Goal: Task Accomplishment & Management: Use online tool/utility

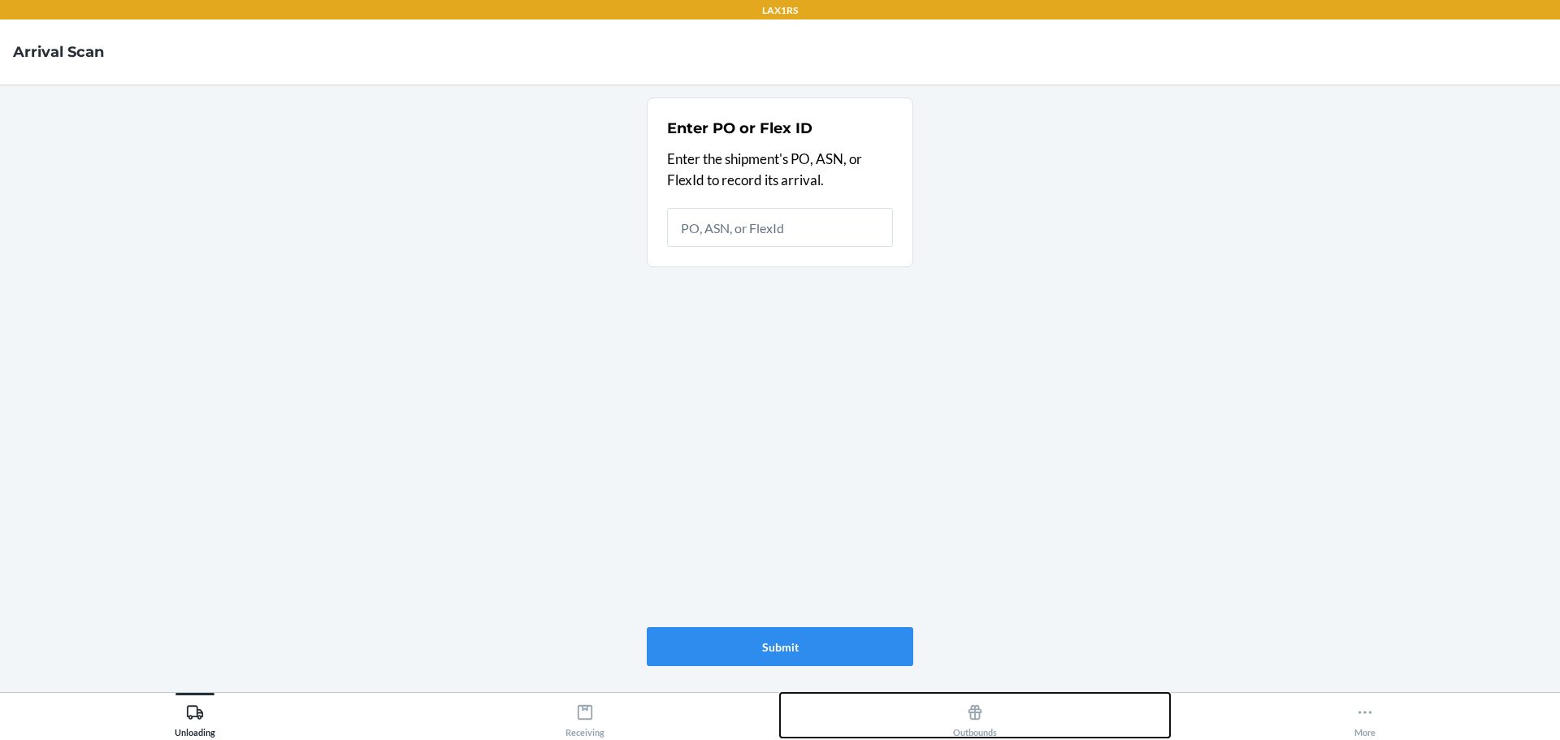
click at [985, 712] on div "Outbounds" at bounding box center [975, 717] width 44 height 41
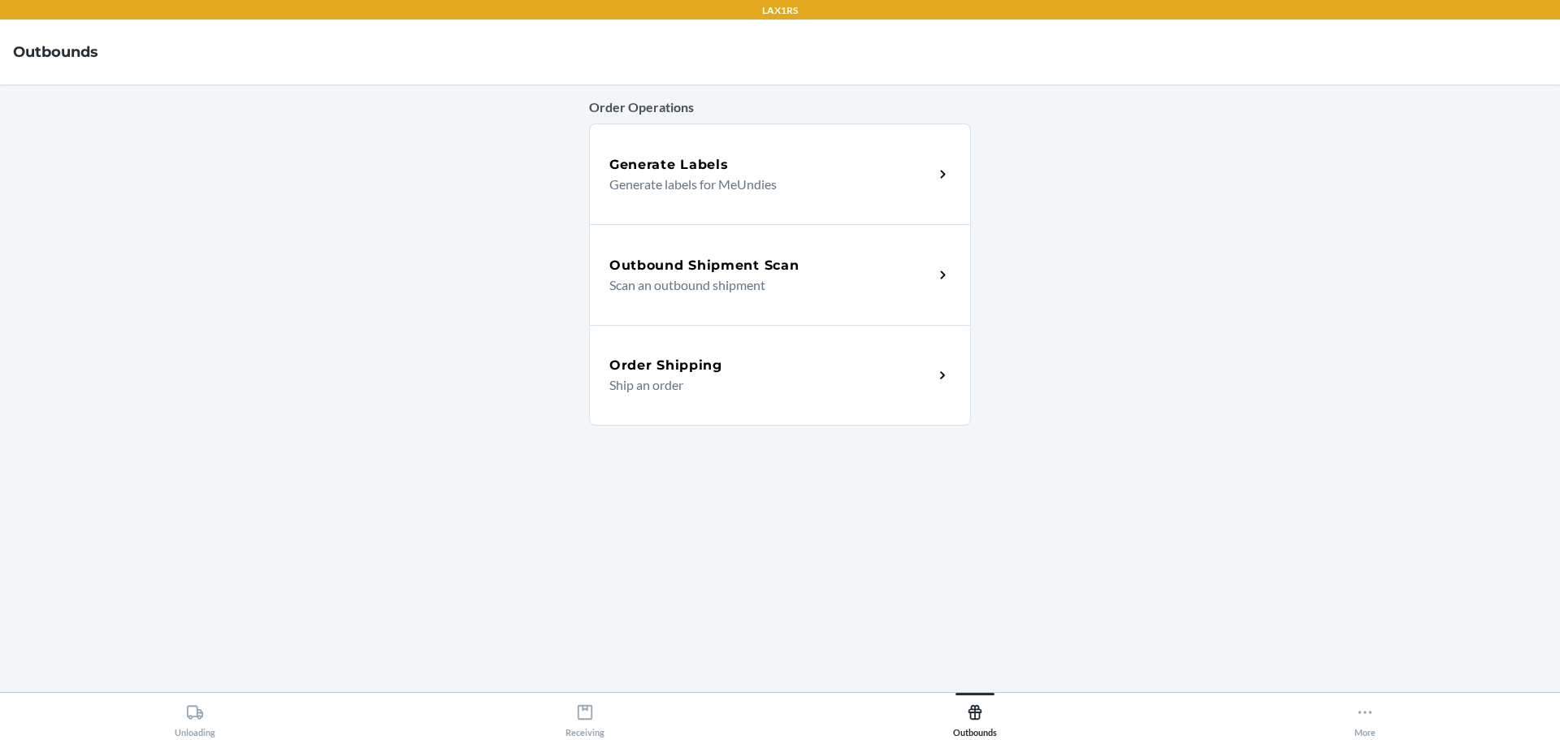
click at [779, 286] on p "Scan an outbound shipment" at bounding box center [764, 284] width 311 height 19
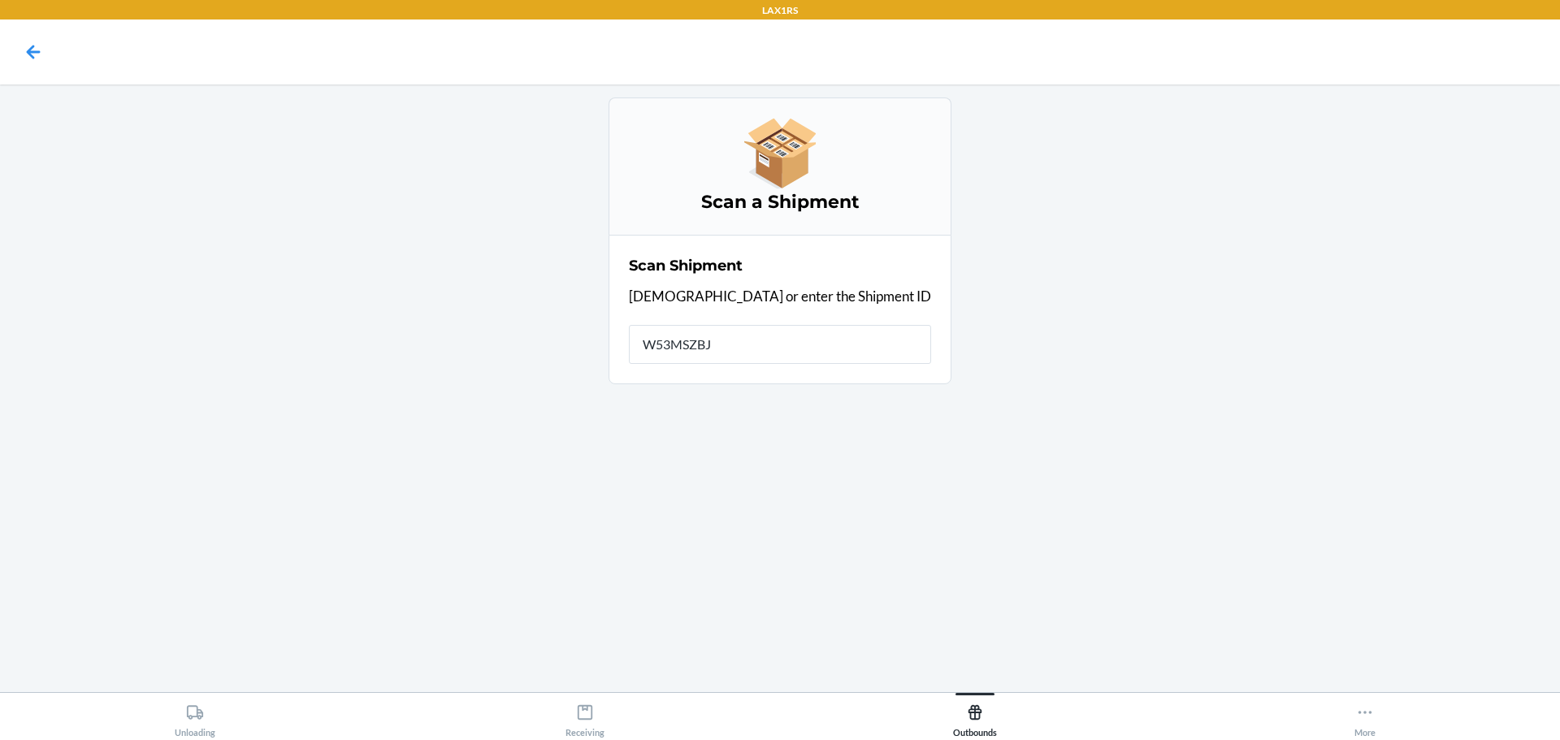
type input "W53MSZBJP"
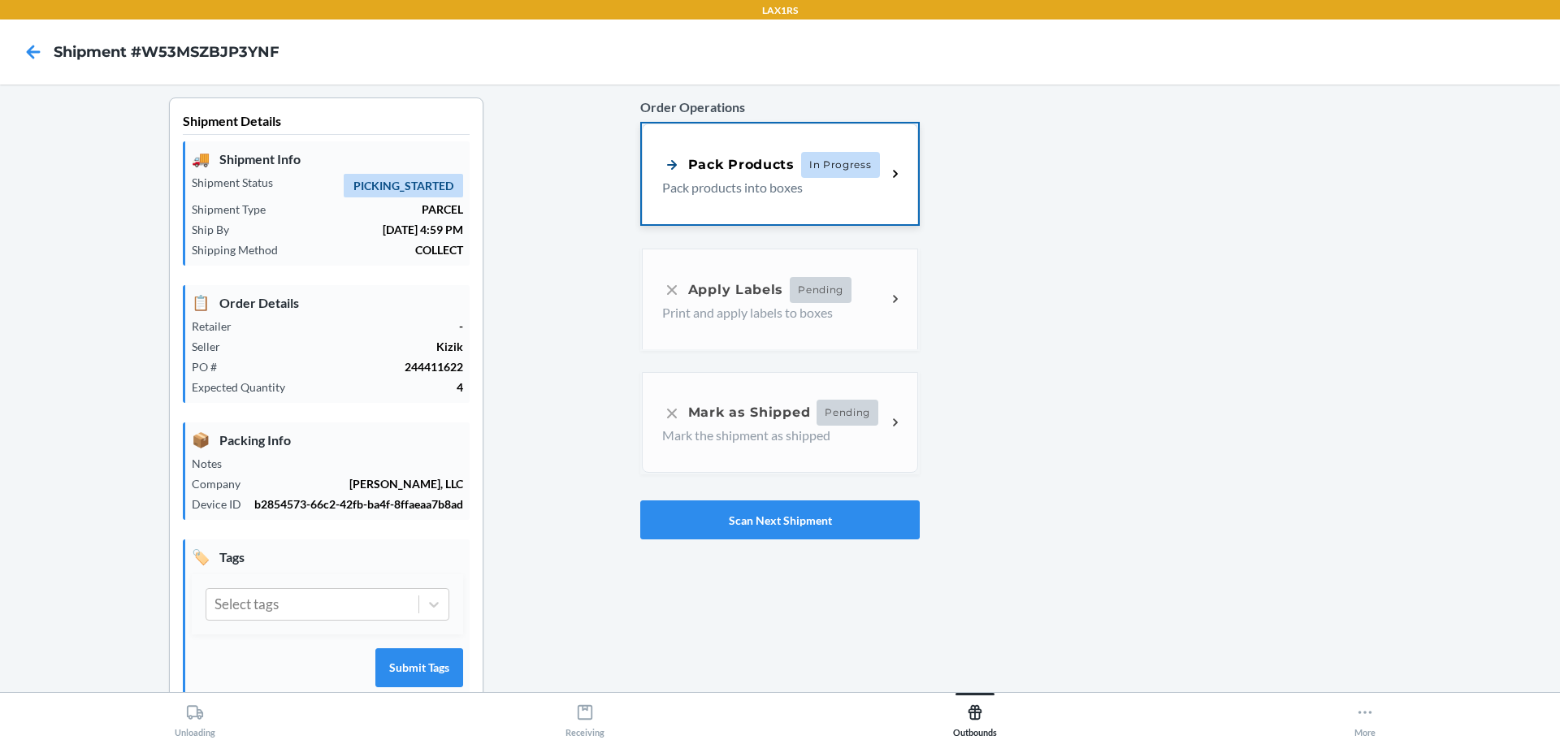
click at [770, 199] on div "Pack Products In Progress Pack products into boxes" at bounding box center [780, 173] width 276 height 101
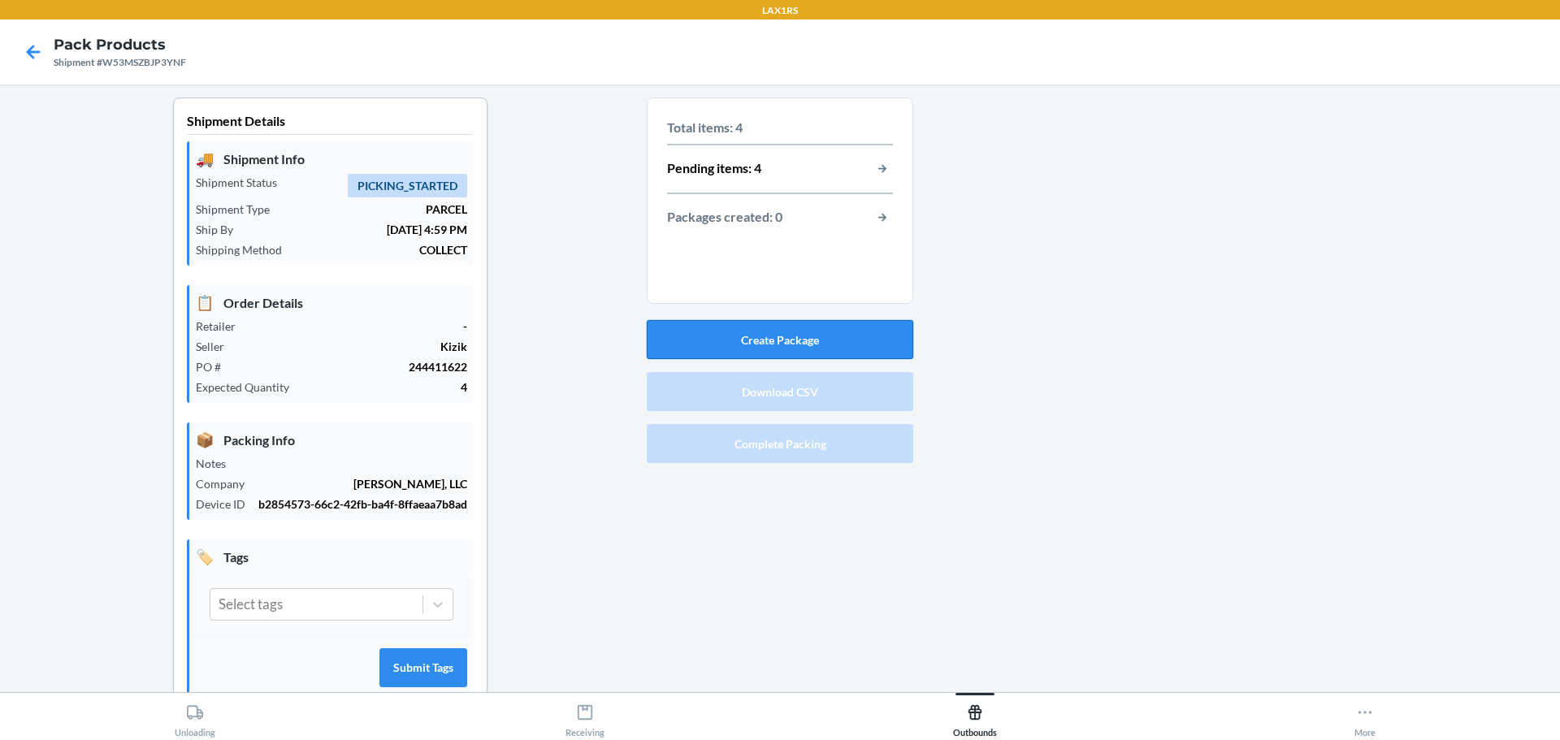
click at [786, 341] on button "Create Package" at bounding box center [780, 339] width 266 height 39
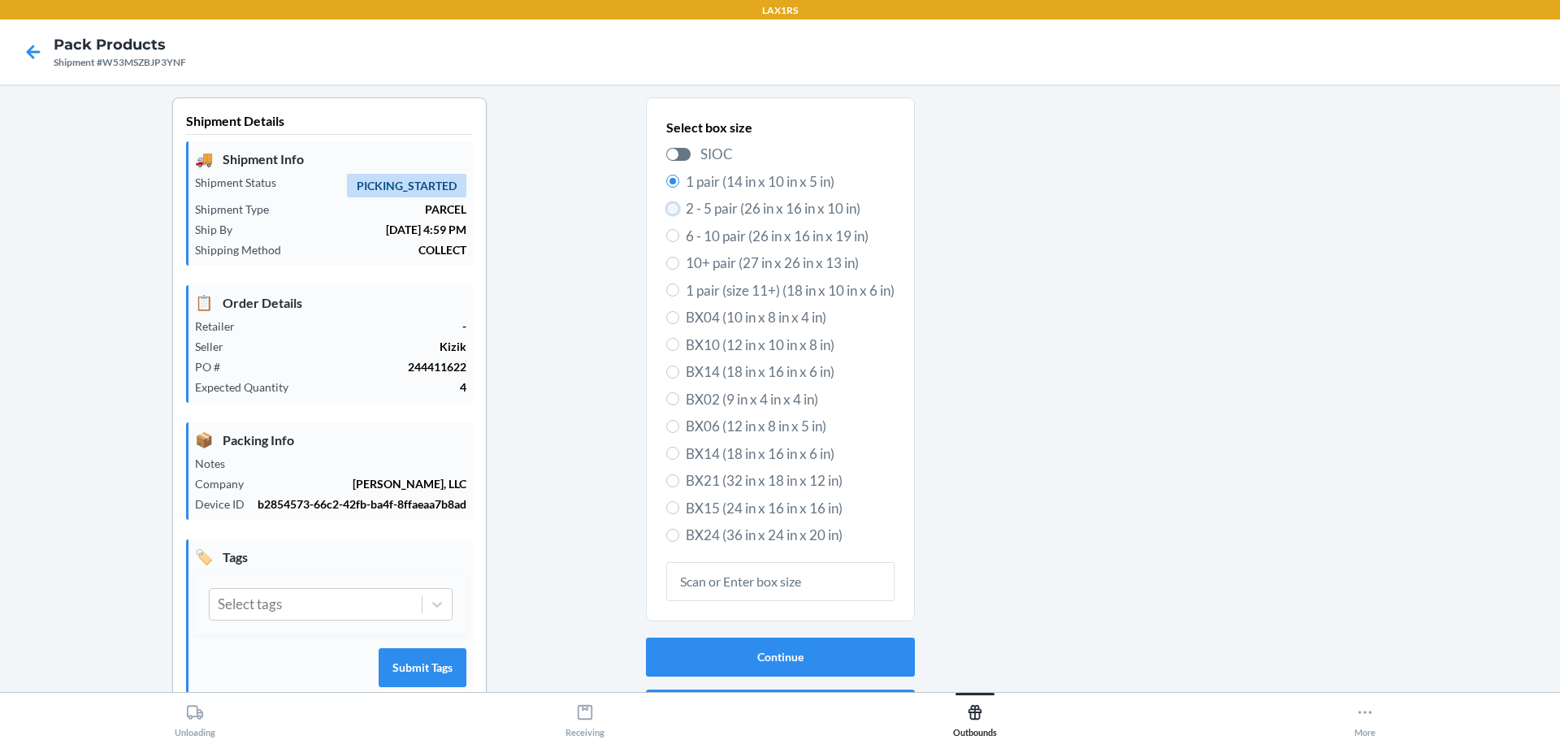
click at [666, 210] on input "2 - 5 pair (26 in x 16 in x 10 in)" at bounding box center [672, 208] width 13 height 13
radio input "true"
radio input "false"
click at [842, 652] on button "Continue" at bounding box center [780, 657] width 269 height 39
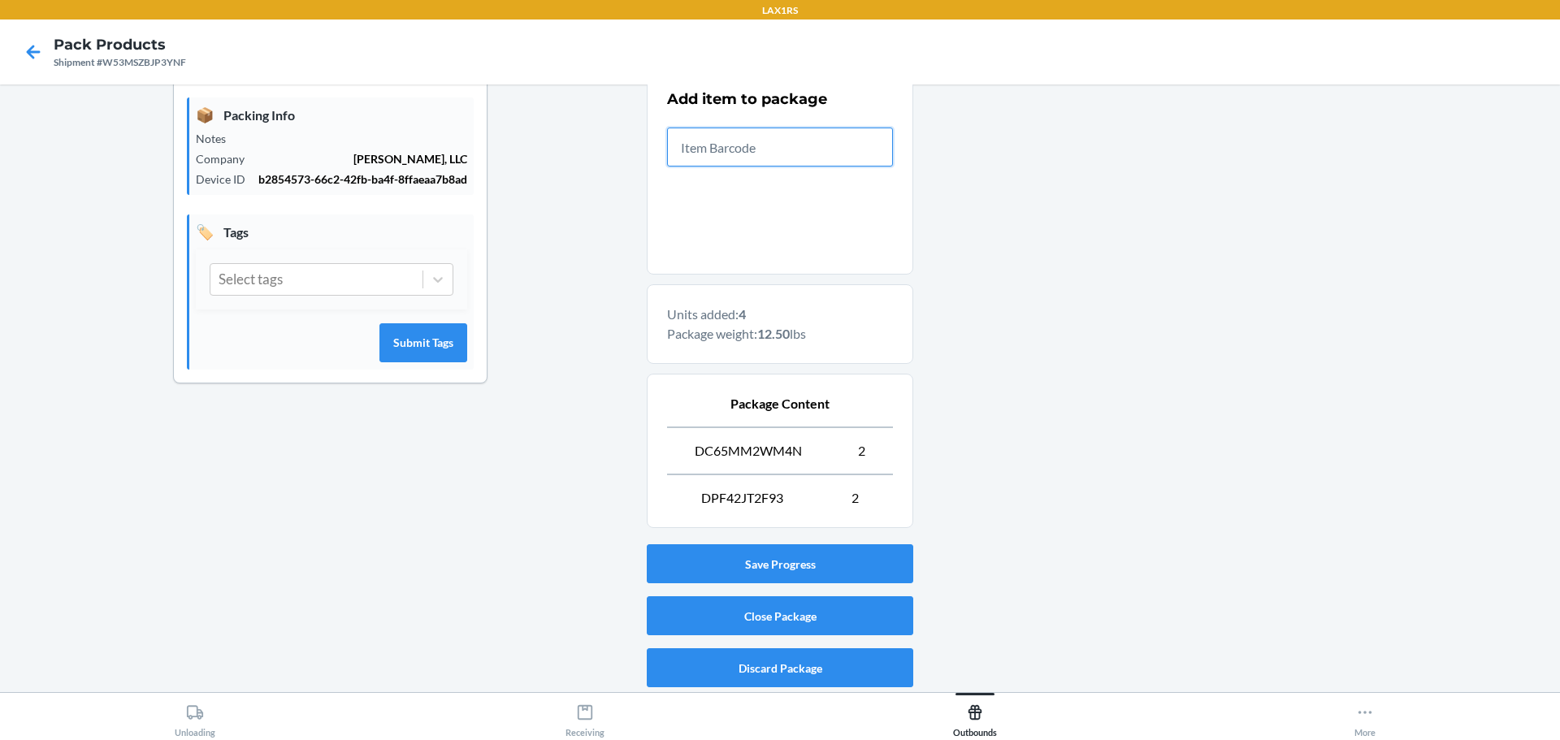
scroll to position [327, 0]
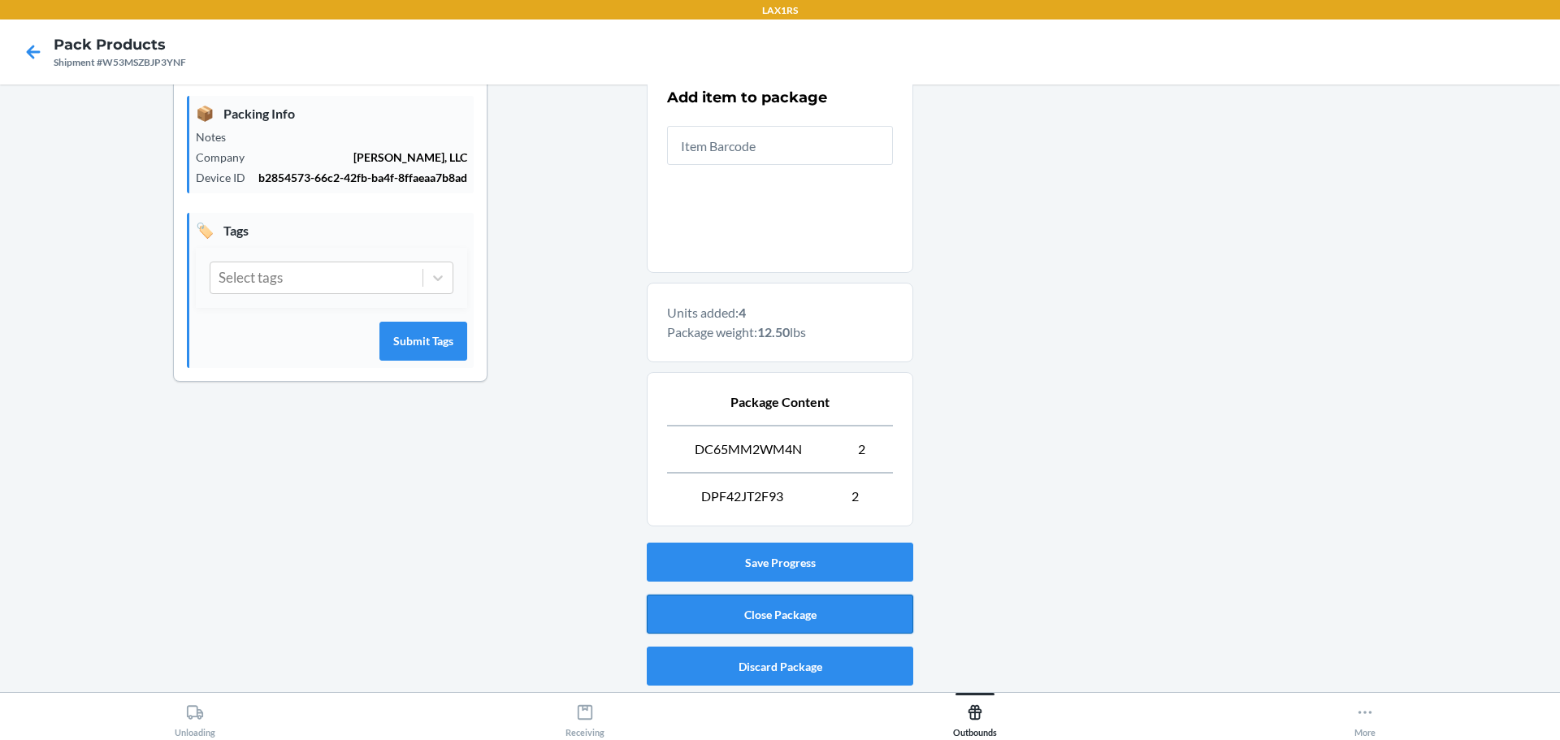
click at [796, 608] on button "Close Package" at bounding box center [780, 614] width 266 height 39
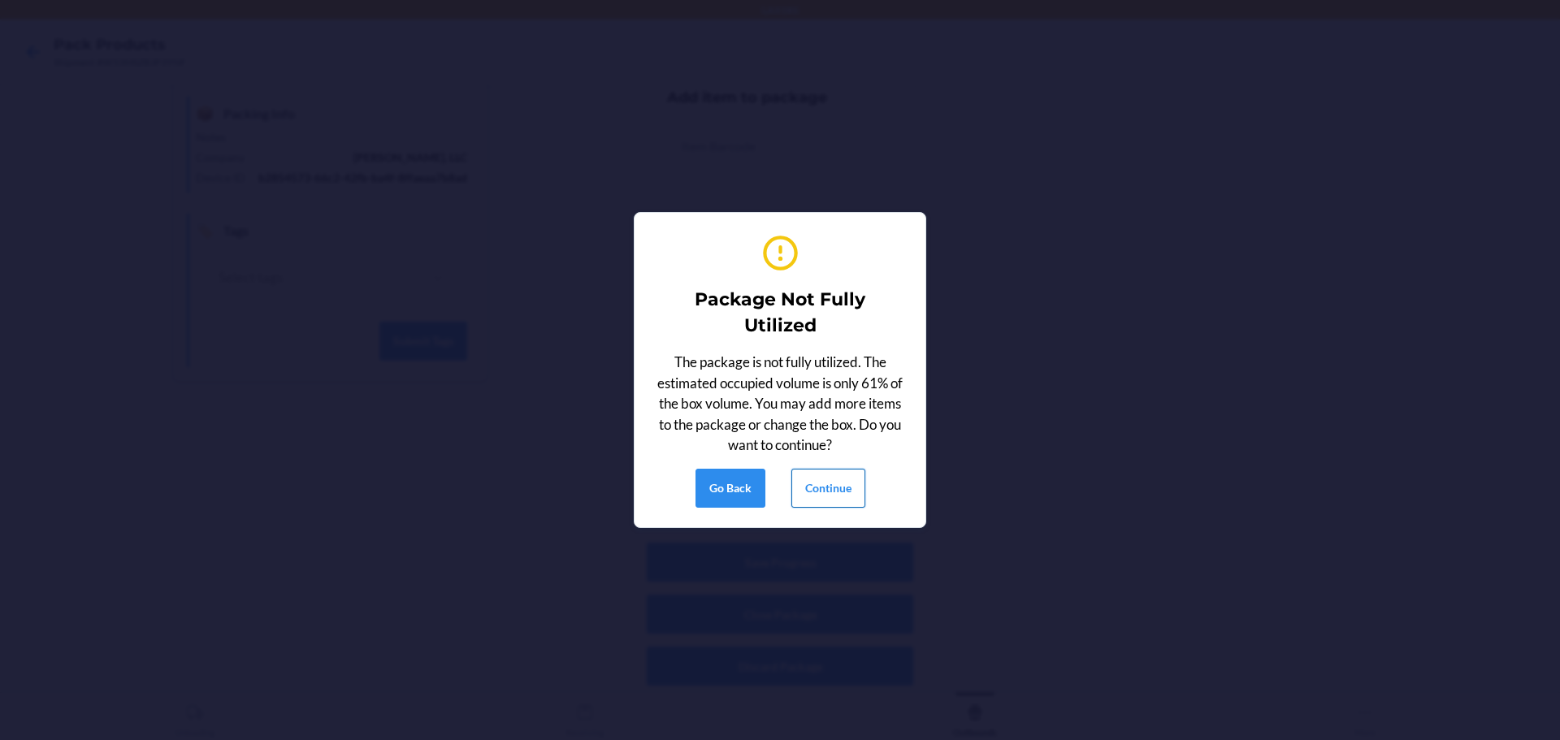
drag, startPoint x: 839, startPoint y: 489, endPoint x: 847, endPoint y: 477, distance: 14.6
click at [840, 489] on button "Continue" at bounding box center [828, 488] width 74 height 39
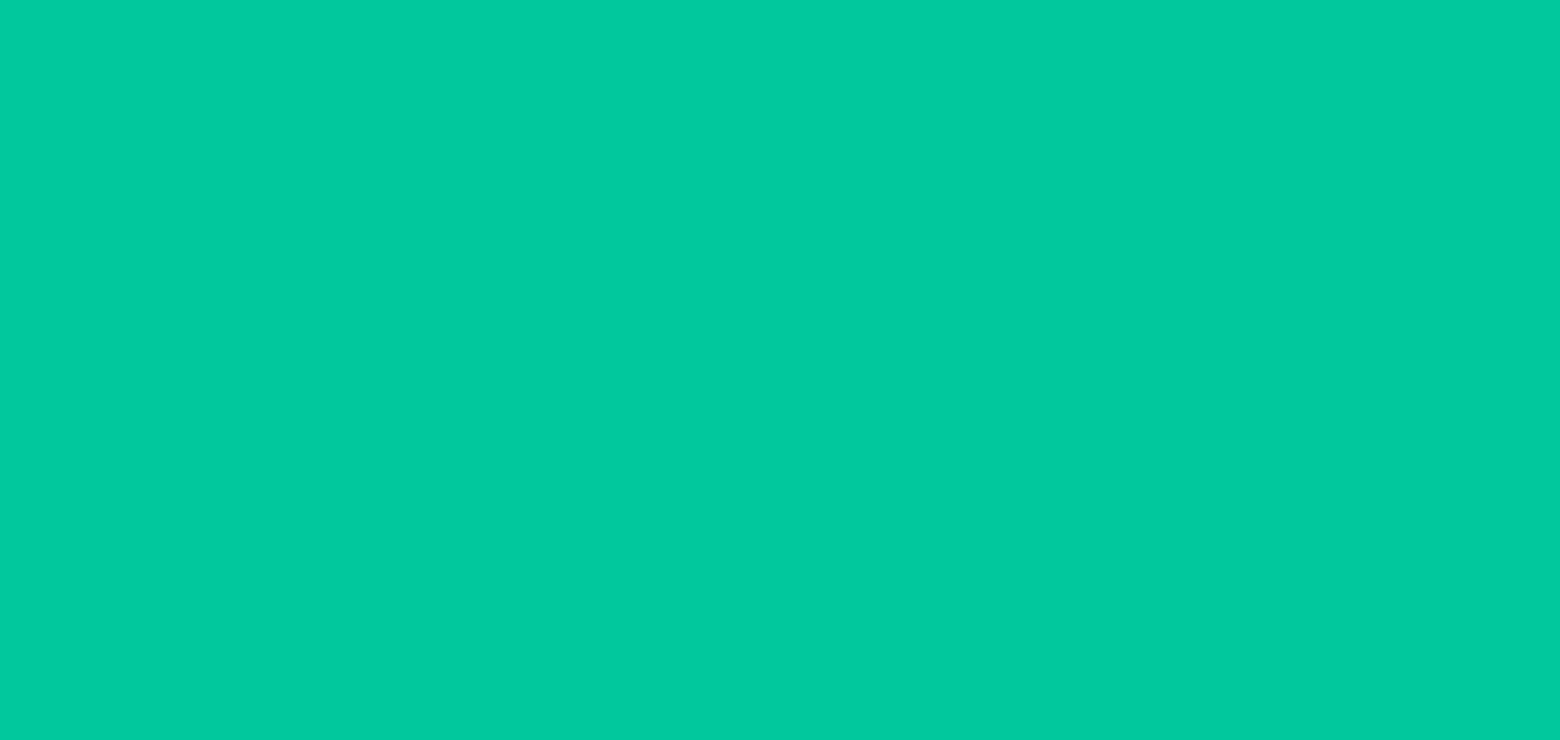
scroll to position [42, 0]
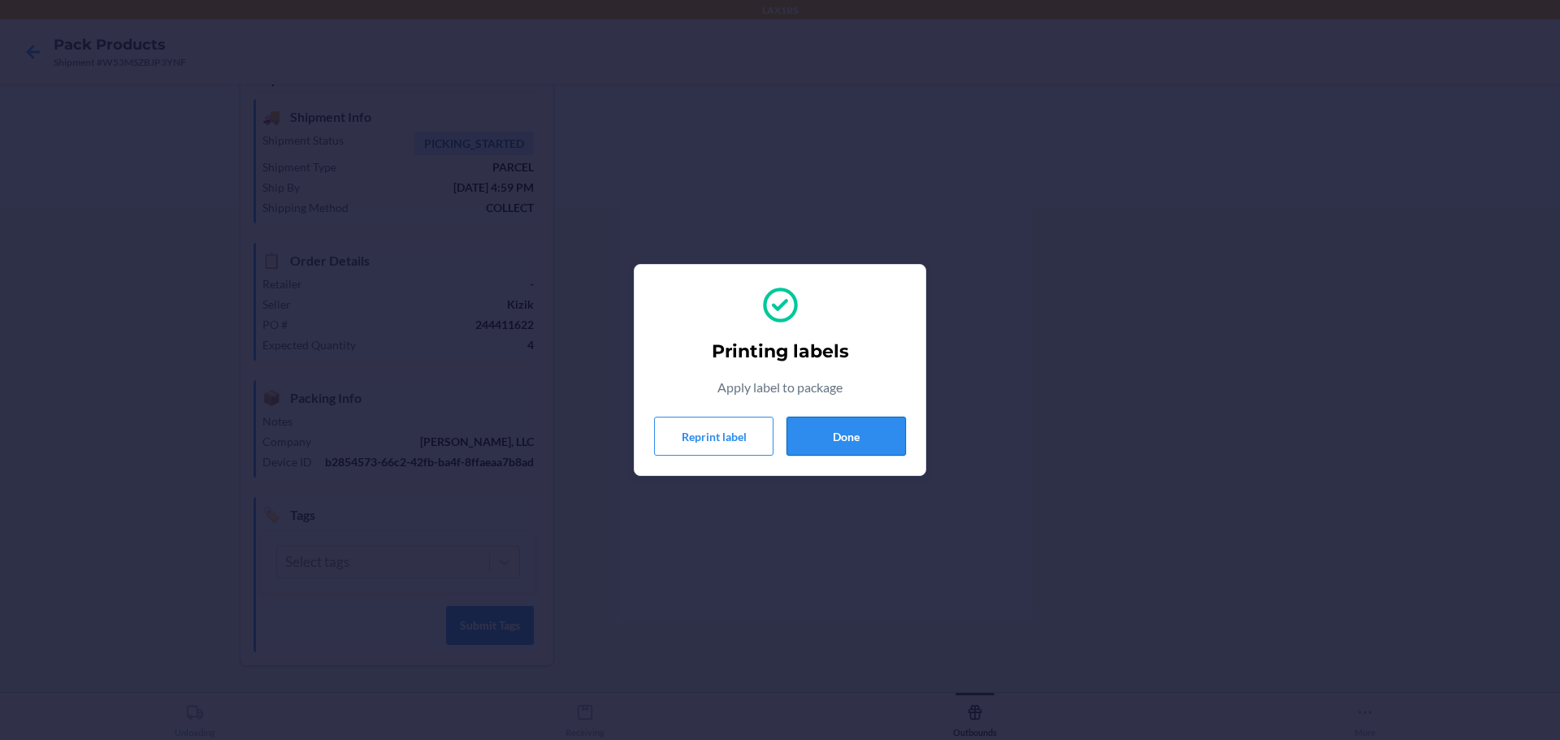
click at [845, 448] on button "Done" at bounding box center [845, 436] width 119 height 39
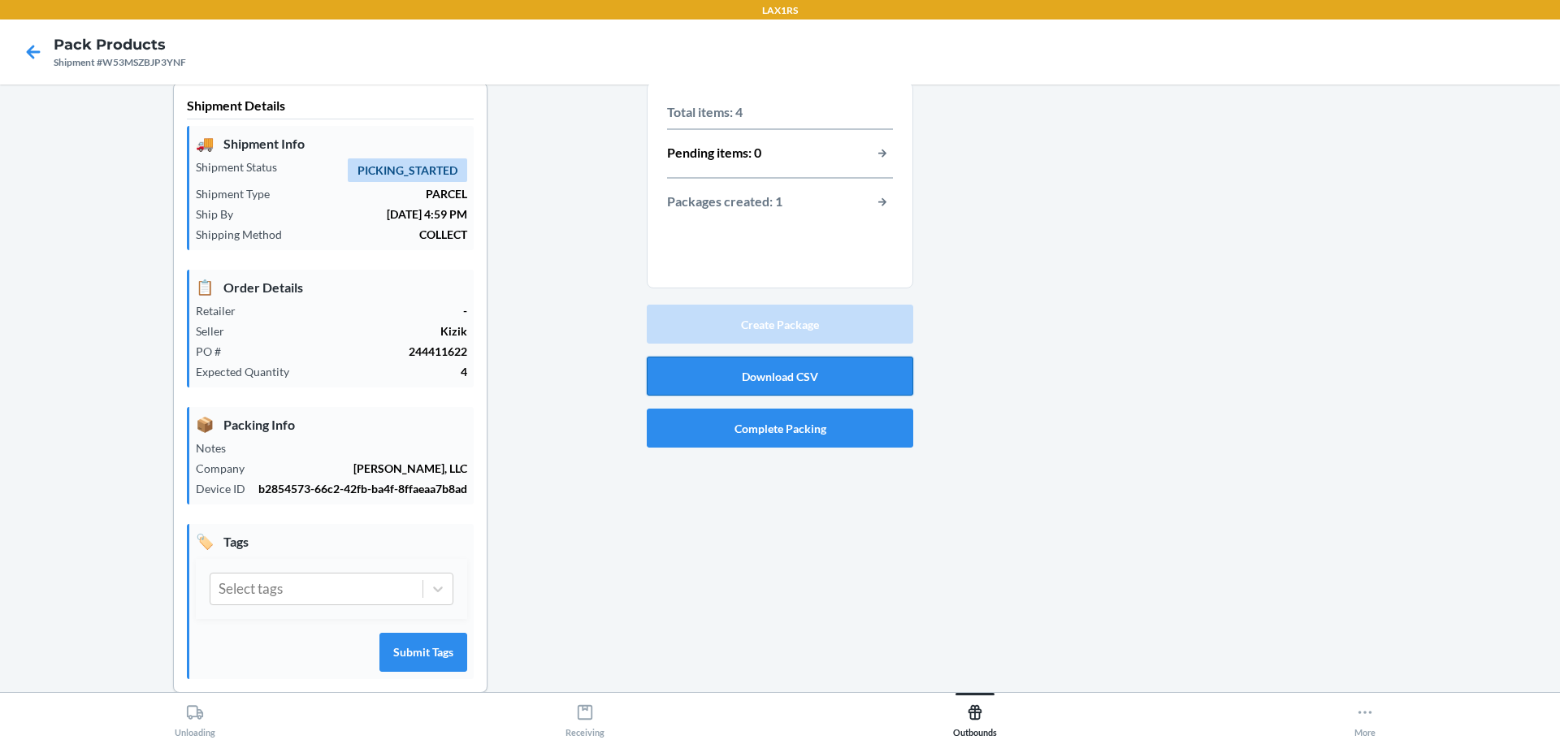
scroll to position [0, 0]
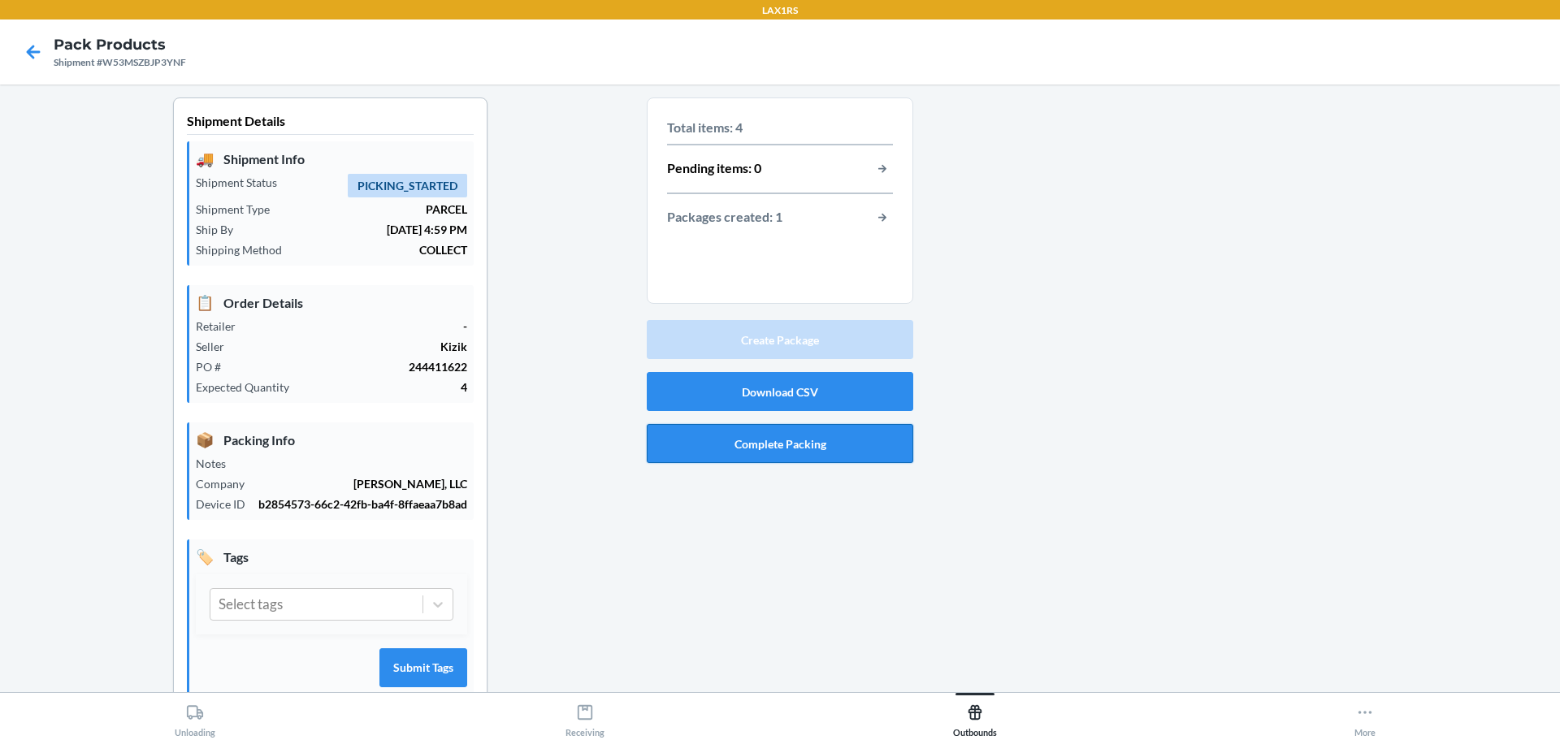
click at [802, 457] on button "Complete Packing" at bounding box center [780, 443] width 266 height 39
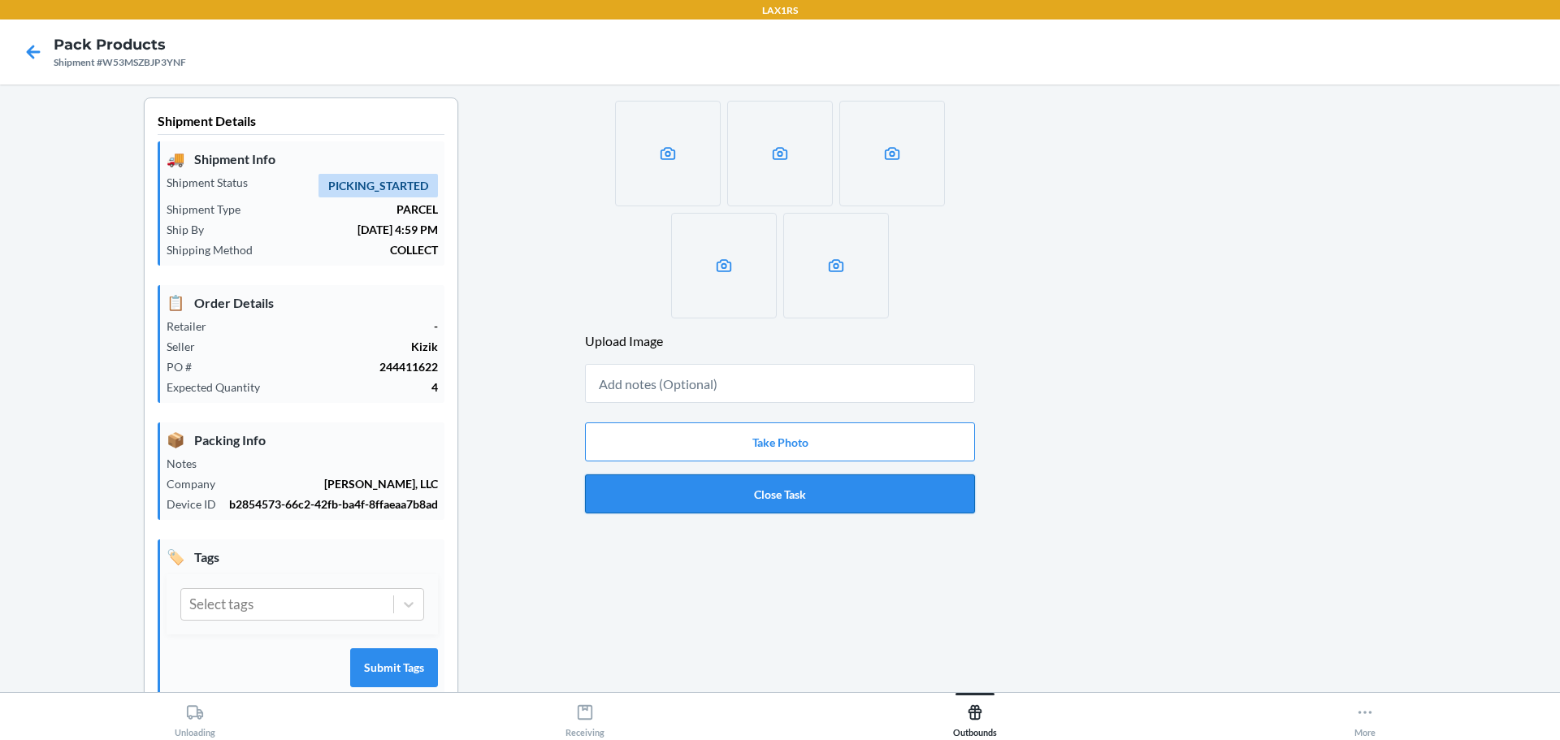
click at [799, 483] on button "Close Task" at bounding box center [780, 493] width 390 height 39
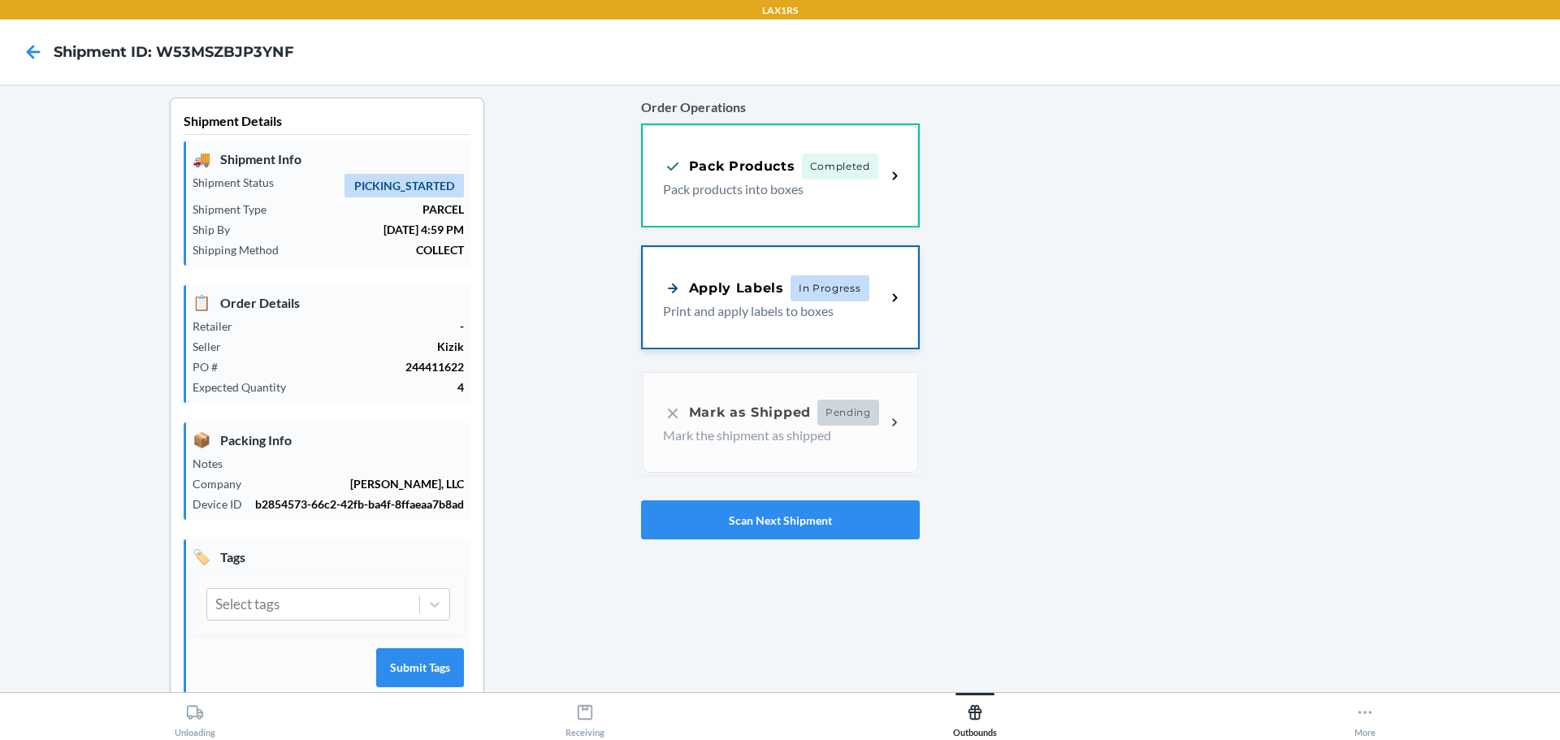
click at [772, 295] on div "Apply Labels" at bounding box center [723, 288] width 121 height 20
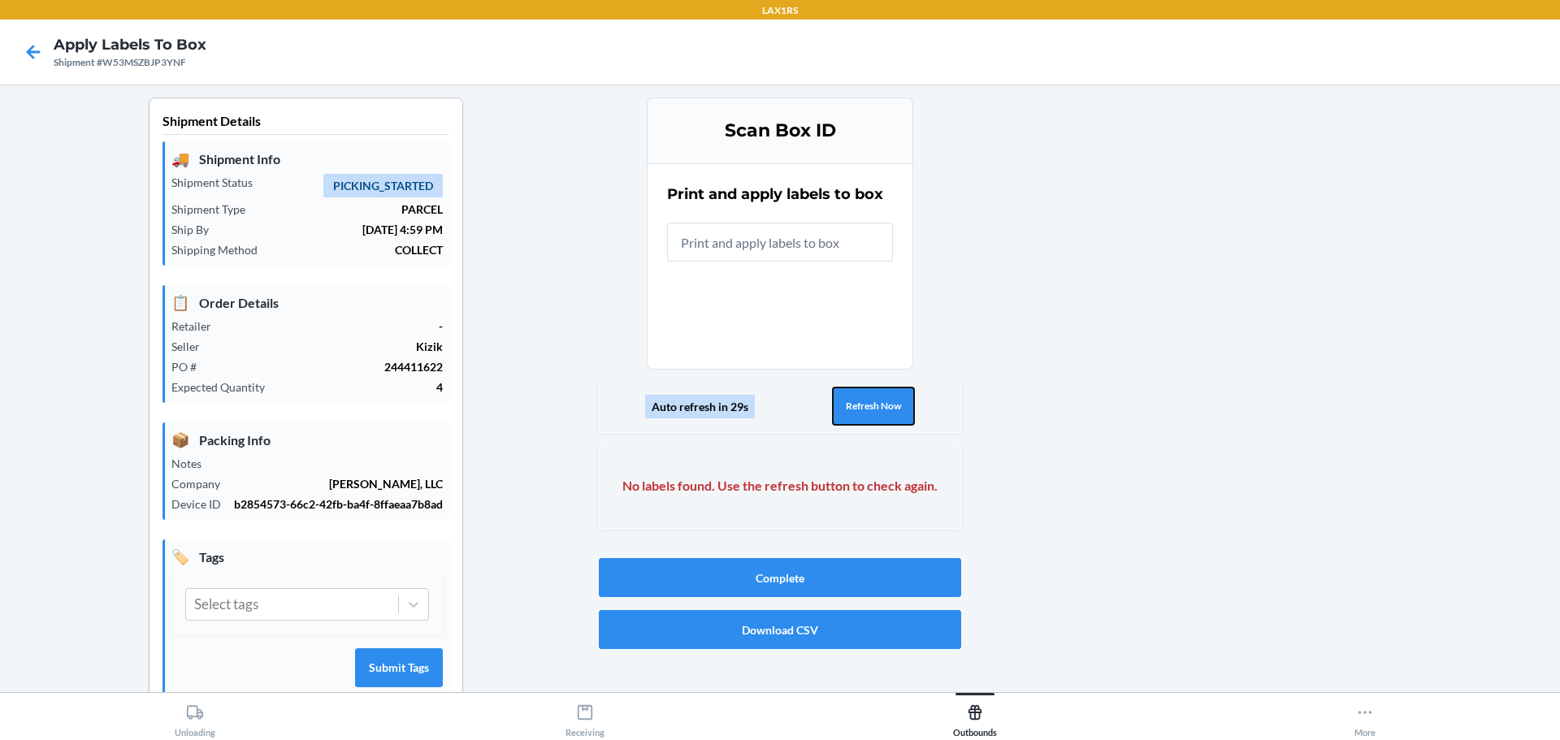
click at [877, 408] on button "Refresh Now" at bounding box center [873, 406] width 83 height 39
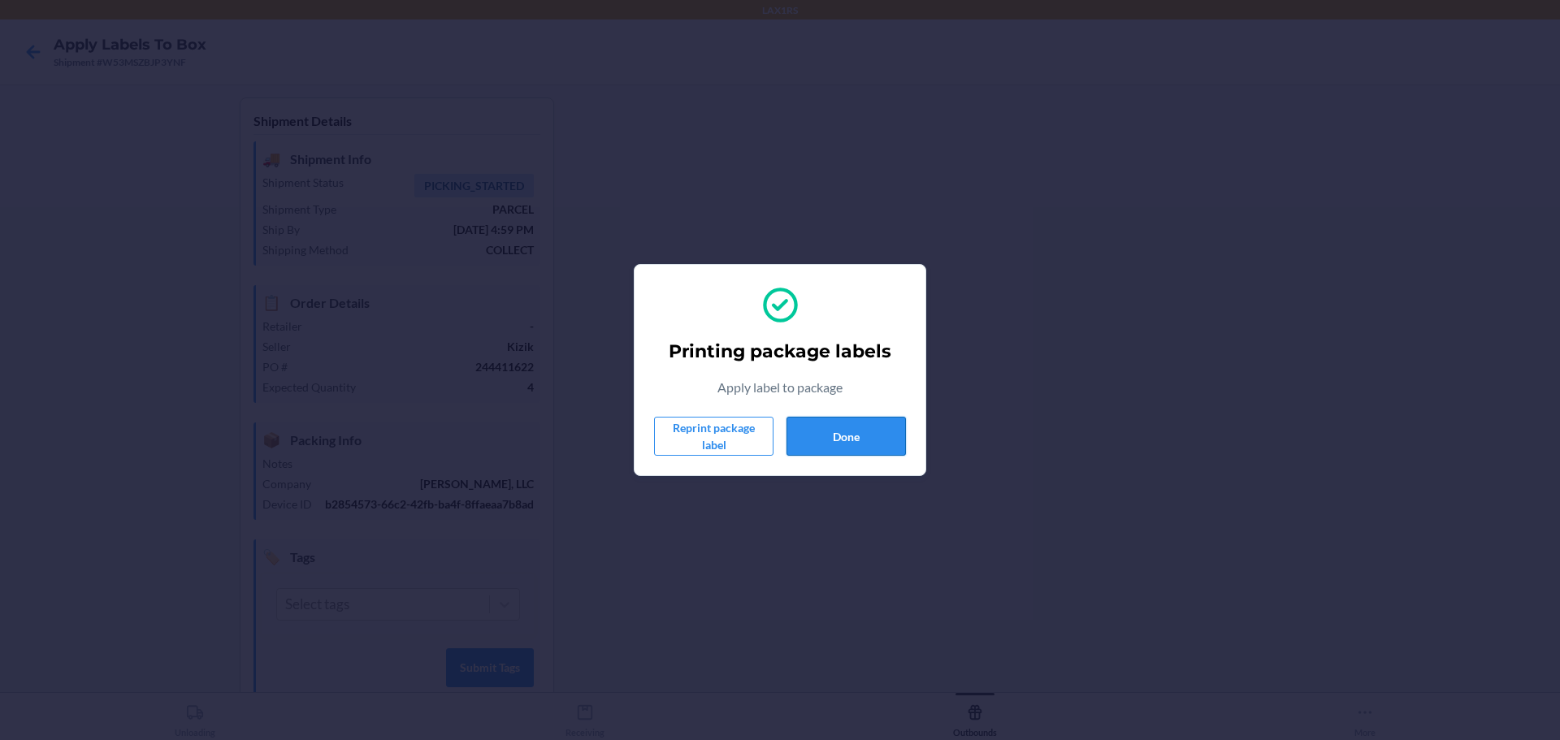
click at [862, 440] on button "Done" at bounding box center [845, 436] width 119 height 39
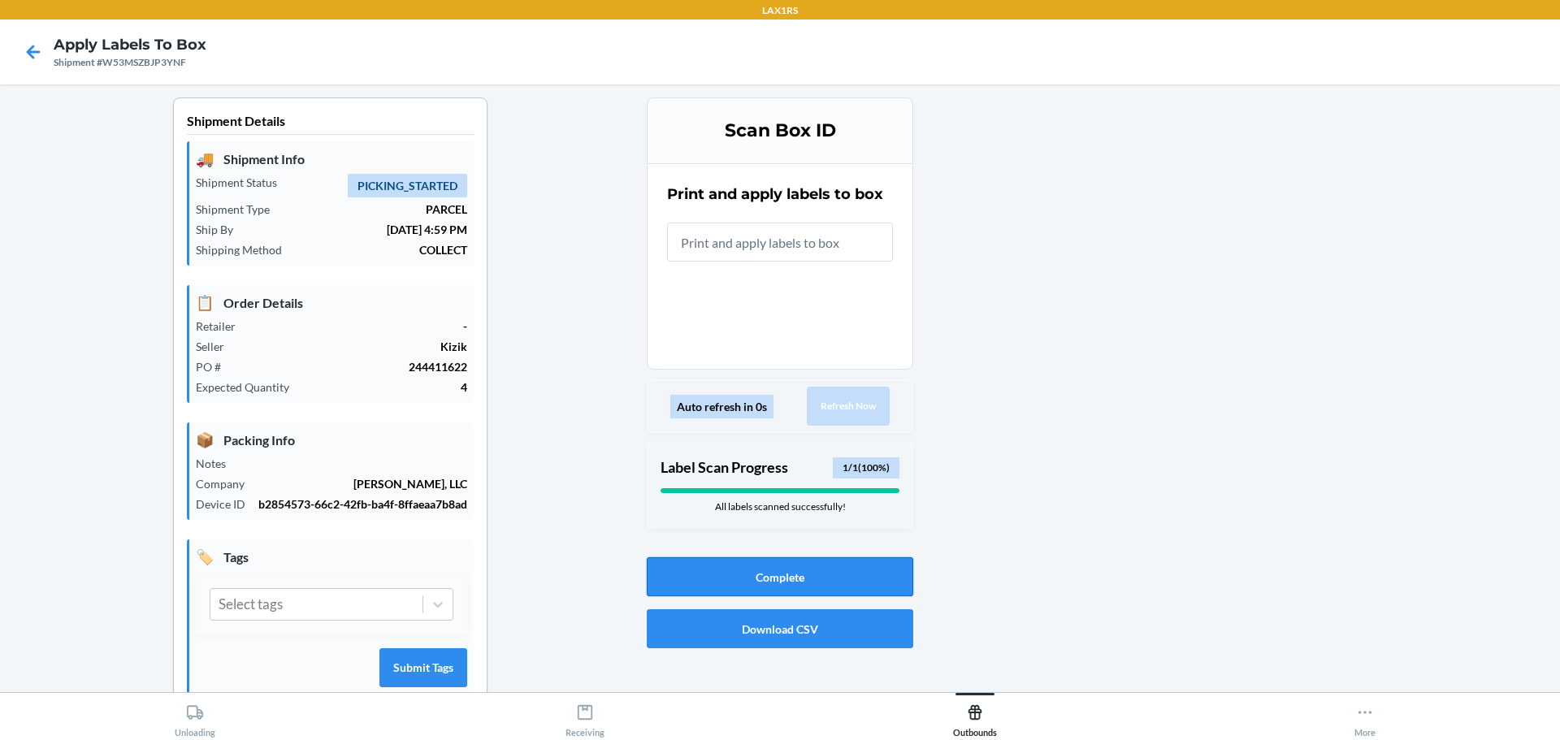
click at [838, 578] on button "Complete" at bounding box center [780, 576] width 266 height 39
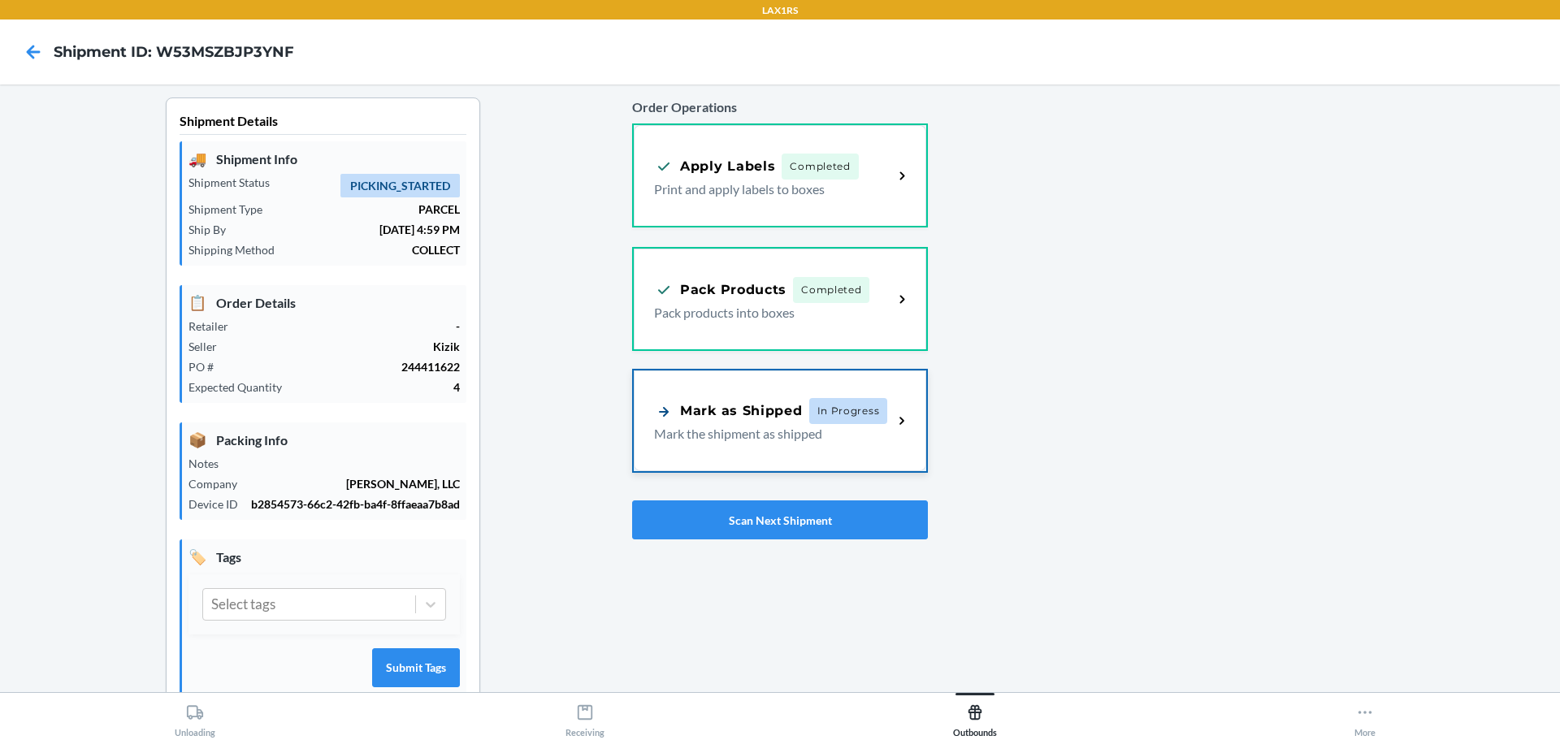
click at [828, 426] on p "Mark the shipment as shipped" at bounding box center [767, 433] width 226 height 19
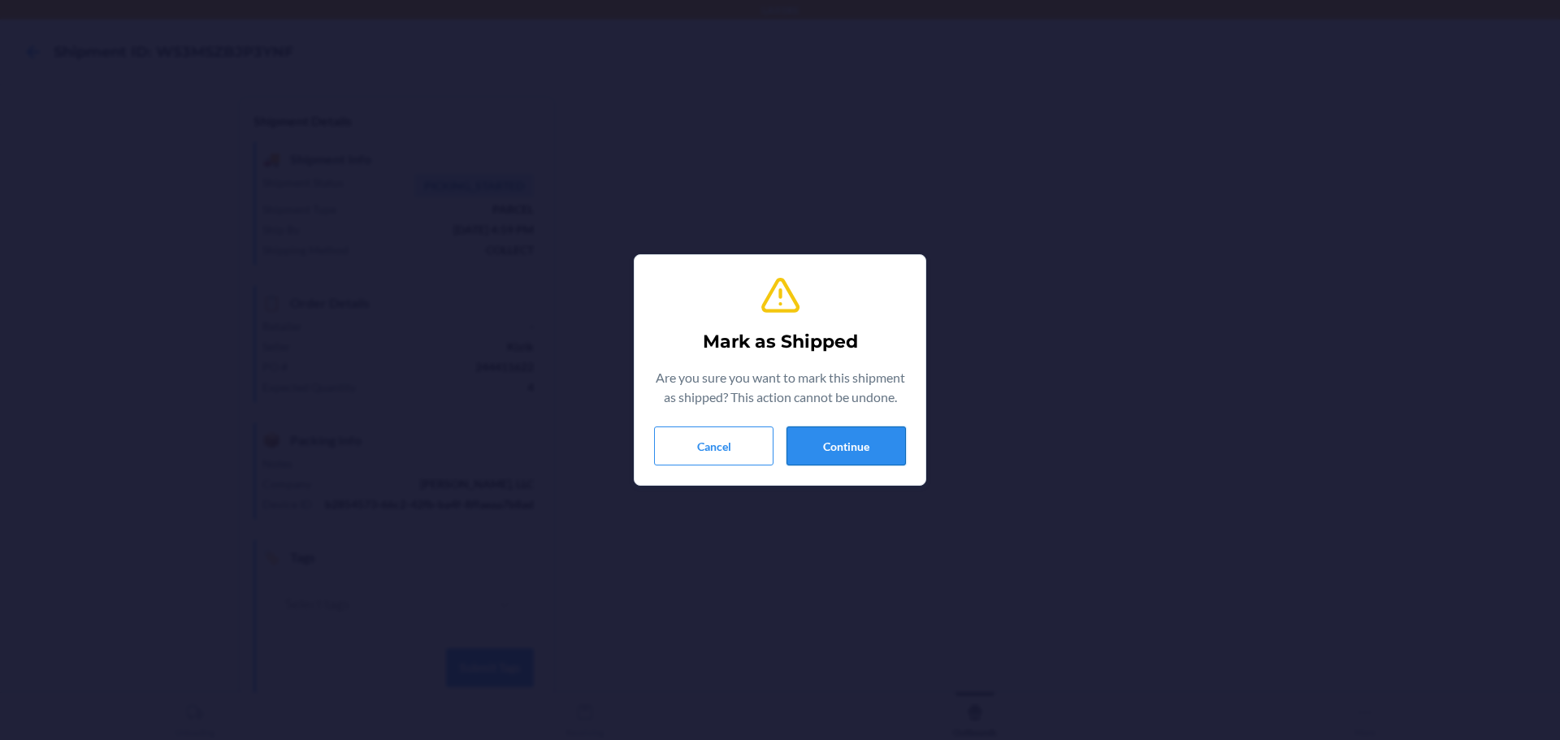
click at [872, 450] on button "Continue" at bounding box center [845, 446] width 119 height 39
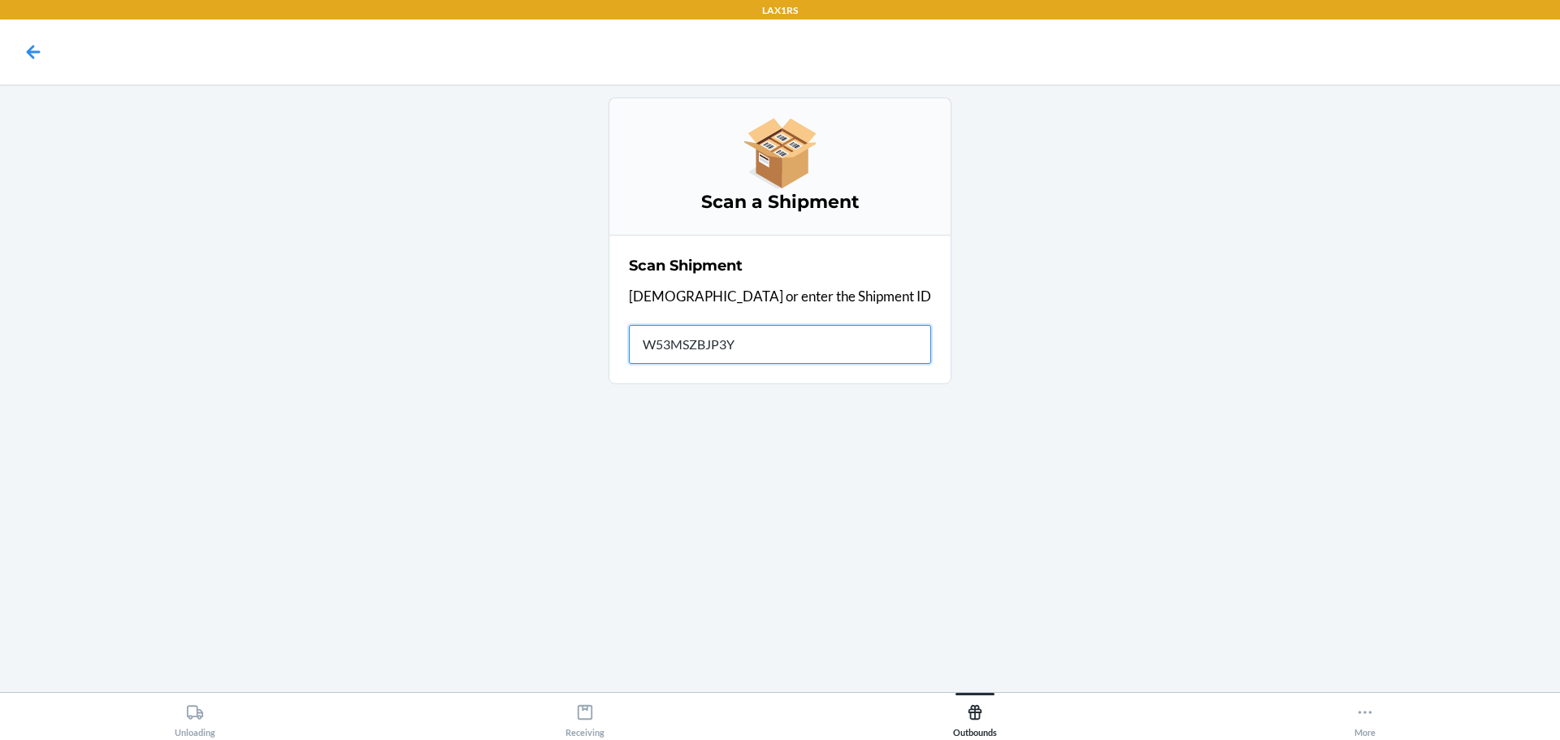
type input "W53MSZBJP3YN"
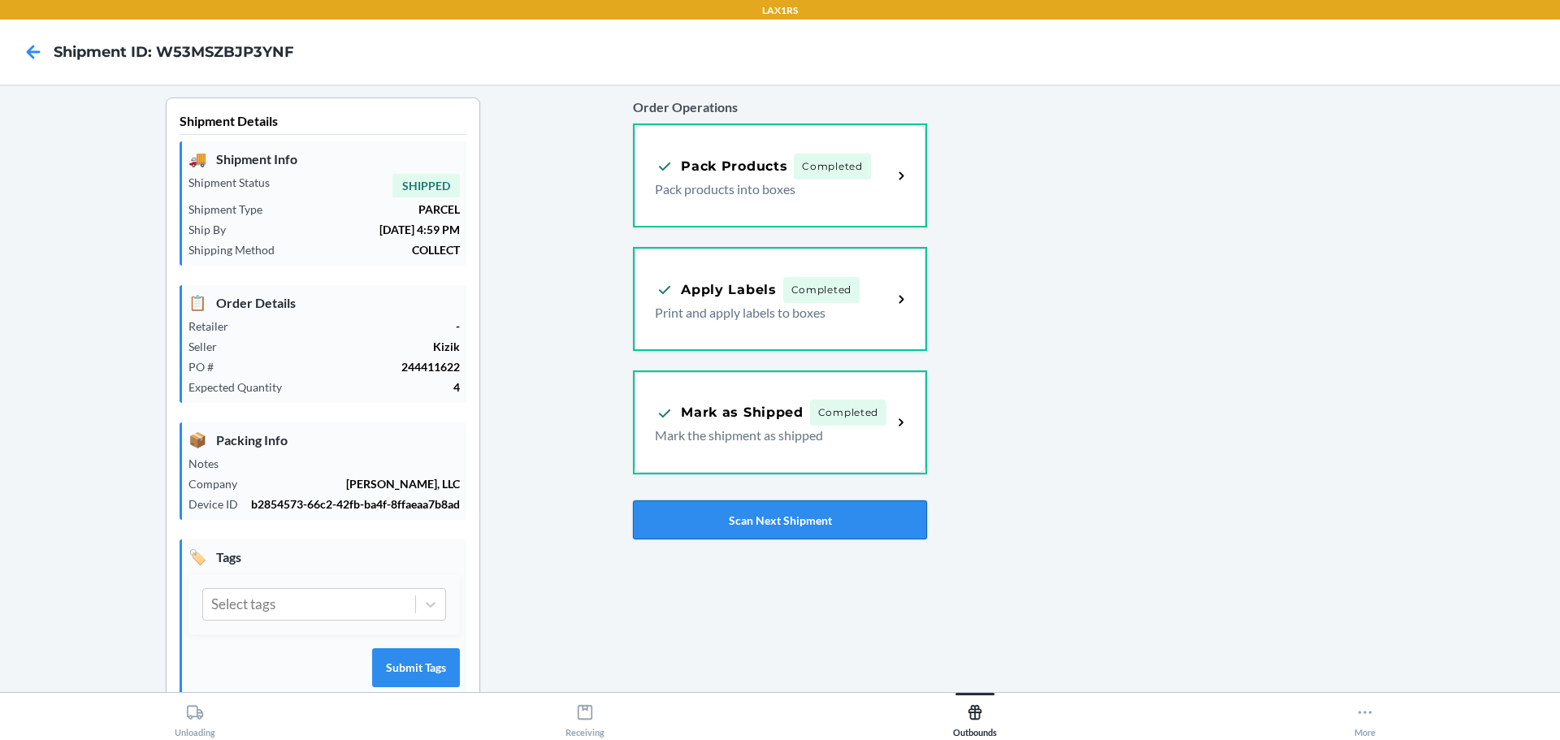
click at [782, 519] on button "Scan Next Shipment" at bounding box center [779, 519] width 293 height 39
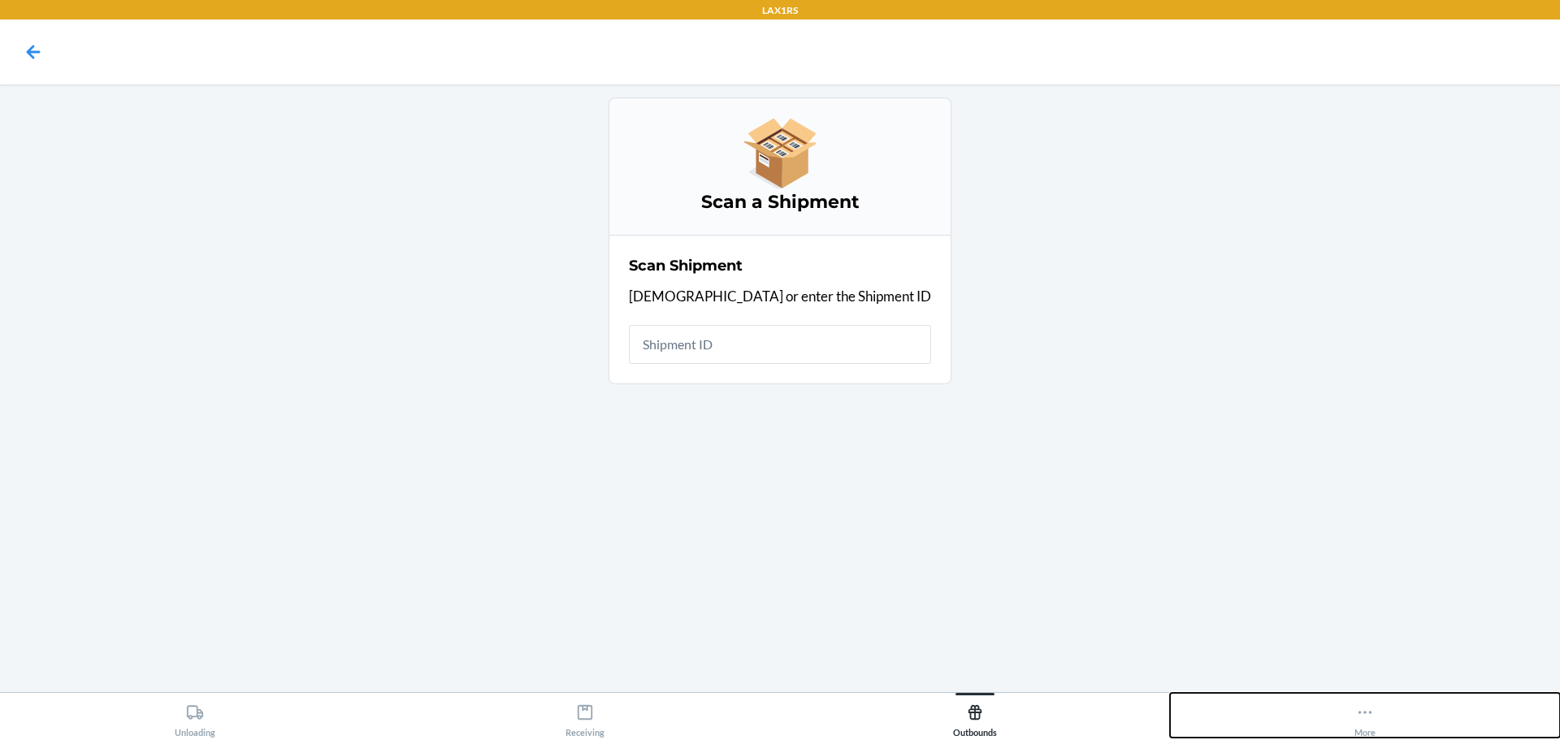
click at [1360, 721] on icon at bounding box center [1365, 713] width 18 height 18
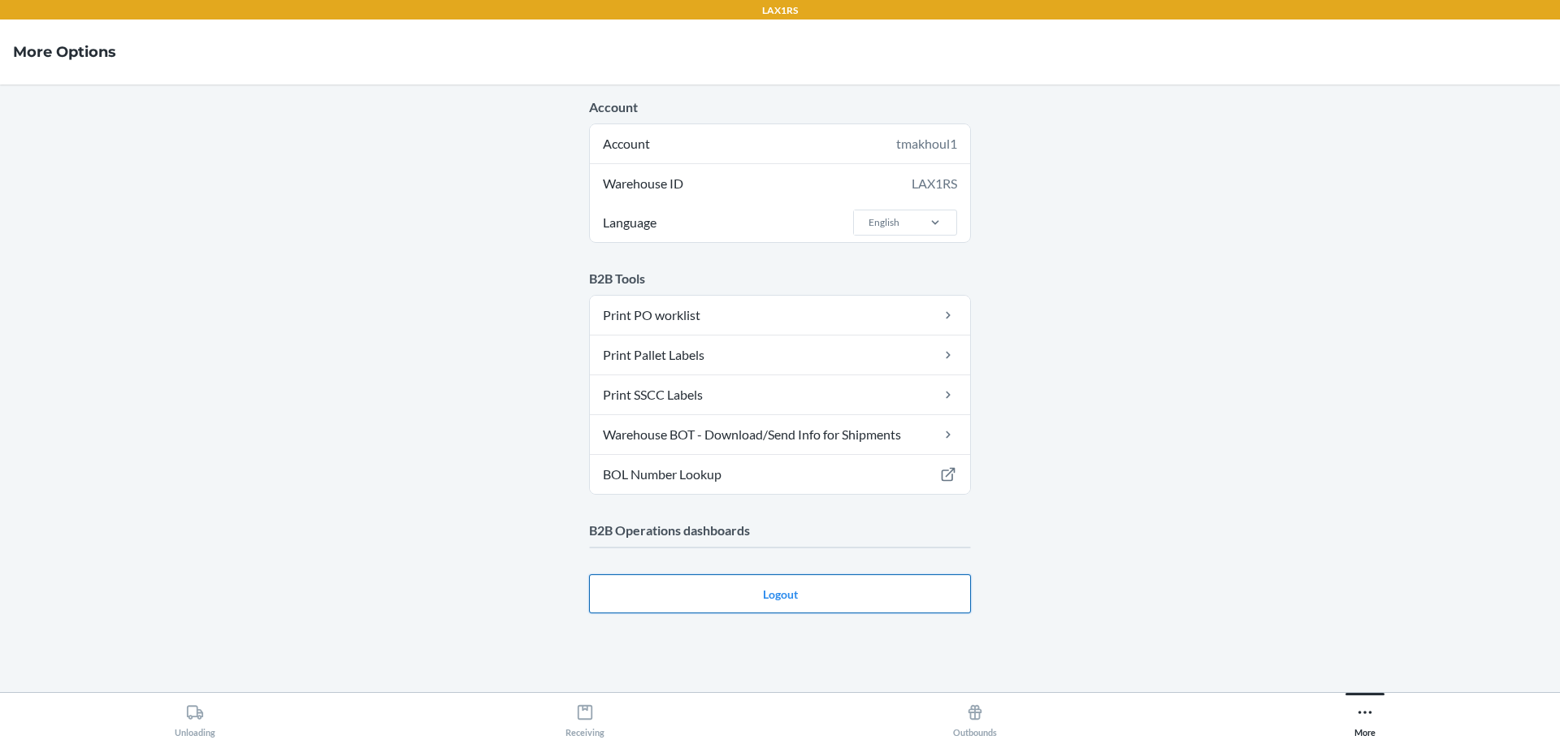
click at [900, 594] on main "Account Account tmakhoul1 Warehouse ID LAX1RS Language English B2B Tools Print …" at bounding box center [780, 388] width 1560 height 608
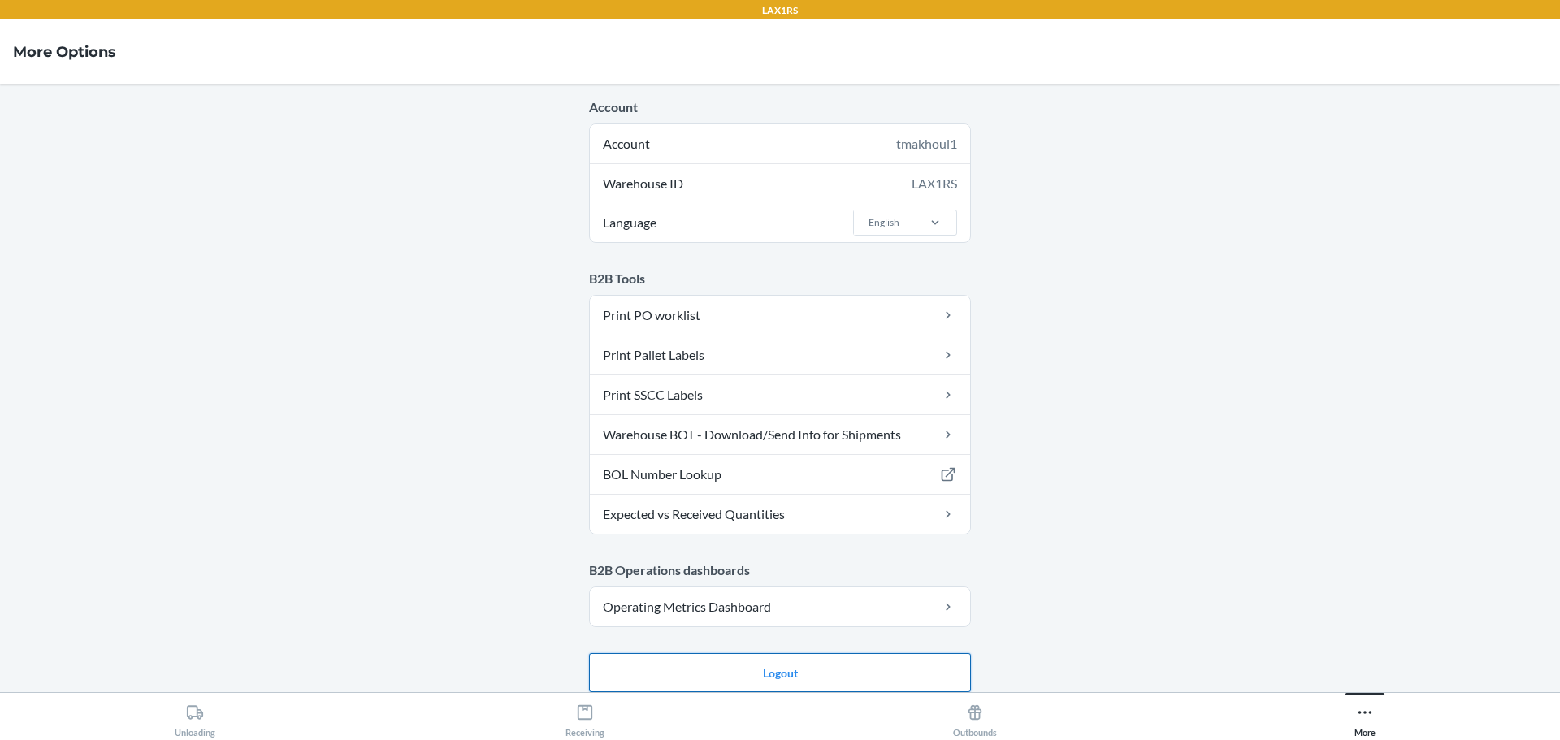
click at [767, 674] on button "Logout" at bounding box center [780, 672] width 382 height 39
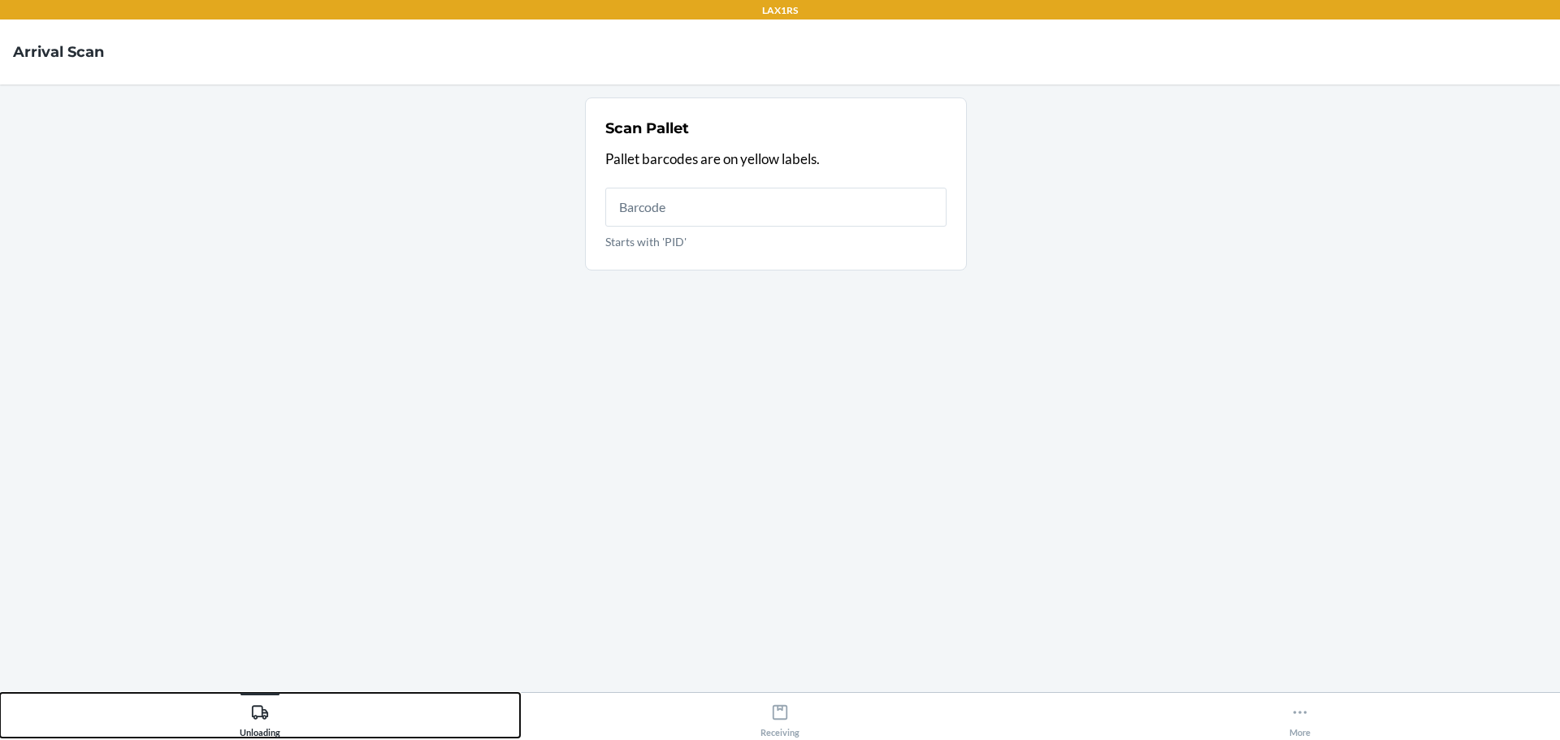
click at [260, 723] on div "Unloading" at bounding box center [260, 717] width 41 height 41
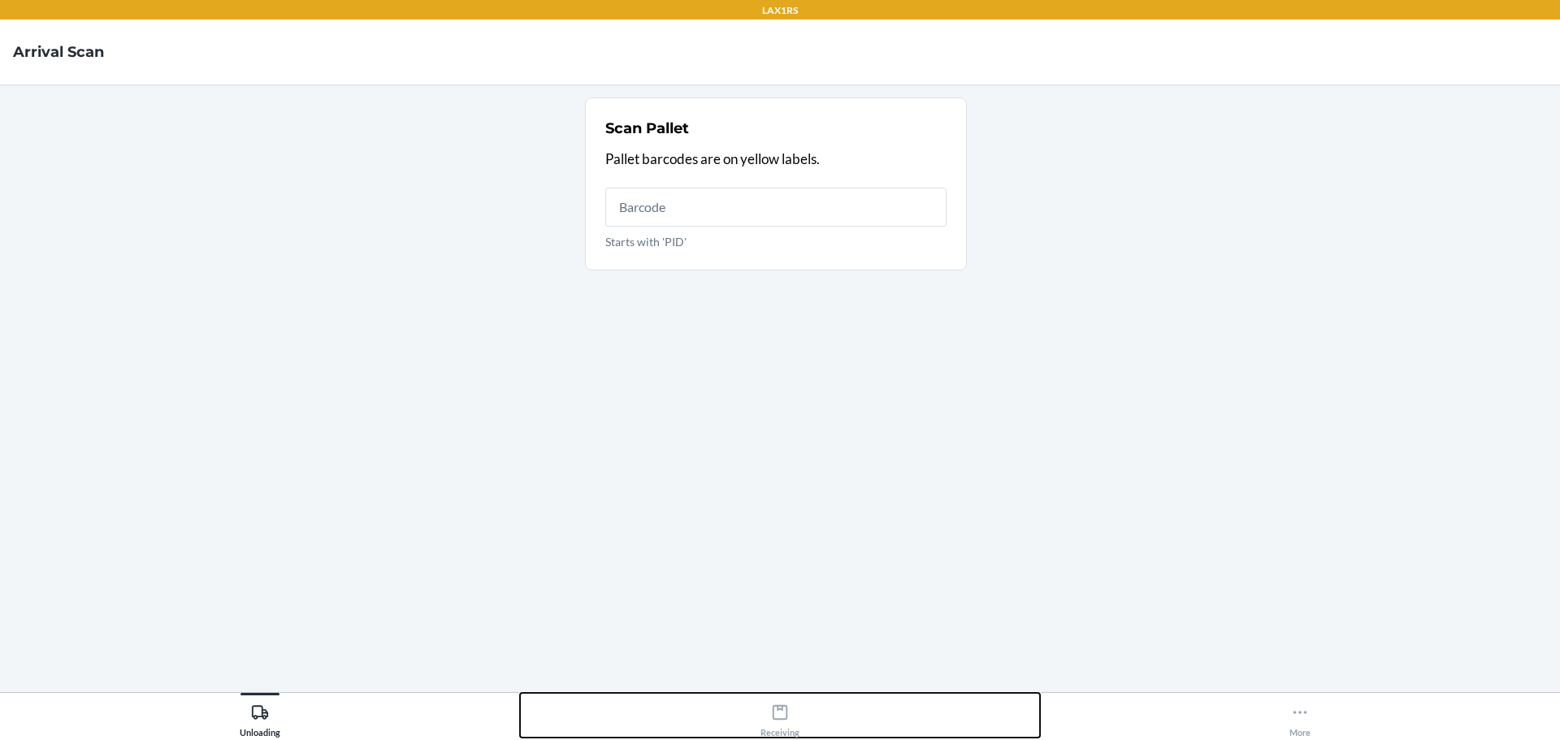
click at [781, 721] on div "Receiving" at bounding box center [779, 717] width 39 height 41
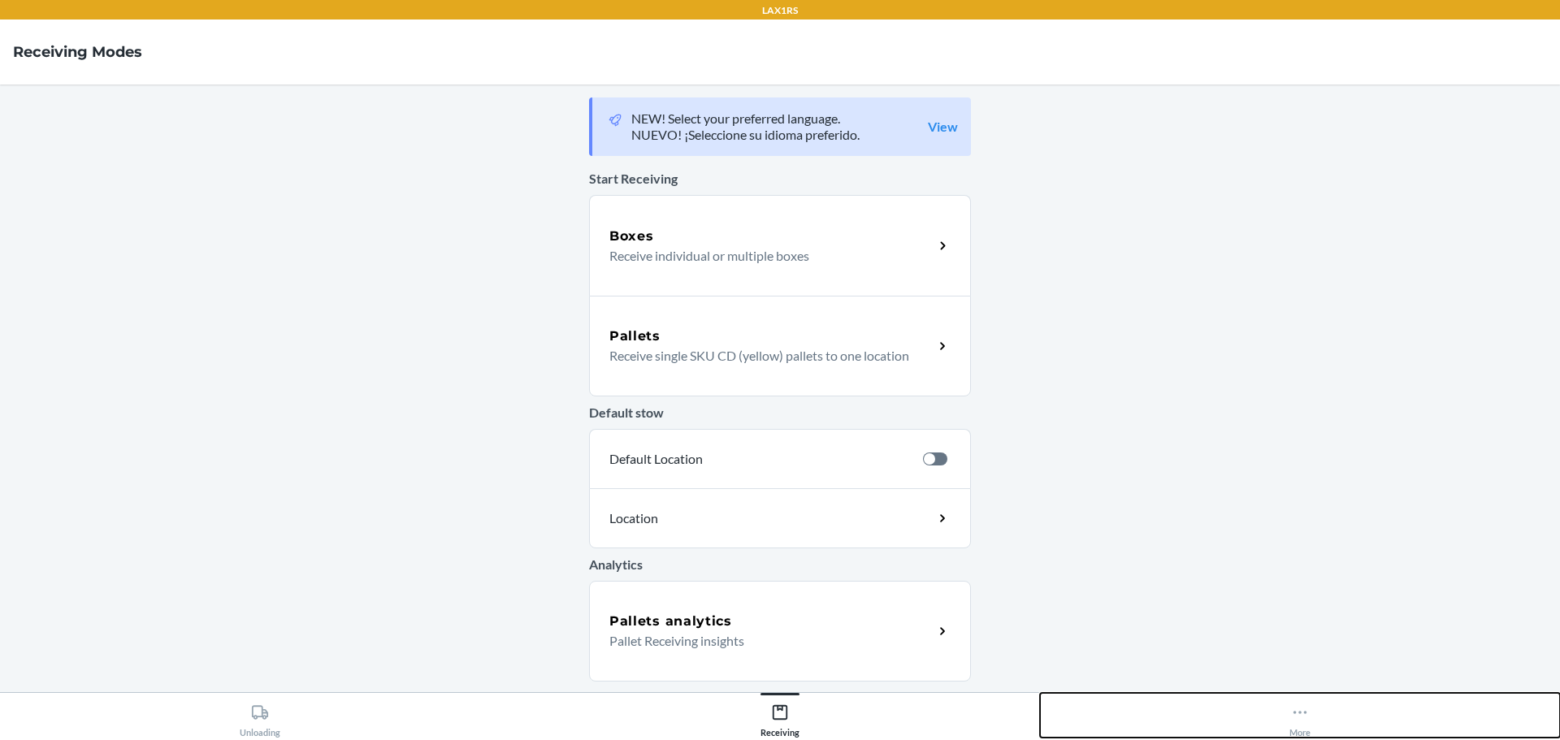
click at [1300, 726] on div "More" at bounding box center [1299, 717] width 21 height 41
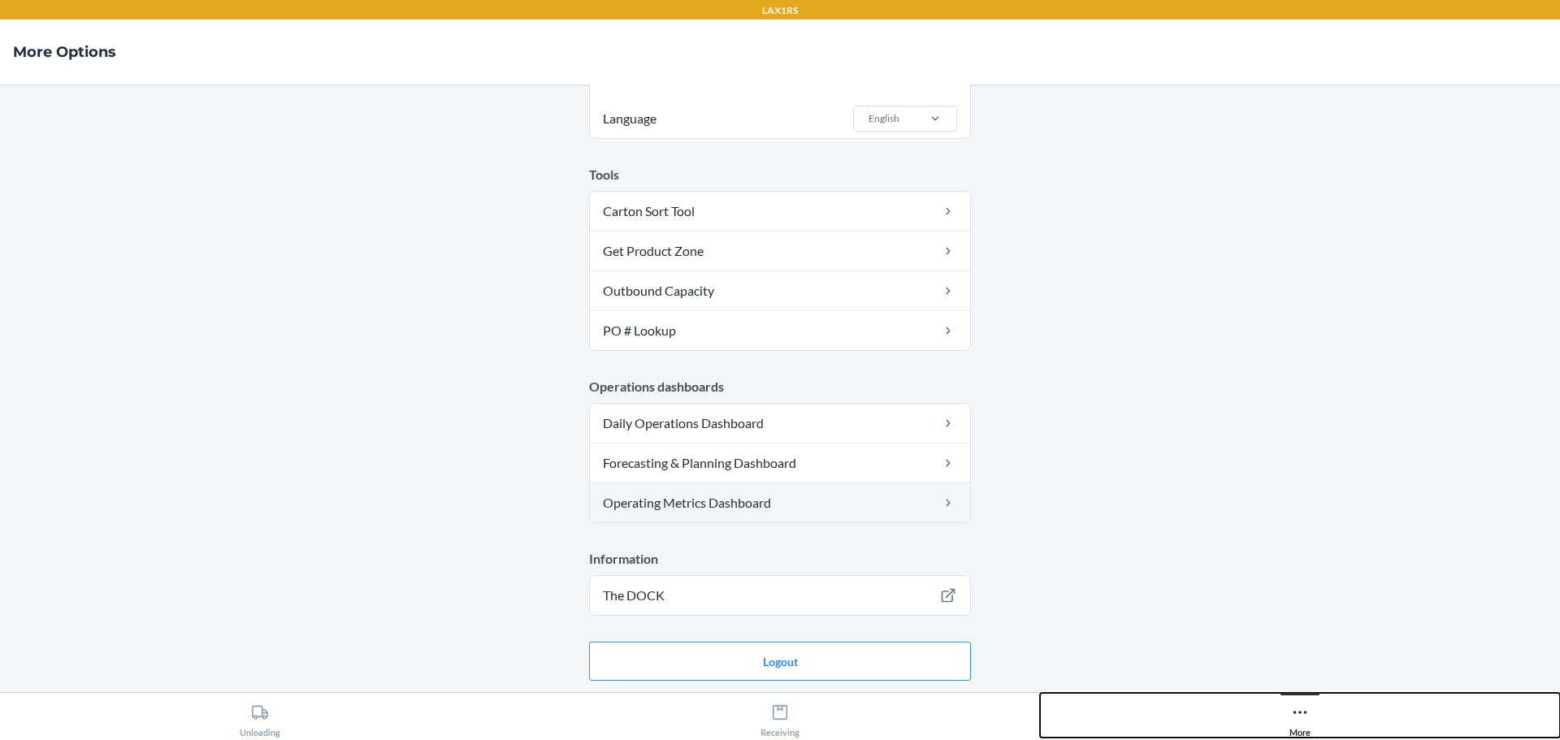
scroll to position [106, 0]
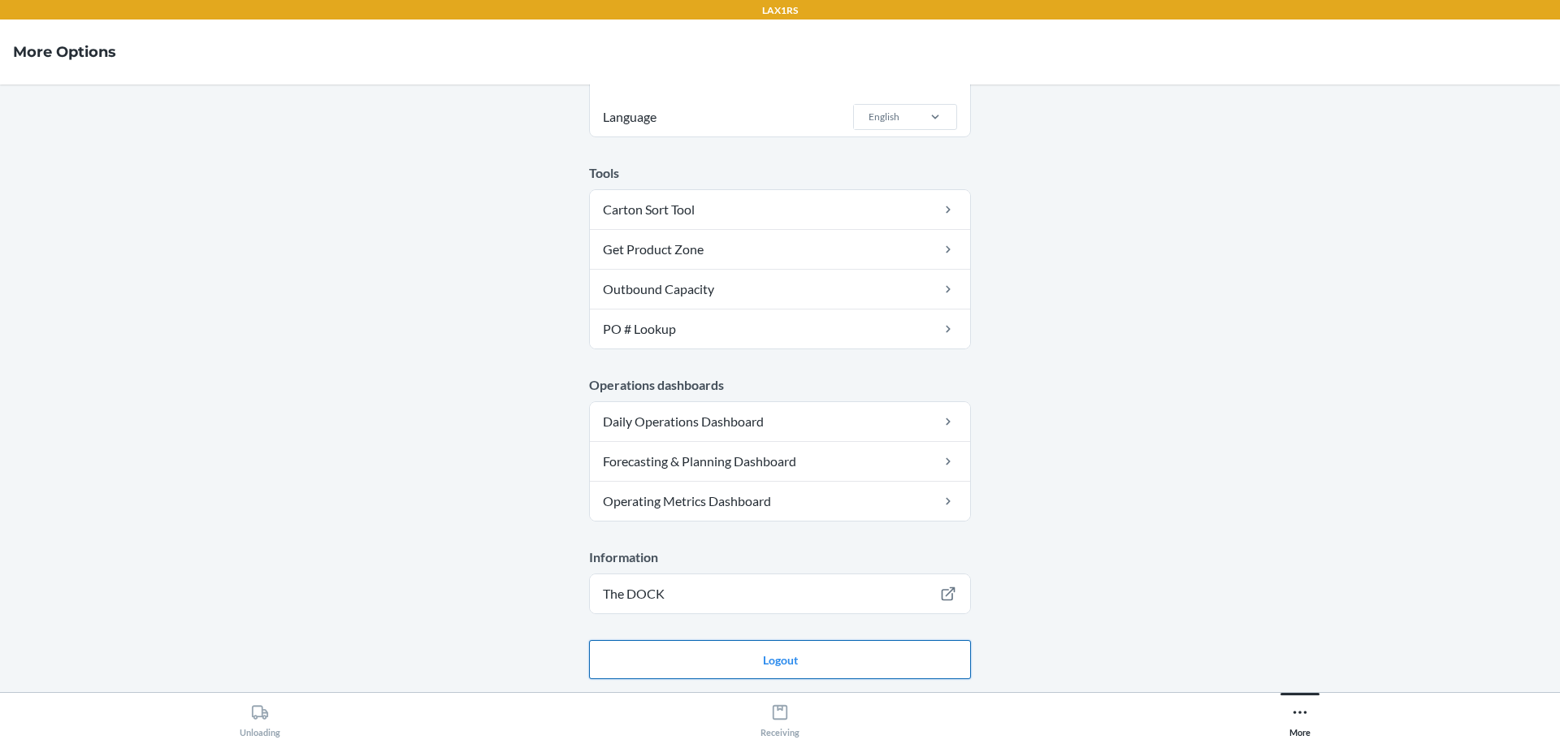
click at [788, 661] on button "Logout" at bounding box center [780, 659] width 382 height 39
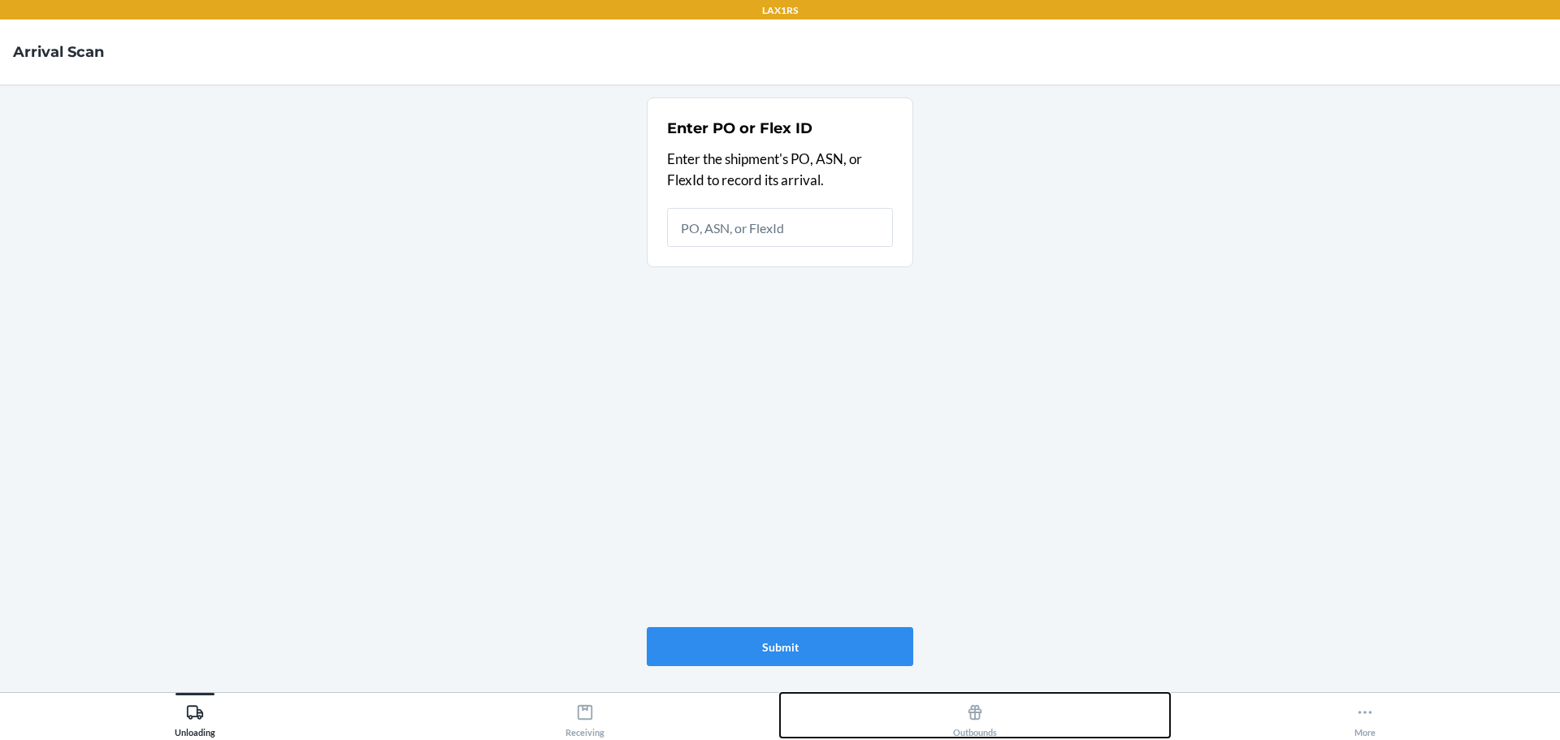
click at [1006, 722] on button "Outbounds" at bounding box center [975, 715] width 390 height 45
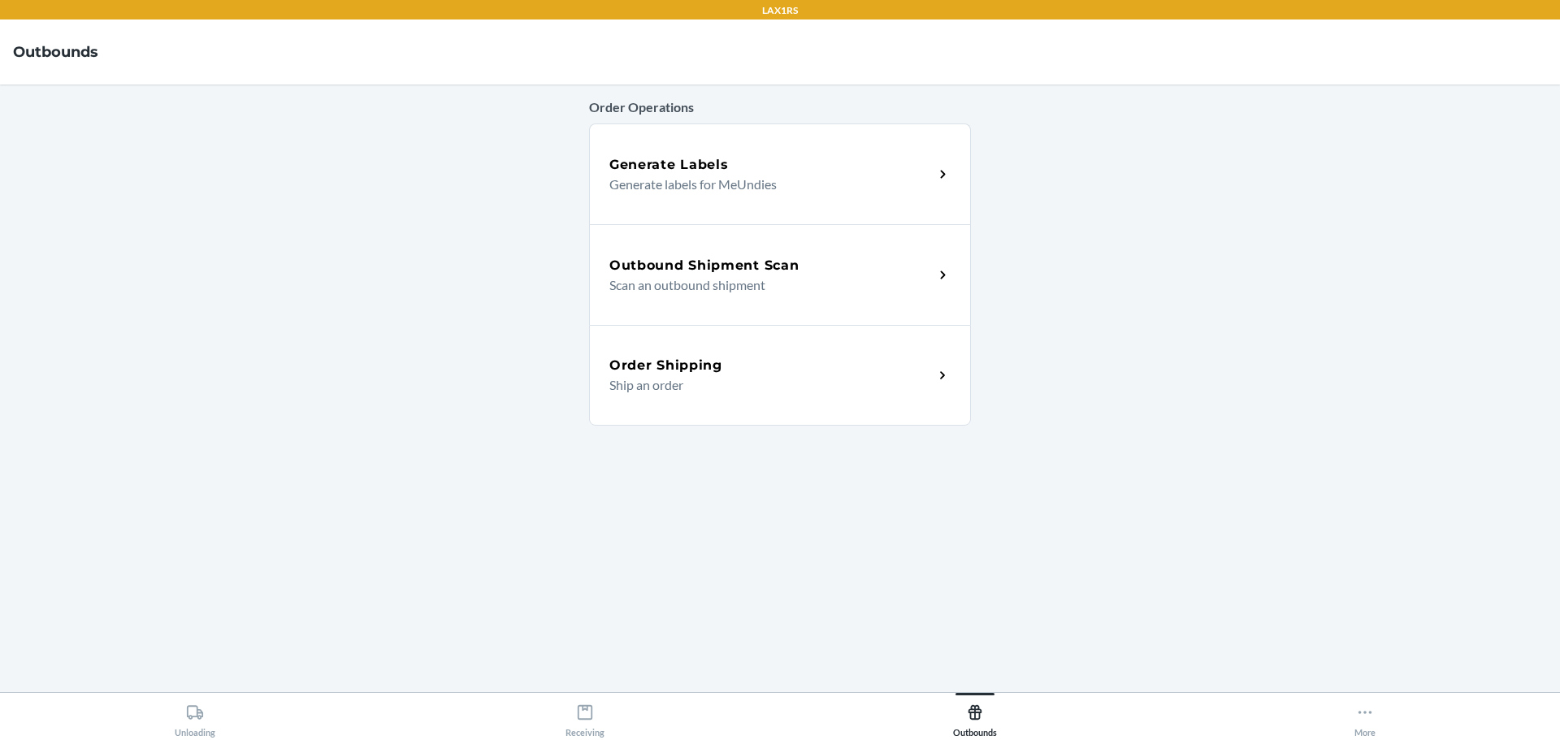
click at [754, 282] on p "Scan an outbound shipment" at bounding box center [764, 284] width 311 height 19
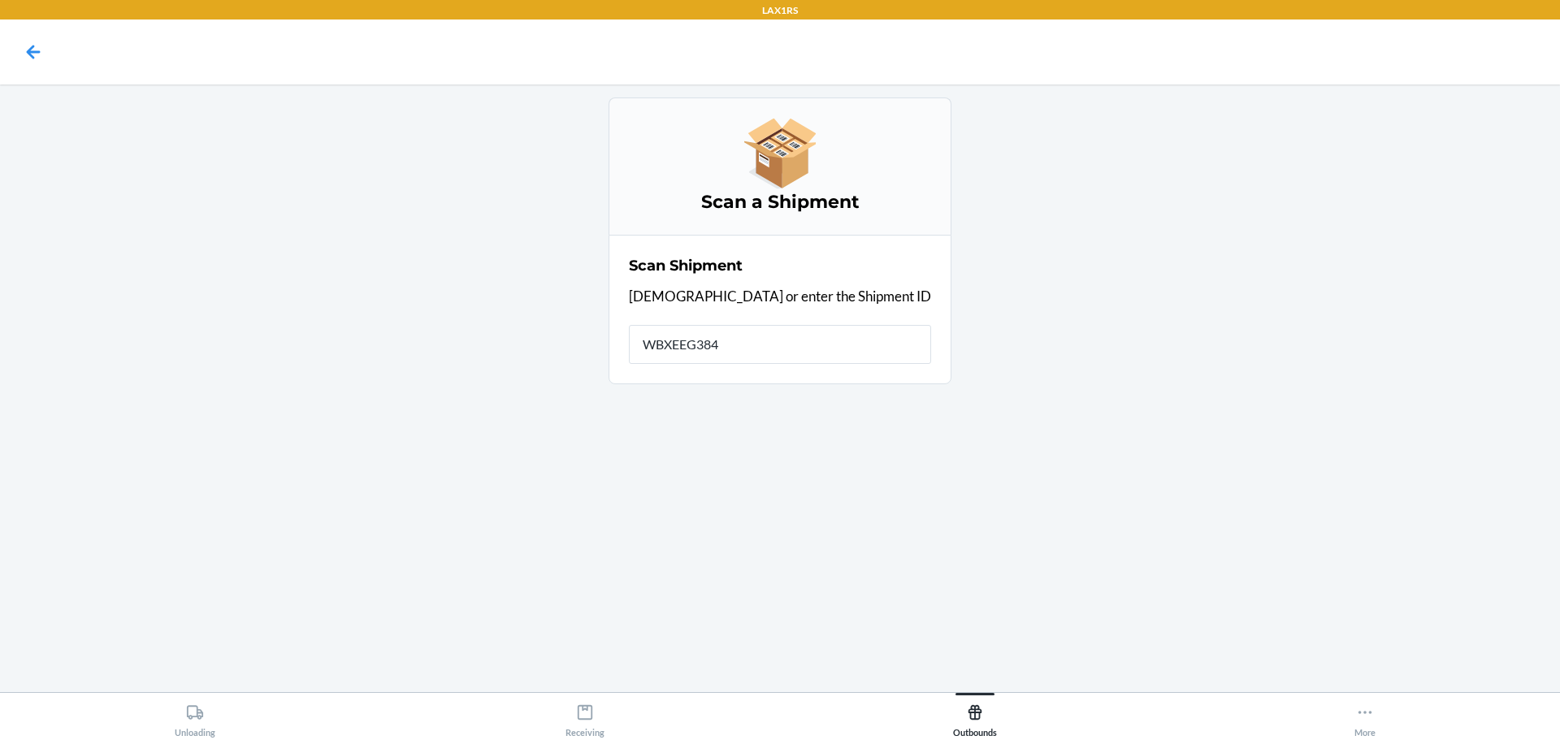
type input "WBXEEG384N"
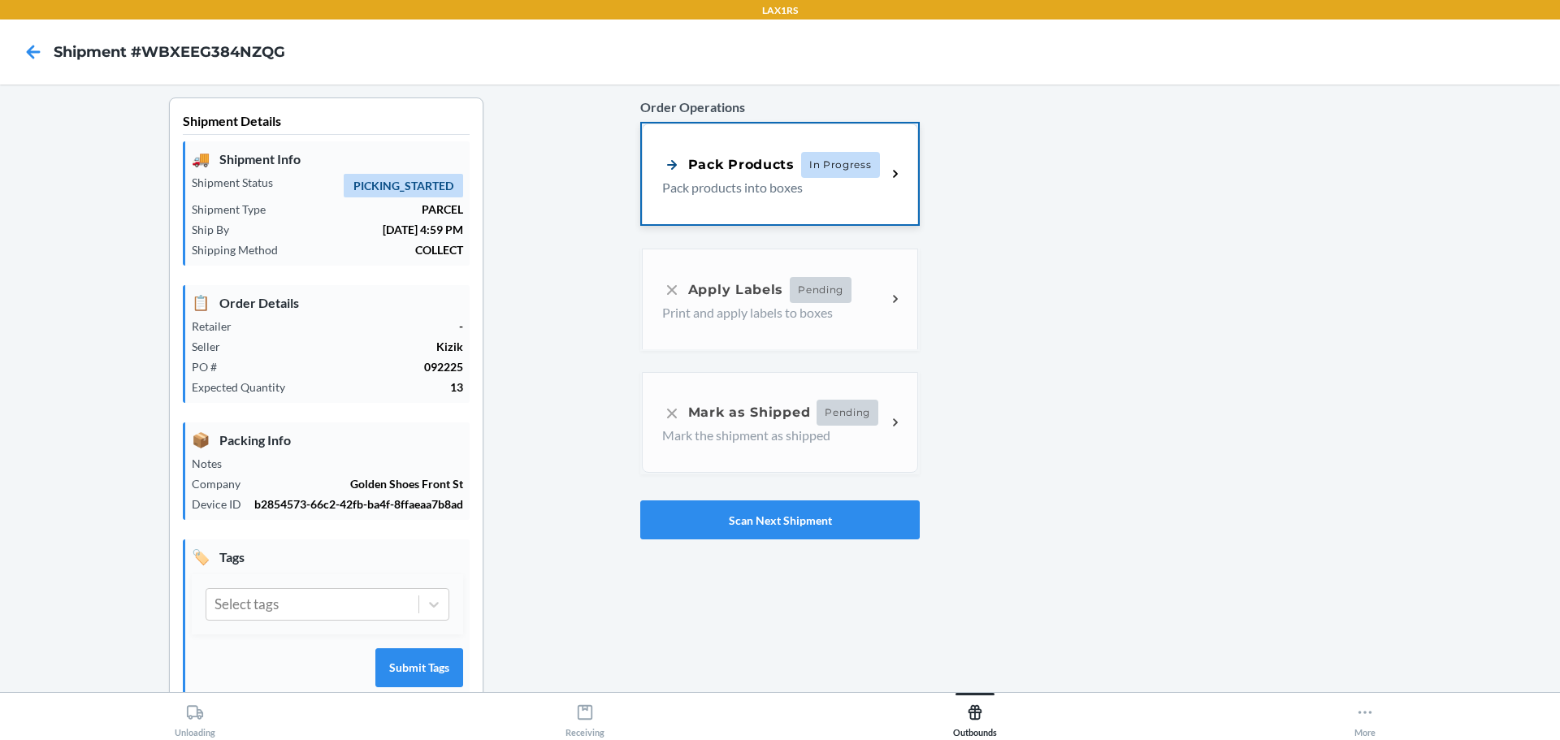
click at [831, 162] on span "In Progress" at bounding box center [840, 165] width 79 height 26
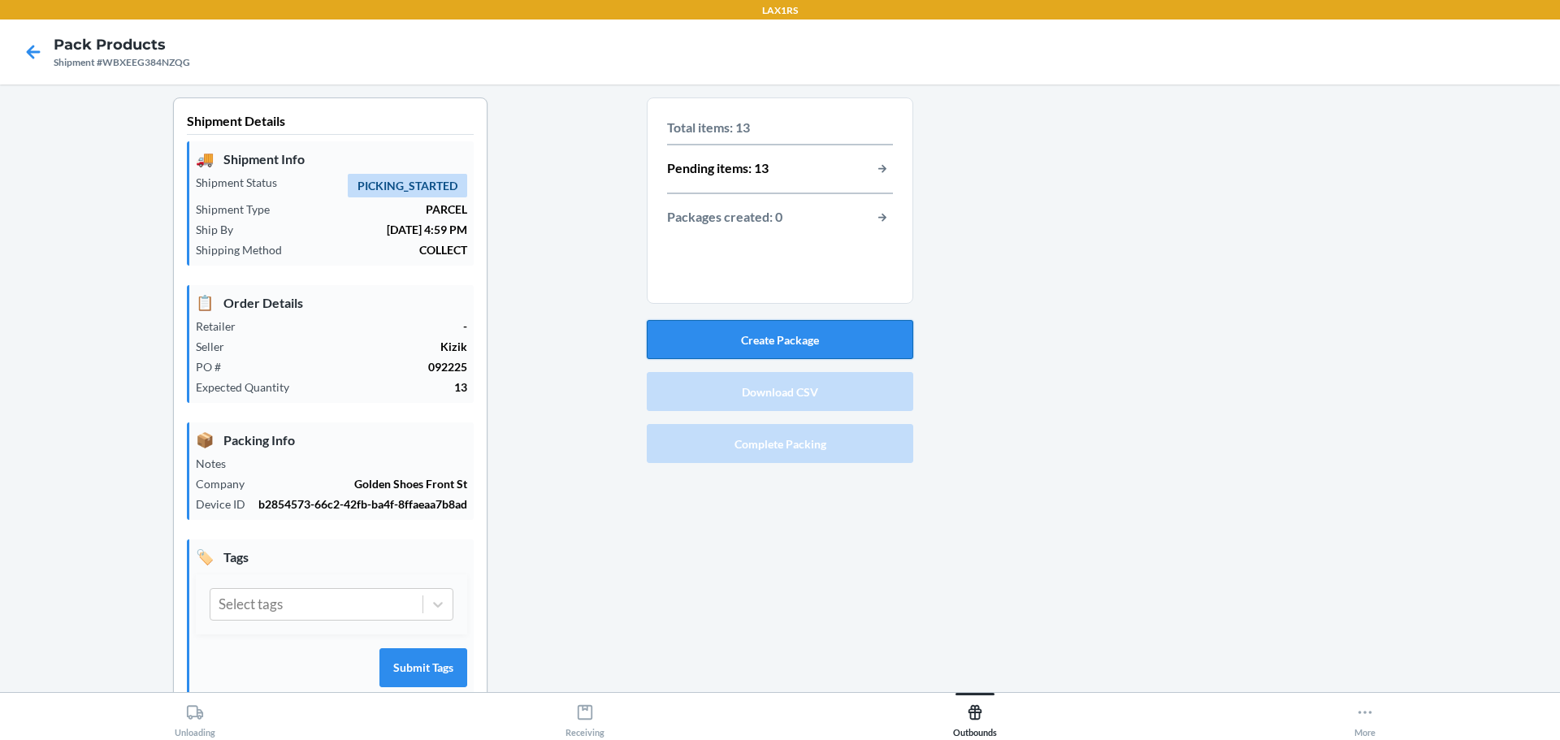
click at [764, 336] on button "Create Package" at bounding box center [780, 339] width 266 height 39
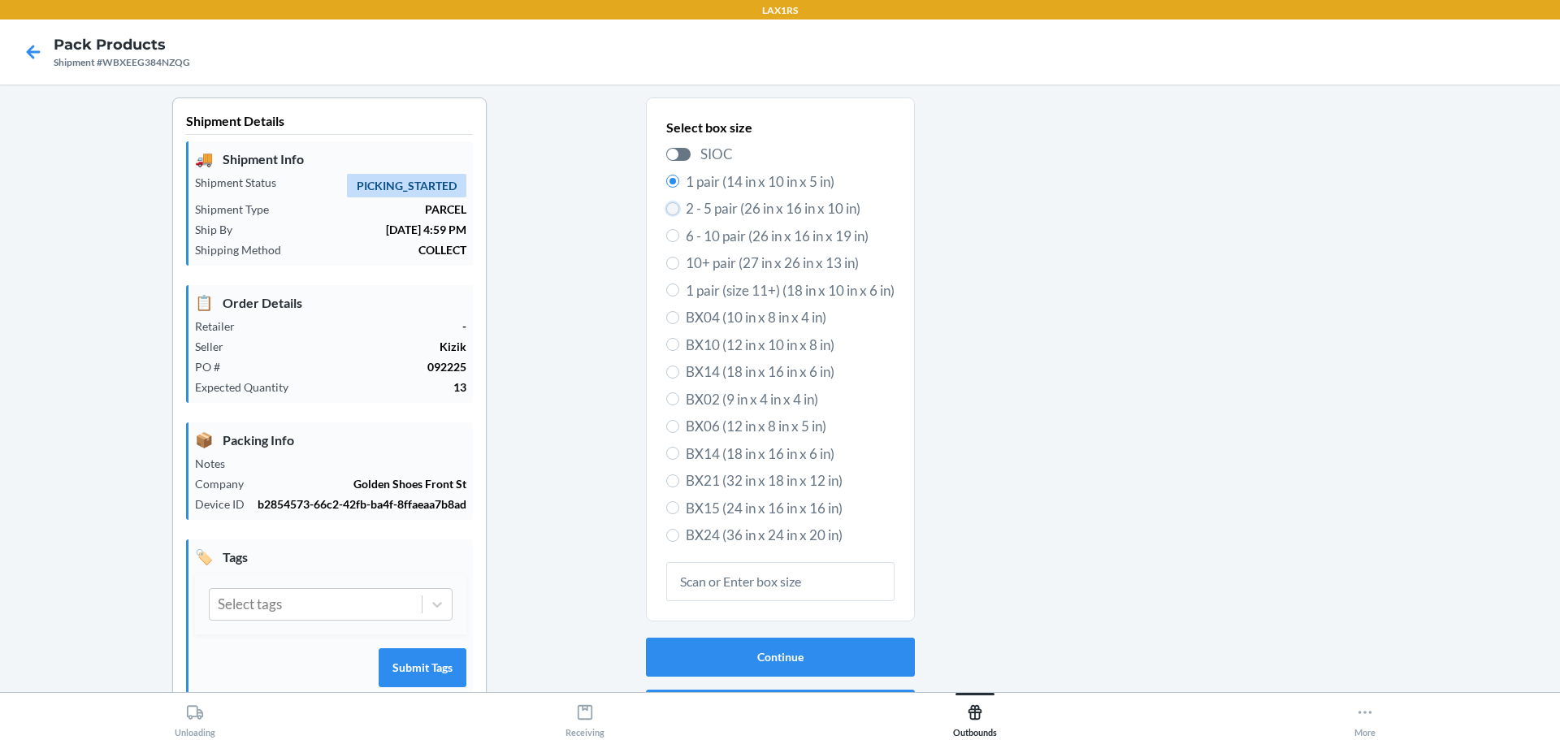
click at [666, 211] on input "2 - 5 pair (26 in x 16 in x 10 in)" at bounding box center [672, 208] width 13 height 13
radio input "true"
radio input "false"
click at [738, 652] on button "Continue" at bounding box center [780, 657] width 269 height 39
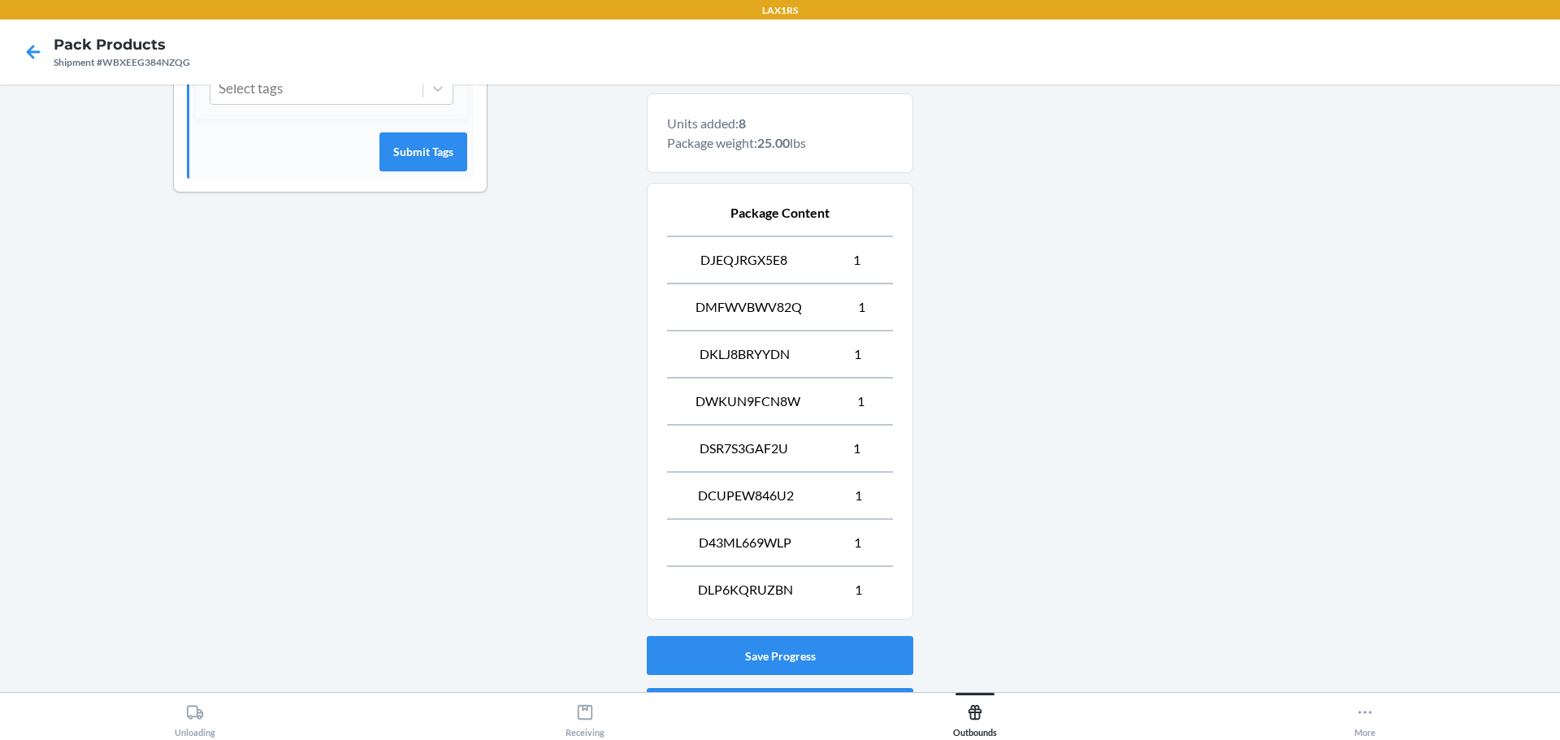
scroll to position [609, 0]
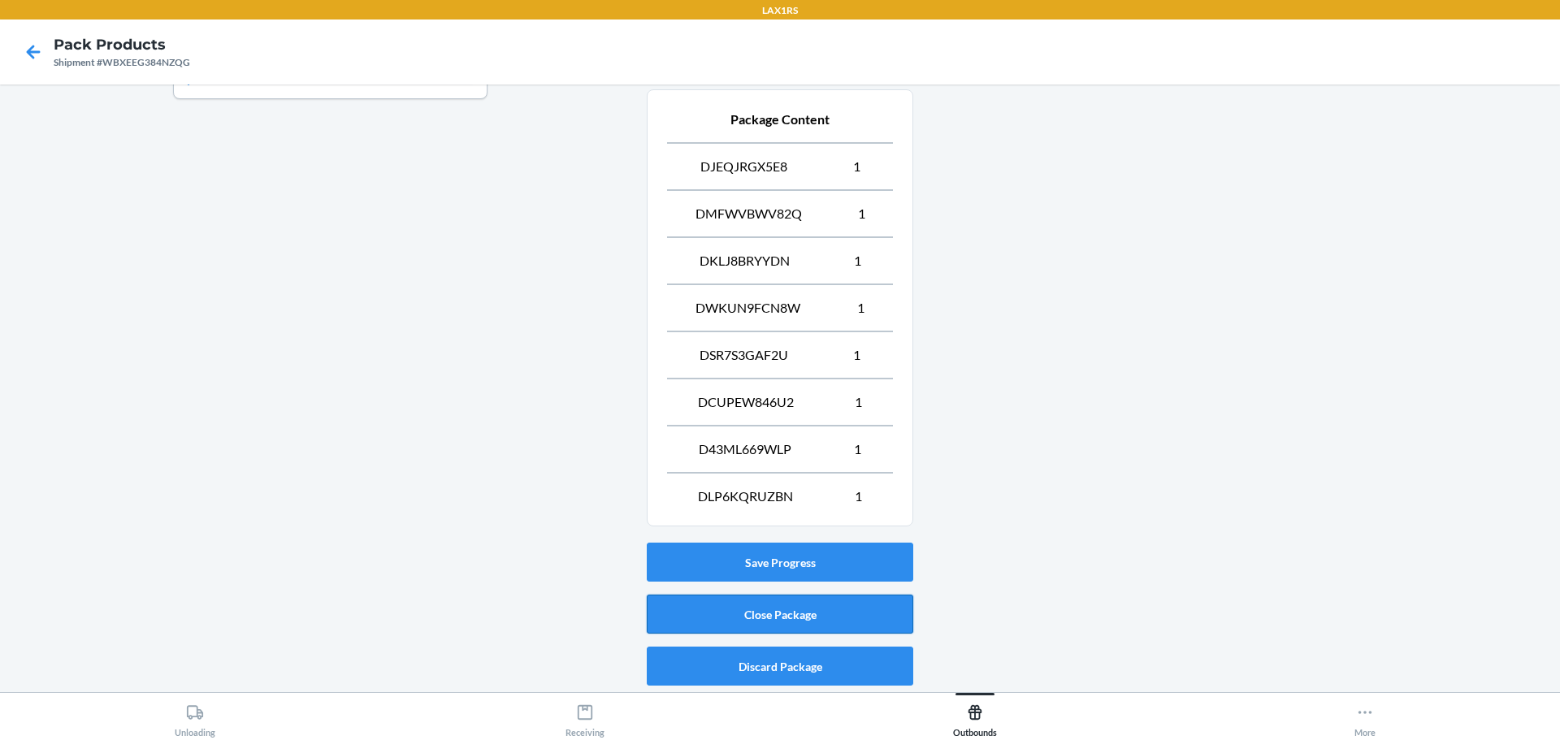
click at [812, 603] on button "Close Package" at bounding box center [780, 614] width 266 height 39
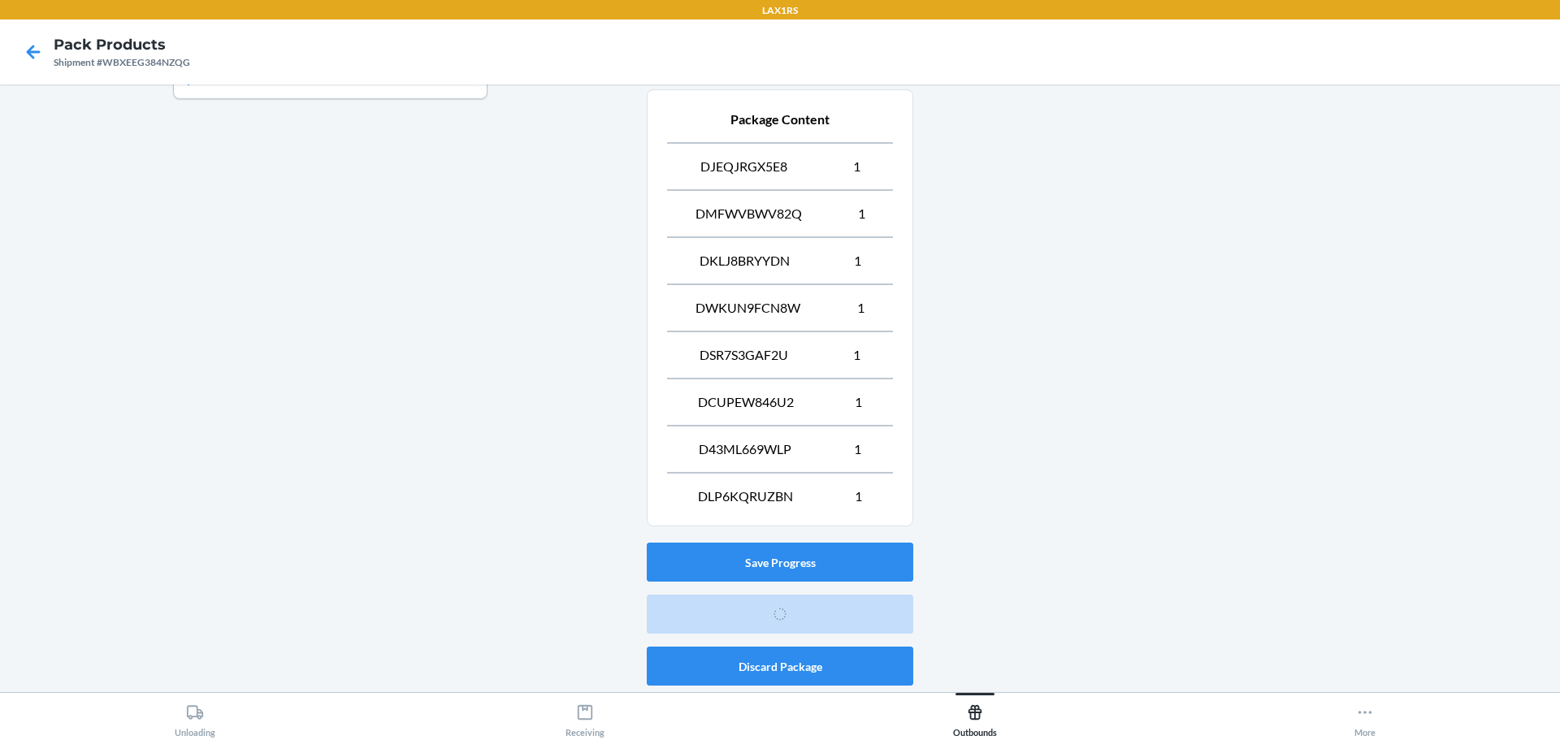
scroll to position [42, 0]
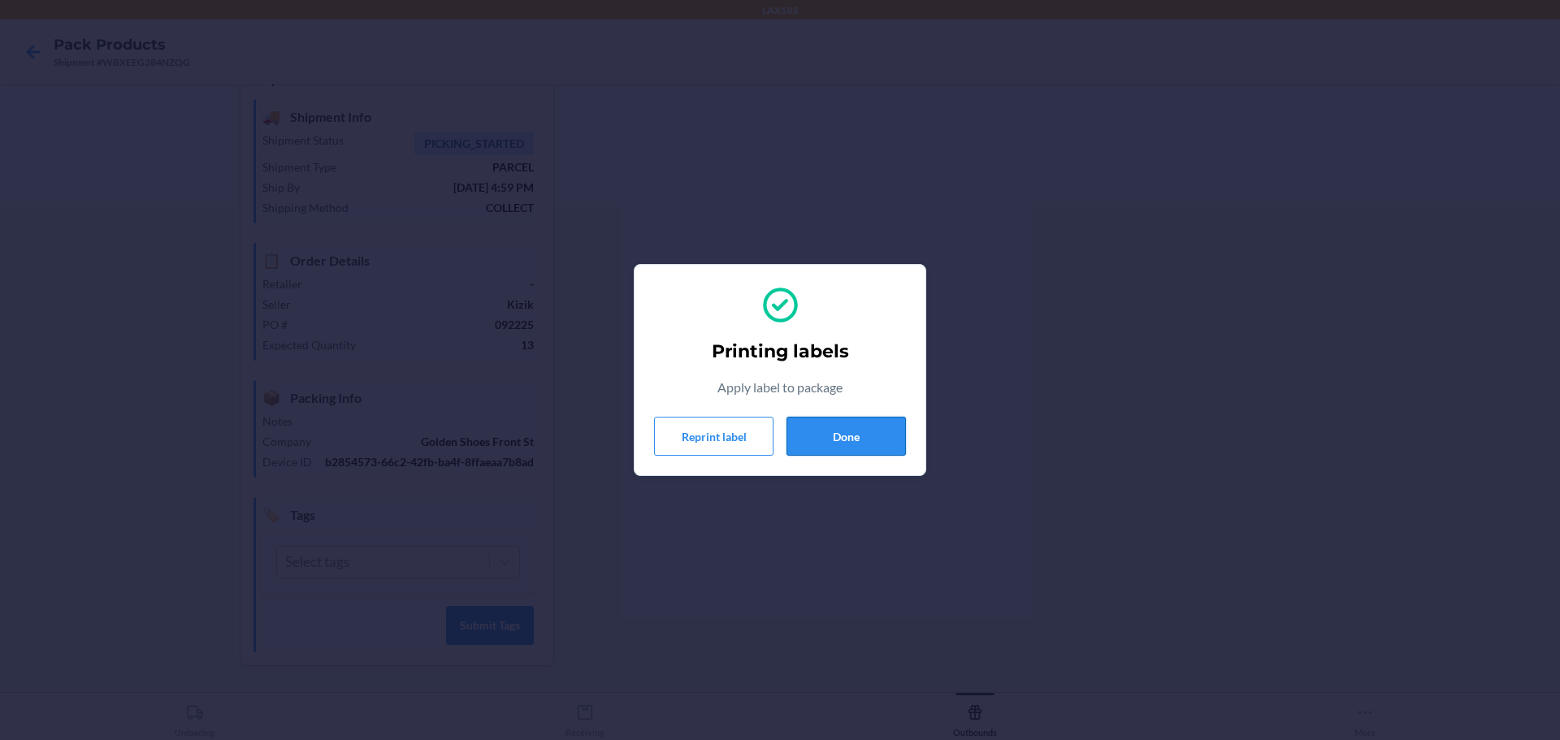
click at [837, 439] on button "Done" at bounding box center [845, 436] width 119 height 39
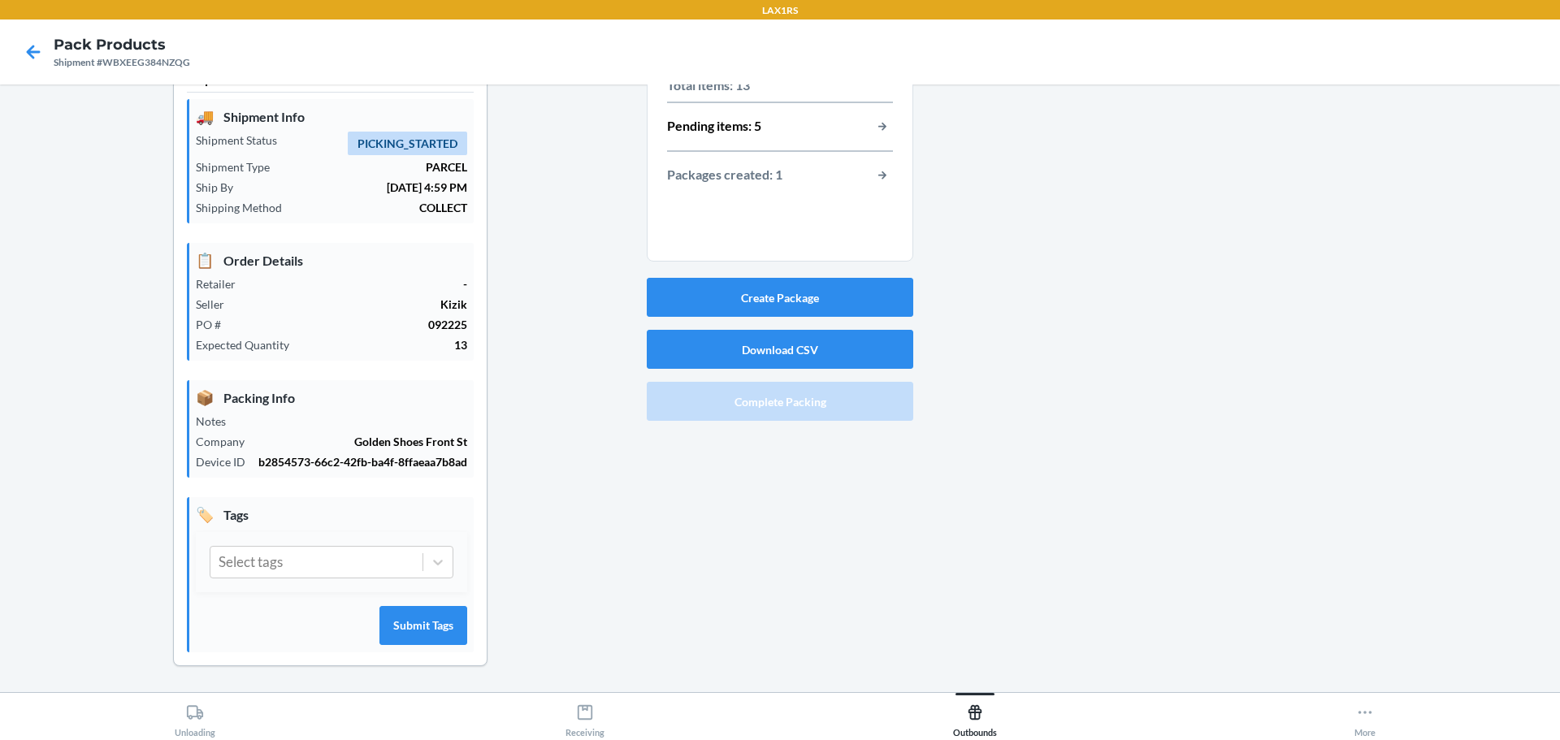
scroll to position [0, 0]
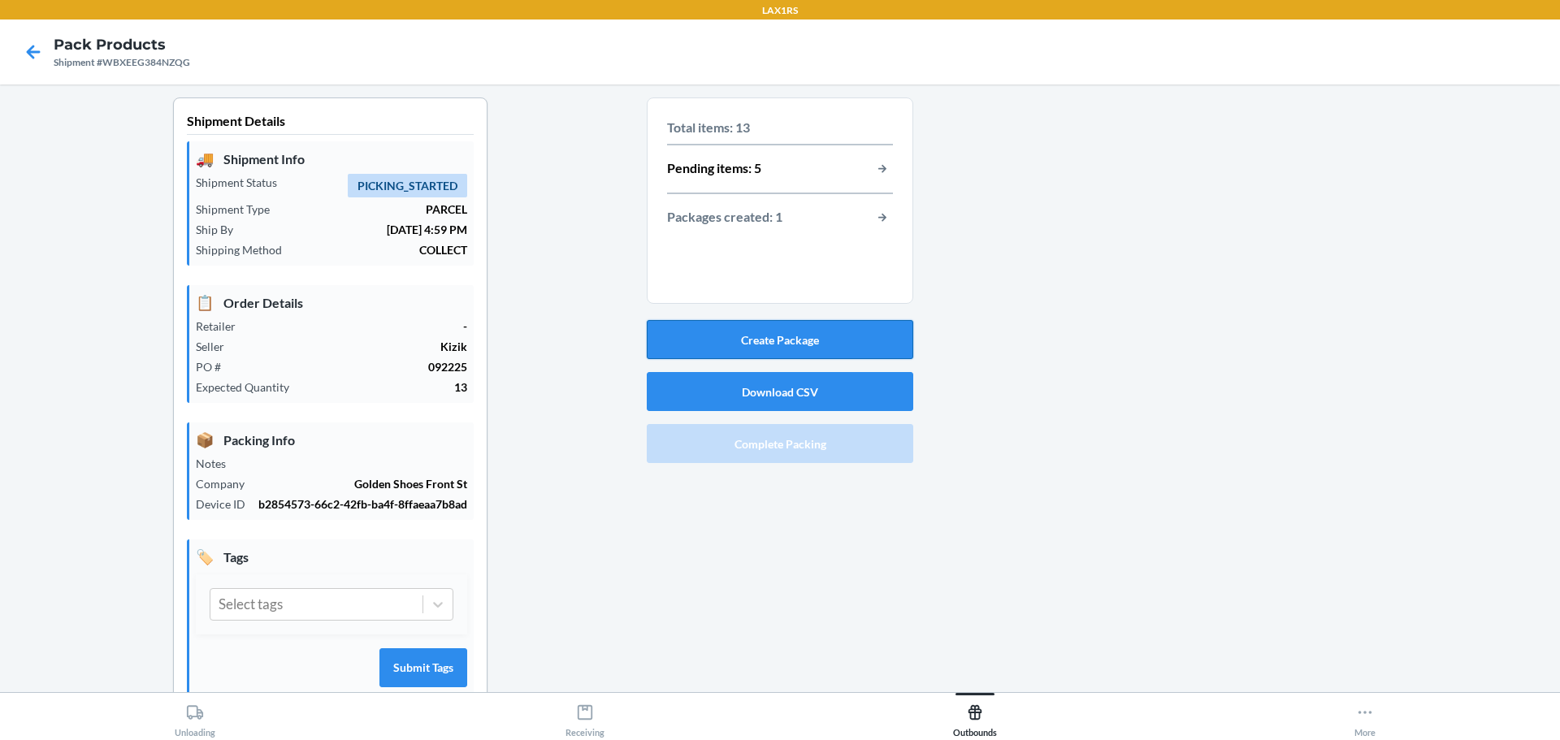
click at [800, 341] on button "Create Package" at bounding box center [780, 339] width 266 height 39
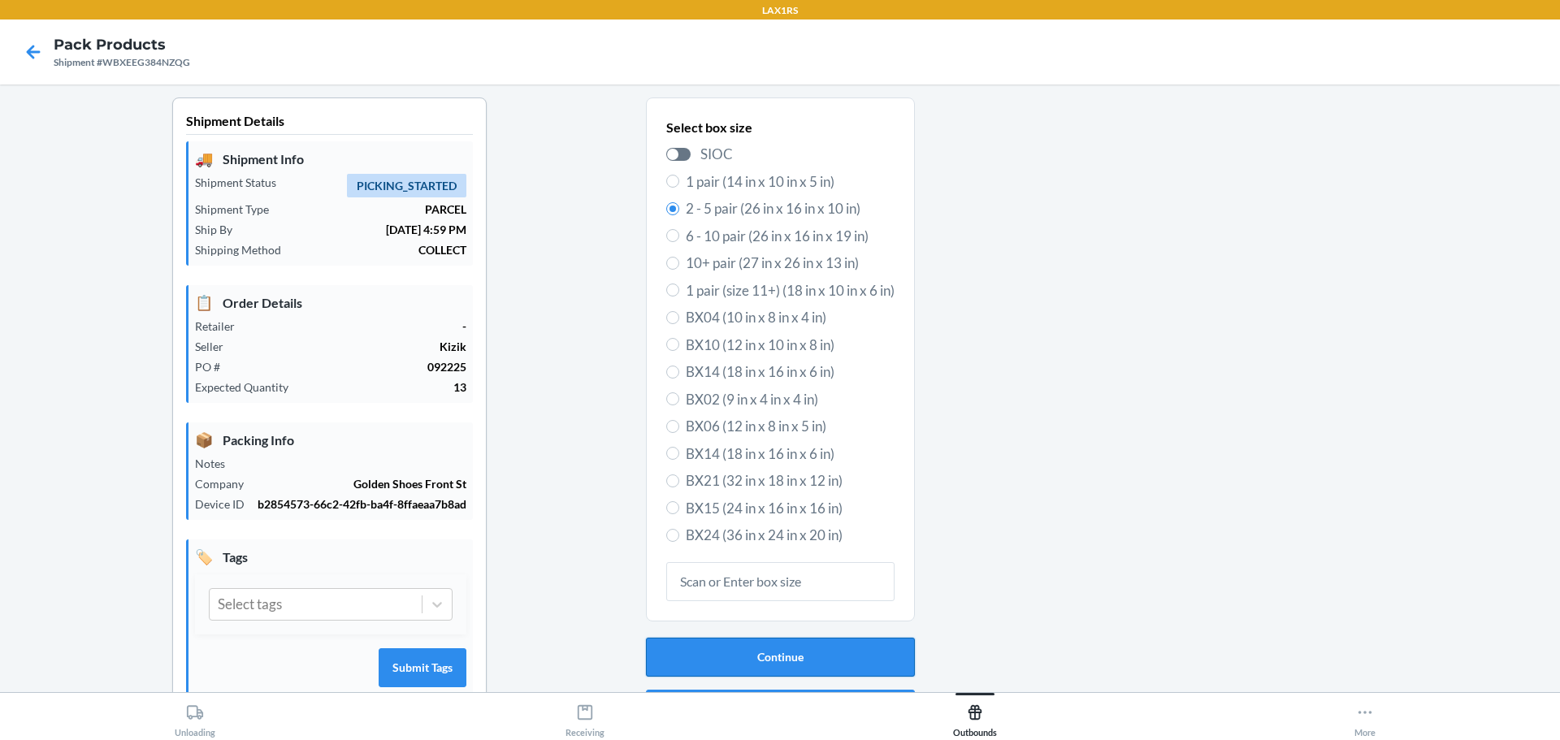
click at [789, 665] on button "Continue" at bounding box center [780, 657] width 269 height 39
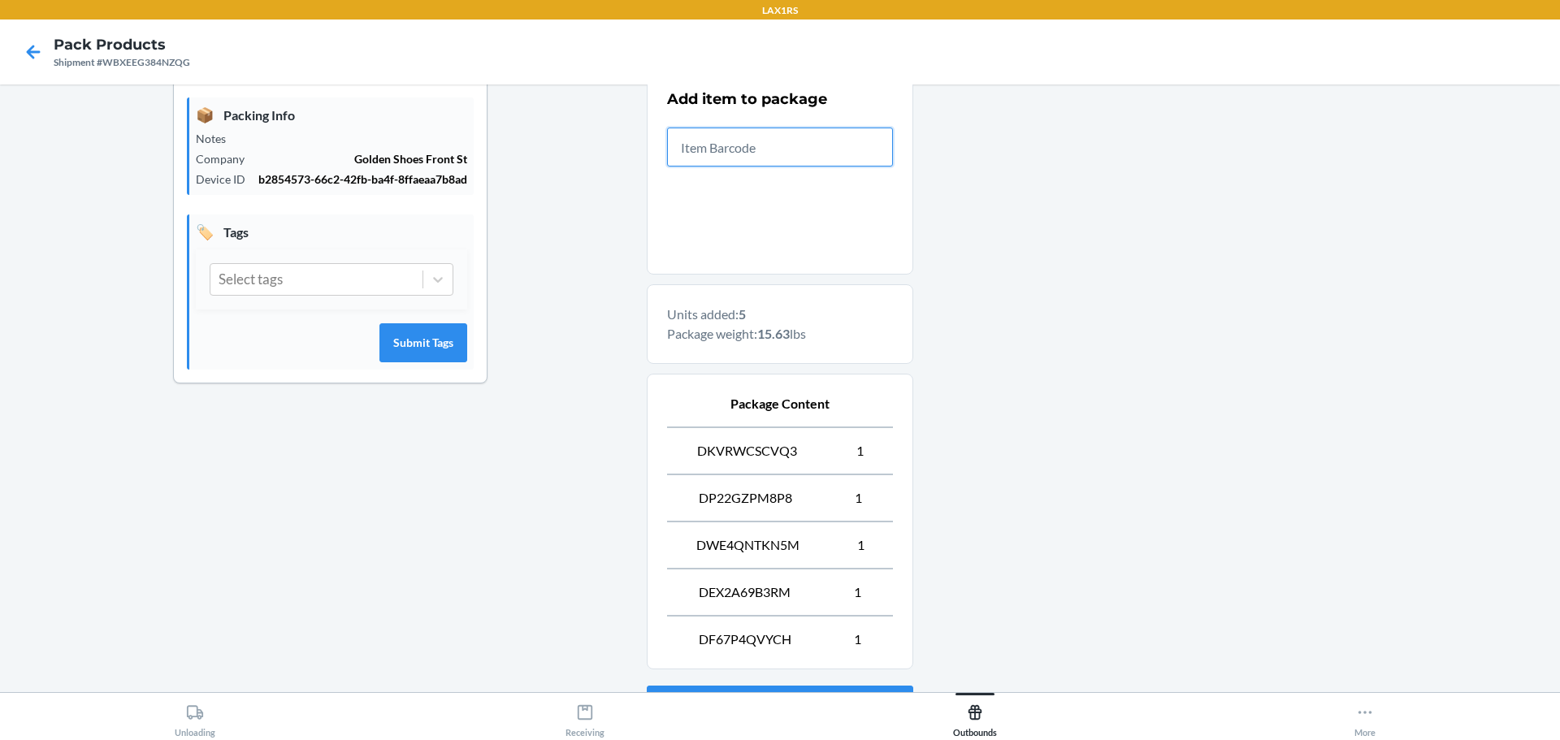
scroll to position [468, 0]
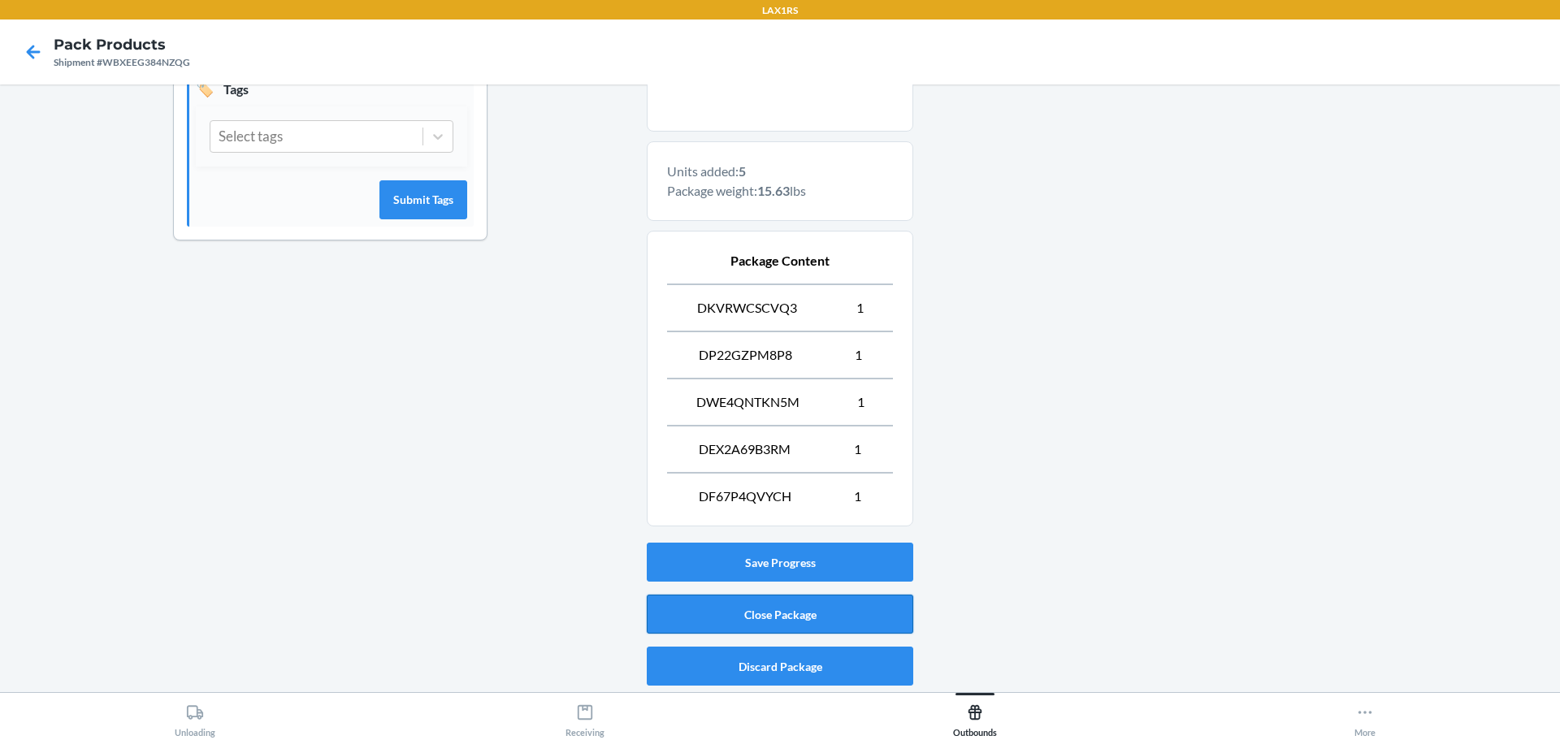
click at [811, 618] on button "Close Package" at bounding box center [780, 614] width 266 height 39
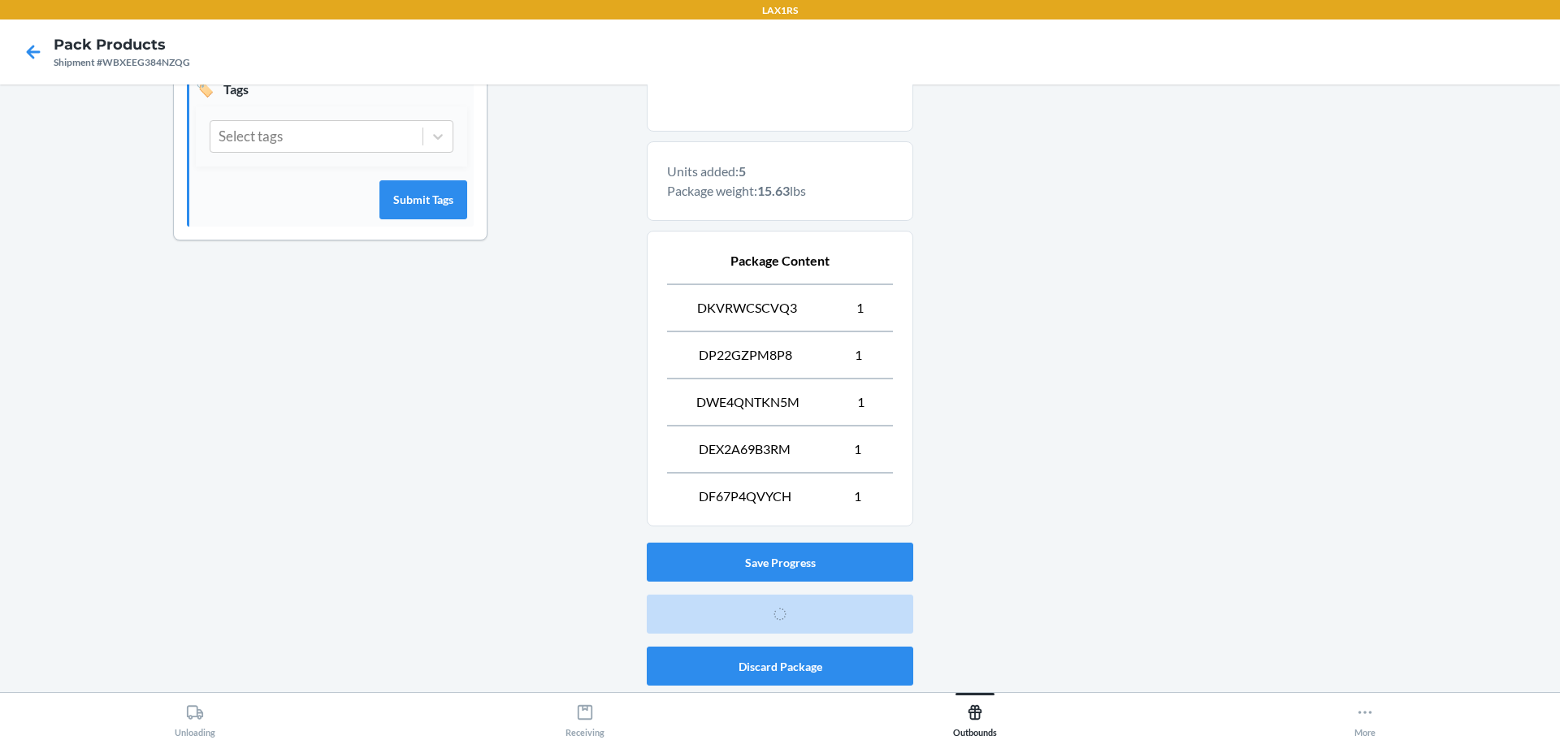
scroll to position [42, 0]
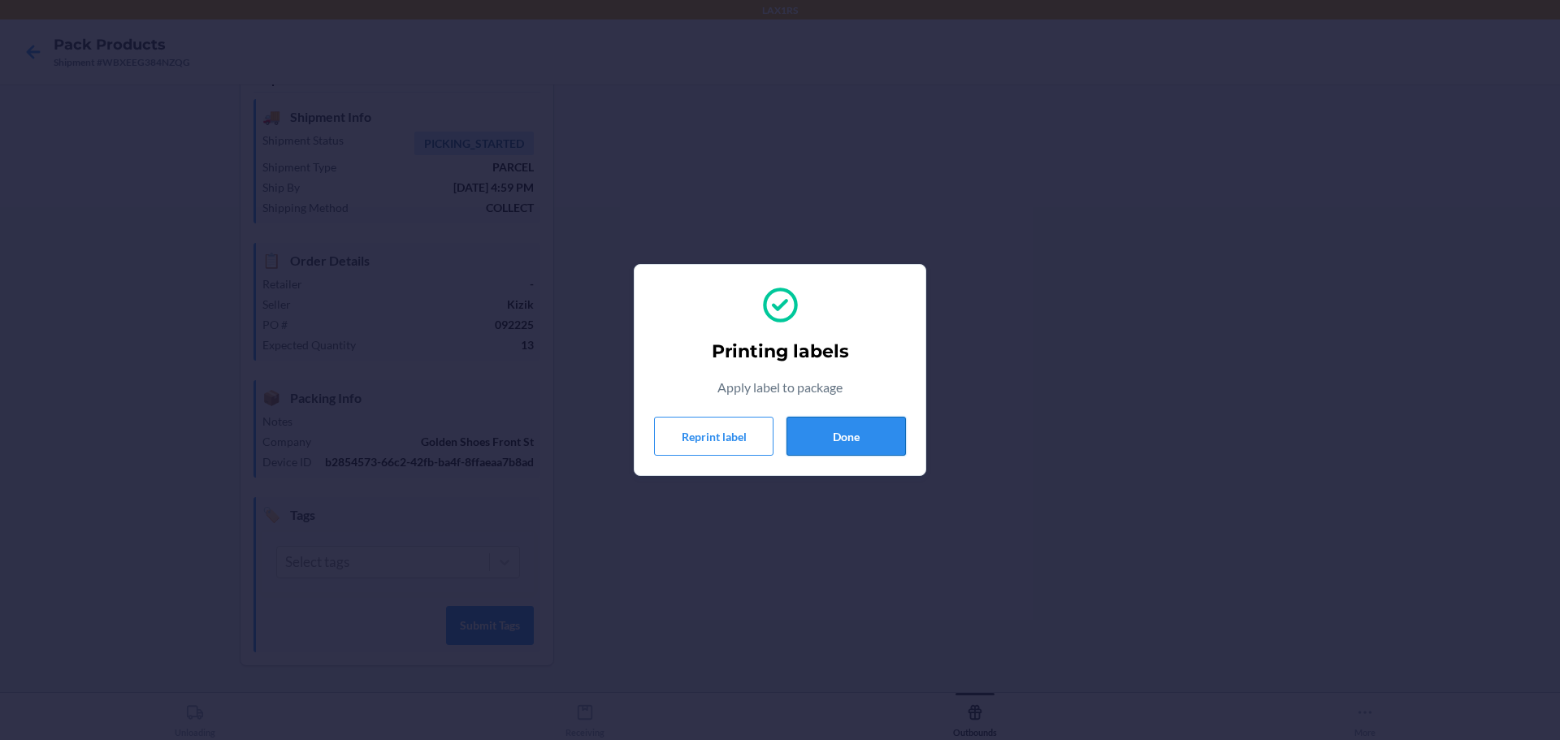
click at [861, 435] on button "Done" at bounding box center [845, 436] width 119 height 39
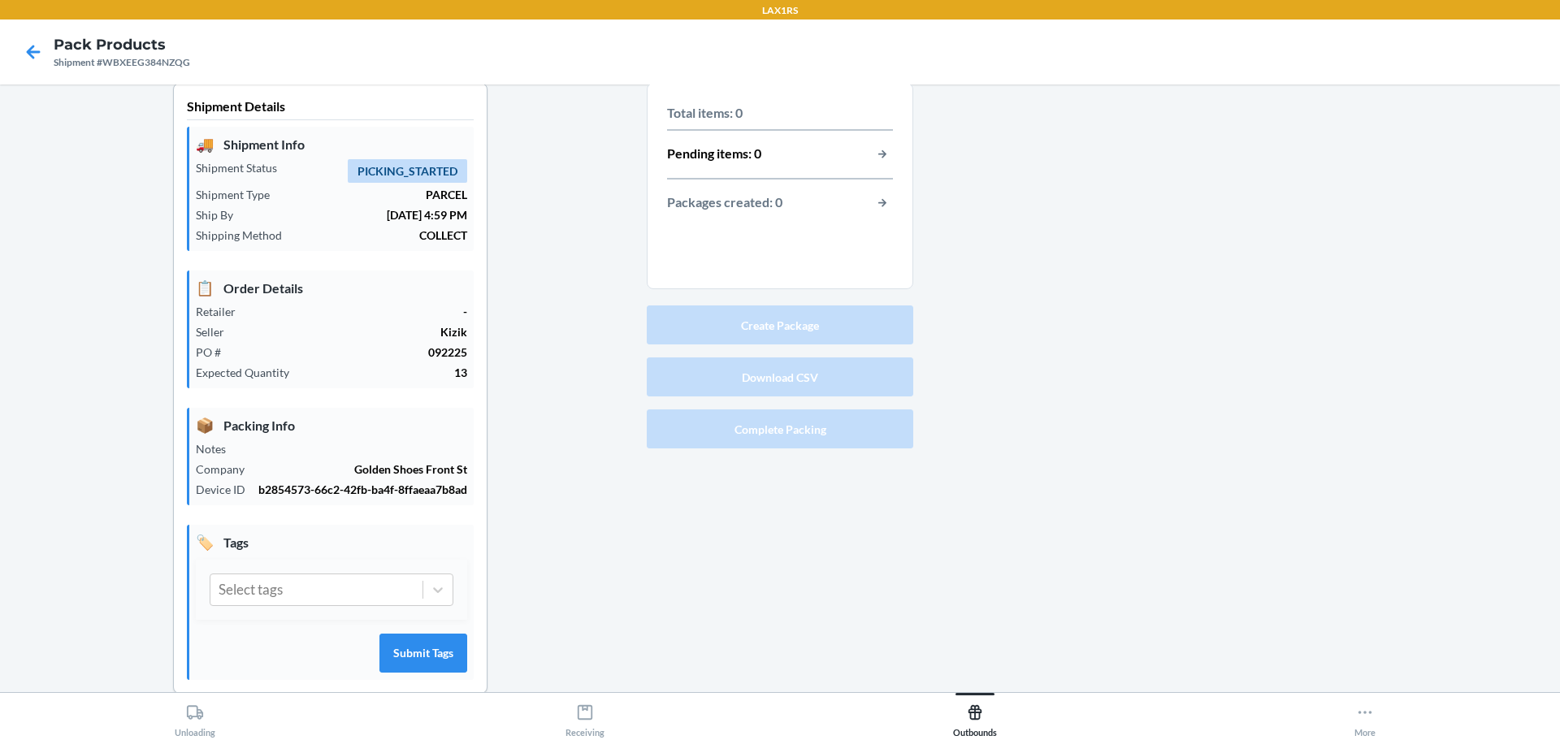
scroll to position [0, 0]
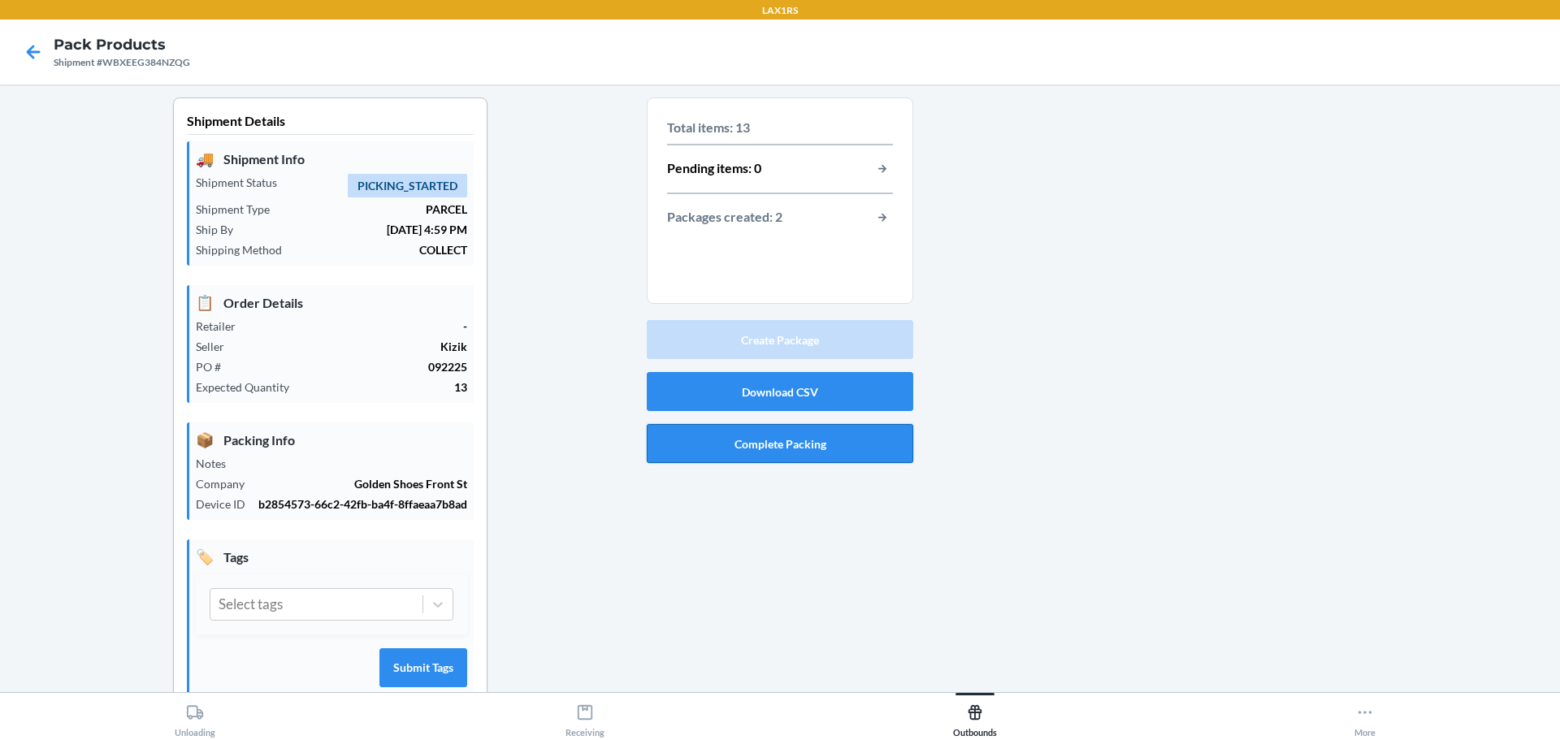
click at [810, 443] on button "Complete Packing" at bounding box center [780, 443] width 266 height 39
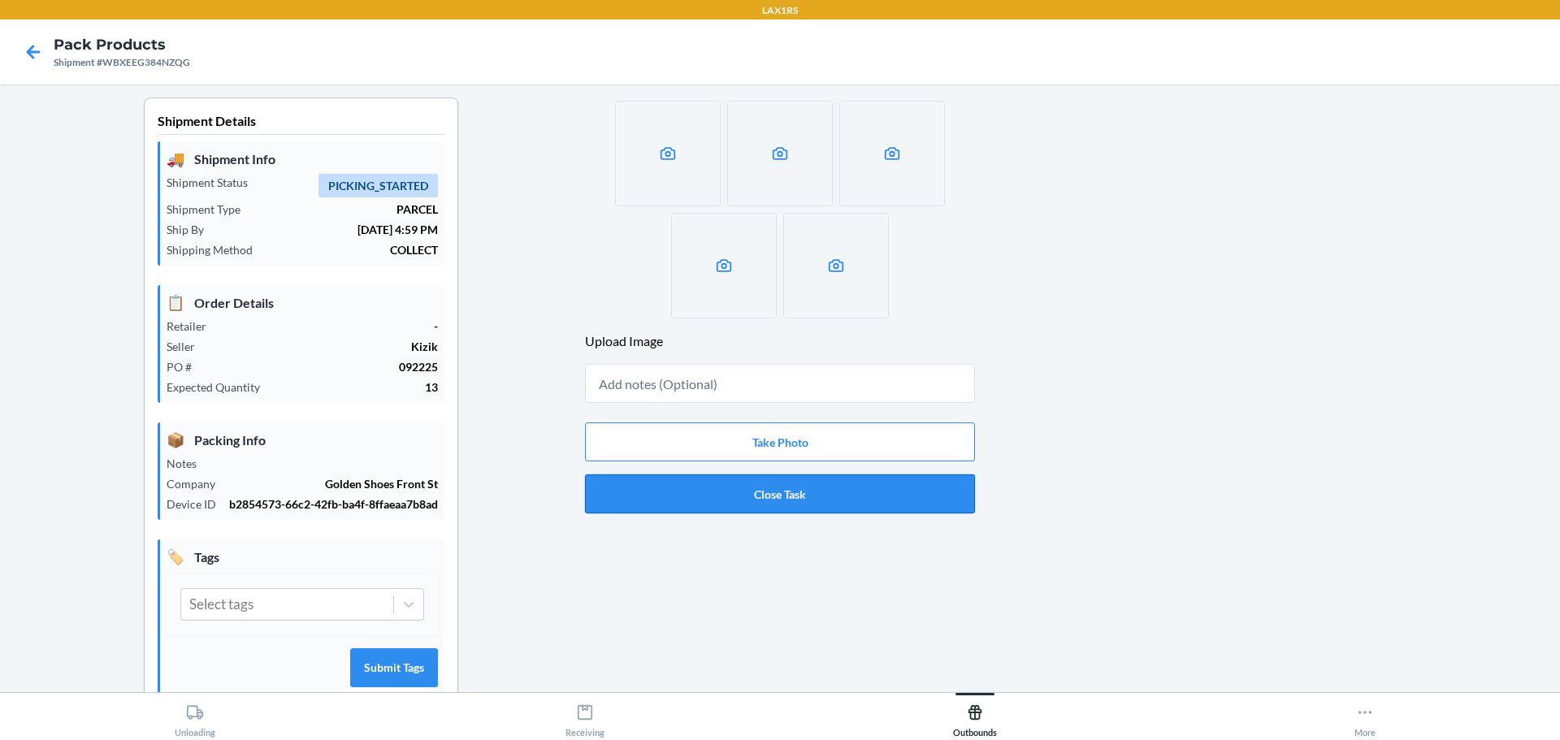
click at [834, 498] on button "Close Task" at bounding box center [780, 493] width 390 height 39
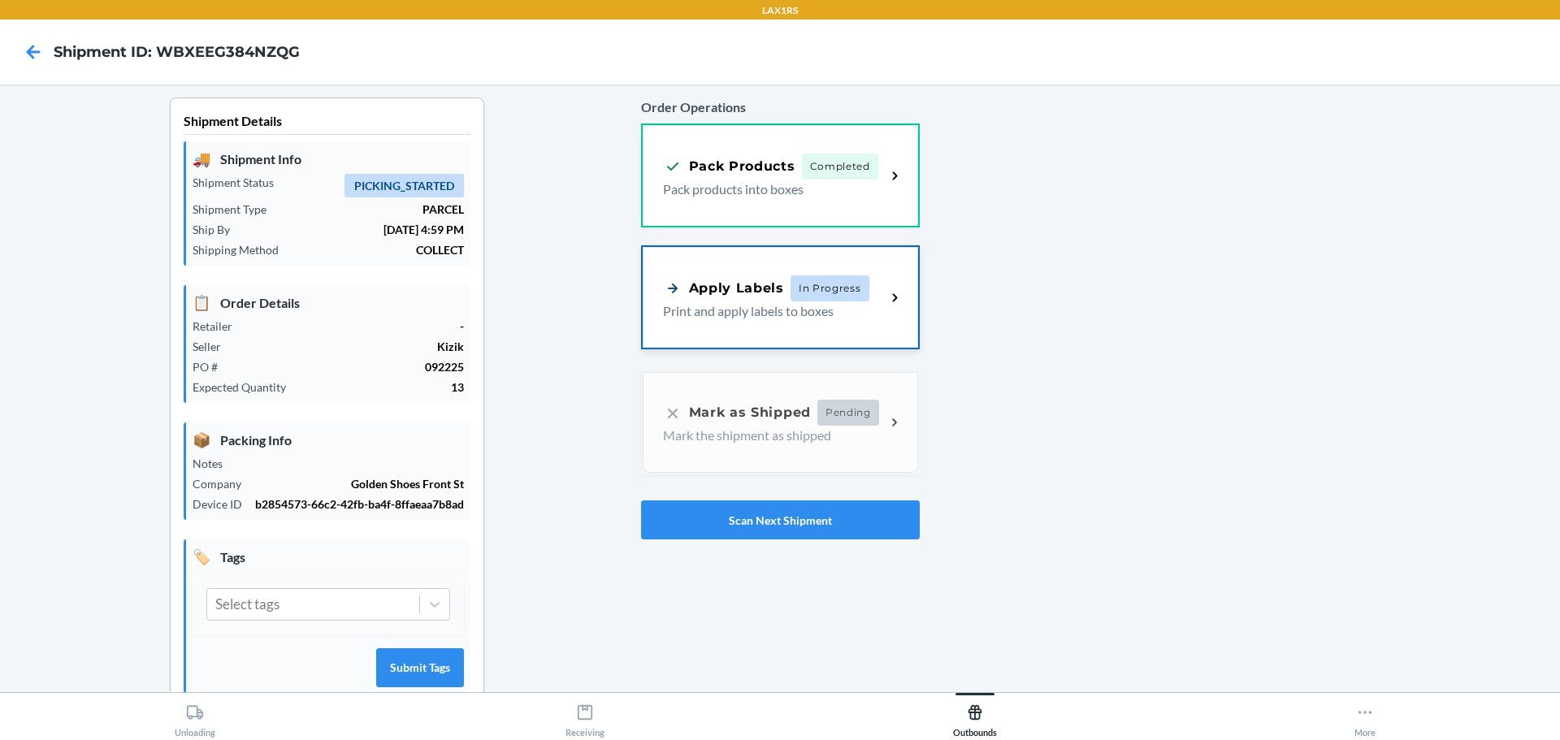
click at [809, 301] on span "In Progress" at bounding box center [829, 288] width 79 height 26
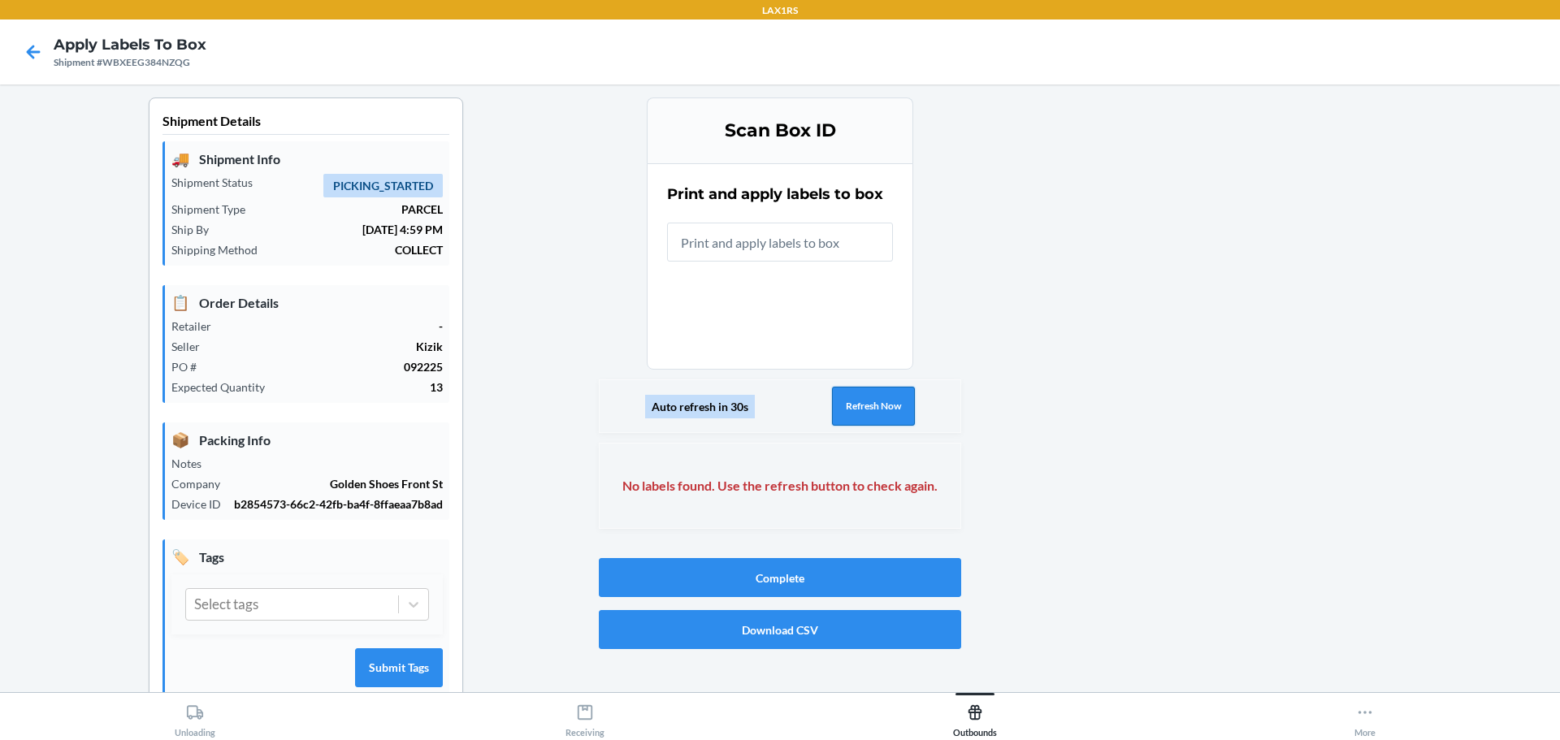
click at [885, 407] on button "Refresh Now" at bounding box center [873, 406] width 83 height 39
click at [885, 405] on button "Refresh Now" at bounding box center [873, 406] width 83 height 39
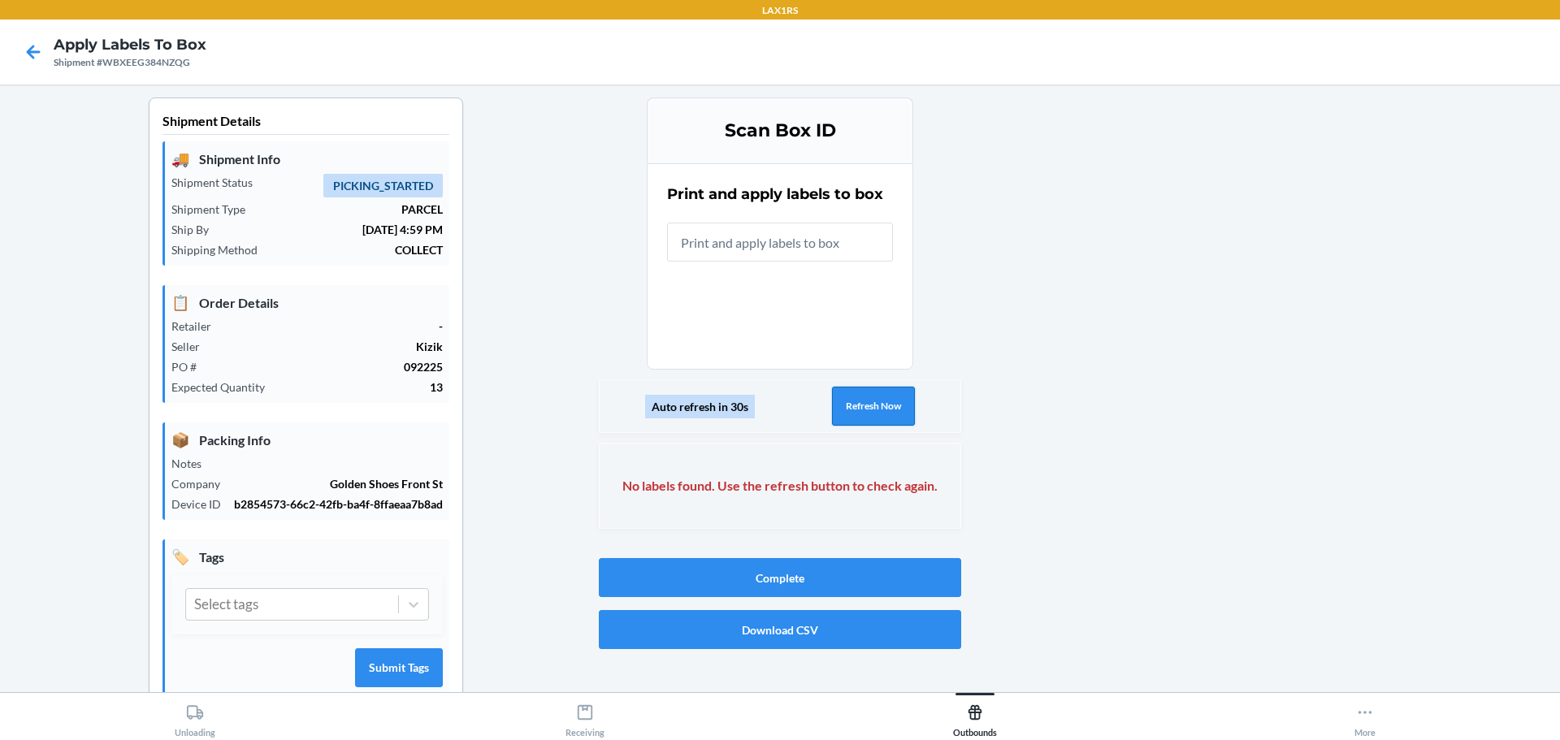
click at [885, 405] on button "Refresh Now" at bounding box center [873, 406] width 83 height 39
click at [835, 411] on button "Refresh Now" at bounding box center [873, 406] width 83 height 39
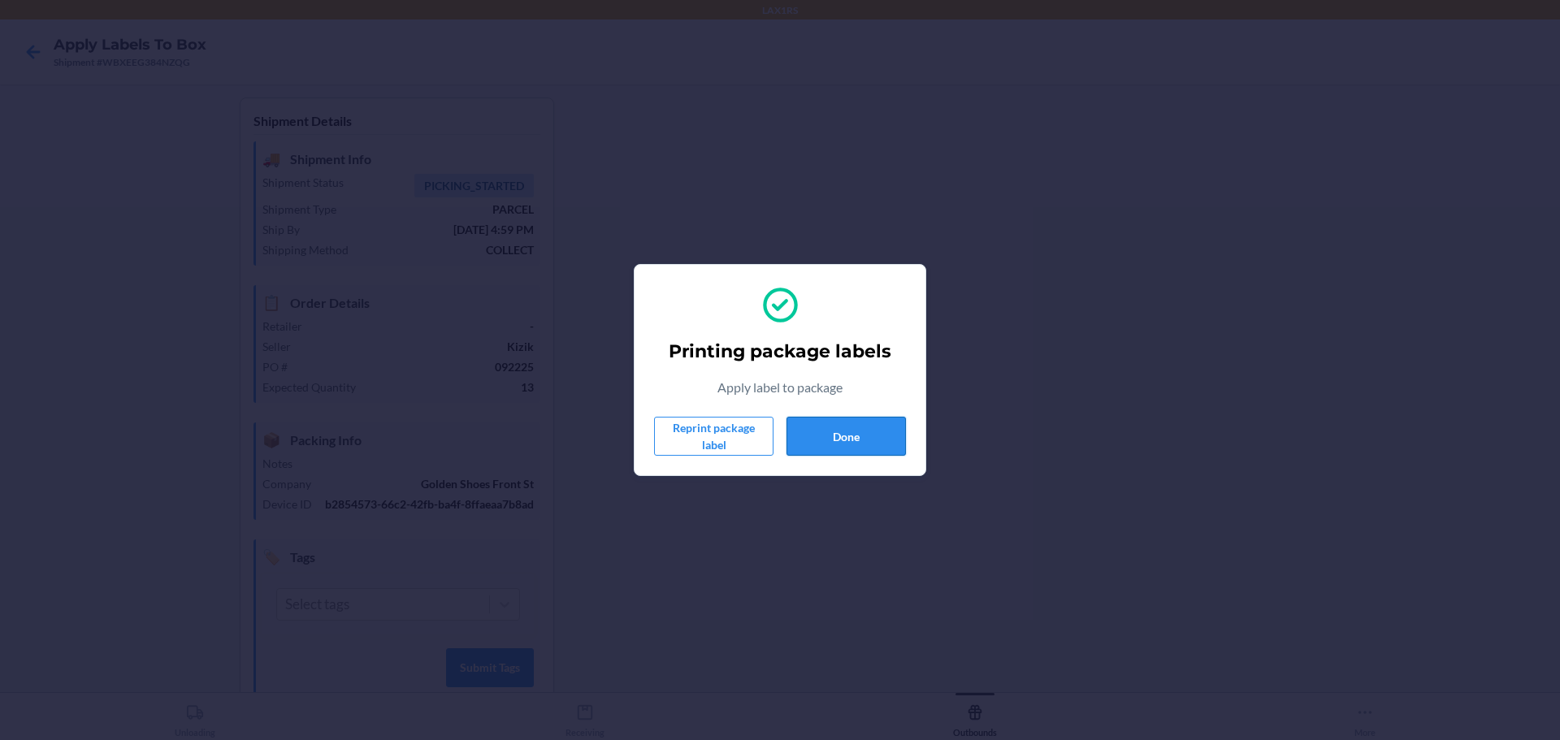
click at [868, 435] on button "Done" at bounding box center [845, 436] width 119 height 39
click at [868, 442] on button "Done" at bounding box center [845, 436] width 119 height 39
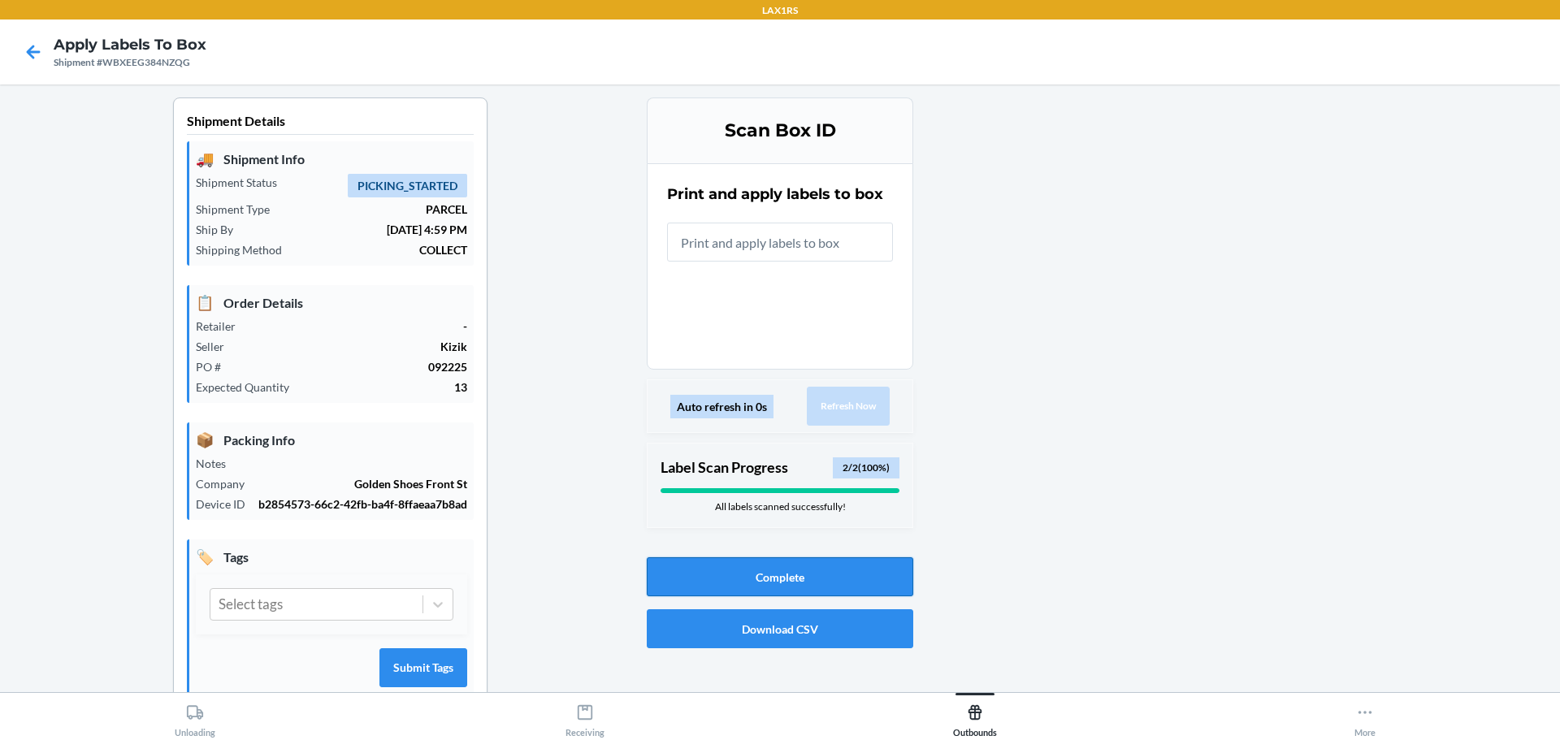
click at [777, 572] on button "Complete" at bounding box center [780, 576] width 266 height 39
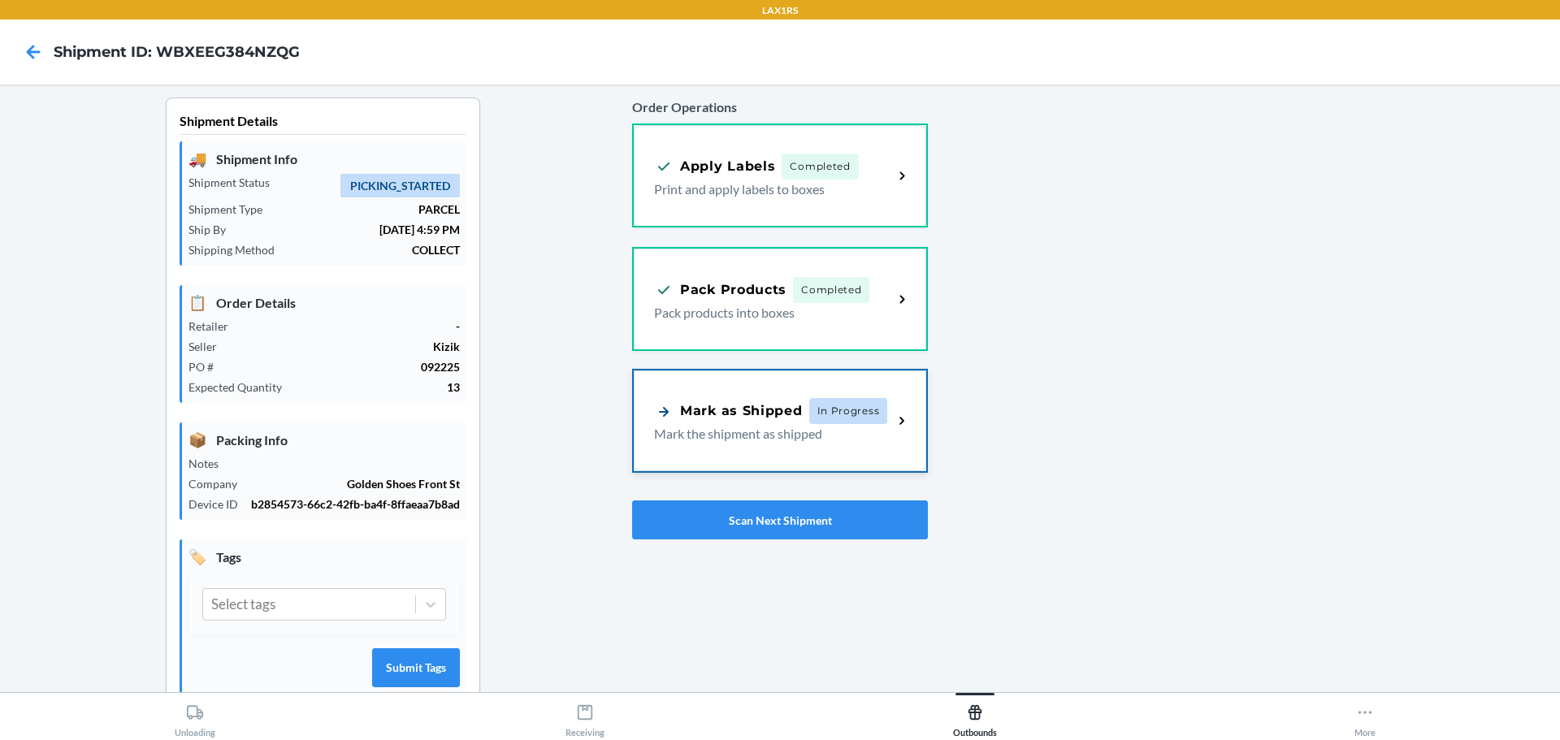
click at [879, 438] on div "Mark as Shipped In Progress Mark the shipment as shipped" at bounding box center [773, 420] width 239 height 45
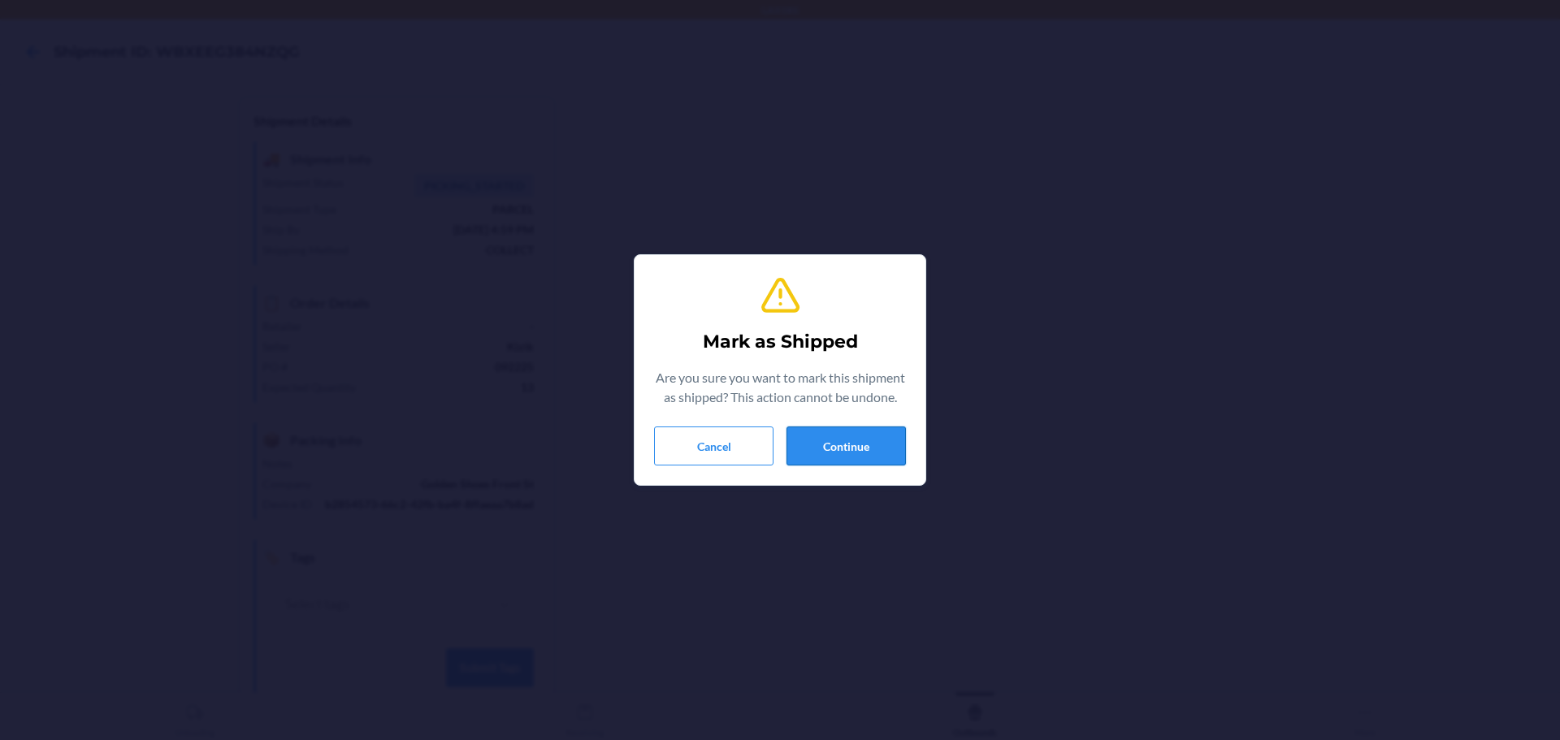
click at [856, 450] on button "Continue" at bounding box center [845, 446] width 119 height 39
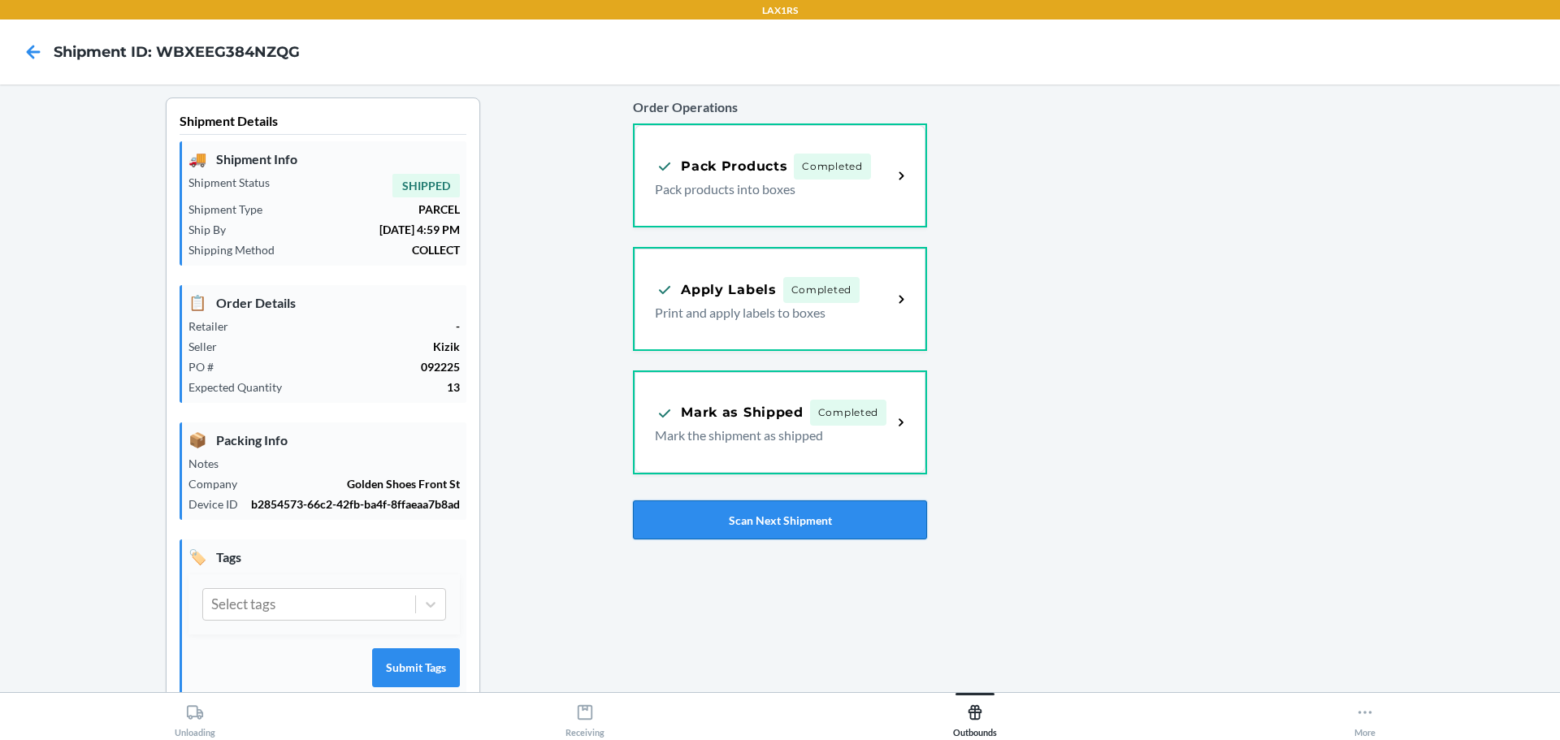
click at [783, 517] on button "Scan Next Shipment" at bounding box center [779, 519] width 293 height 39
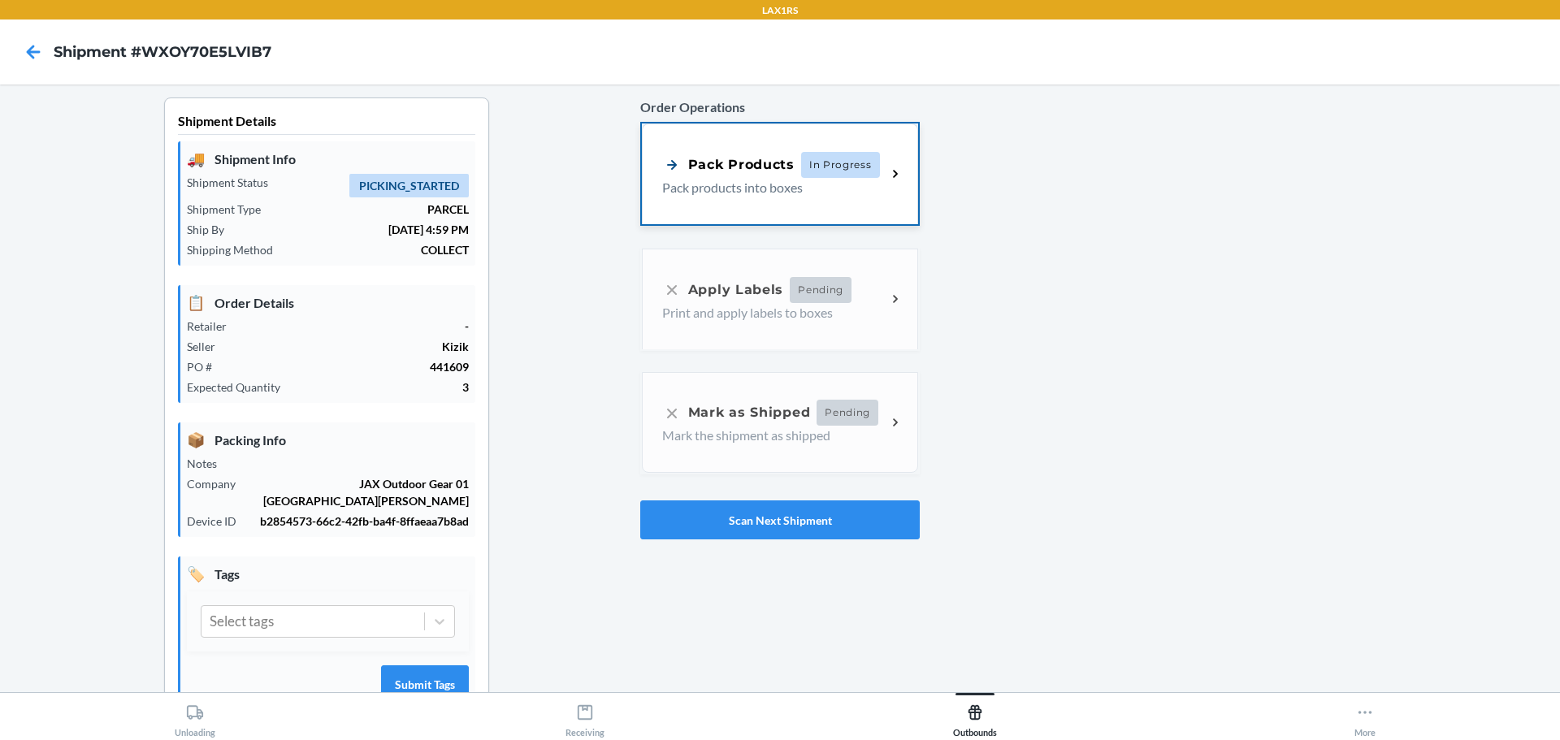
click at [743, 145] on div "Pack Products In Progress Pack products into boxes" at bounding box center [780, 173] width 276 height 101
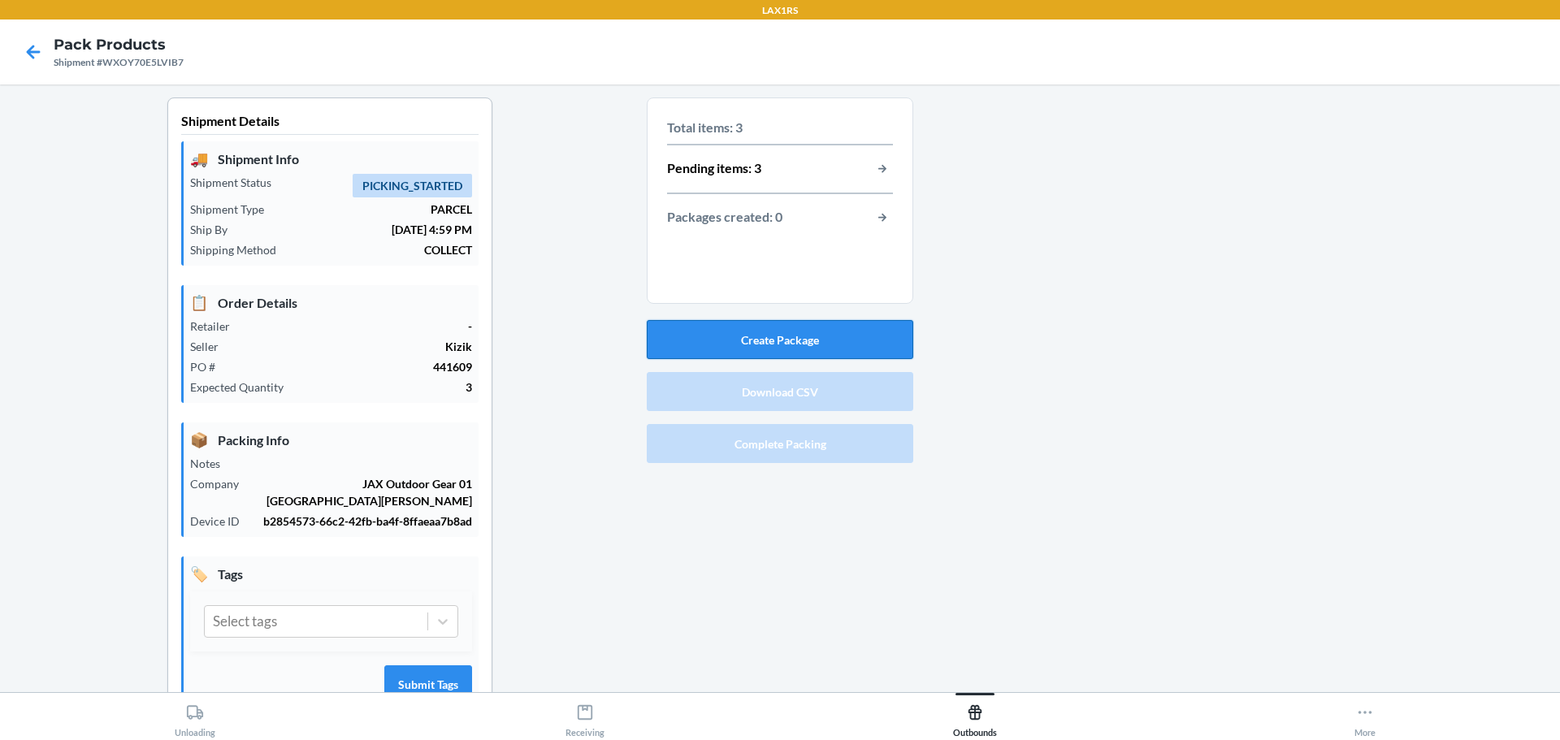
click at [790, 332] on button "Create Package" at bounding box center [780, 339] width 266 height 39
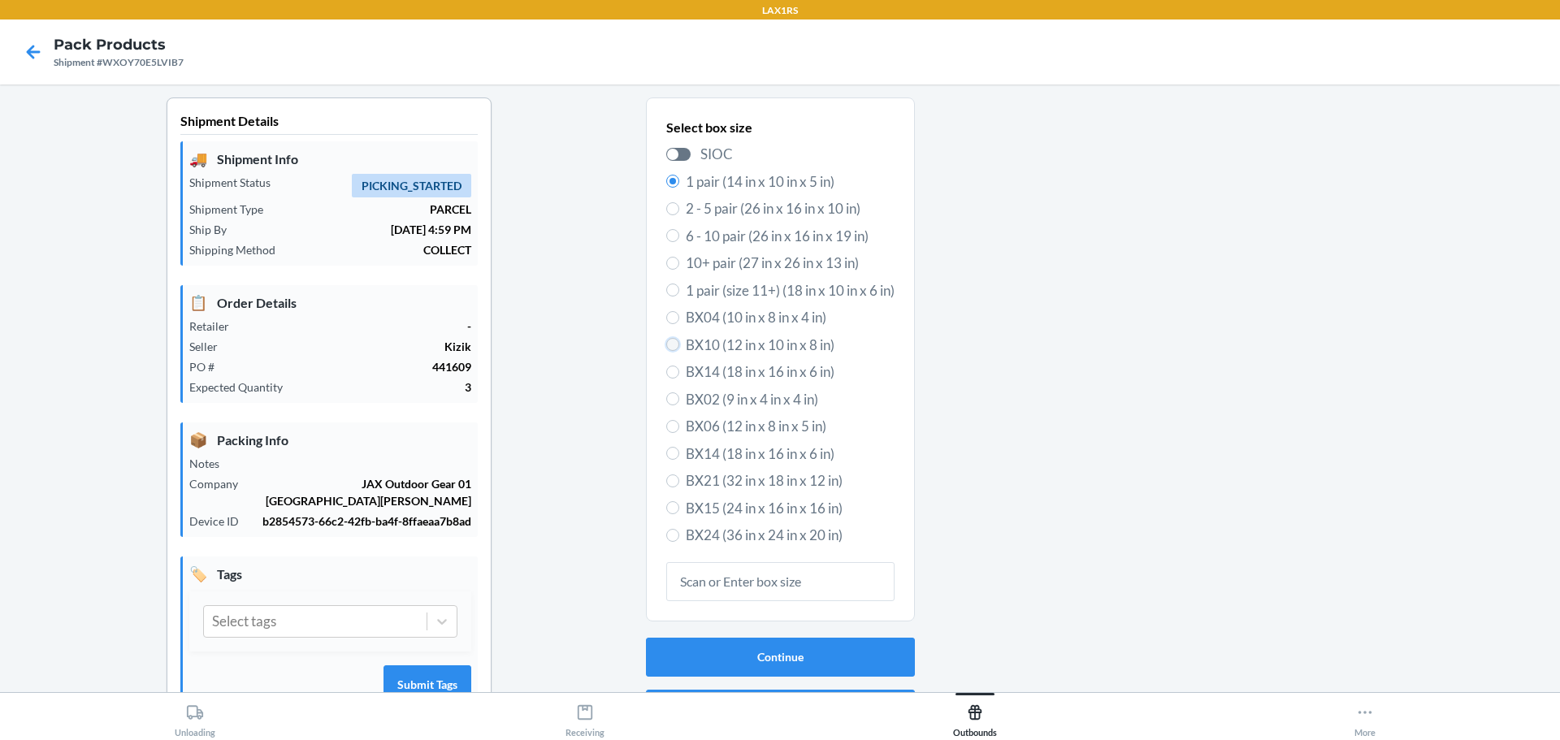
click at [669, 342] on input "BX10 (12 in x 10 in x 8 in)" at bounding box center [672, 344] width 13 height 13
radio input "true"
radio input "false"
click at [800, 656] on button "Continue" at bounding box center [780, 657] width 269 height 39
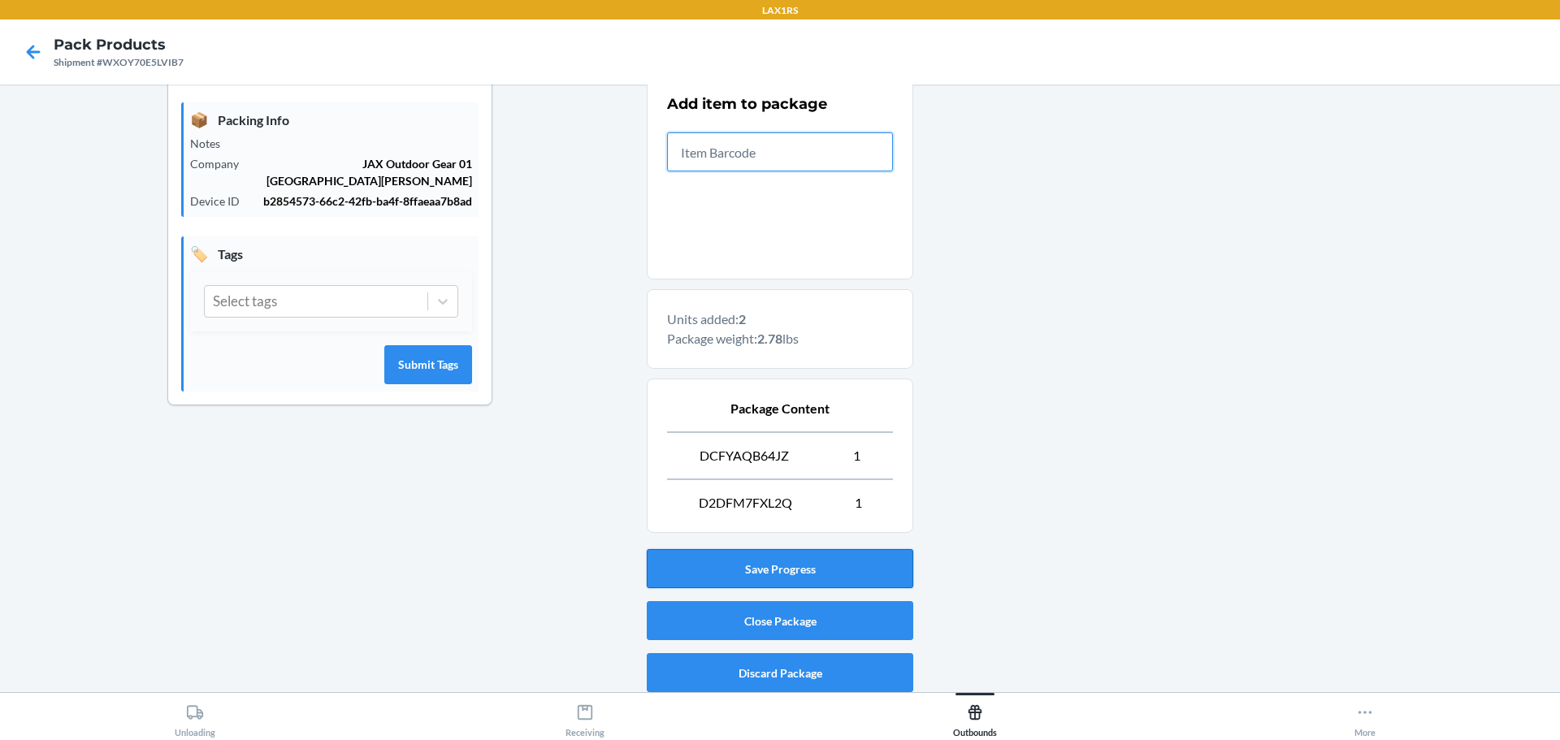
scroll to position [327, 0]
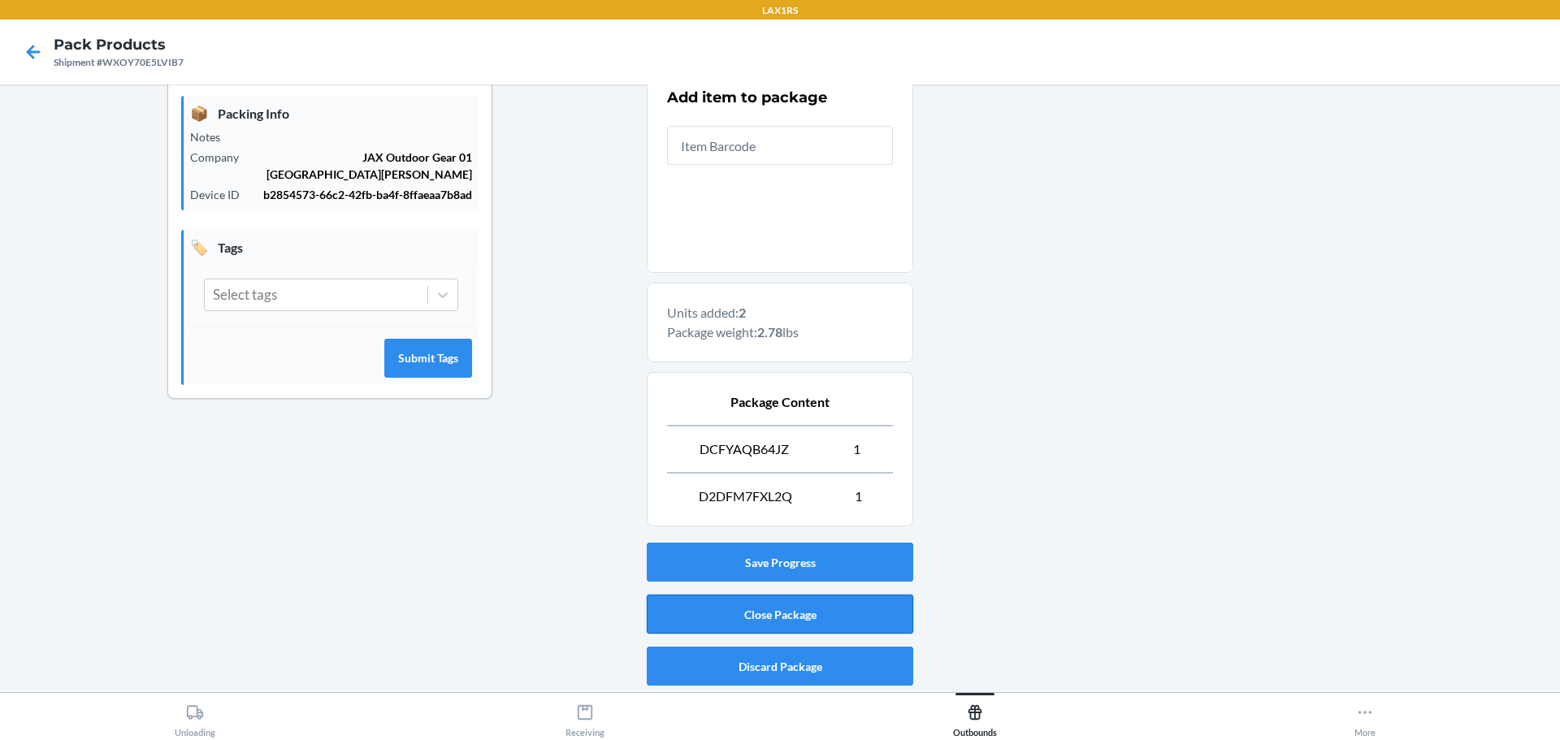
click at [776, 616] on button "Close Package" at bounding box center [780, 614] width 266 height 39
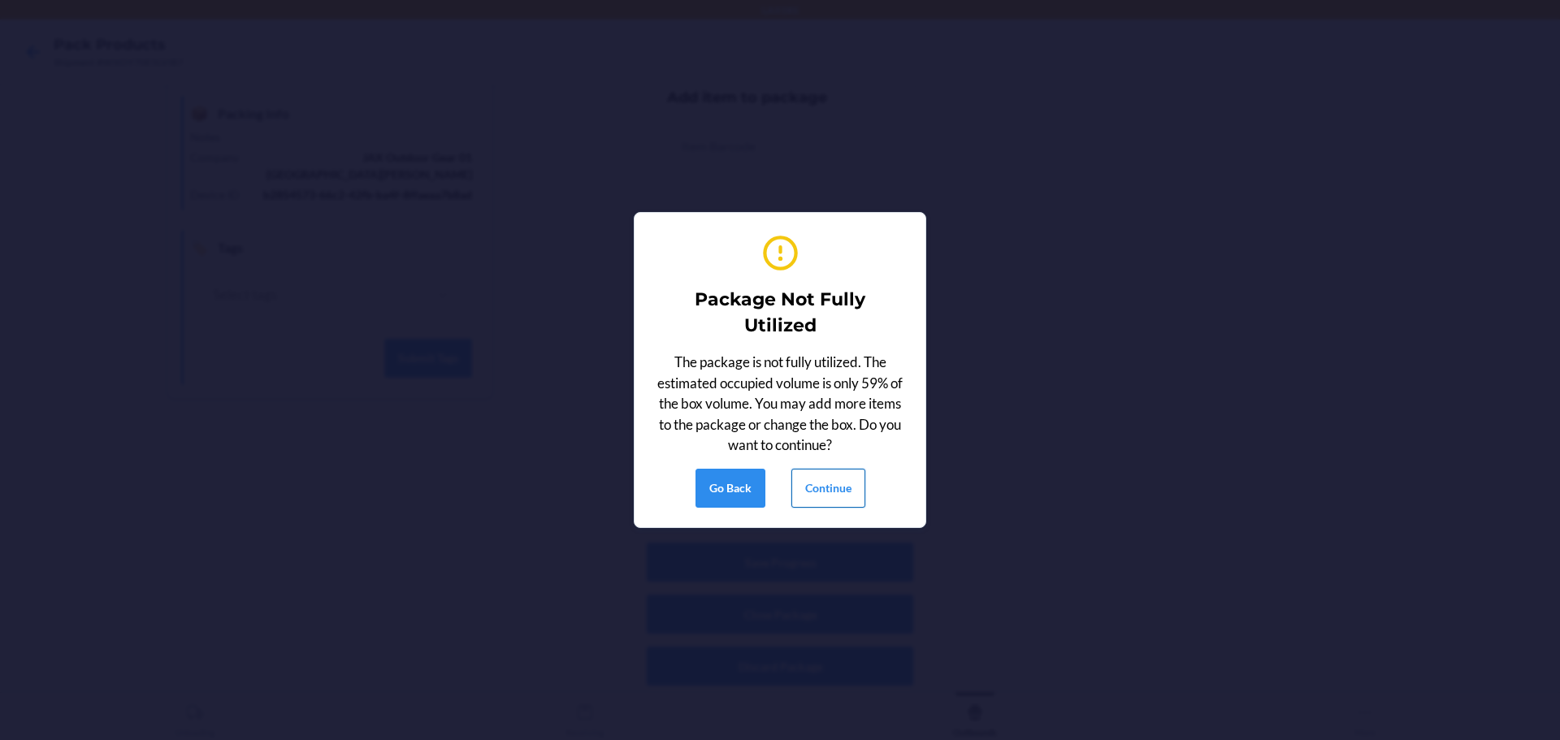
click at [815, 499] on button "Continue" at bounding box center [828, 488] width 74 height 39
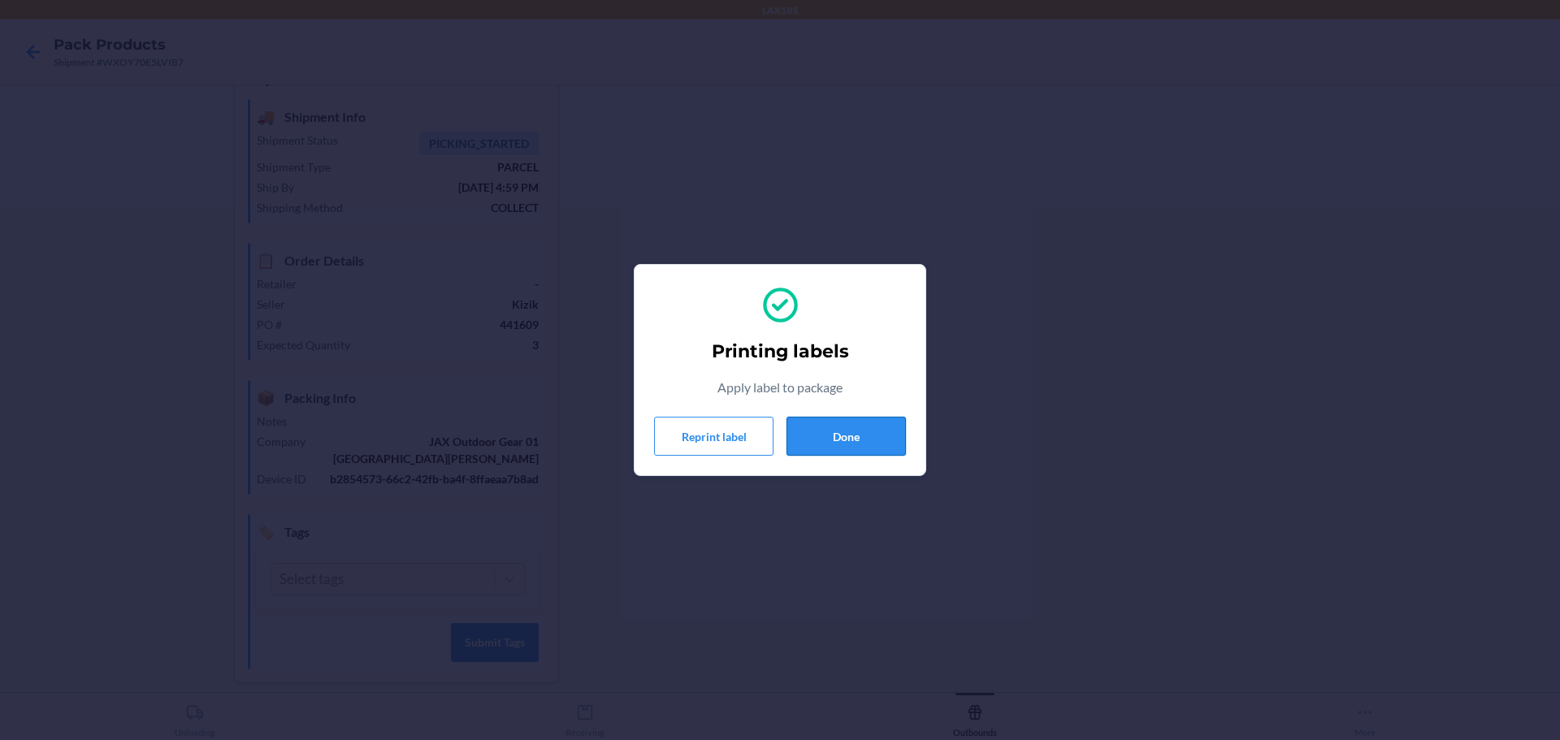
click at [851, 445] on button "Done" at bounding box center [845, 436] width 119 height 39
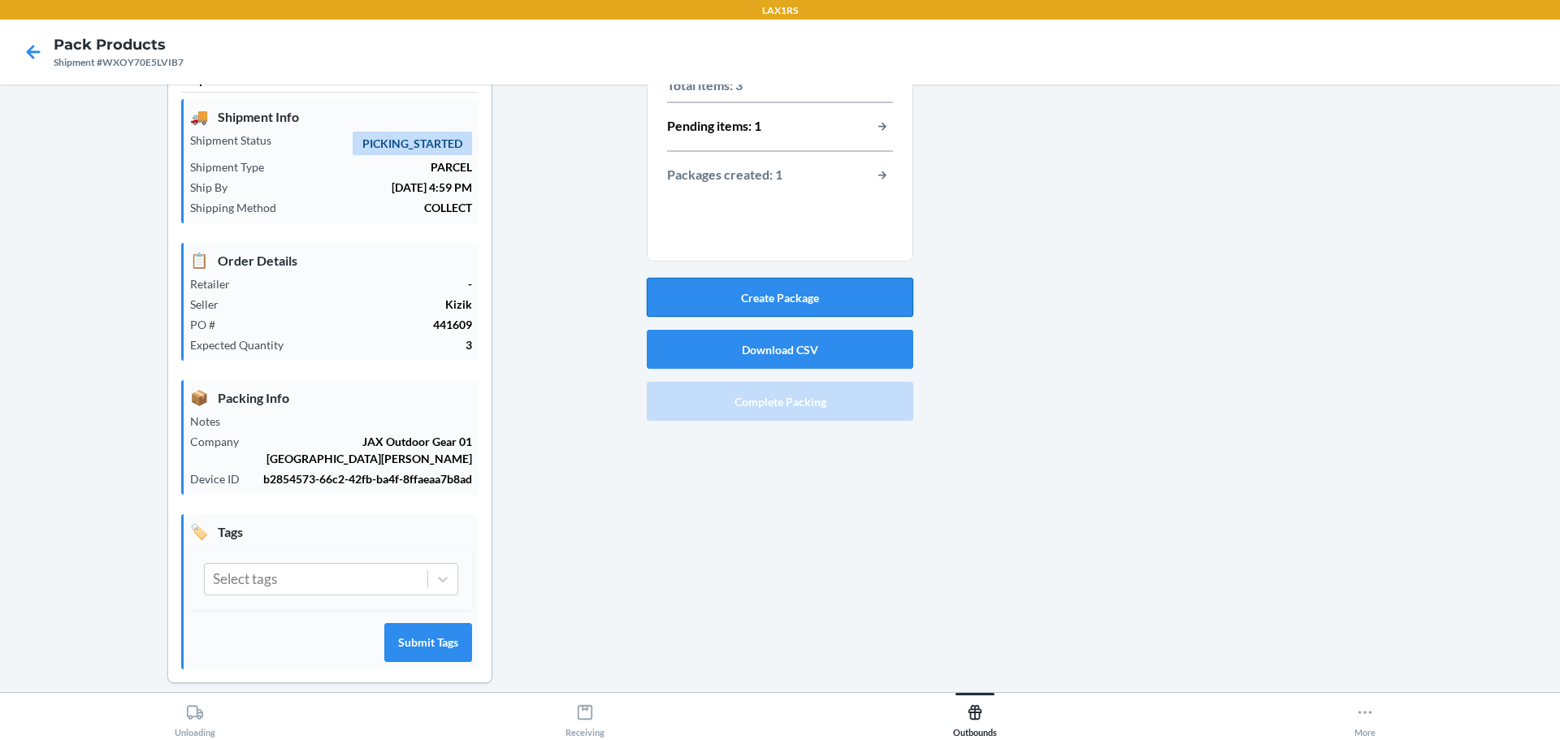
click at [790, 292] on button "Create Package" at bounding box center [780, 297] width 266 height 39
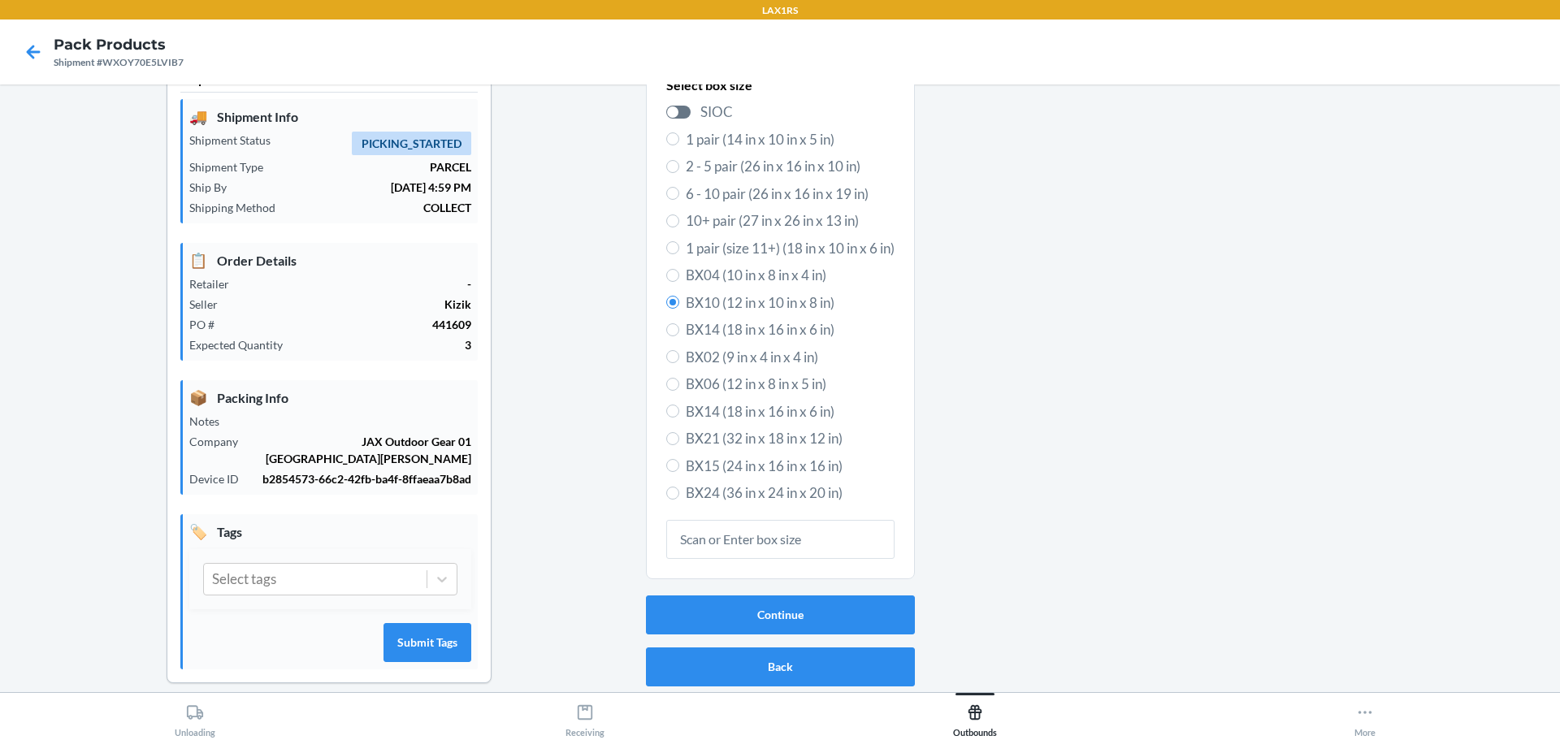
click at [671, 143] on label "1 pair (14 in x 10 in x 5 in)" at bounding box center [780, 139] width 228 height 21
click at [671, 143] on input "1 pair (14 in x 10 in x 5 in)" at bounding box center [672, 138] width 13 height 13
radio input "true"
radio input "false"
click at [817, 614] on button "Continue" at bounding box center [780, 614] width 269 height 39
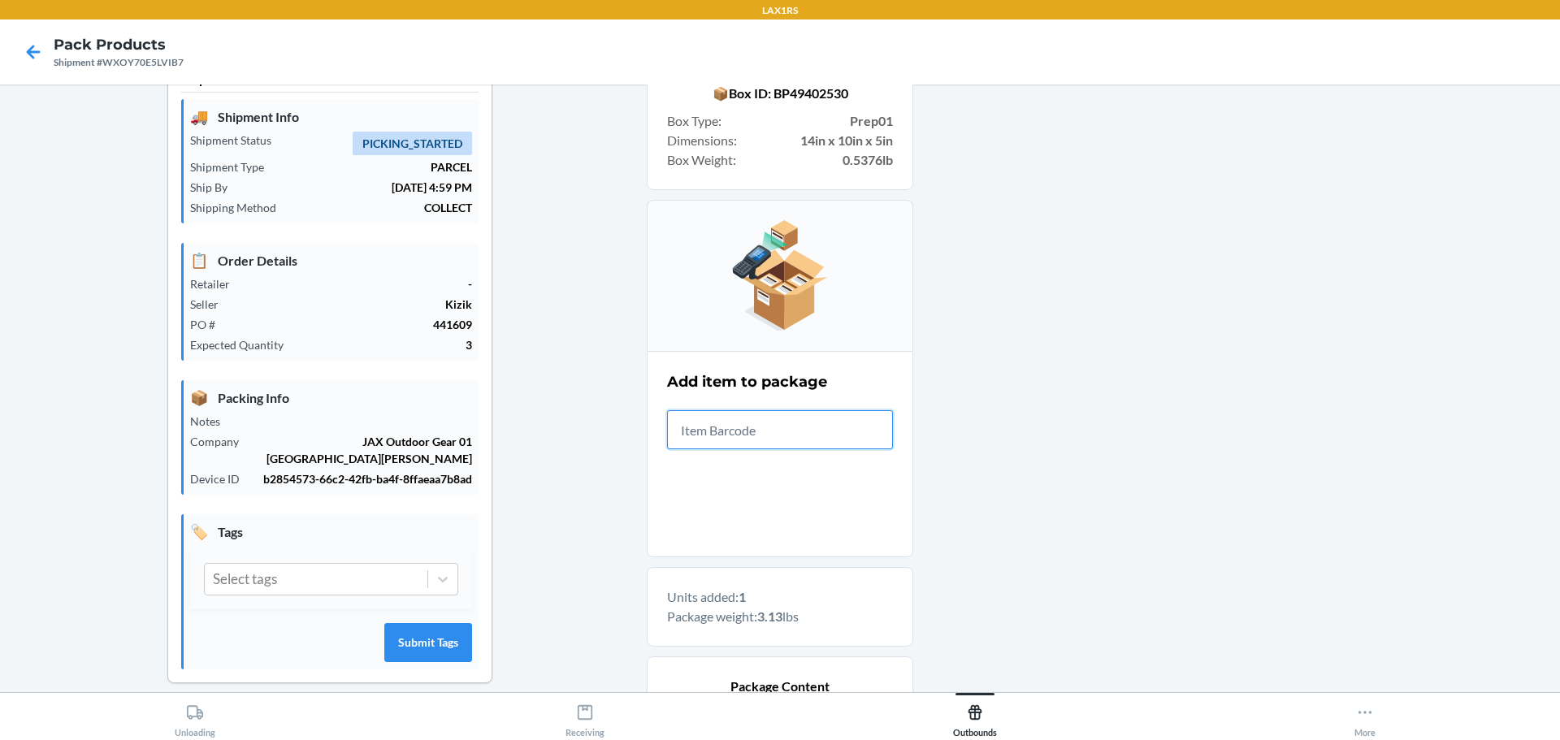
scroll to position [279, 0]
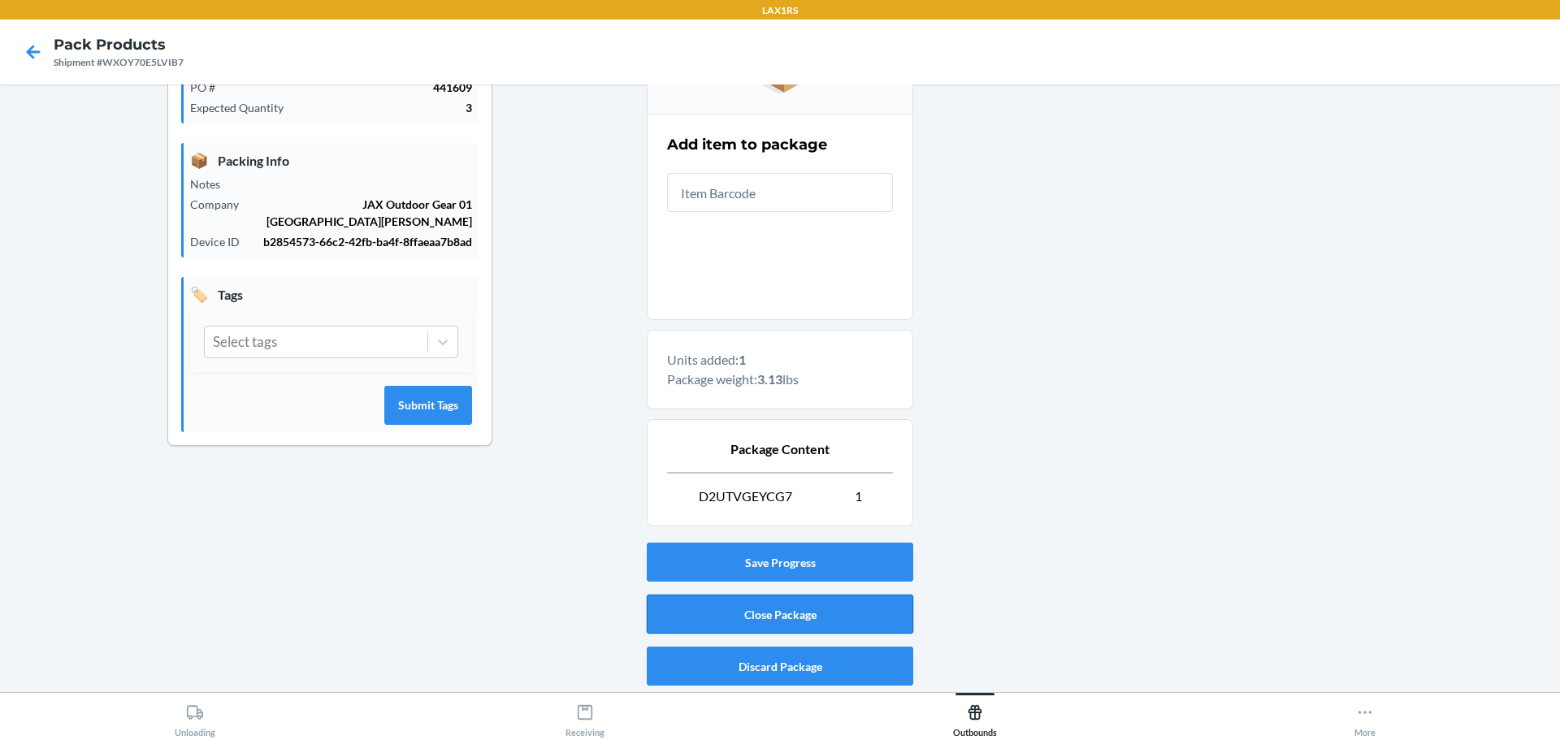
click at [806, 612] on button "Close Package" at bounding box center [780, 614] width 266 height 39
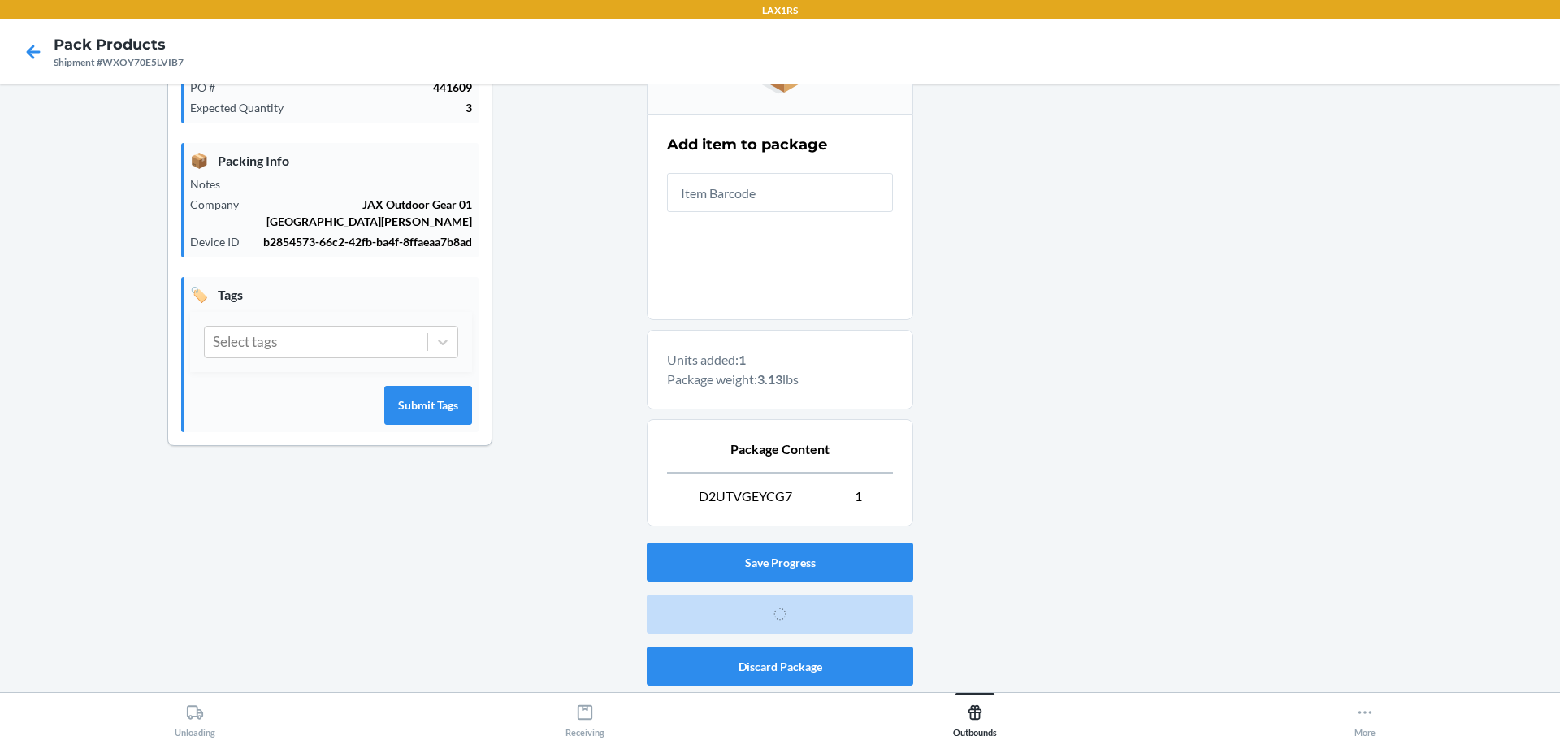
scroll to position [42, 0]
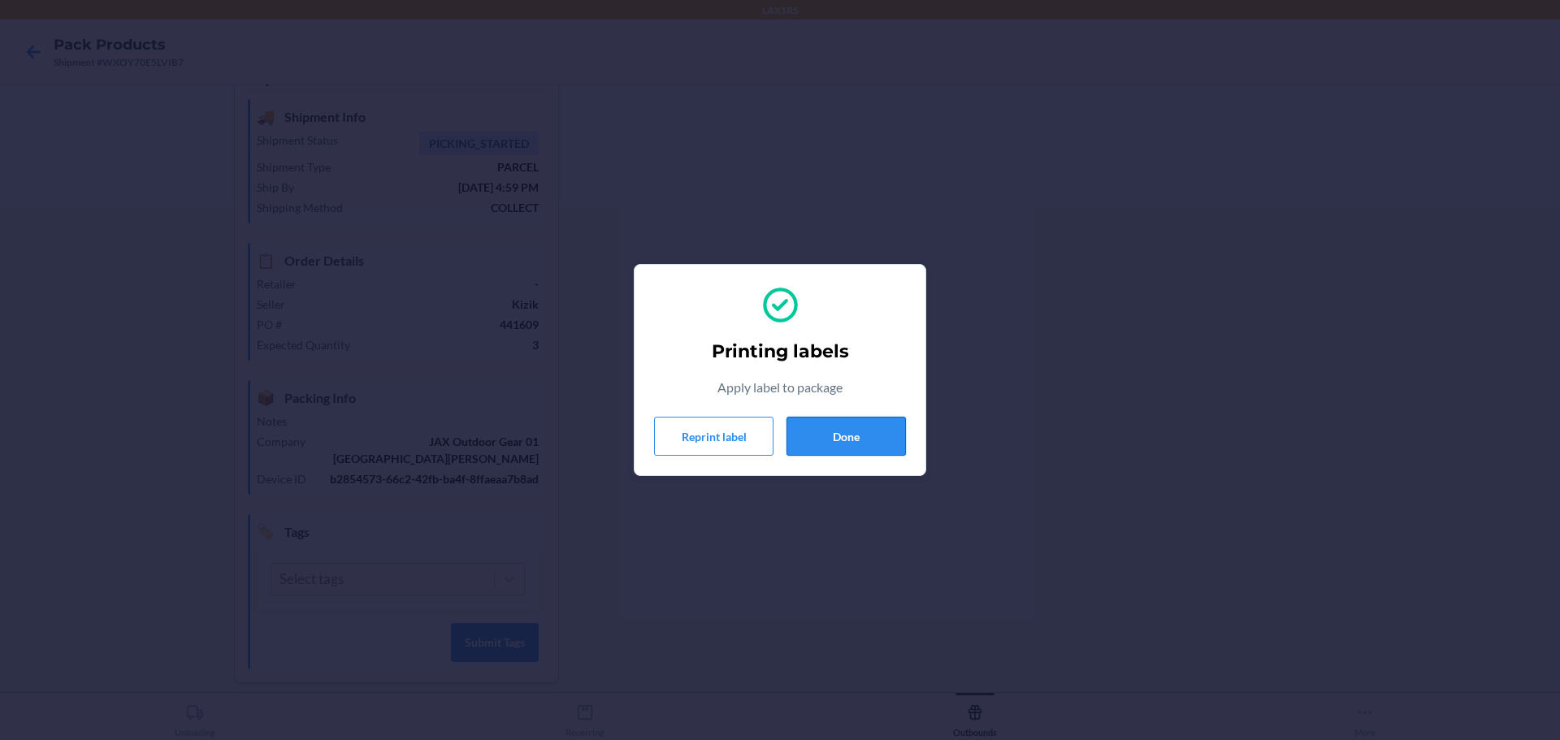
click at [856, 442] on button "Done" at bounding box center [845, 436] width 119 height 39
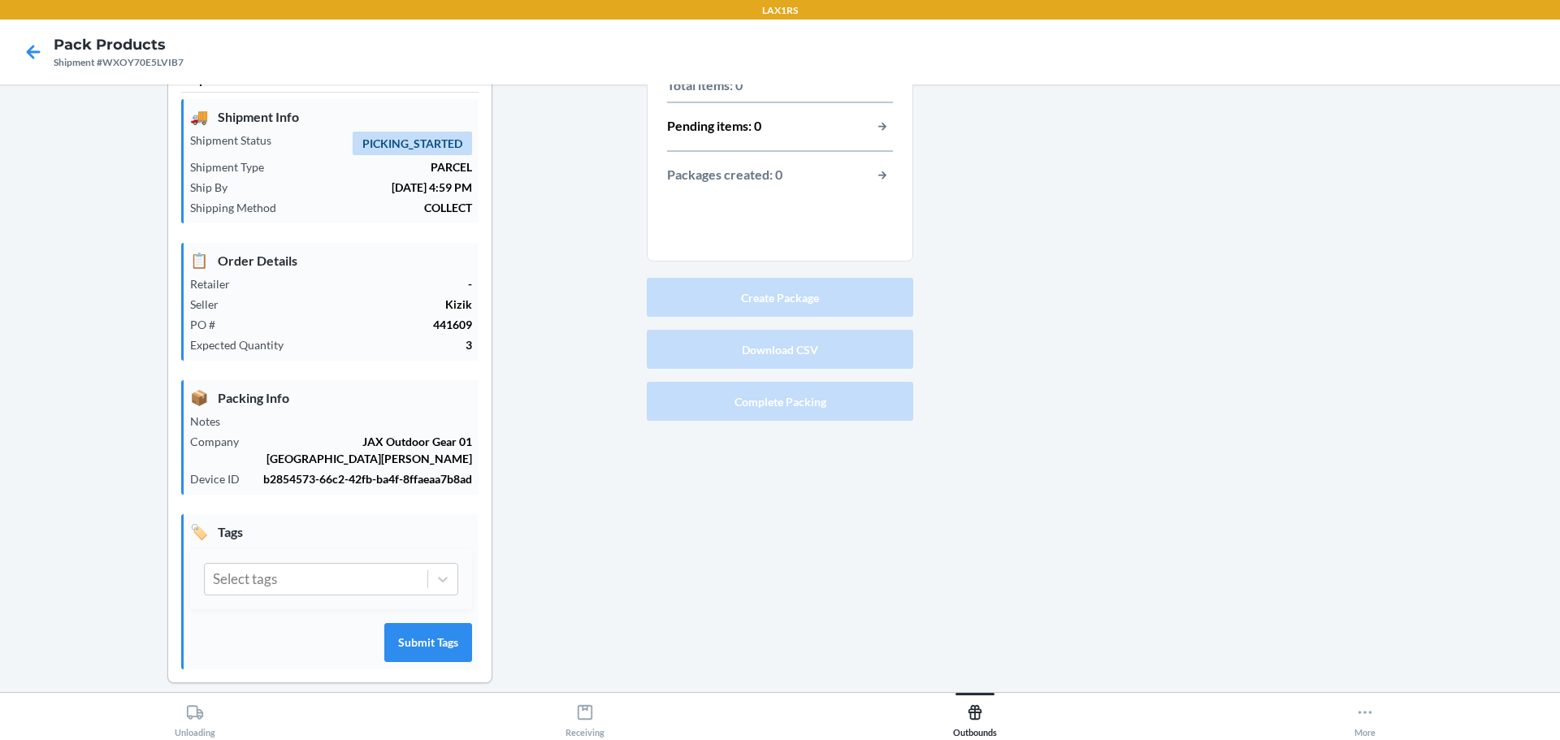
scroll to position [0, 0]
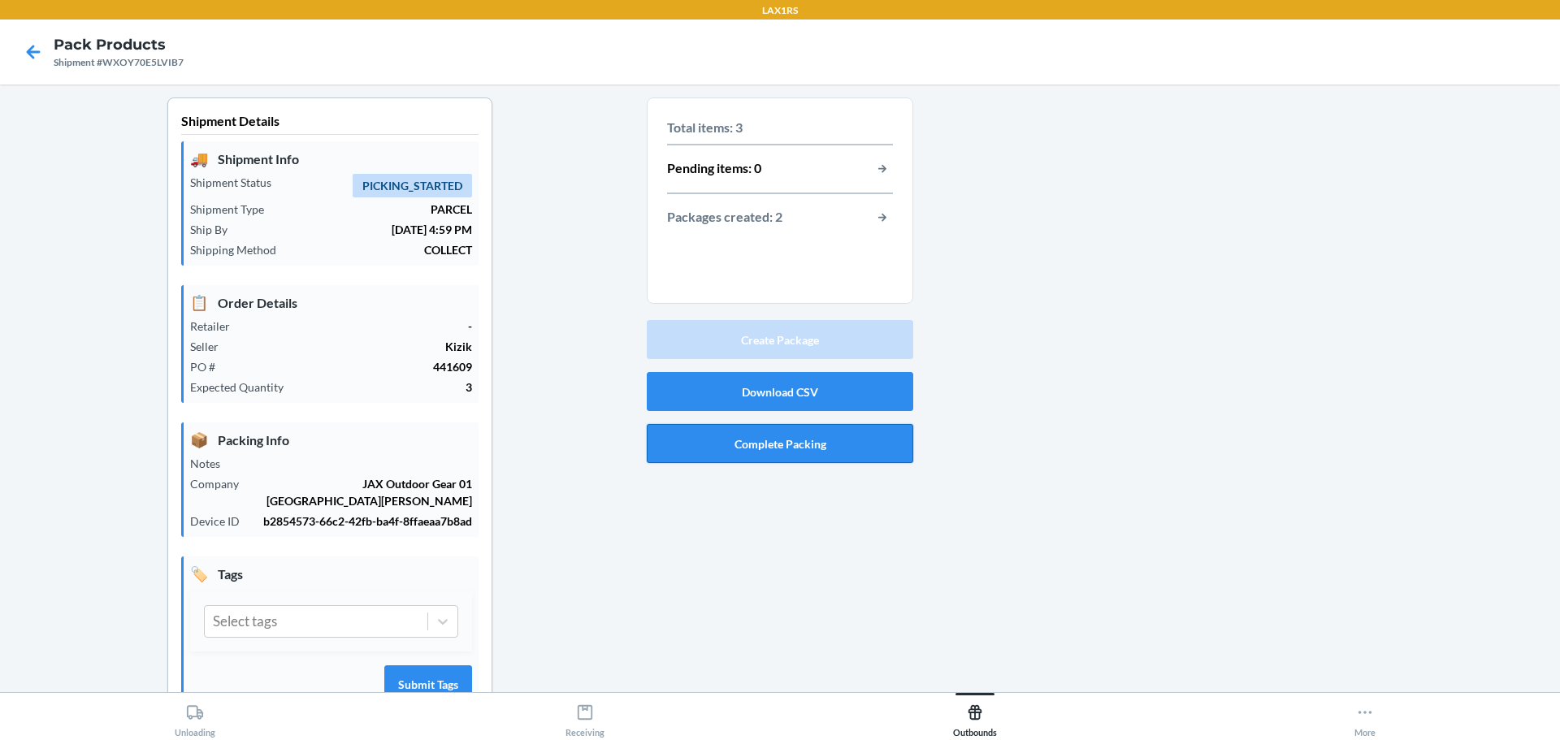
click at [798, 445] on button "Complete Packing" at bounding box center [780, 443] width 266 height 39
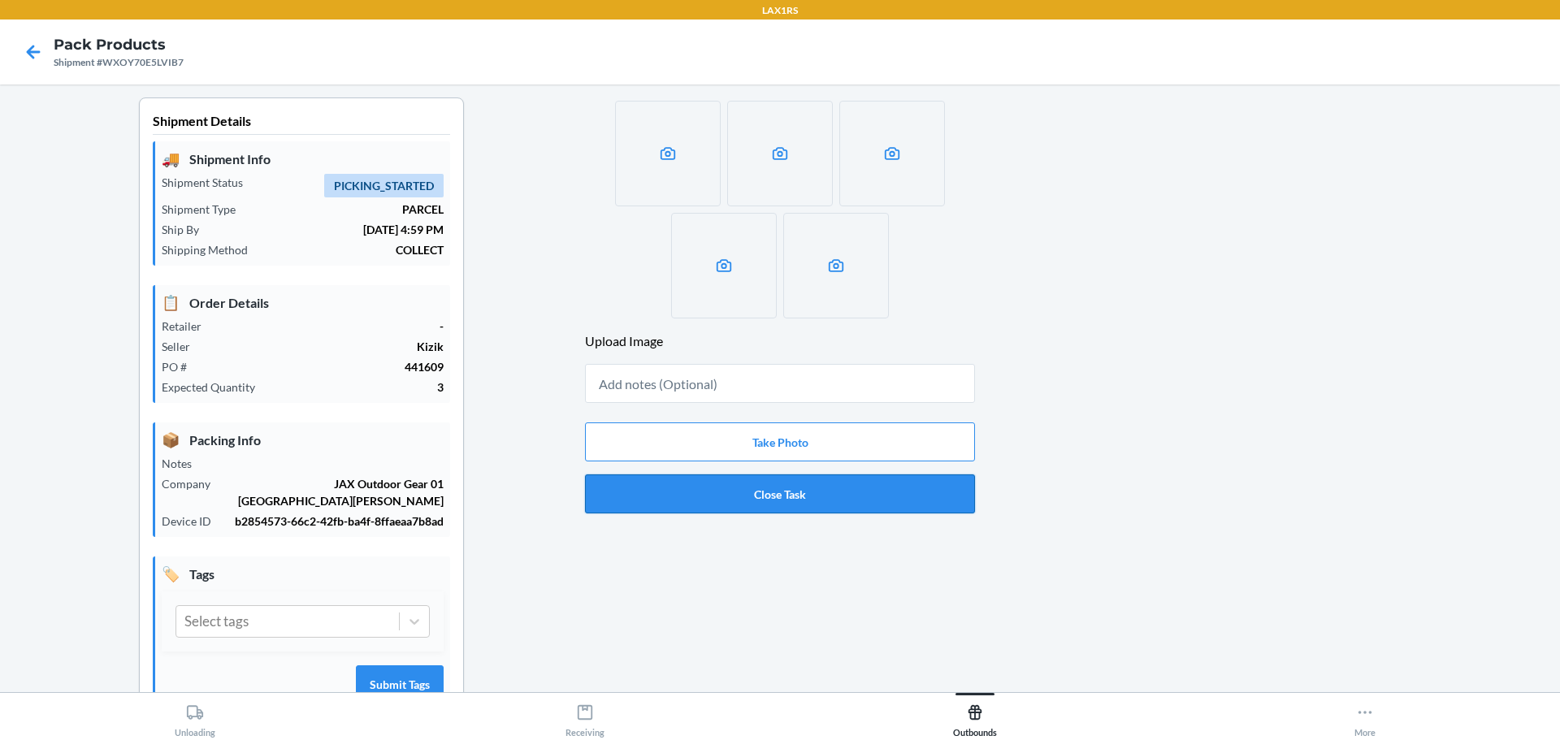
click at [806, 496] on button "Close Task" at bounding box center [780, 493] width 390 height 39
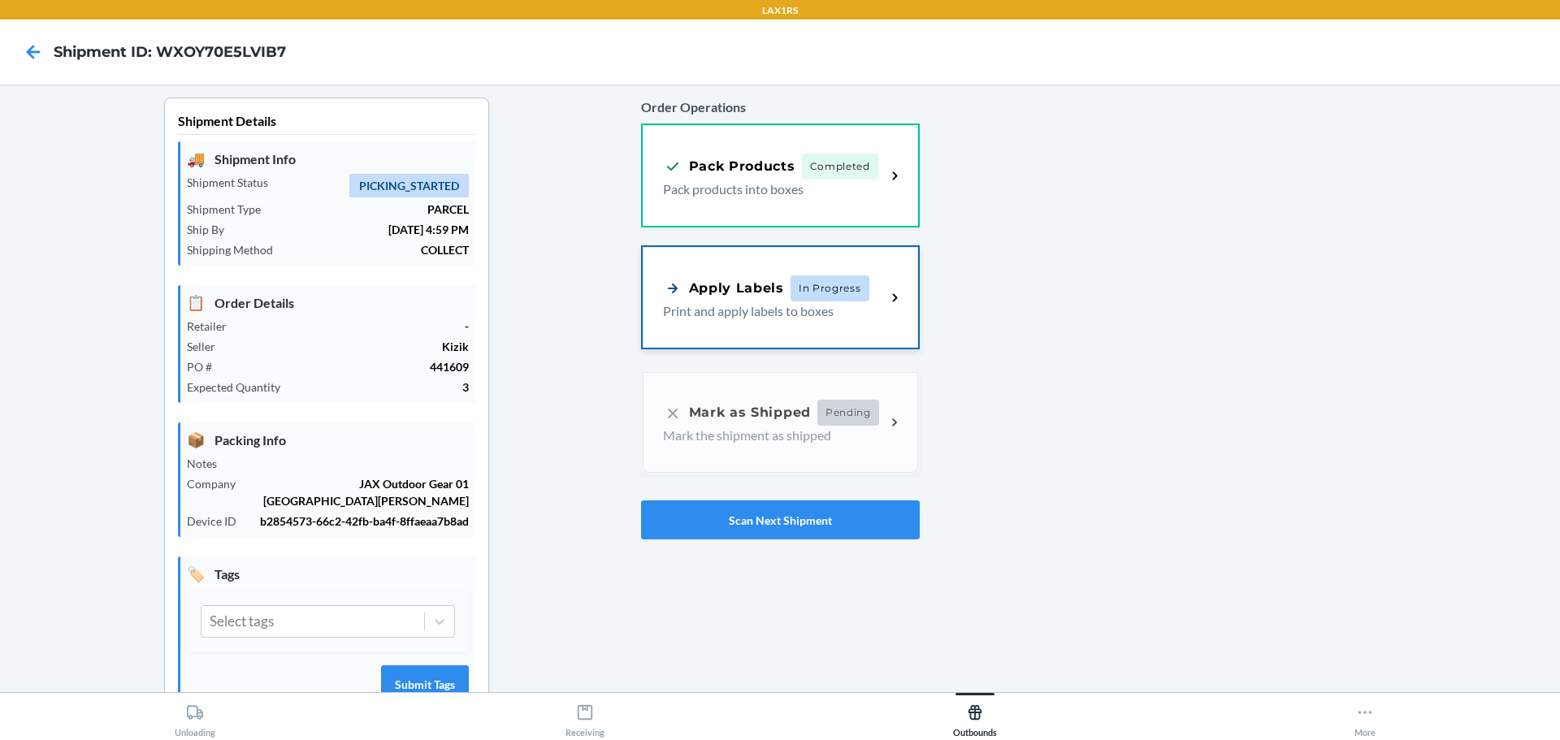
click at [751, 306] on p "Print and apply labels to boxes" at bounding box center [768, 310] width 210 height 19
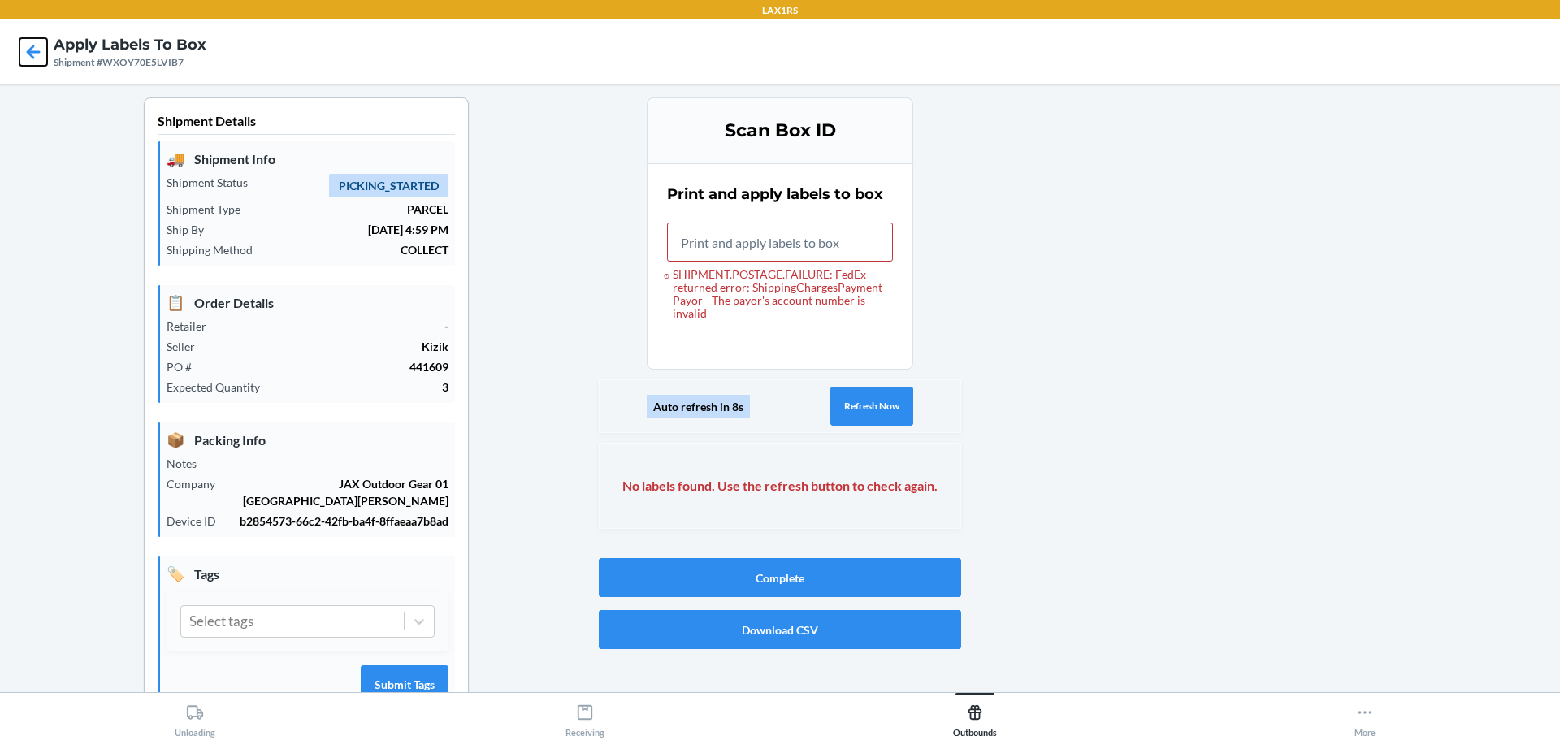
click at [31, 47] on icon at bounding box center [34, 52] width 14 height 14
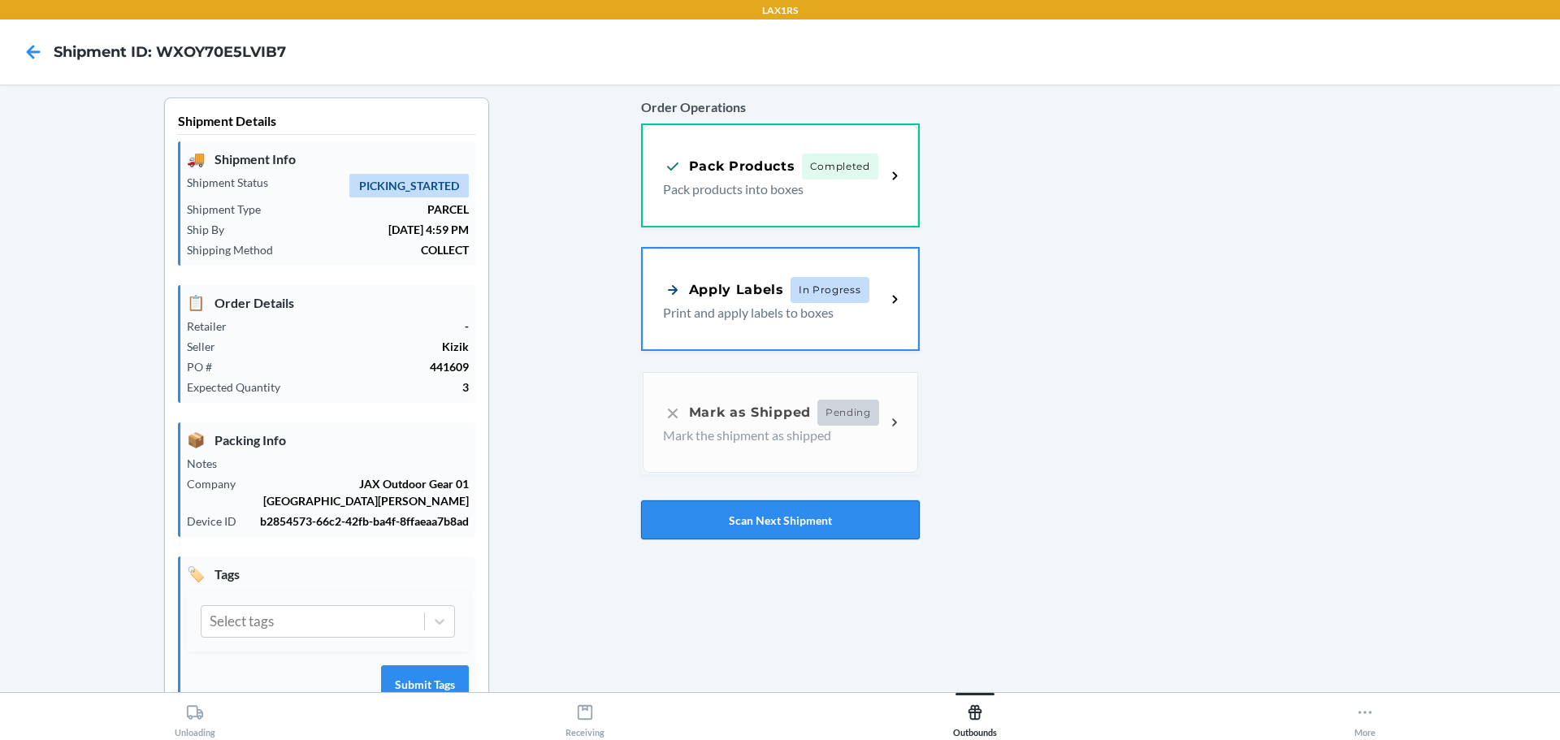
click at [816, 522] on button "Scan Next Shipment" at bounding box center [780, 519] width 279 height 39
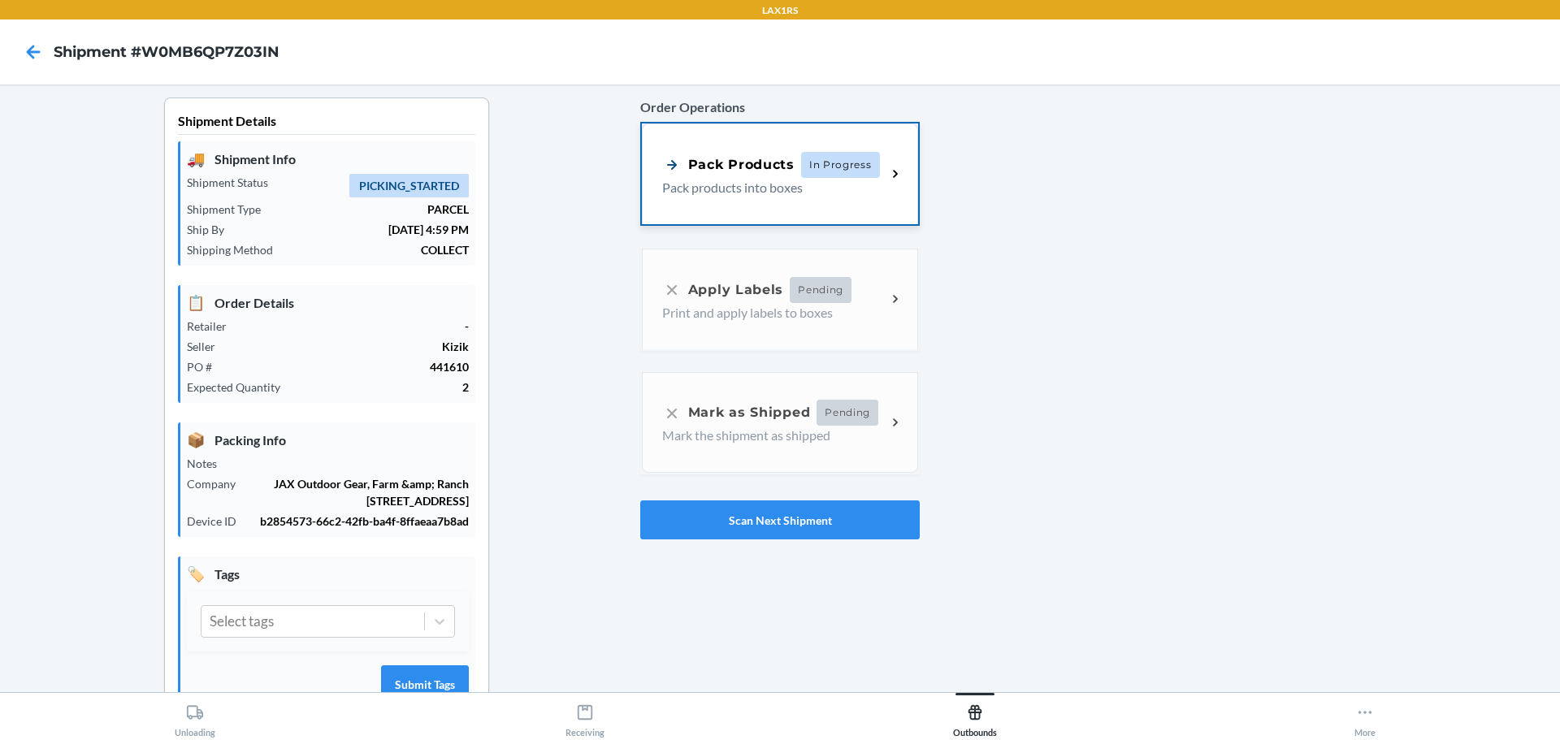
click at [744, 197] on p "Pack products into boxes" at bounding box center [767, 187] width 211 height 19
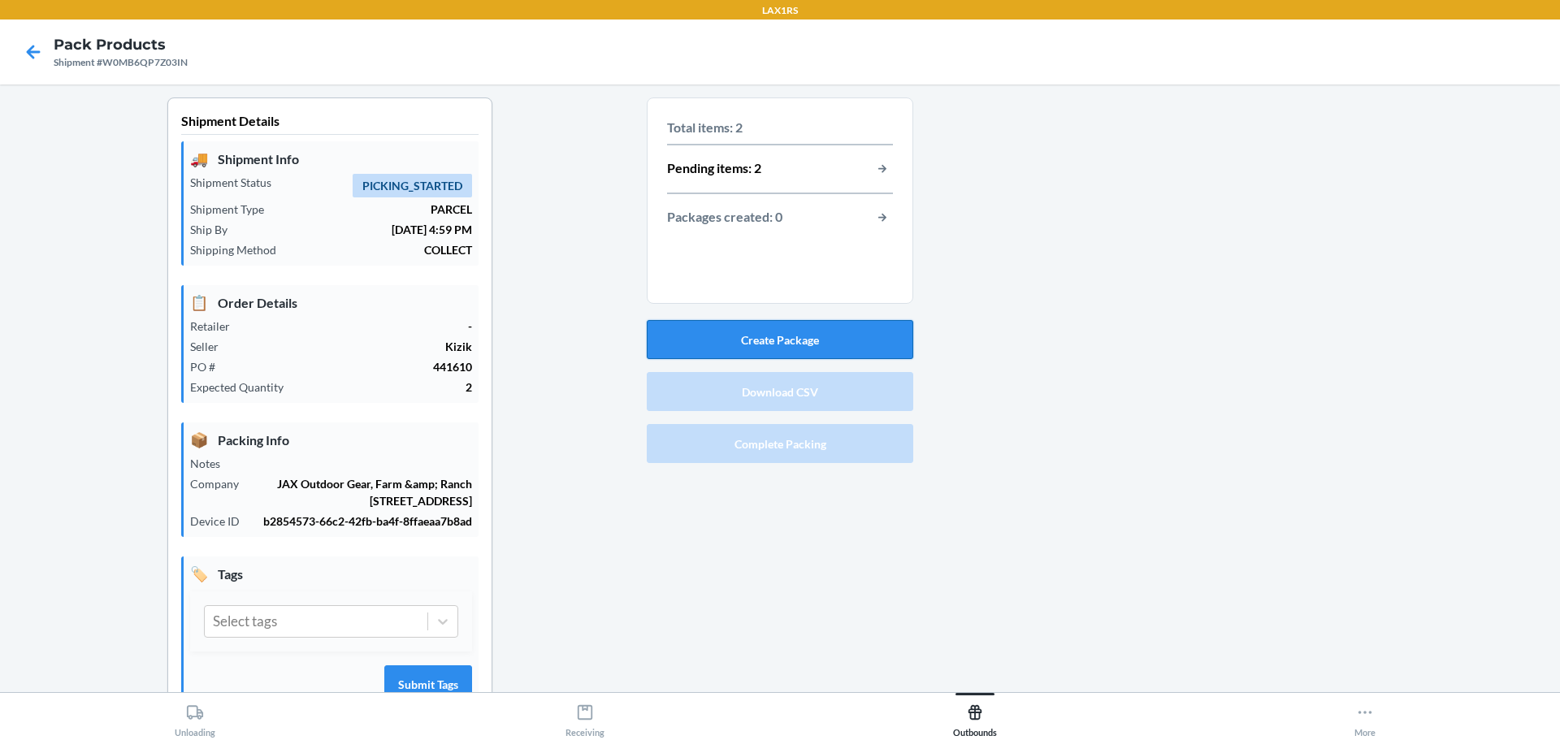
click at [772, 336] on button "Create Package" at bounding box center [780, 339] width 266 height 39
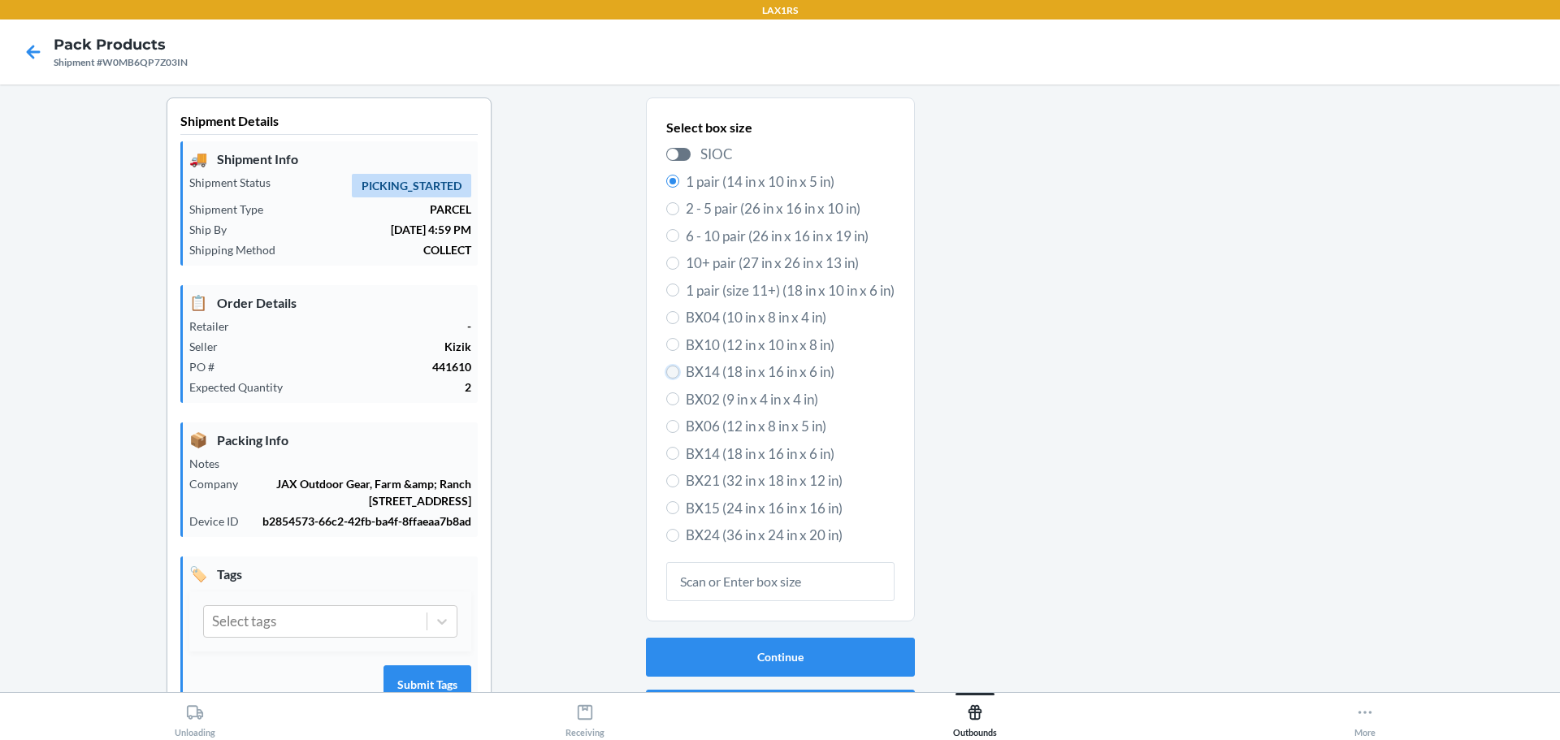
click at [666, 372] on input "BX14 (18 in x 16 in x 6 in)" at bounding box center [672, 372] width 13 height 13
radio input "true"
radio input "false"
click at [760, 655] on button "Continue" at bounding box center [780, 657] width 269 height 39
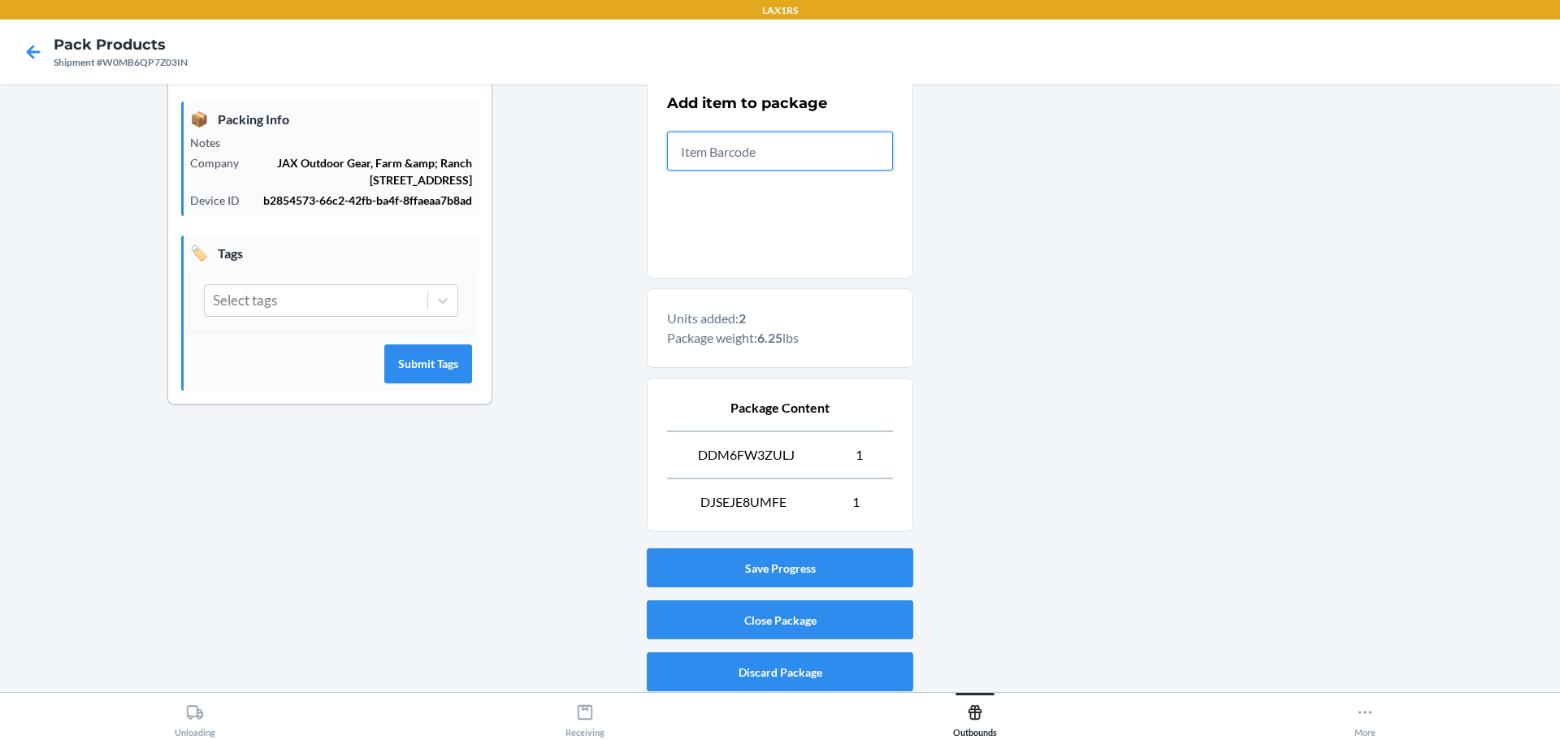
scroll to position [327, 0]
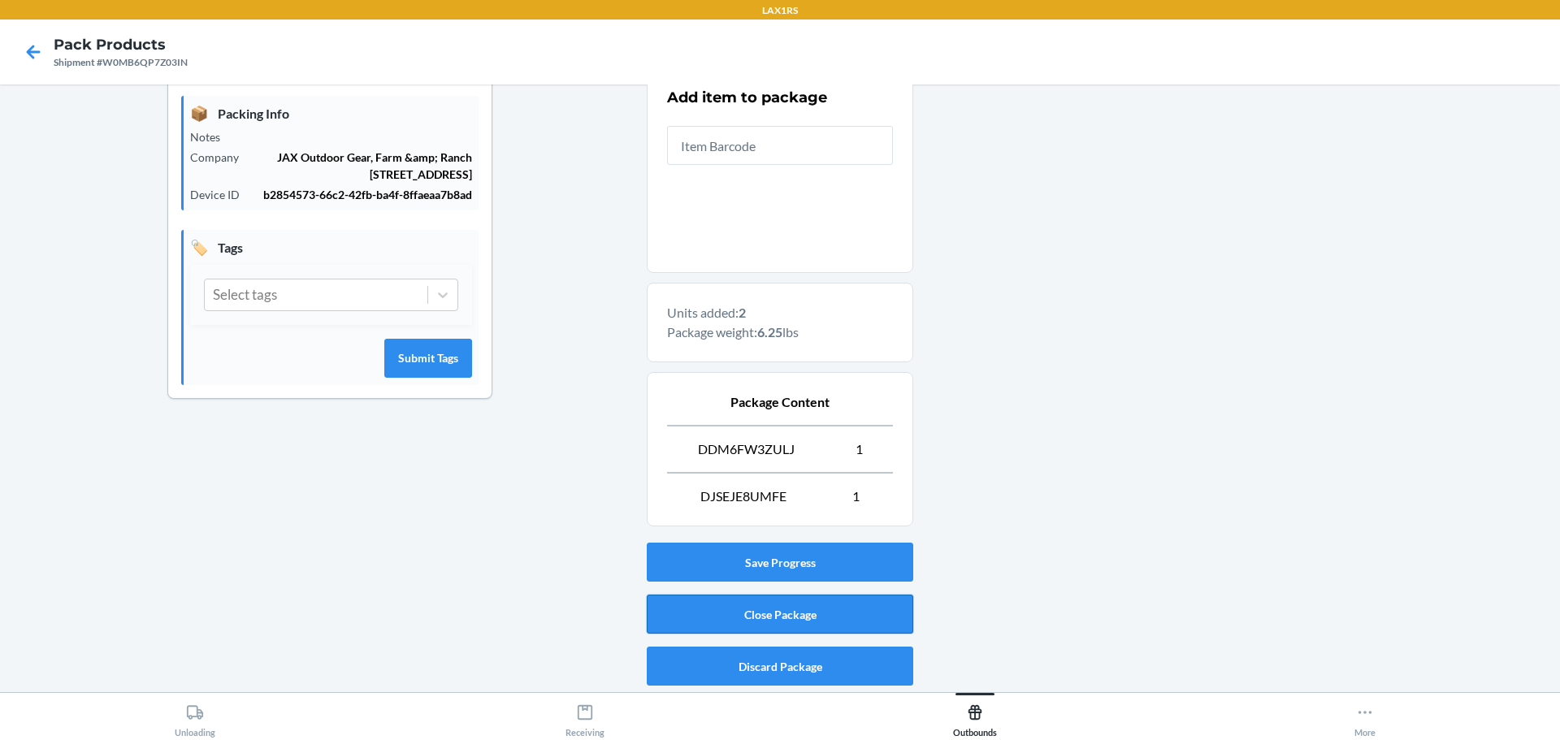
click at [831, 604] on button "Close Package" at bounding box center [780, 614] width 266 height 39
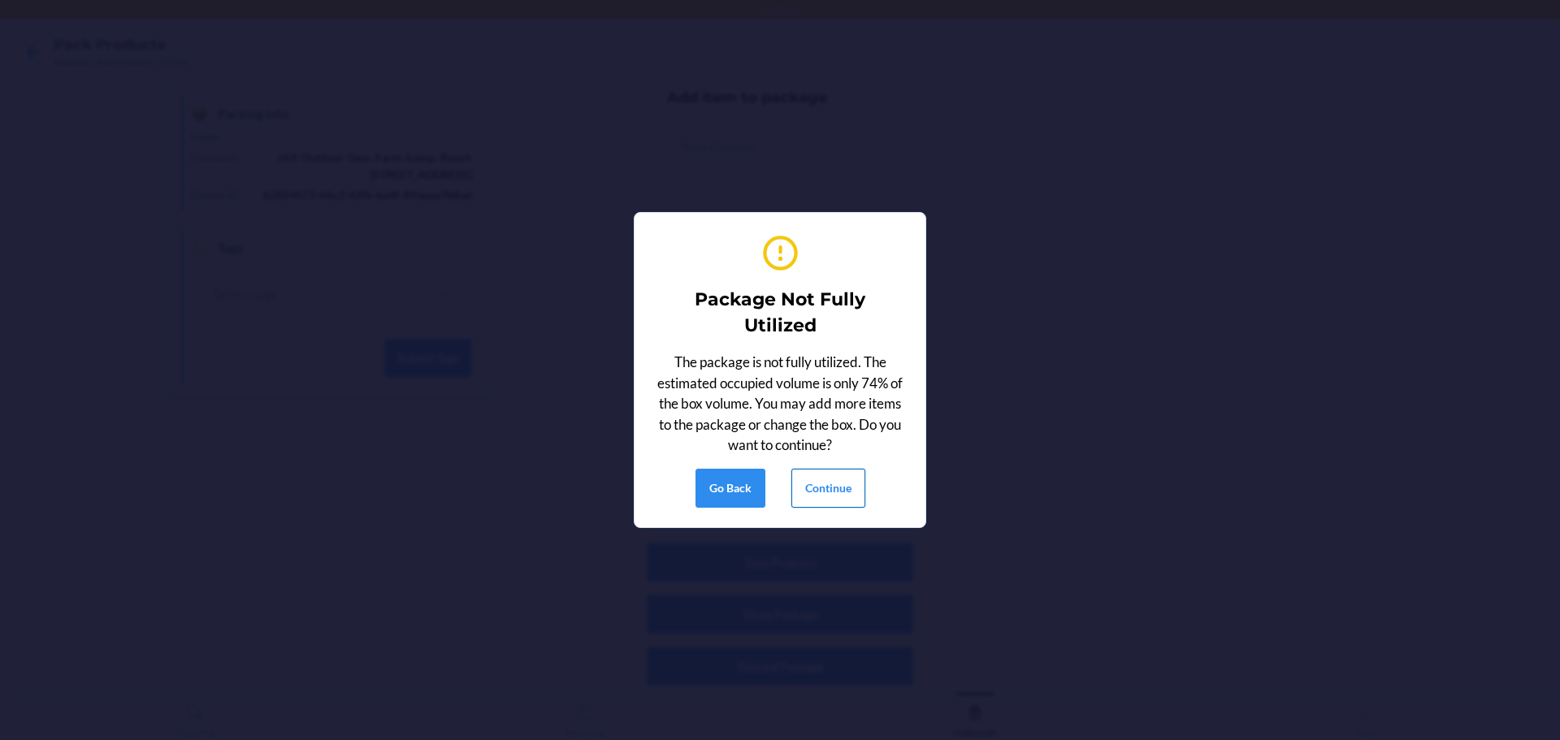
click at [815, 501] on button "Continue" at bounding box center [828, 488] width 74 height 39
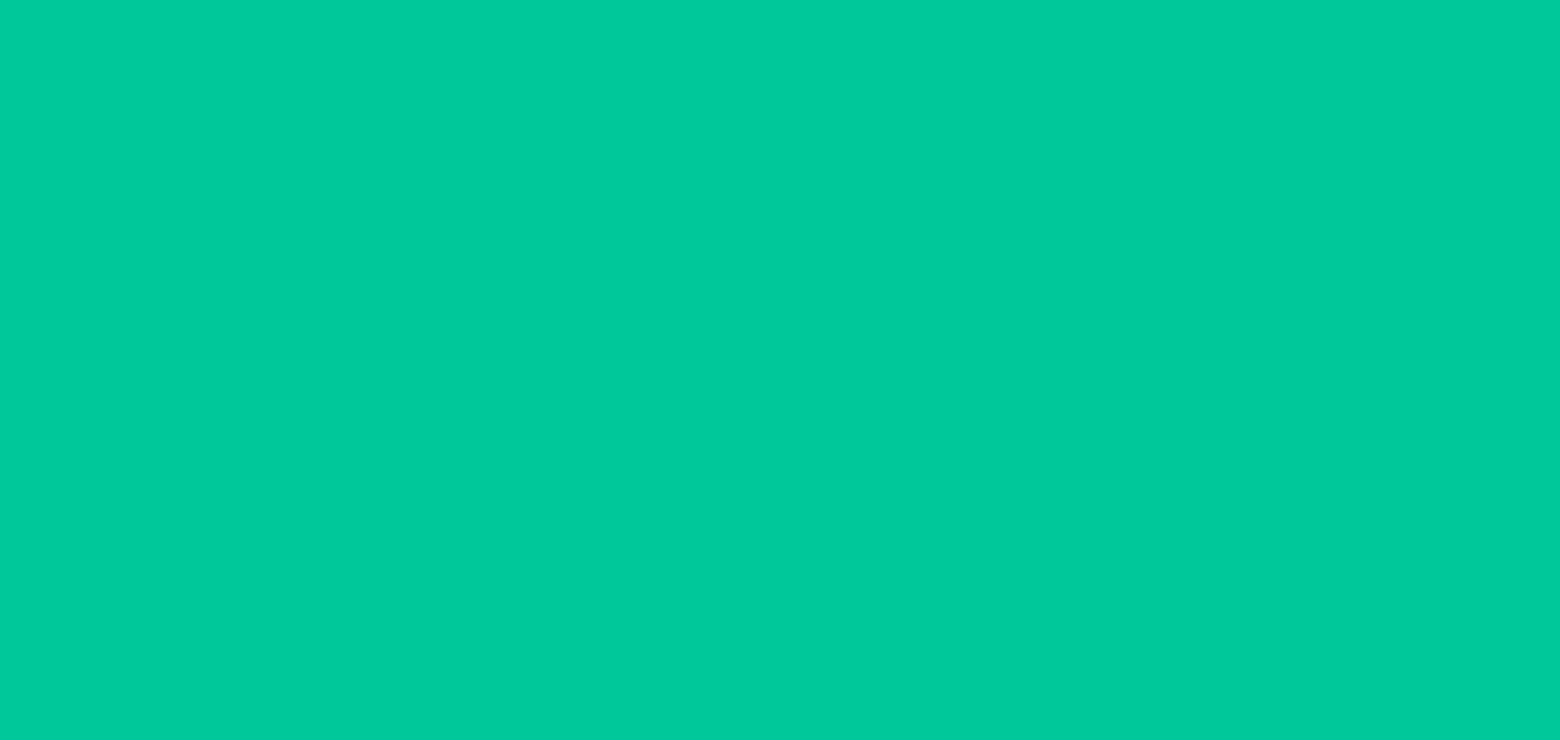
scroll to position [59, 0]
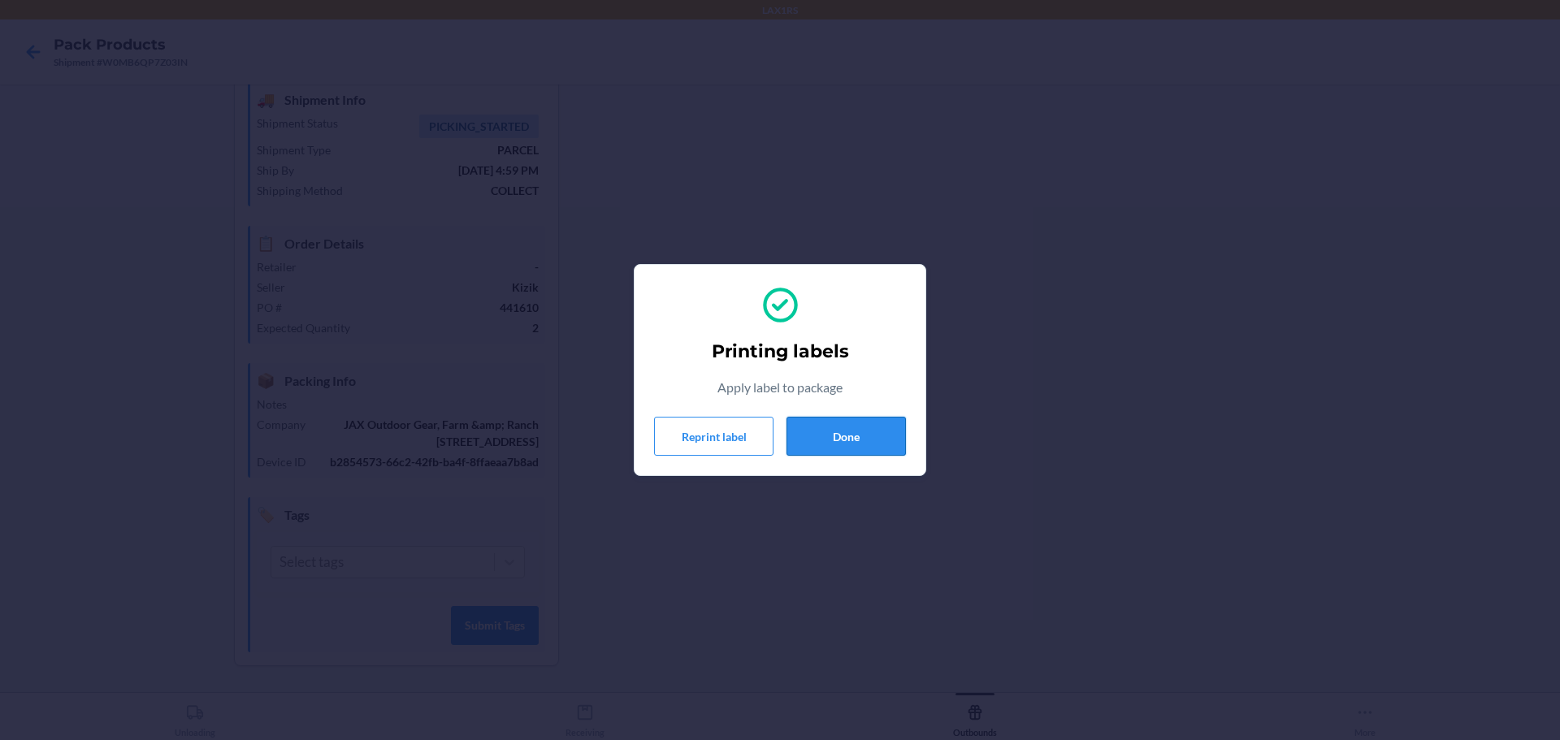
click at [868, 438] on button "Done" at bounding box center [845, 436] width 119 height 39
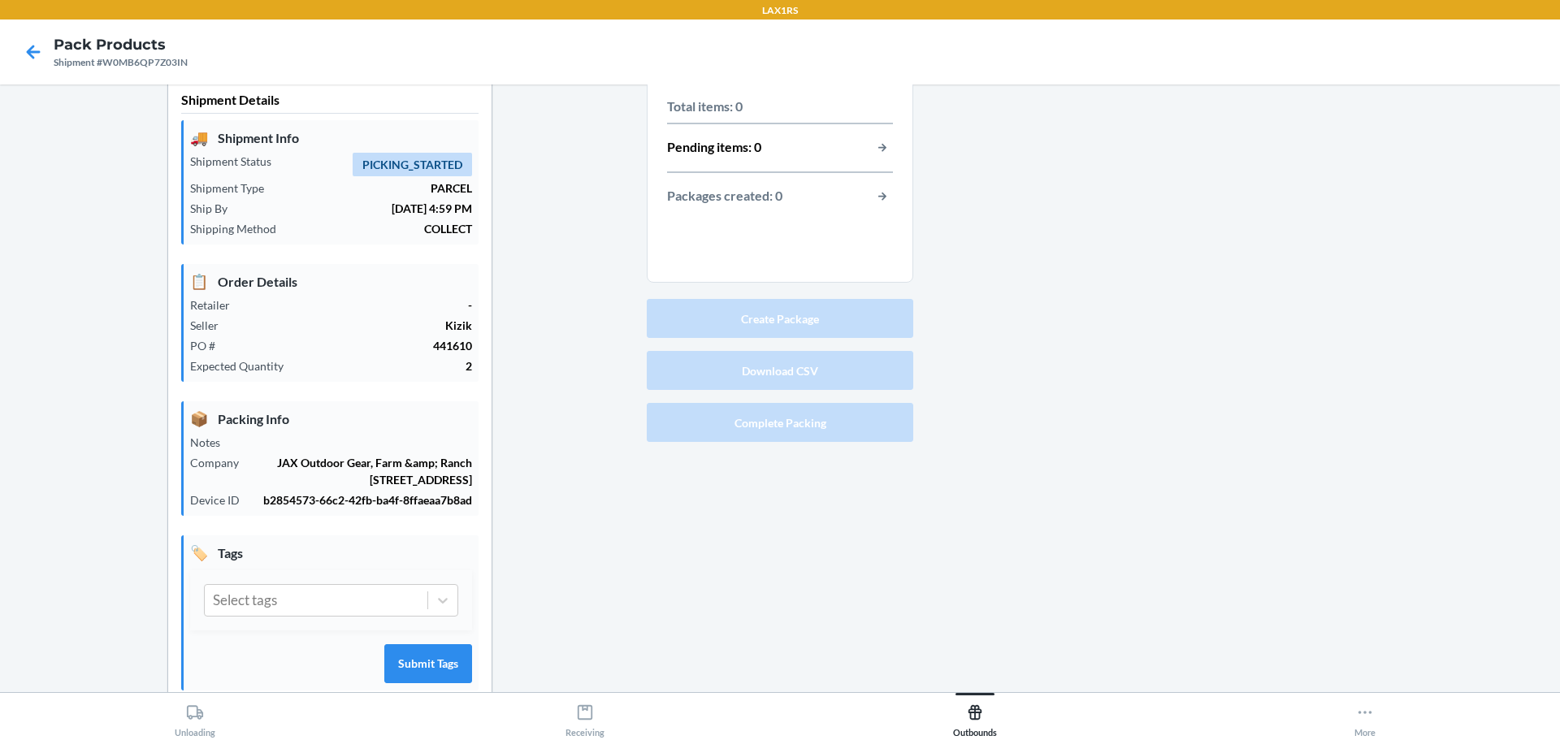
scroll to position [0, 0]
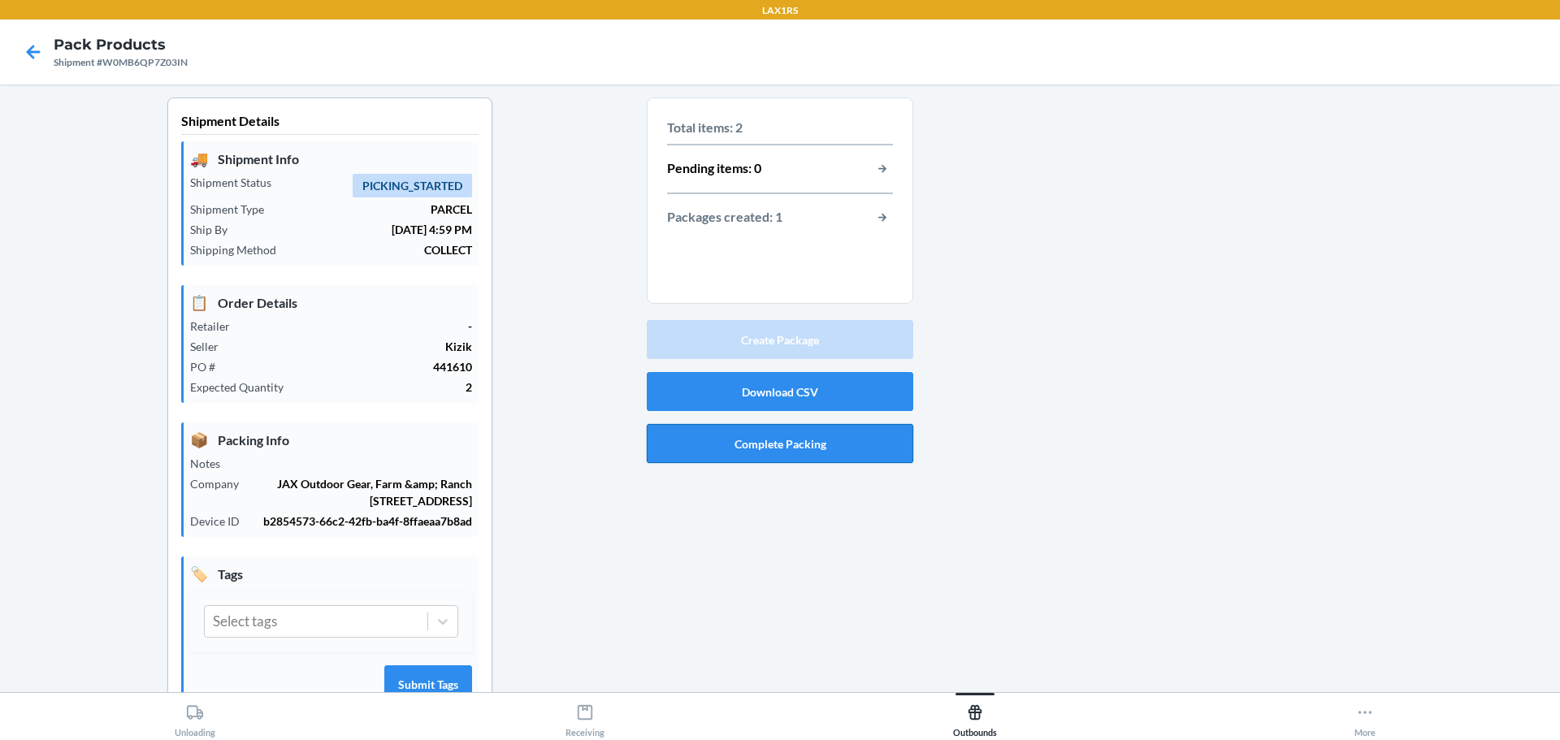
click at [780, 445] on button "Complete Packing" at bounding box center [780, 443] width 266 height 39
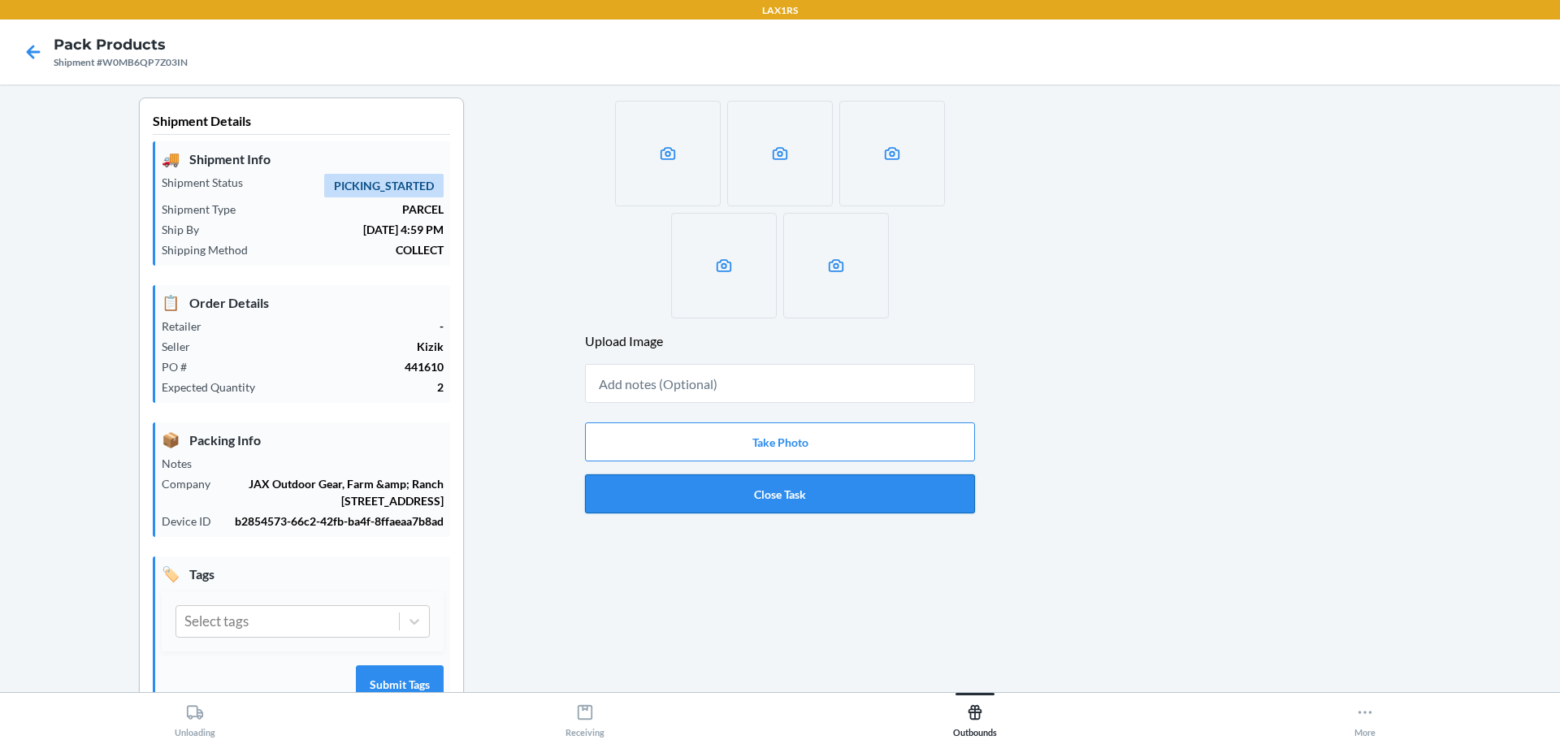
click at [799, 500] on button "Close Task" at bounding box center [780, 493] width 390 height 39
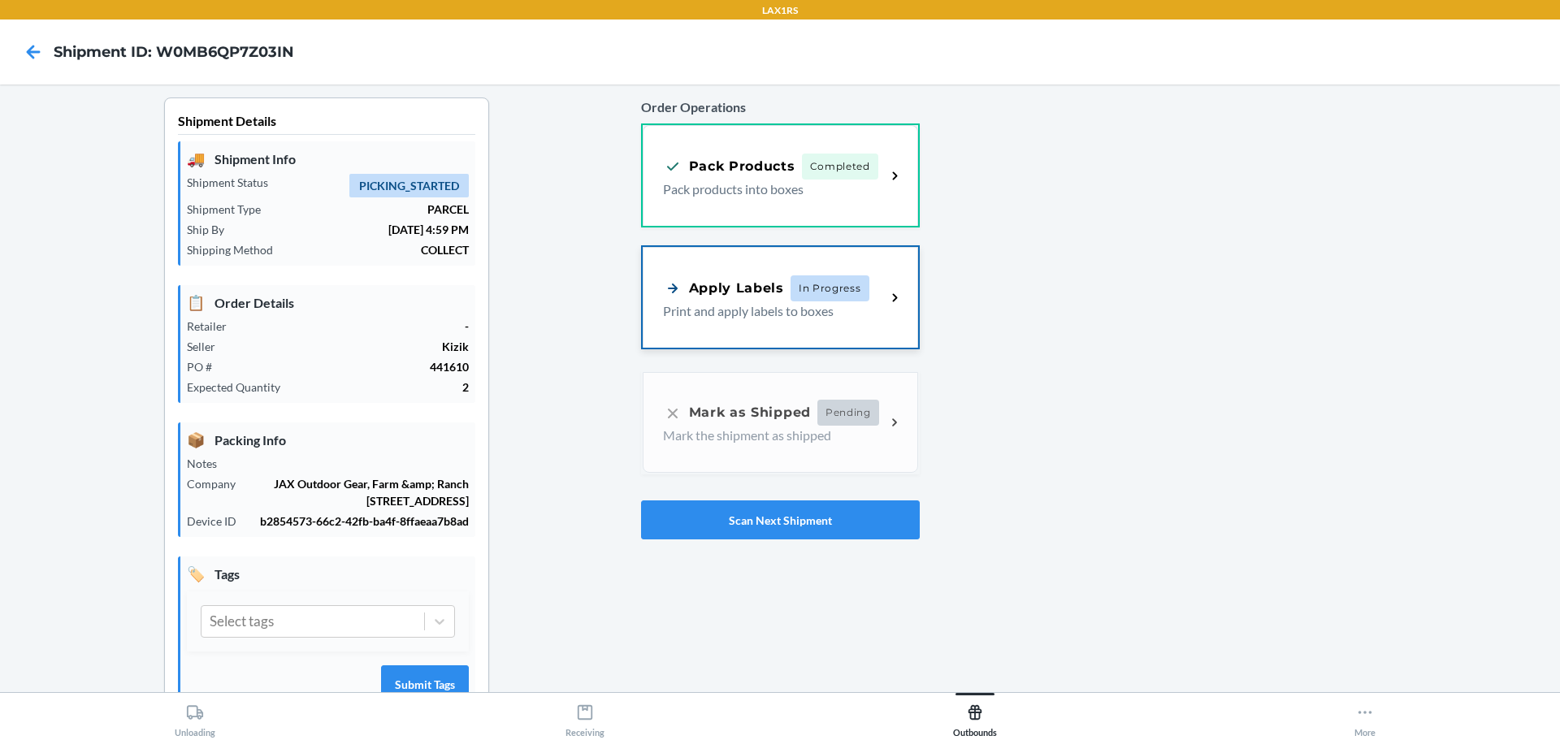
click at [801, 329] on div "Apply Labels In Progress Print and apply labels to boxes" at bounding box center [780, 297] width 275 height 101
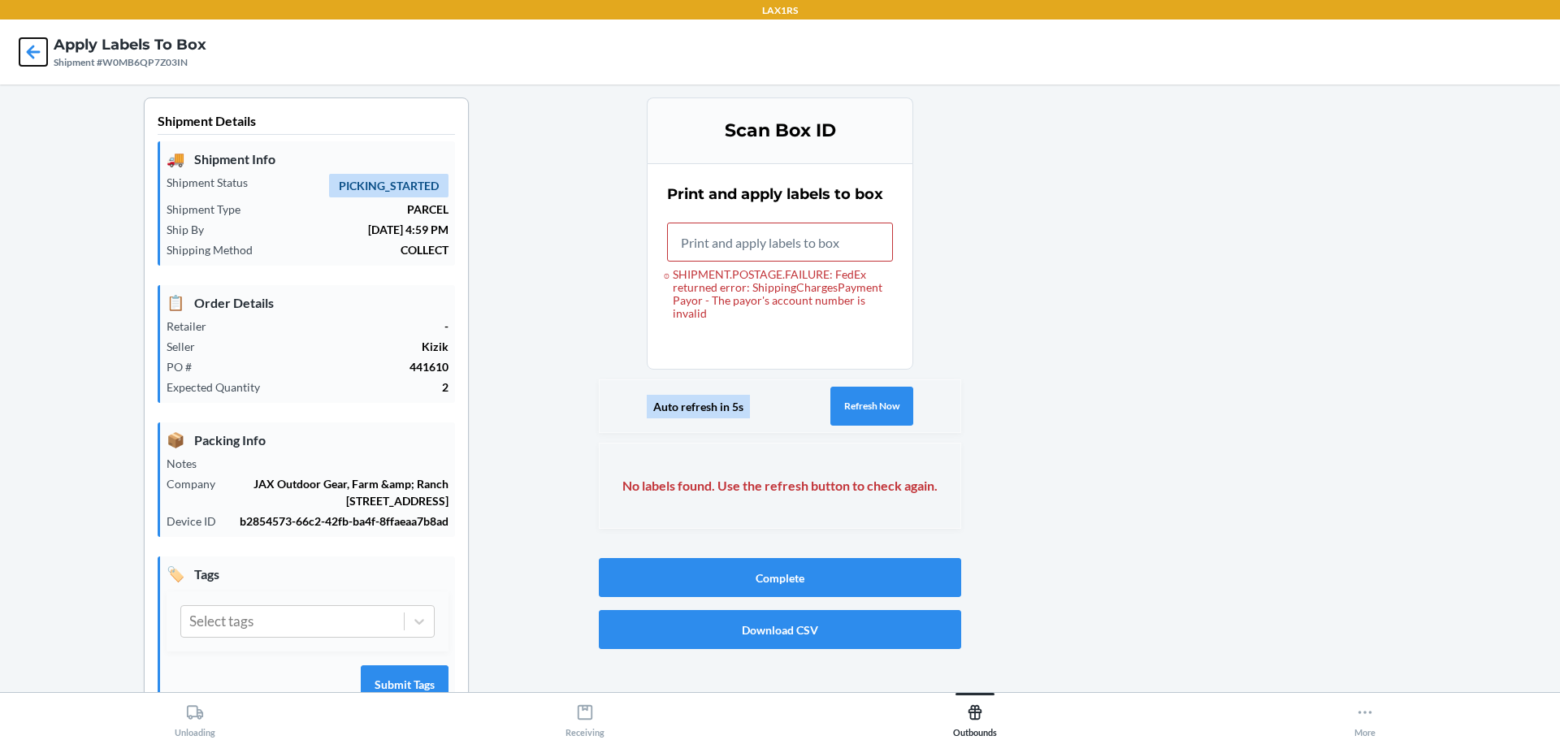
click at [30, 48] on icon at bounding box center [34, 52] width 14 height 14
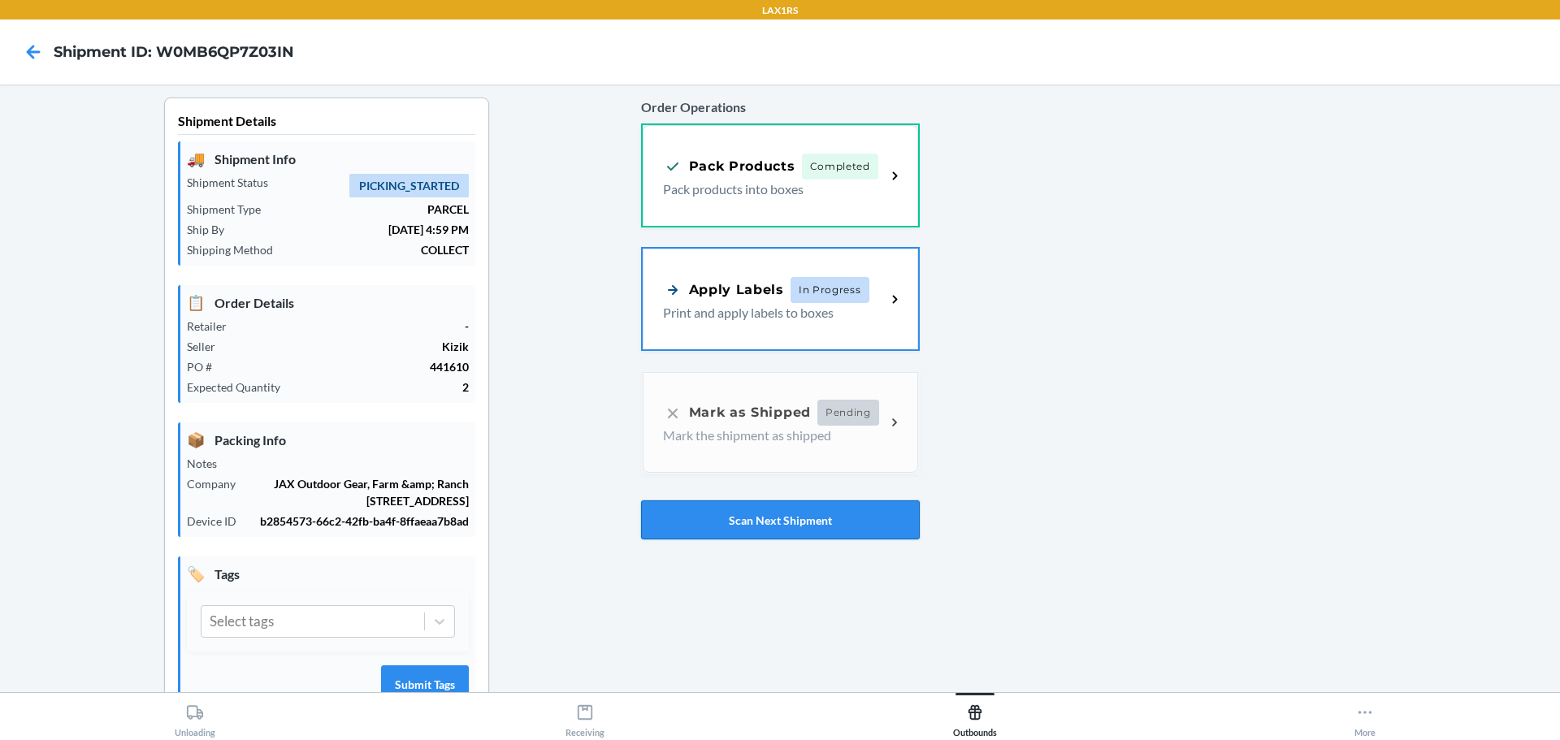
click at [763, 518] on button "Scan Next Shipment" at bounding box center [780, 519] width 279 height 39
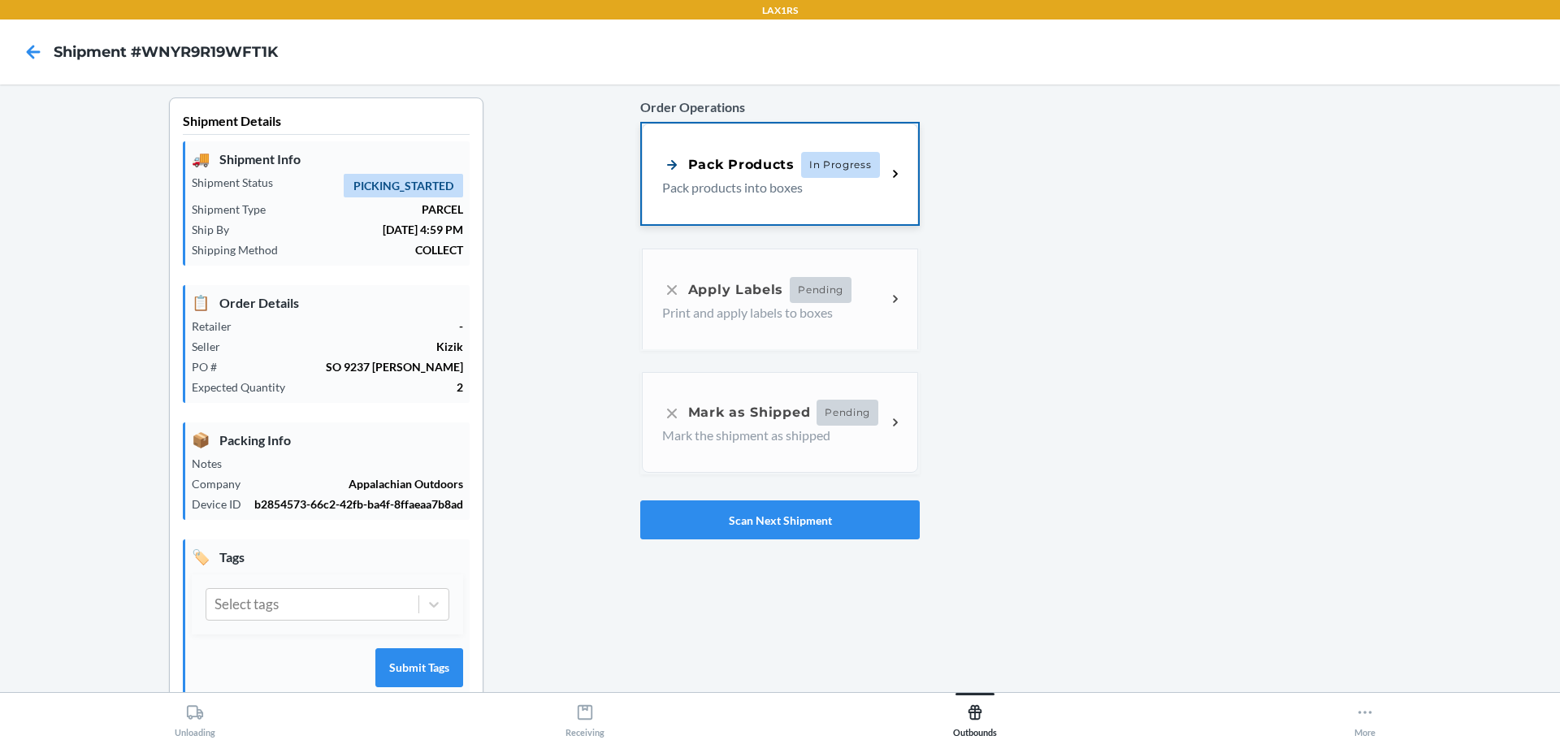
click at [680, 189] on p "Pack products into boxes" at bounding box center [767, 187] width 211 height 19
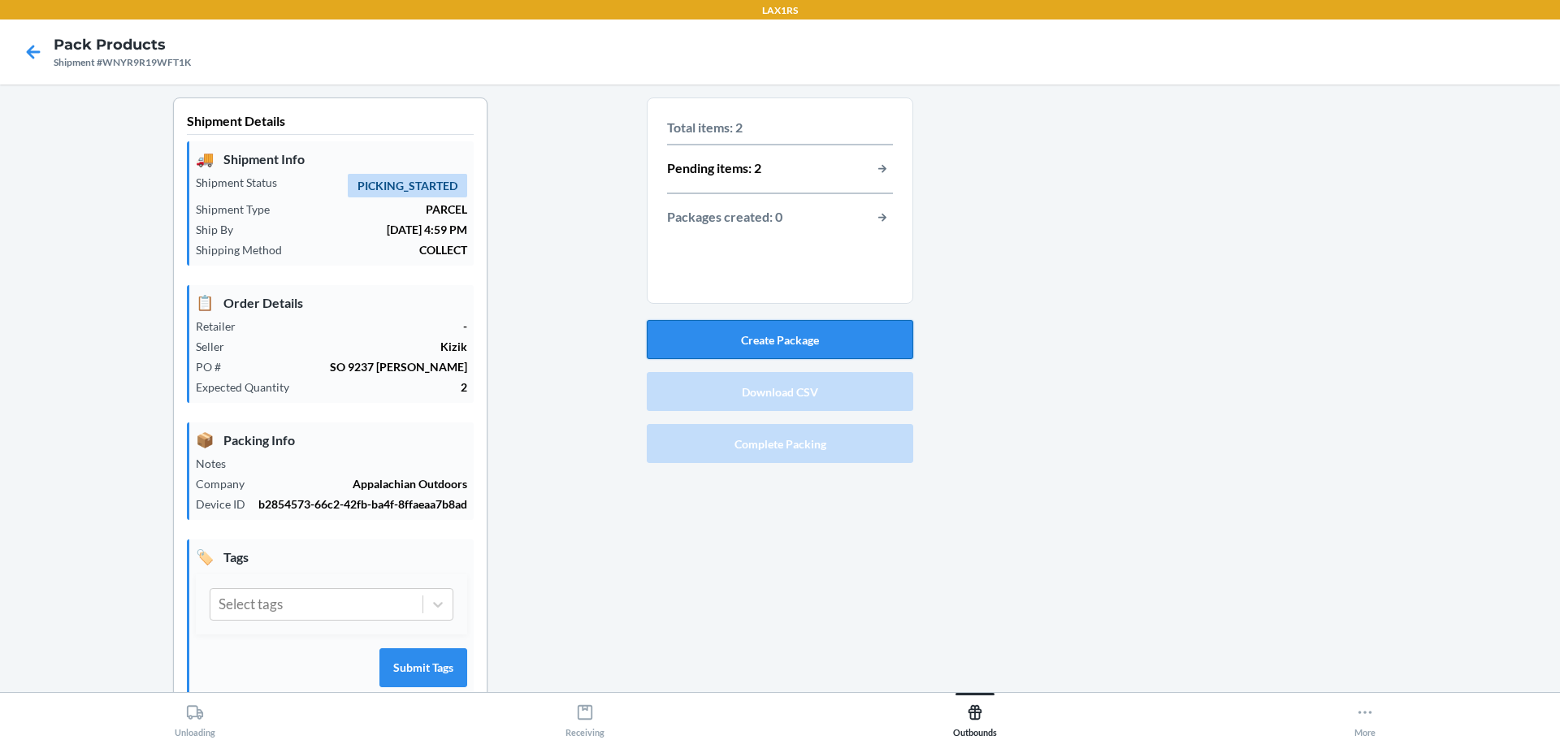
click at [769, 347] on button "Create Package" at bounding box center [780, 339] width 266 height 39
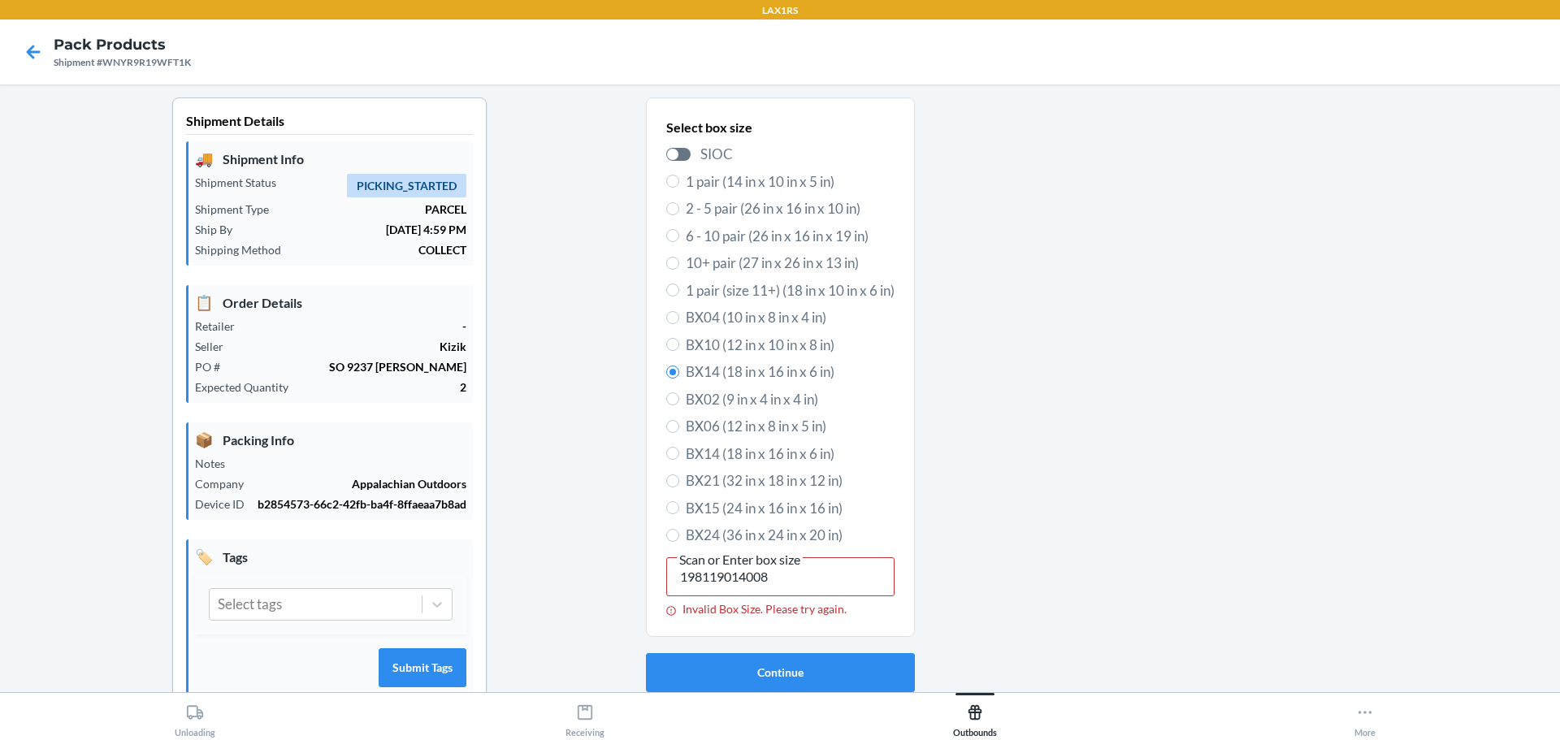
type input "198119029453"
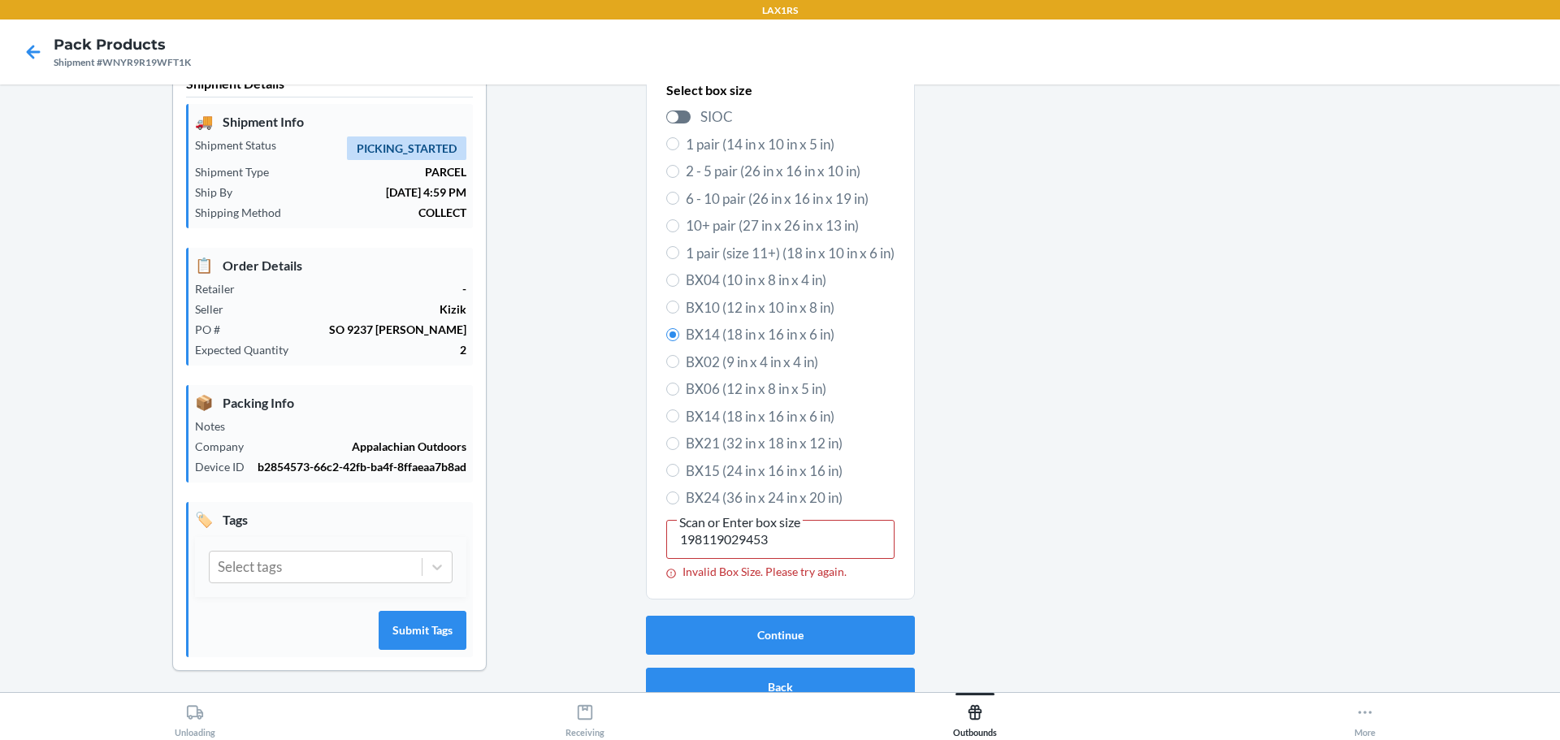
scroll to position [58, 0]
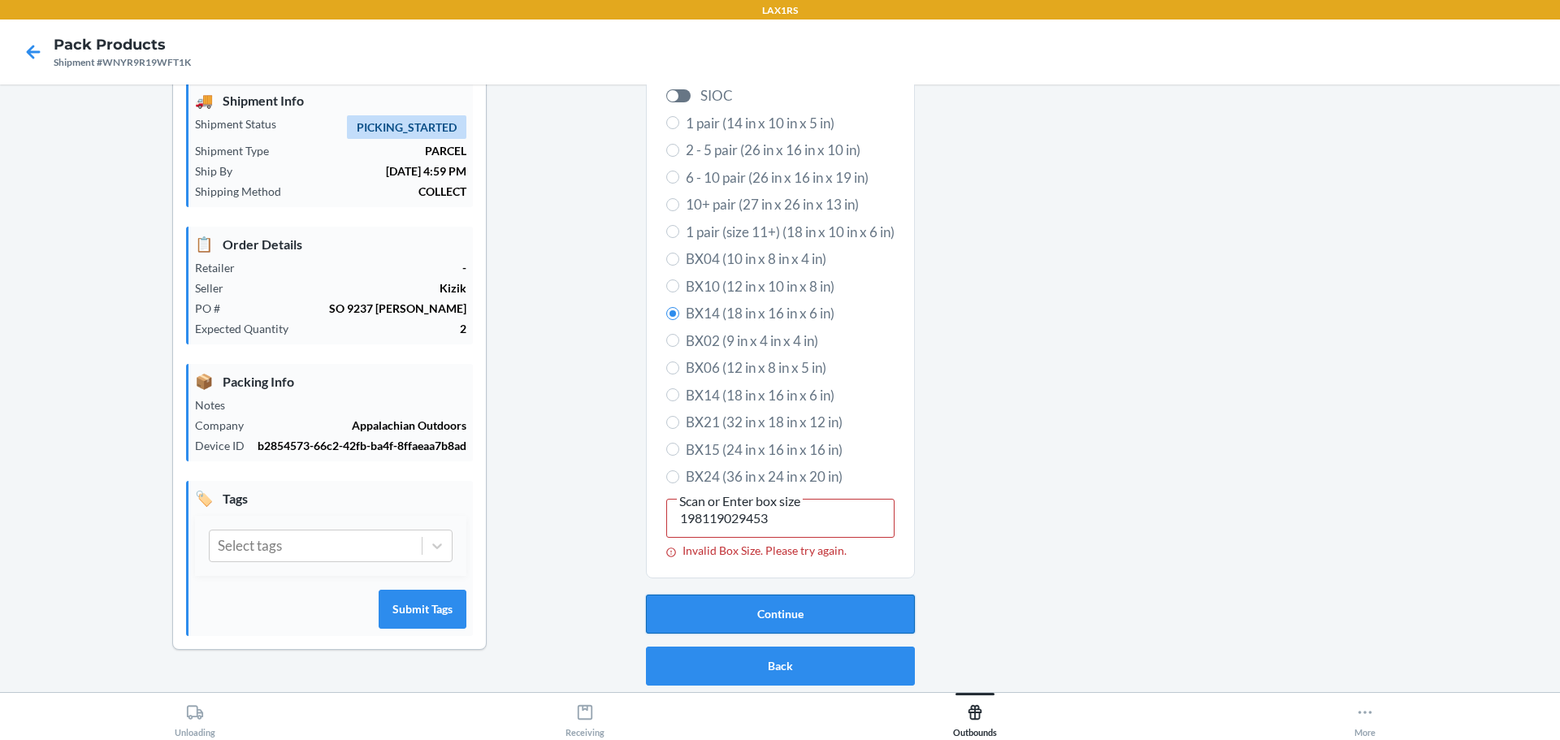
click at [760, 613] on button "Continue" at bounding box center [780, 614] width 269 height 39
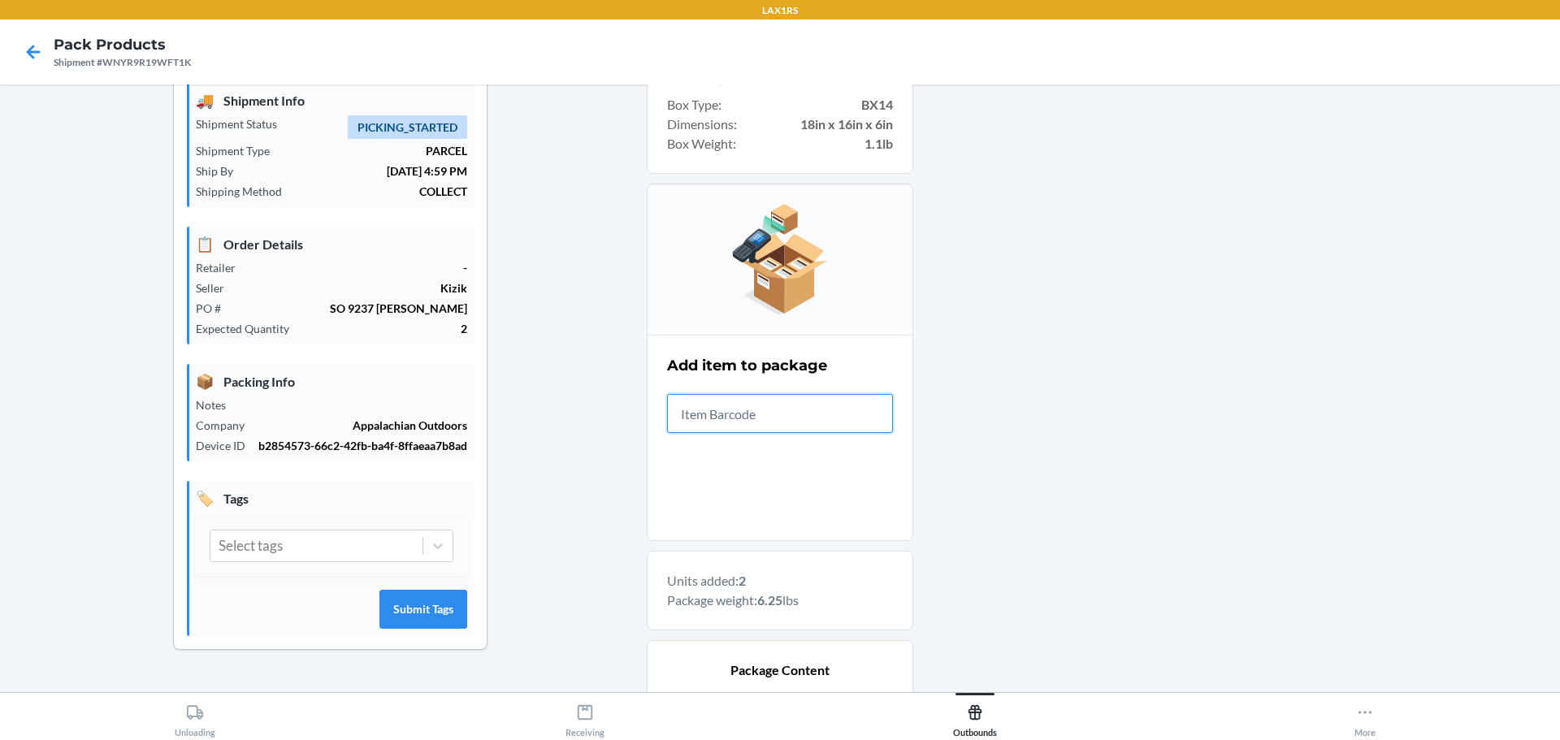
scroll to position [327, 0]
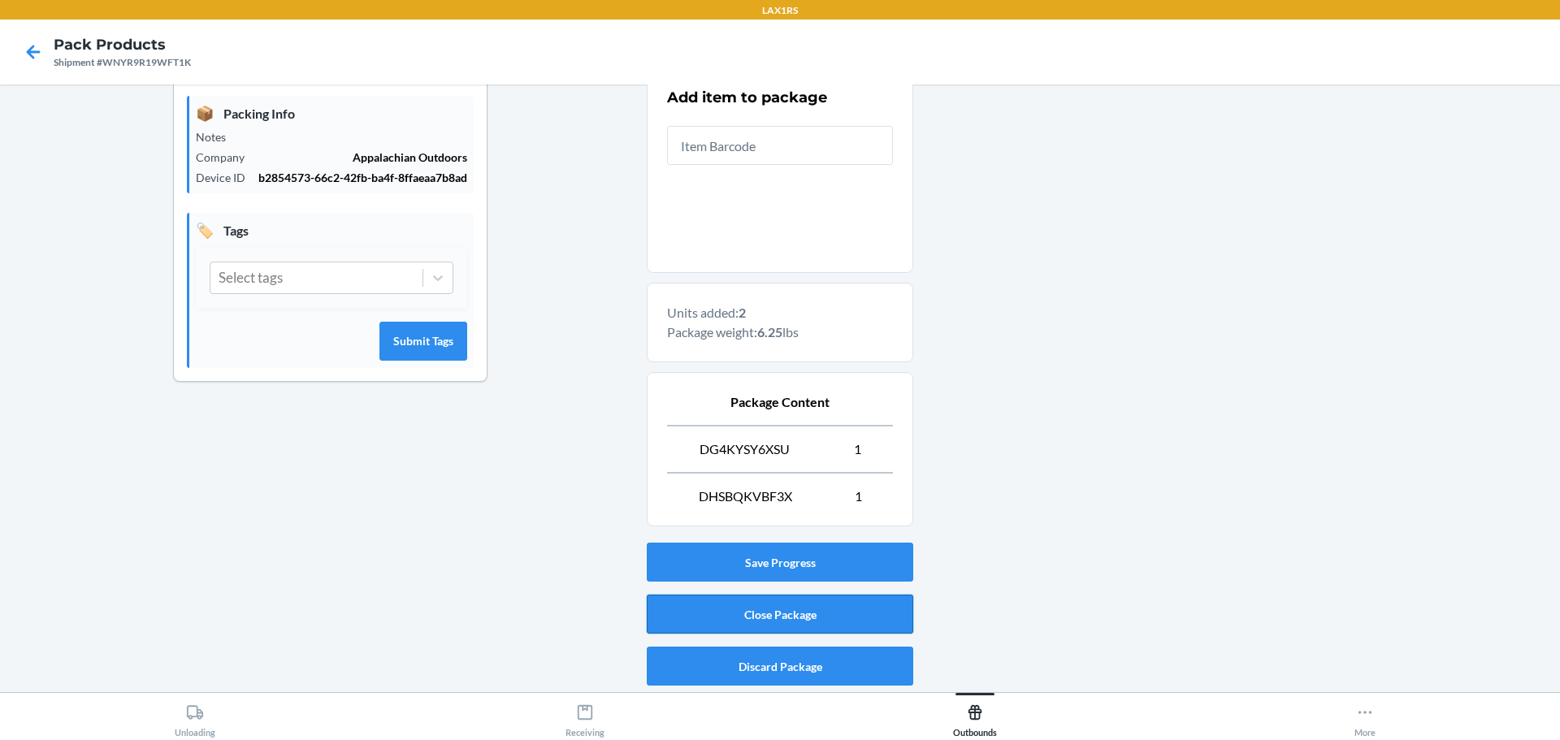
click at [785, 609] on button "Close Package" at bounding box center [780, 614] width 266 height 39
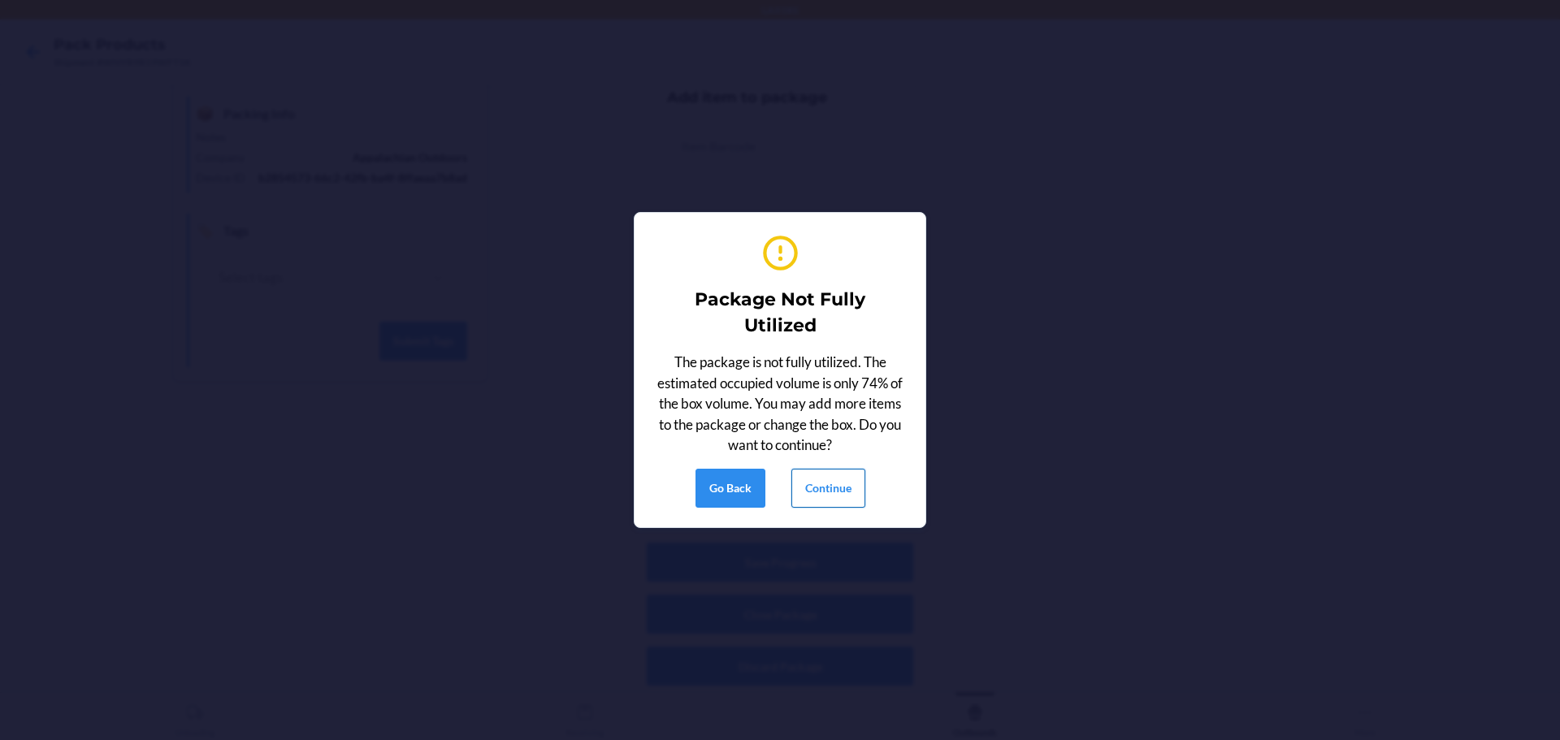
click at [842, 487] on button "Continue" at bounding box center [828, 488] width 74 height 39
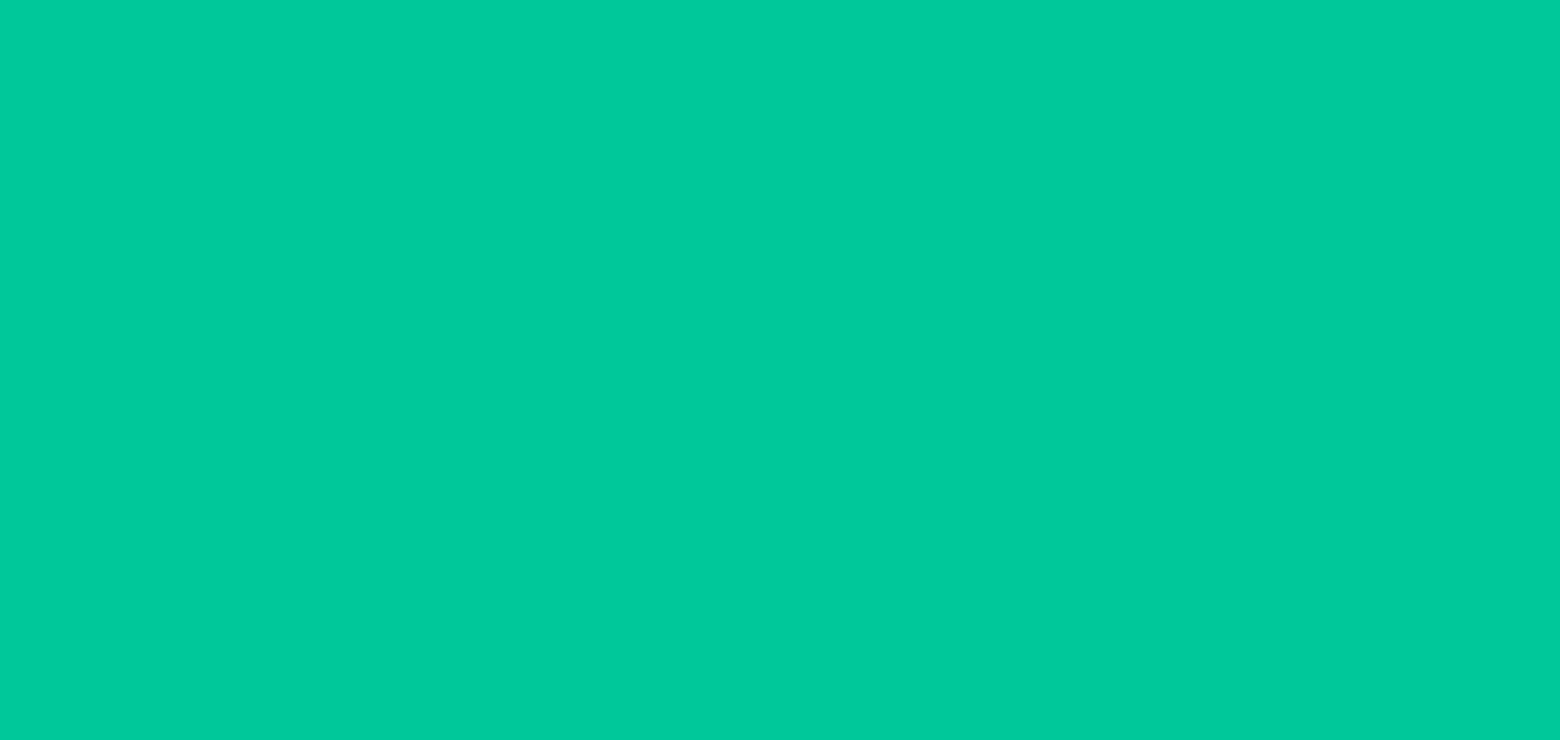
scroll to position [42, 0]
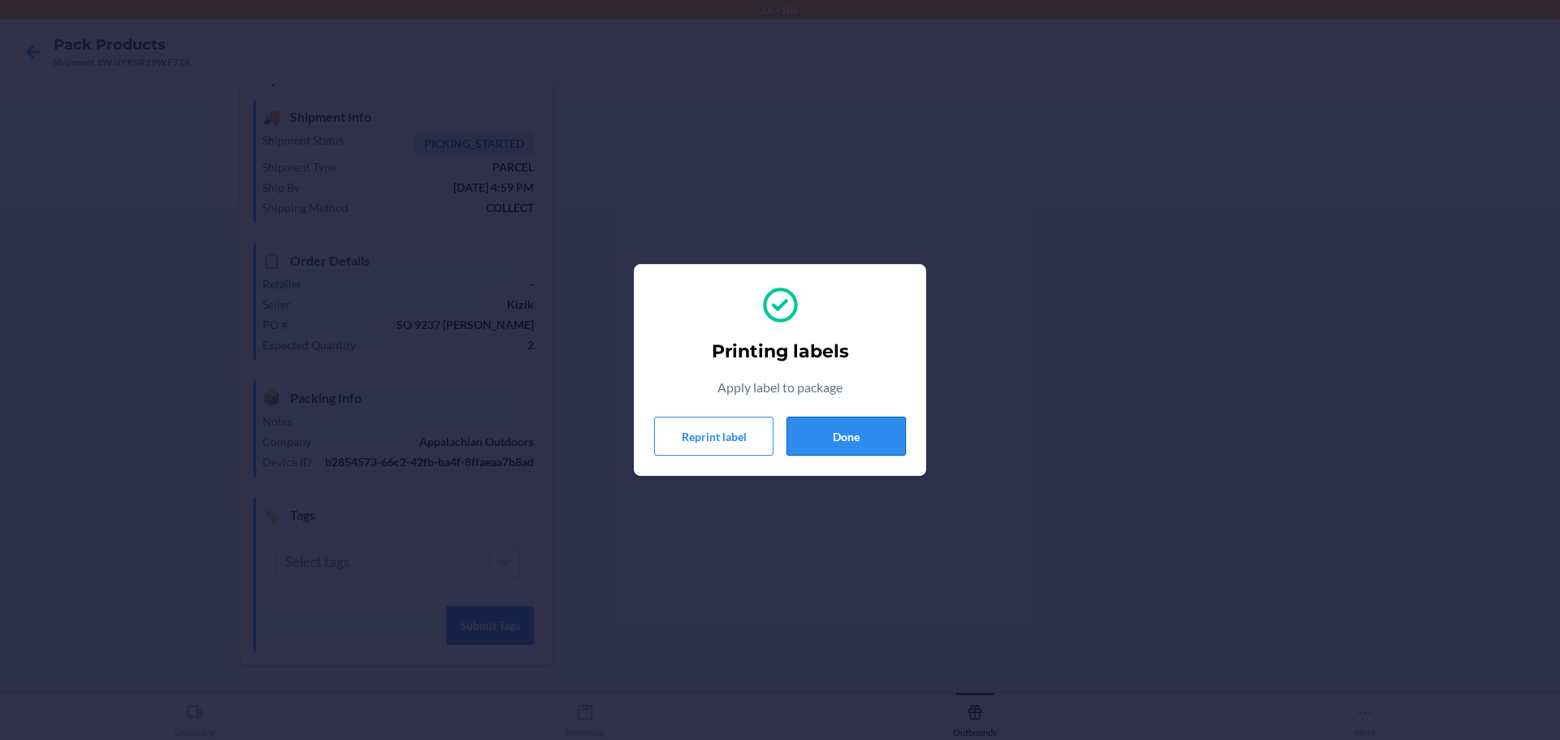
click at [864, 431] on button "Done" at bounding box center [845, 436] width 119 height 39
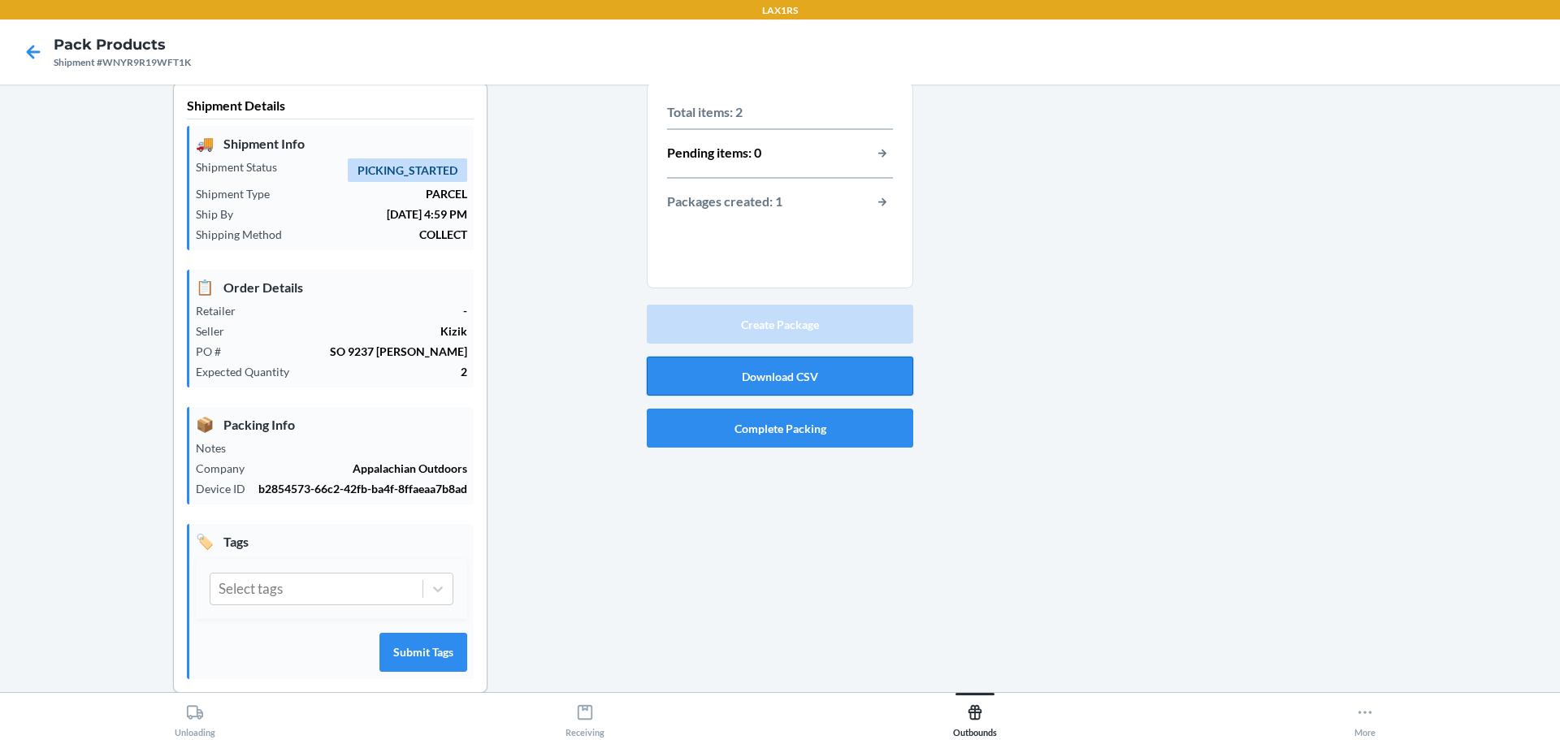
scroll to position [0, 0]
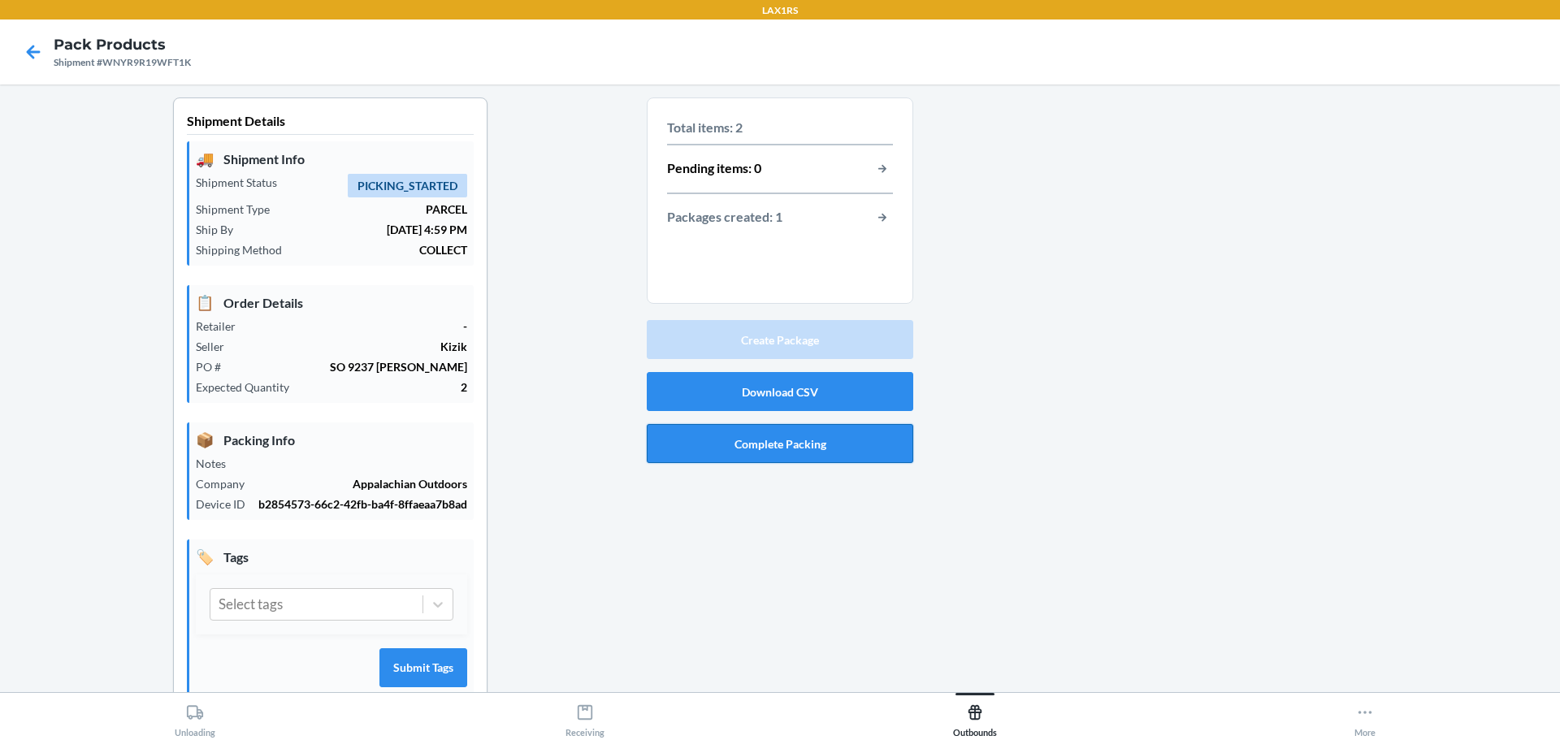
click at [795, 448] on button "Complete Packing" at bounding box center [780, 443] width 266 height 39
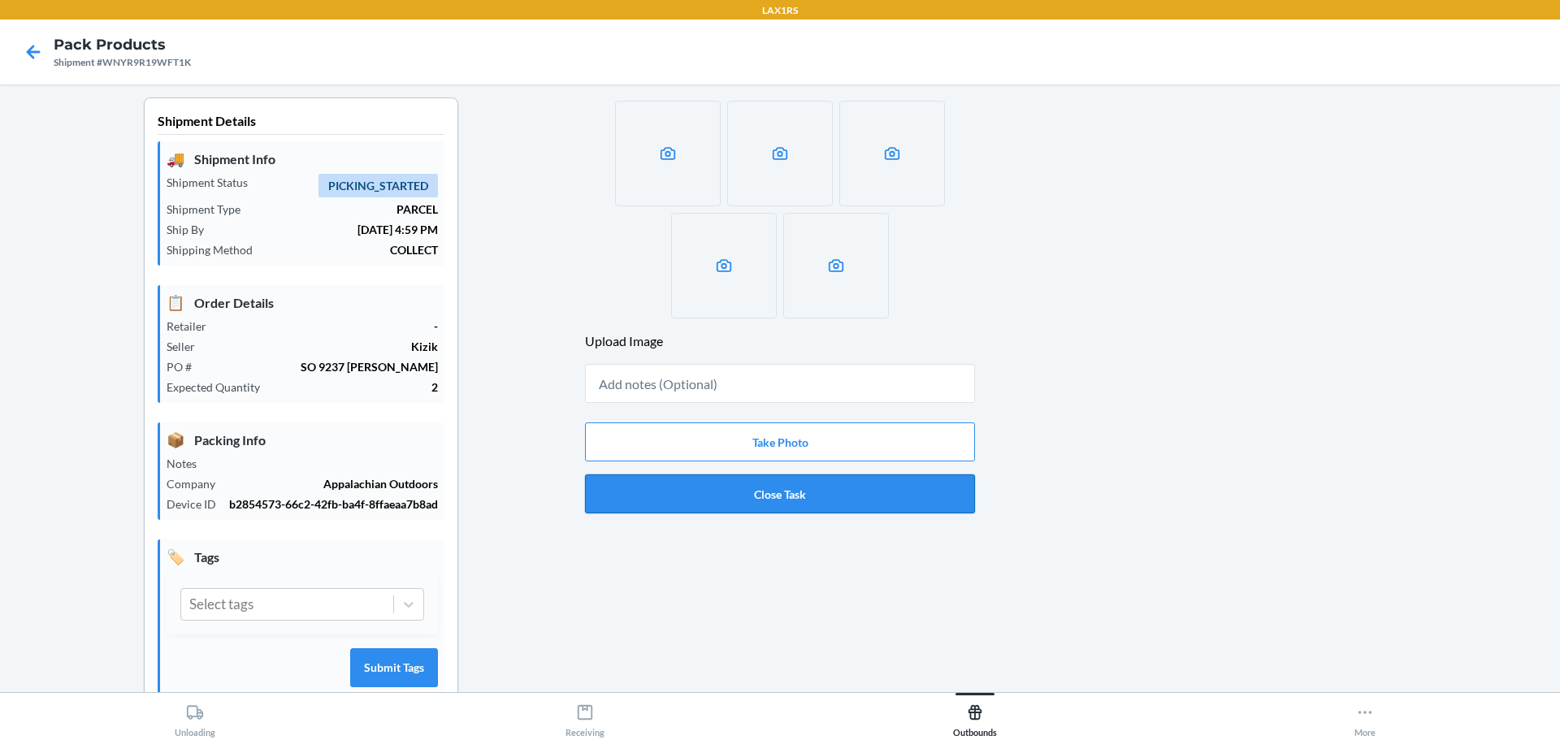
click at [812, 491] on button "Close Task" at bounding box center [780, 493] width 390 height 39
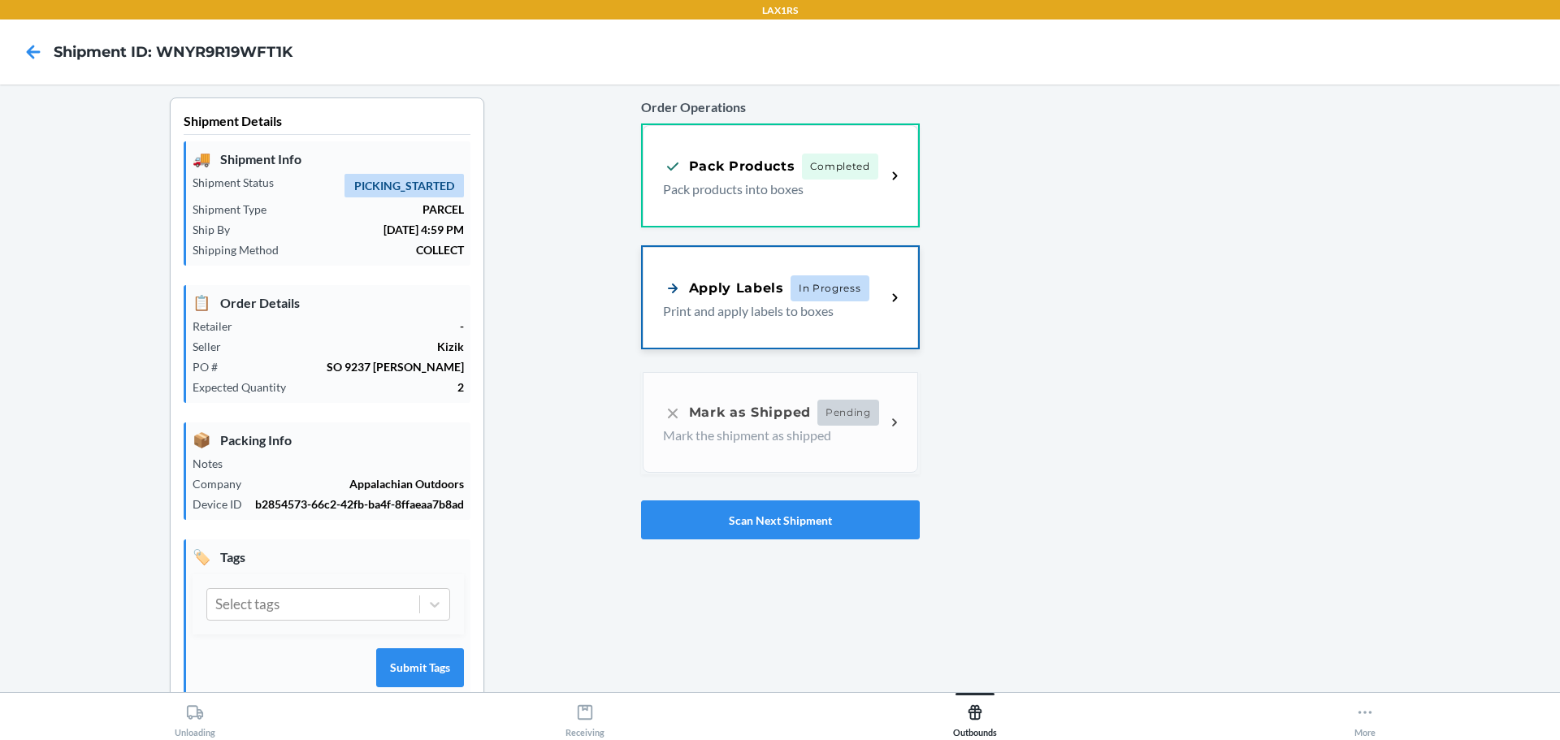
click at [677, 292] on div "Apply Labels" at bounding box center [723, 288] width 121 height 20
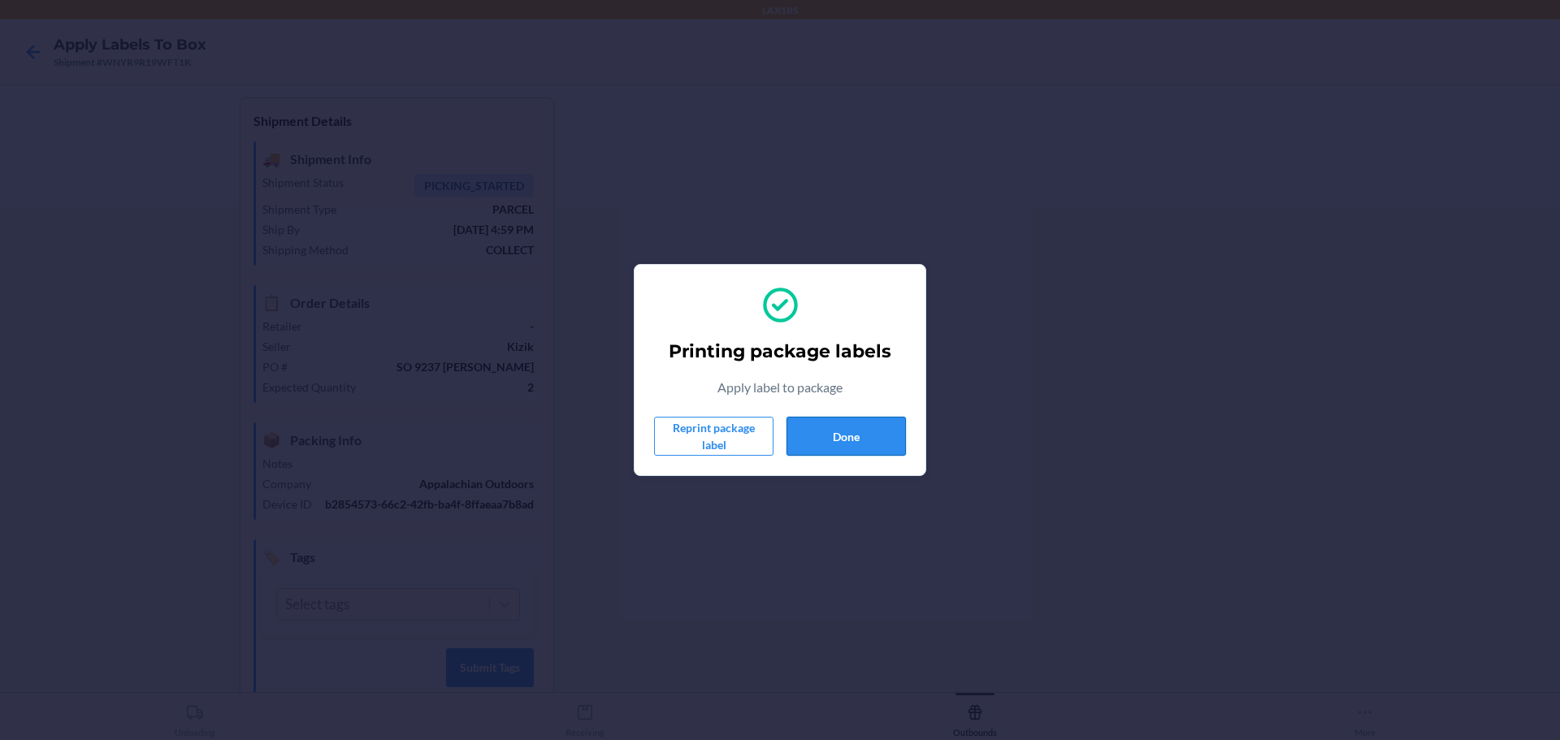
click at [818, 428] on button "Done" at bounding box center [845, 436] width 119 height 39
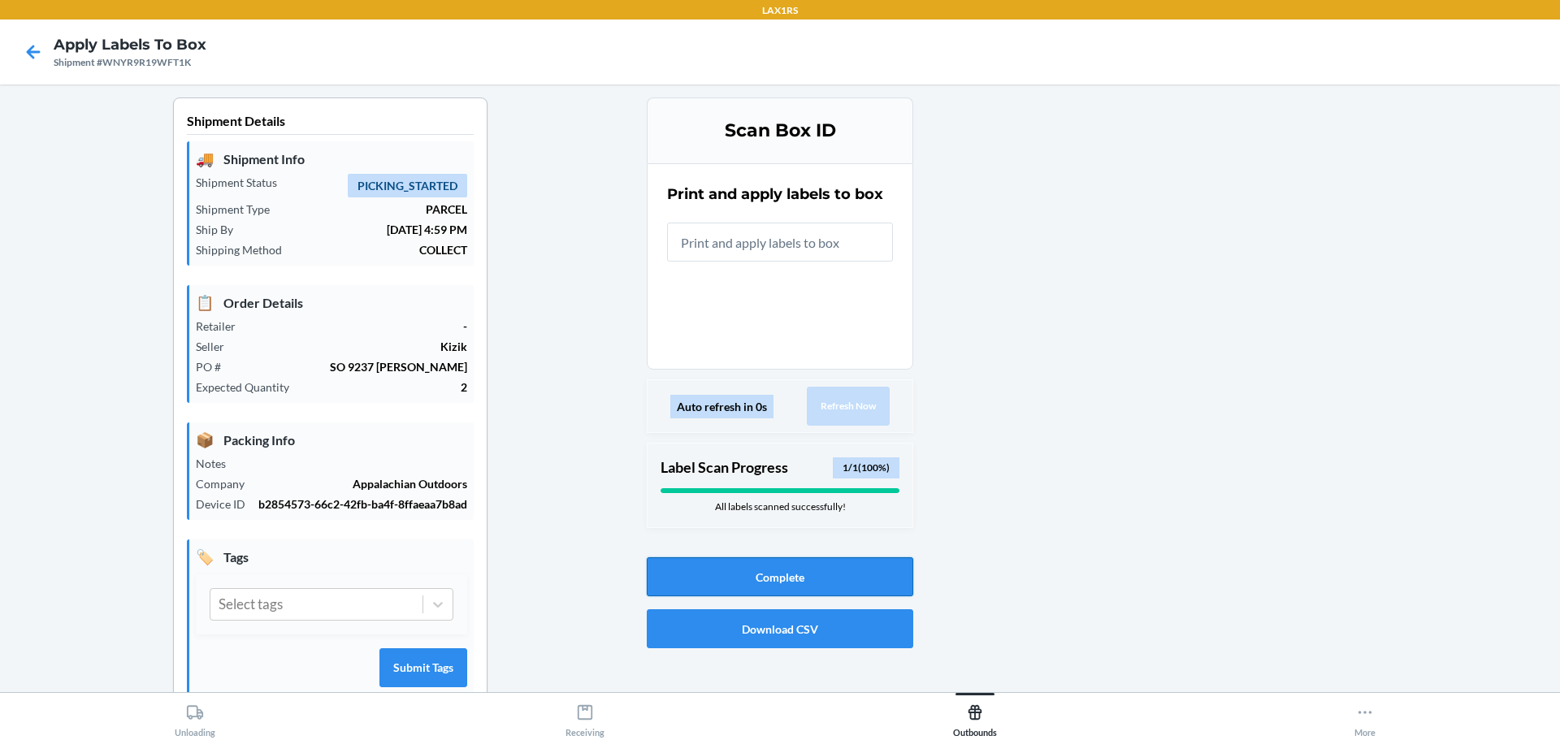
click at [812, 581] on button "Complete" at bounding box center [780, 576] width 266 height 39
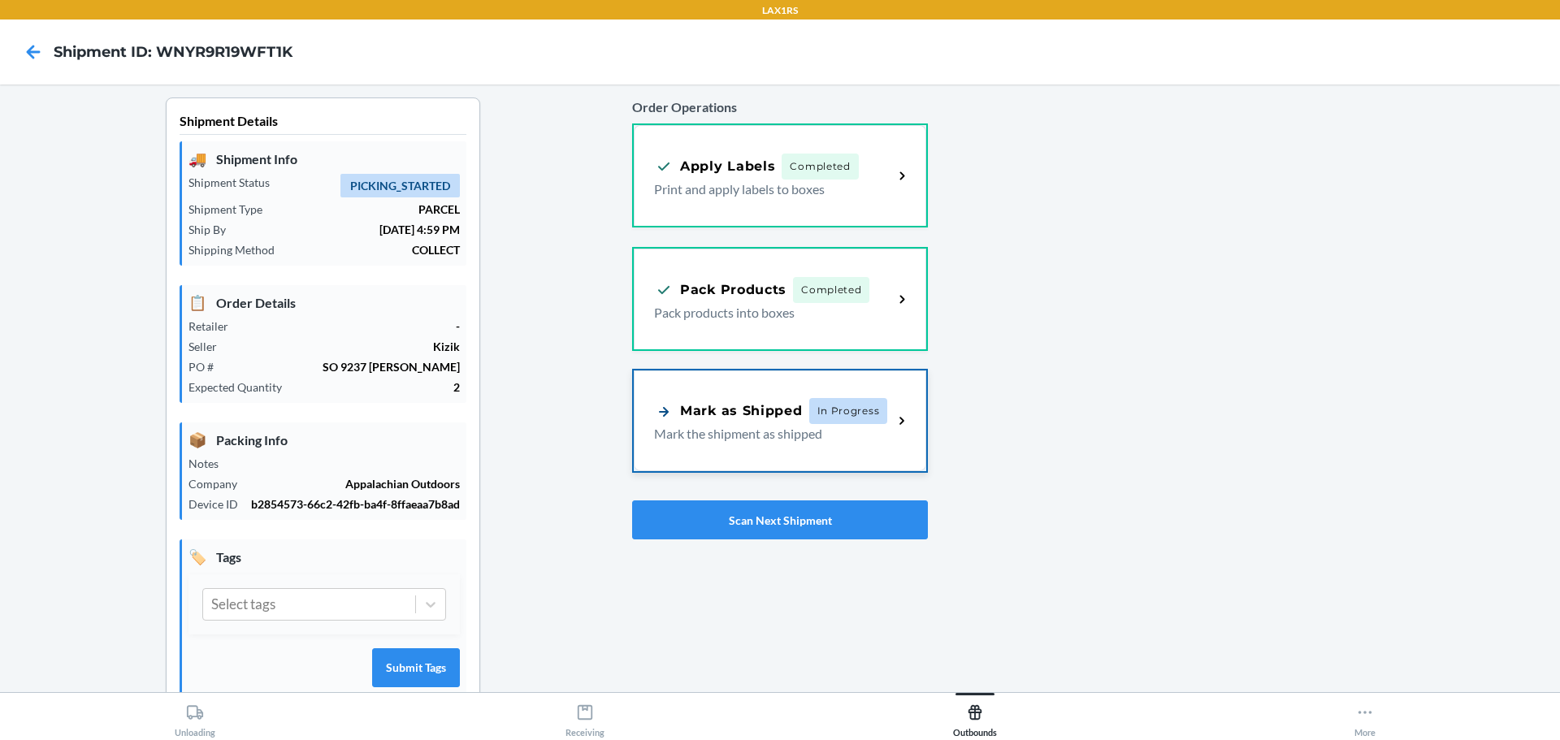
click at [790, 418] on div "Mark as Shipped" at bounding box center [728, 411] width 149 height 20
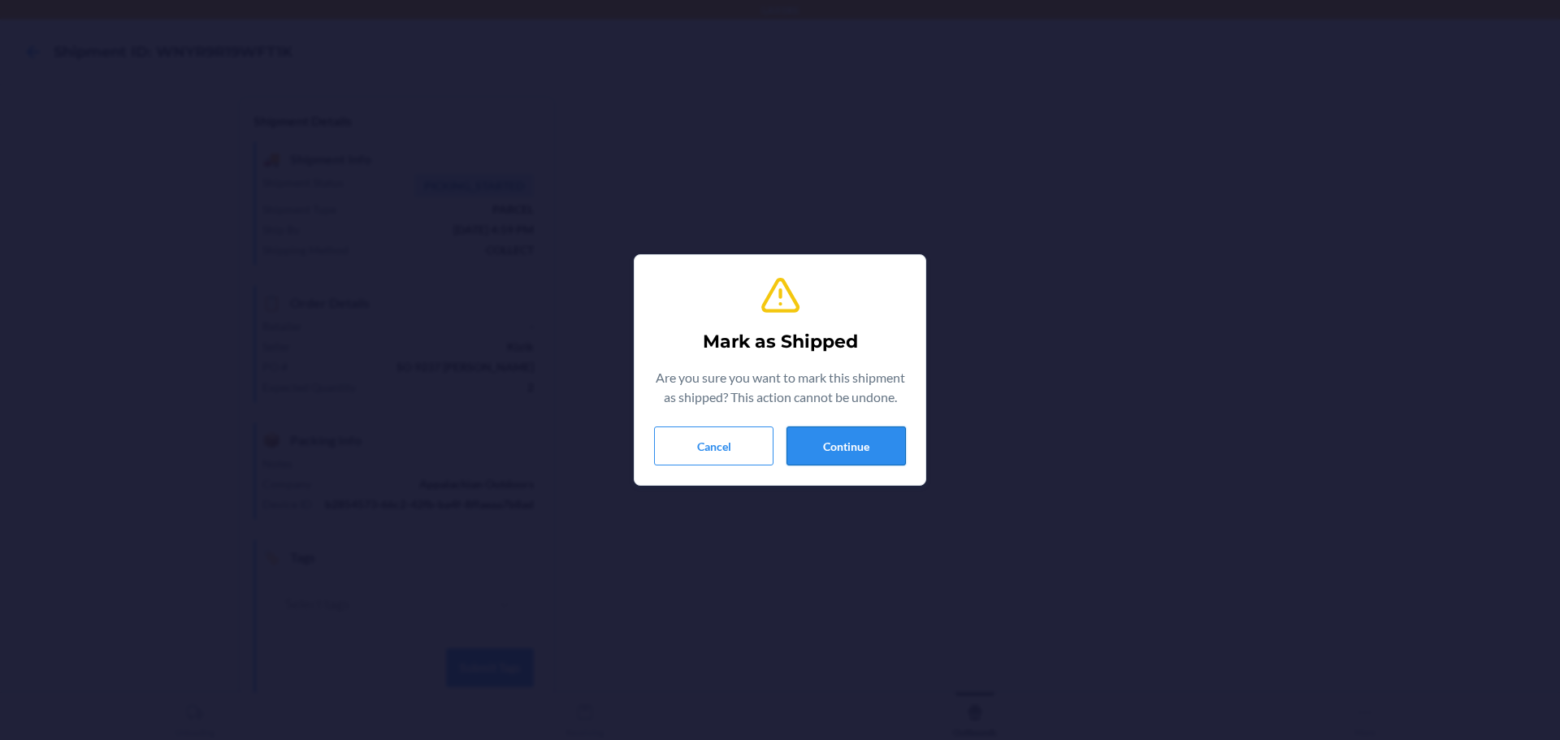
click at [823, 440] on button "Continue" at bounding box center [845, 446] width 119 height 39
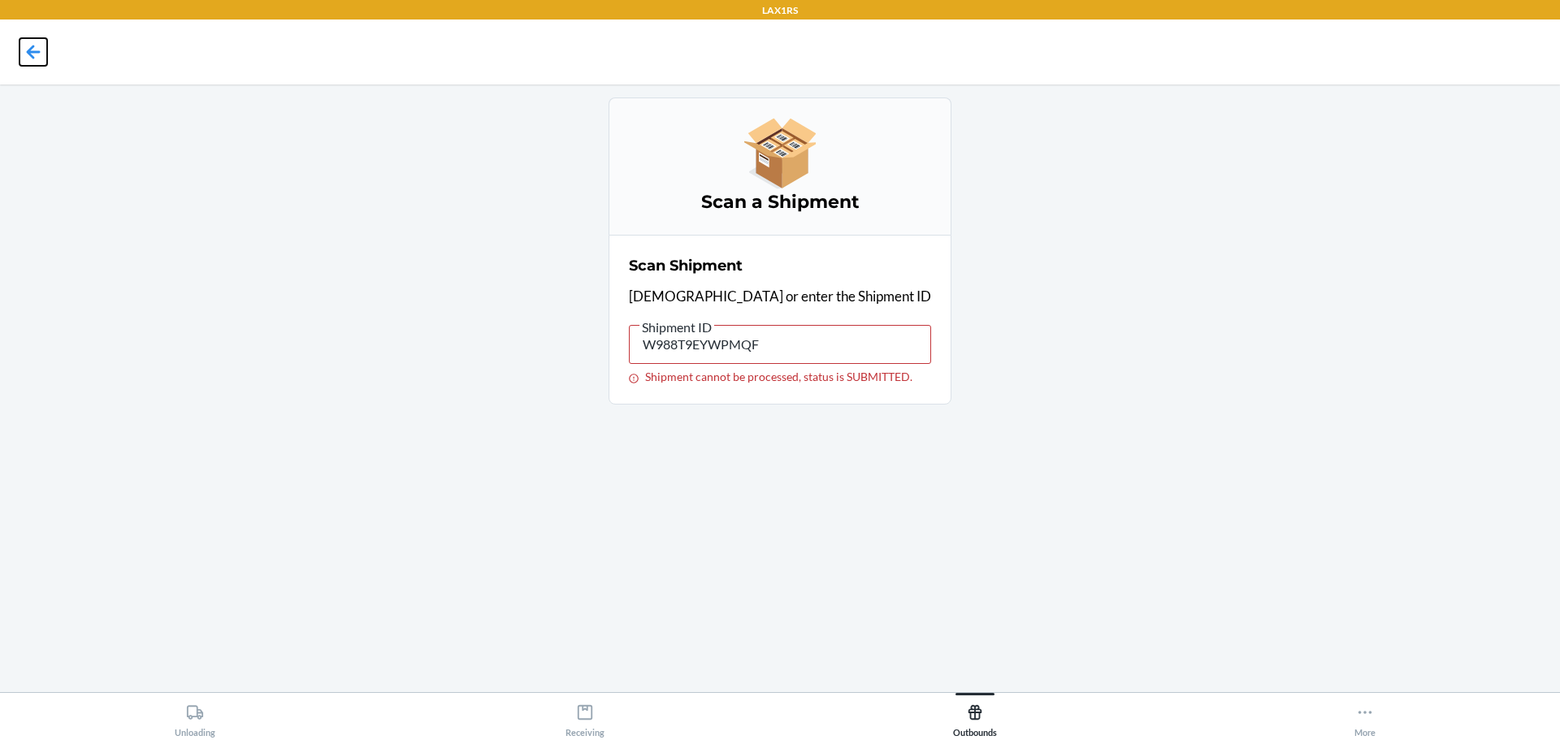
click at [35, 54] on icon at bounding box center [33, 52] width 28 height 28
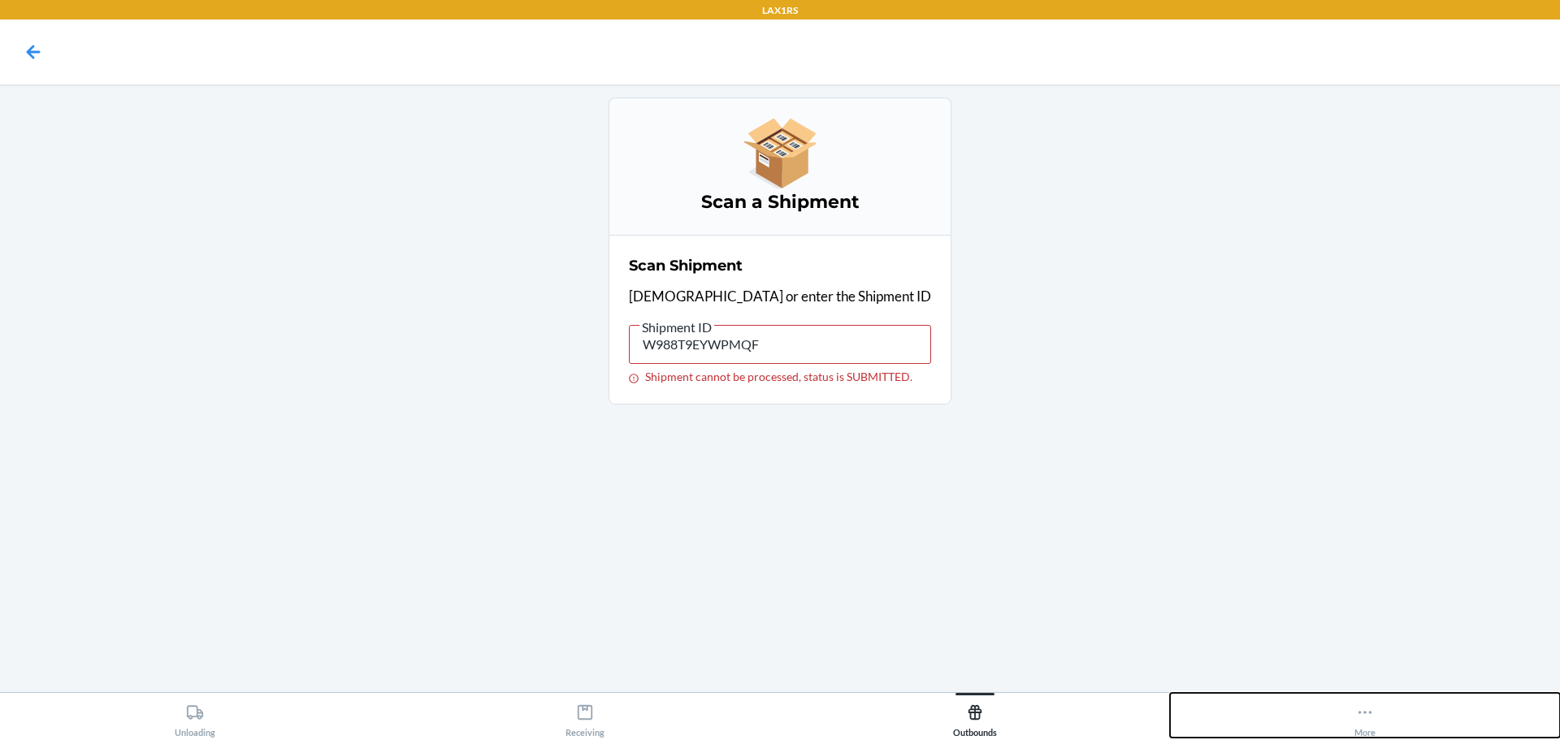
click at [1369, 696] on button "More" at bounding box center [1365, 715] width 390 height 45
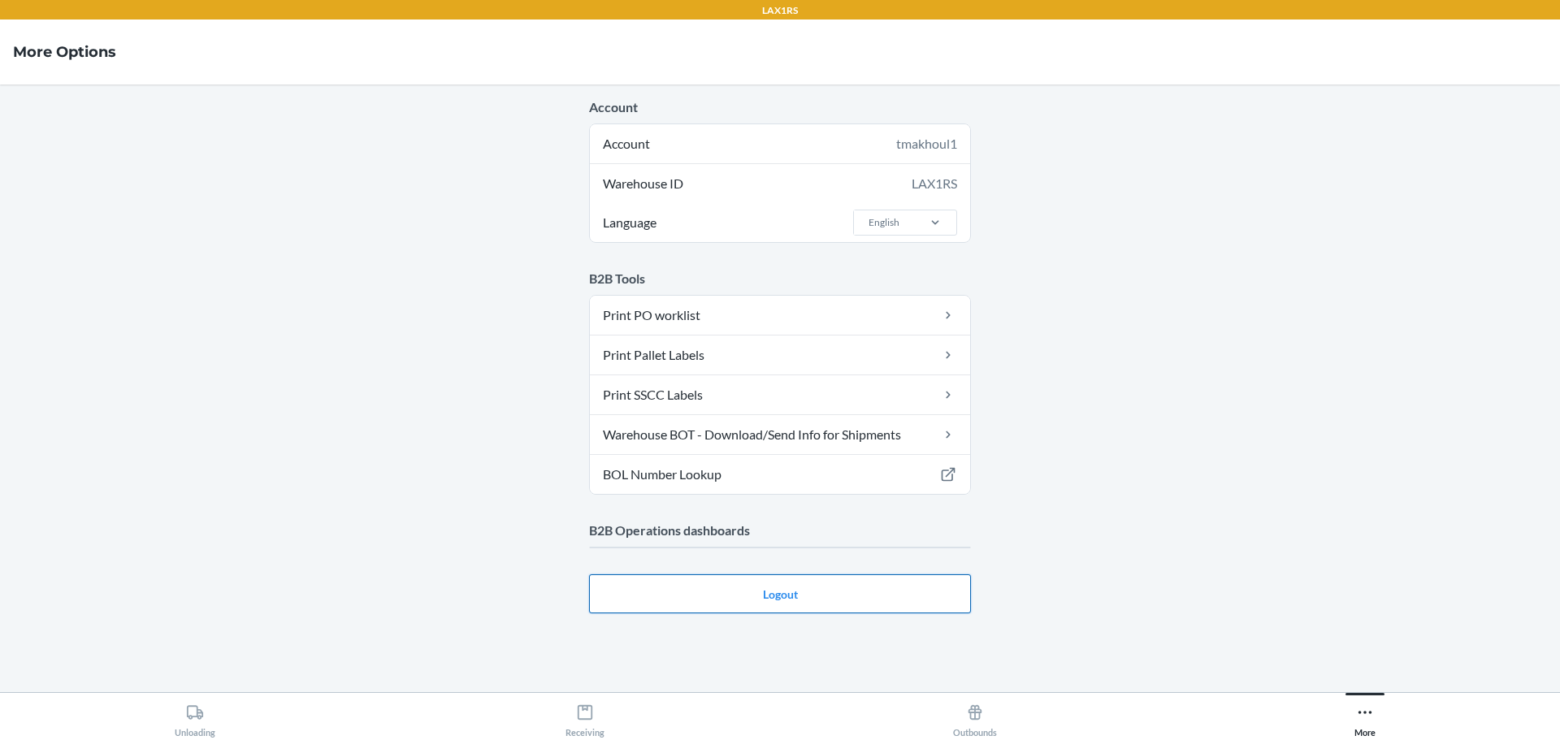
click at [754, 595] on button "Logout" at bounding box center [780, 593] width 382 height 39
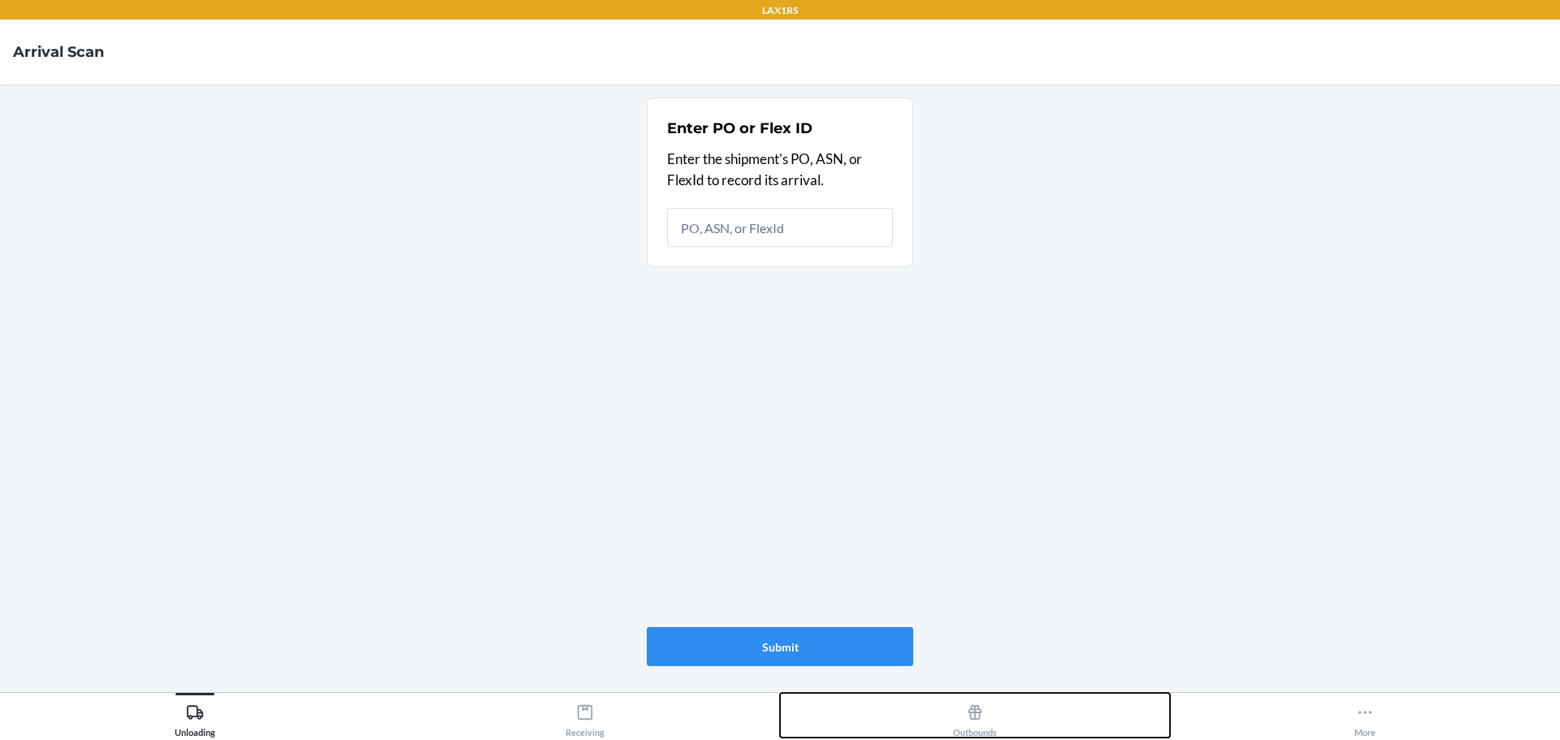
click at [986, 716] on div "Outbounds" at bounding box center [975, 717] width 44 height 41
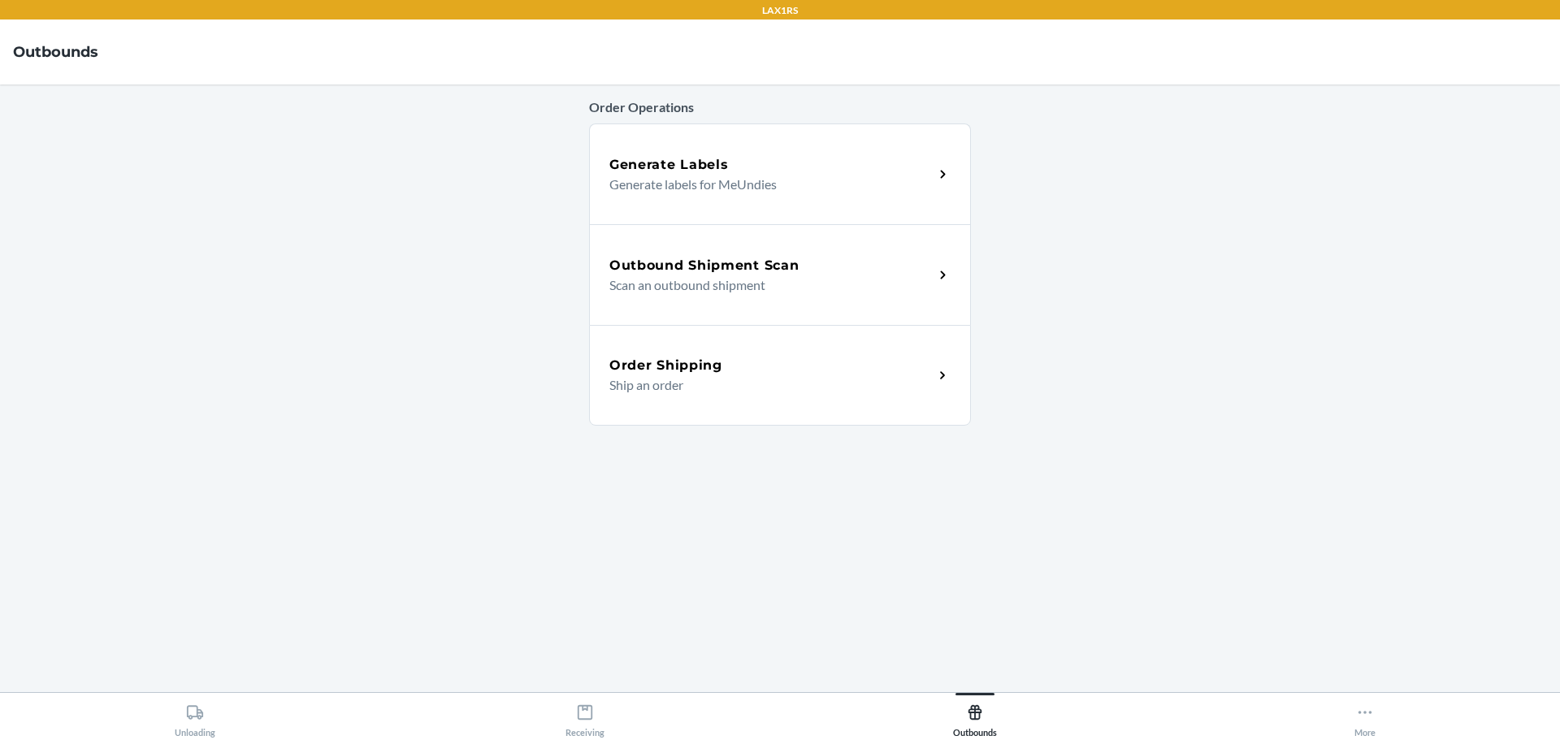
click at [717, 275] on p "Scan an outbound shipment" at bounding box center [764, 284] width 311 height 19
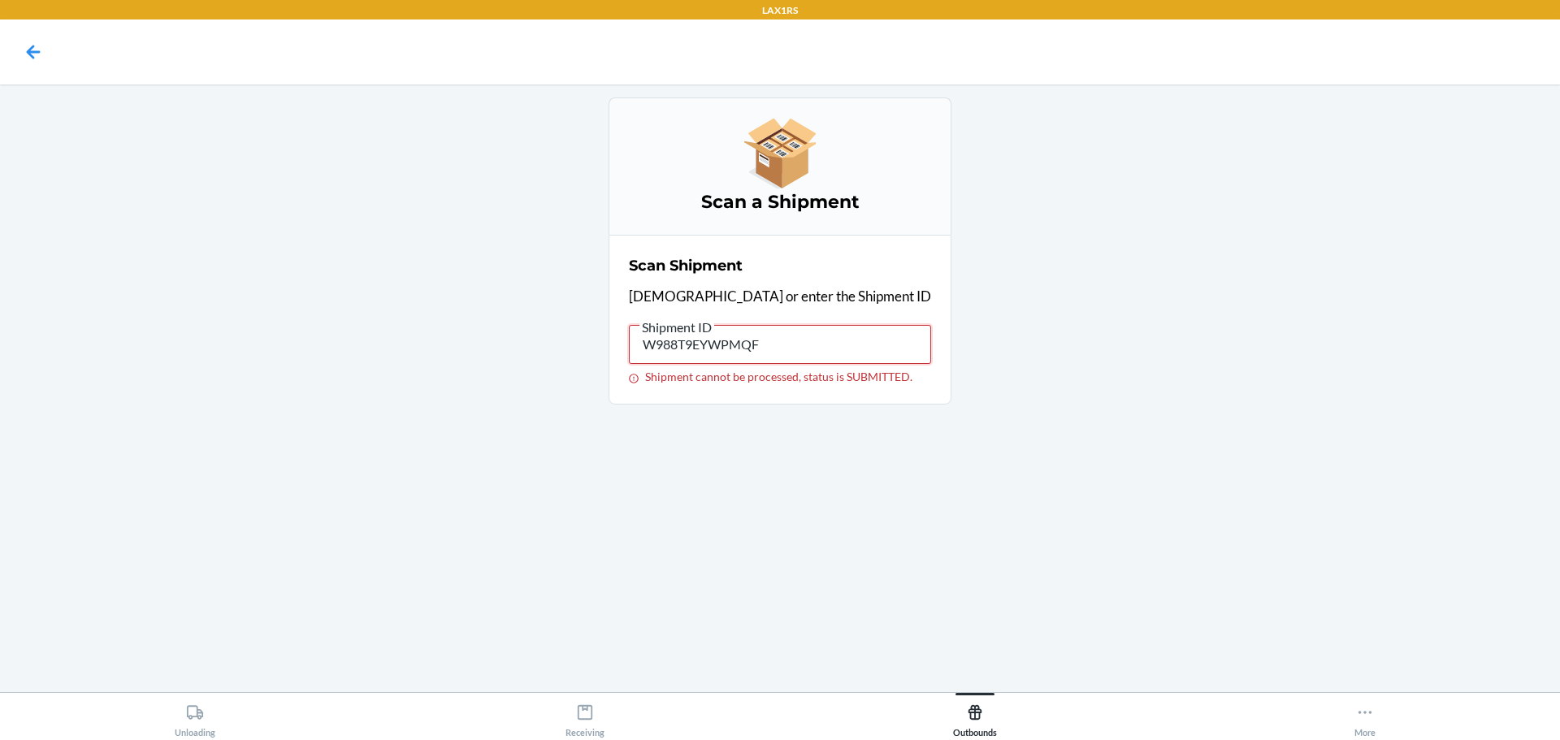
drag, startPoint x: 837, startPoint y: 347, endPoint x: 564, endPoint y: 372, distance: 274.1
click at [564, 372] on main "Scan a Shipment Scan Shipment Scan or enter the Shipment ID Shipment ID W988T9E…" at bounding box center [780, 388] width 1560 height 608
drag, startPoint x: 782, startPoint y: 346, endPoint x: 452, endPoint y: 382, distance: 331.8
click at [452, 382] on main "Scan a Shipment Scan Shipment Scan or enter the Shipment ID Shipment ID WFLHU12…" at bounding box center [780, 388] width 1560 height 608
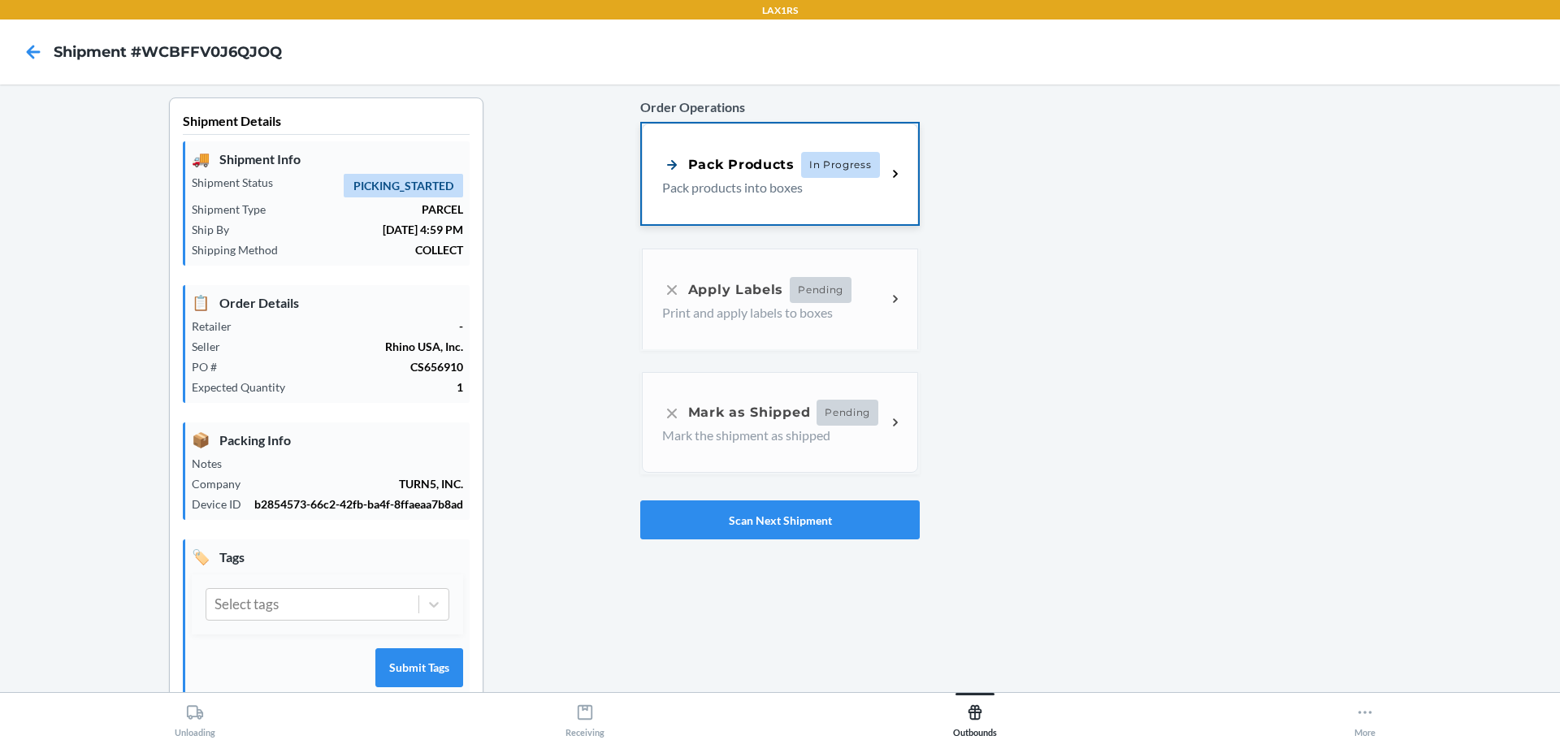
click at [764, 181] on p "Pack products into boxes" at bounding box center [767, 187] width 211 height 19
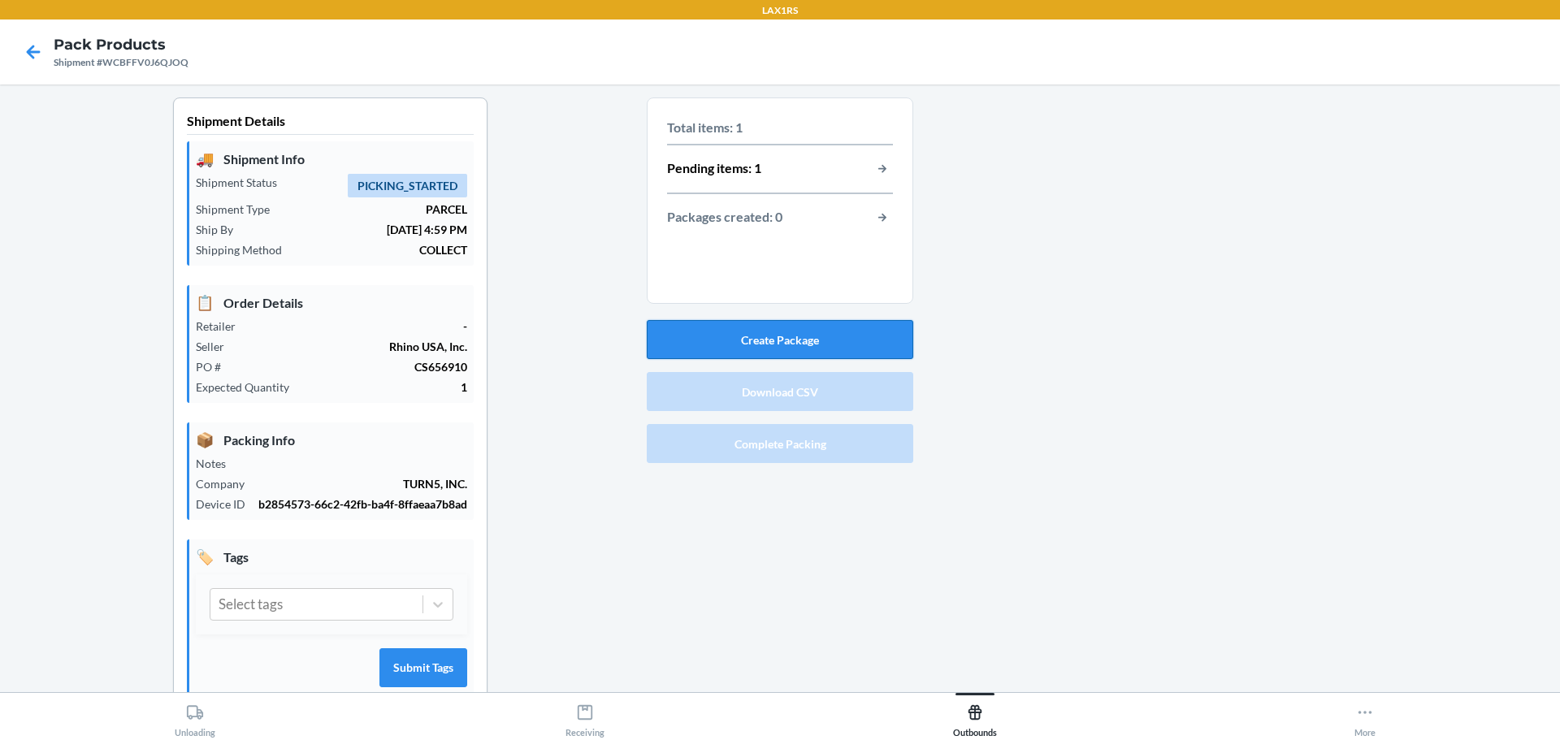
click at [756, 328] on button "Create Package" at bounding box center [780, 339] width 266 height 39
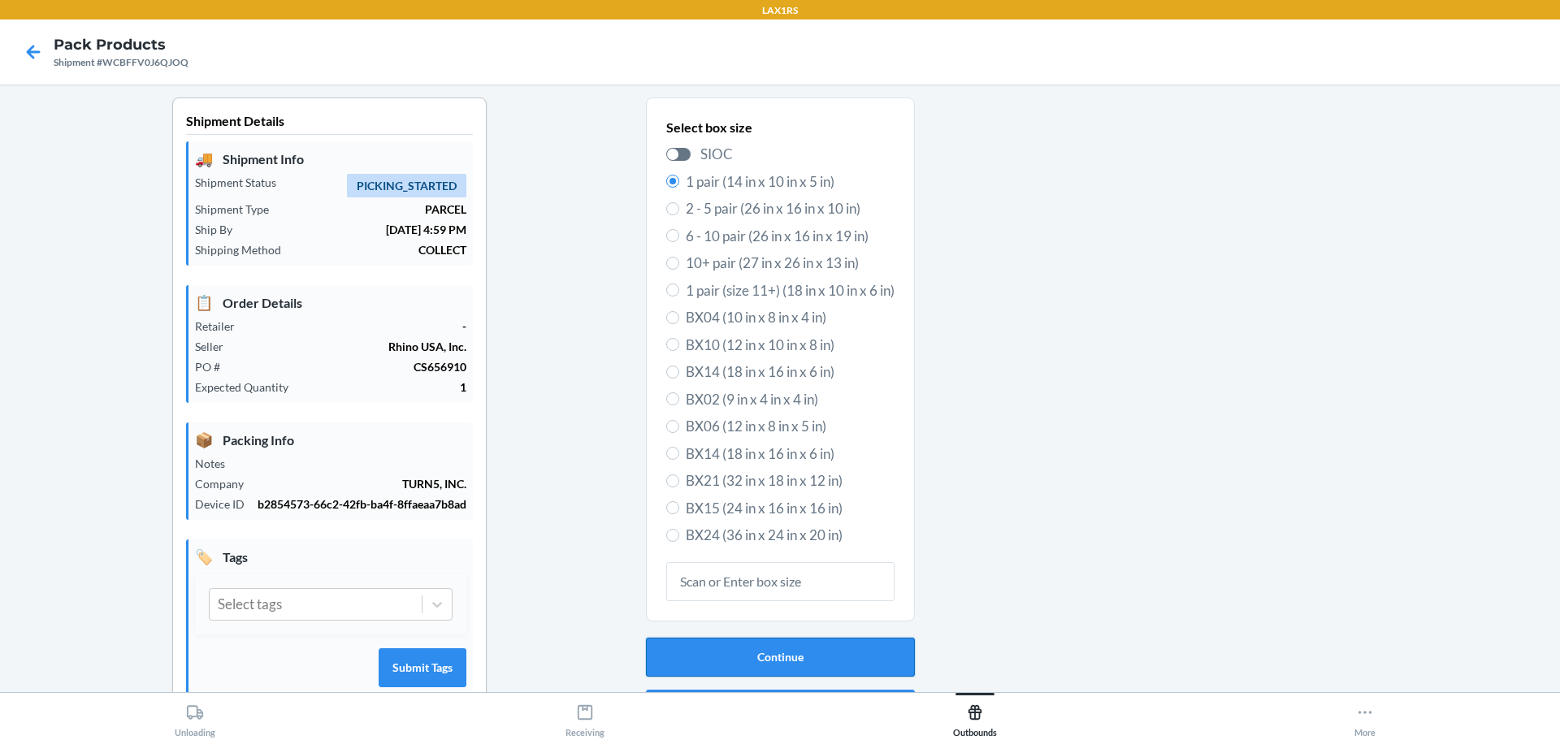
click at [725, 661] on button "Continue" at bounding box center [780, 657] width 269 height 39
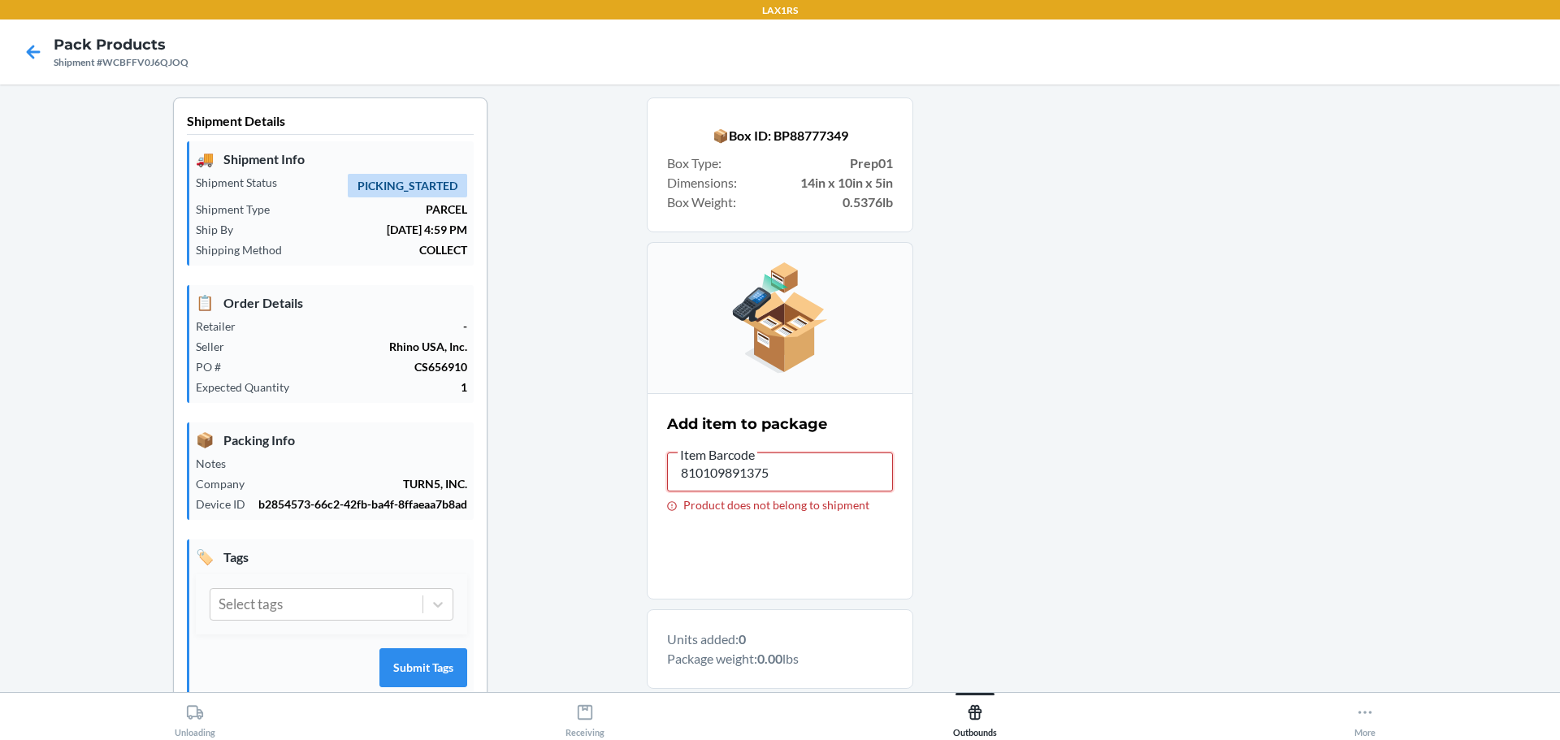
drag, startPoint x: 783, startPoint y: 484, endPoint x: 600, endPoint y: 485, distance: 182.8
click at [602, 489] on div "Shipment Details 🚚 Shipment Info Shipment Status PICKING_STARTED Shipment Type …" at bounding box center [780, 518] width 1534 height 842
type input "DXVLT3U8APQ"
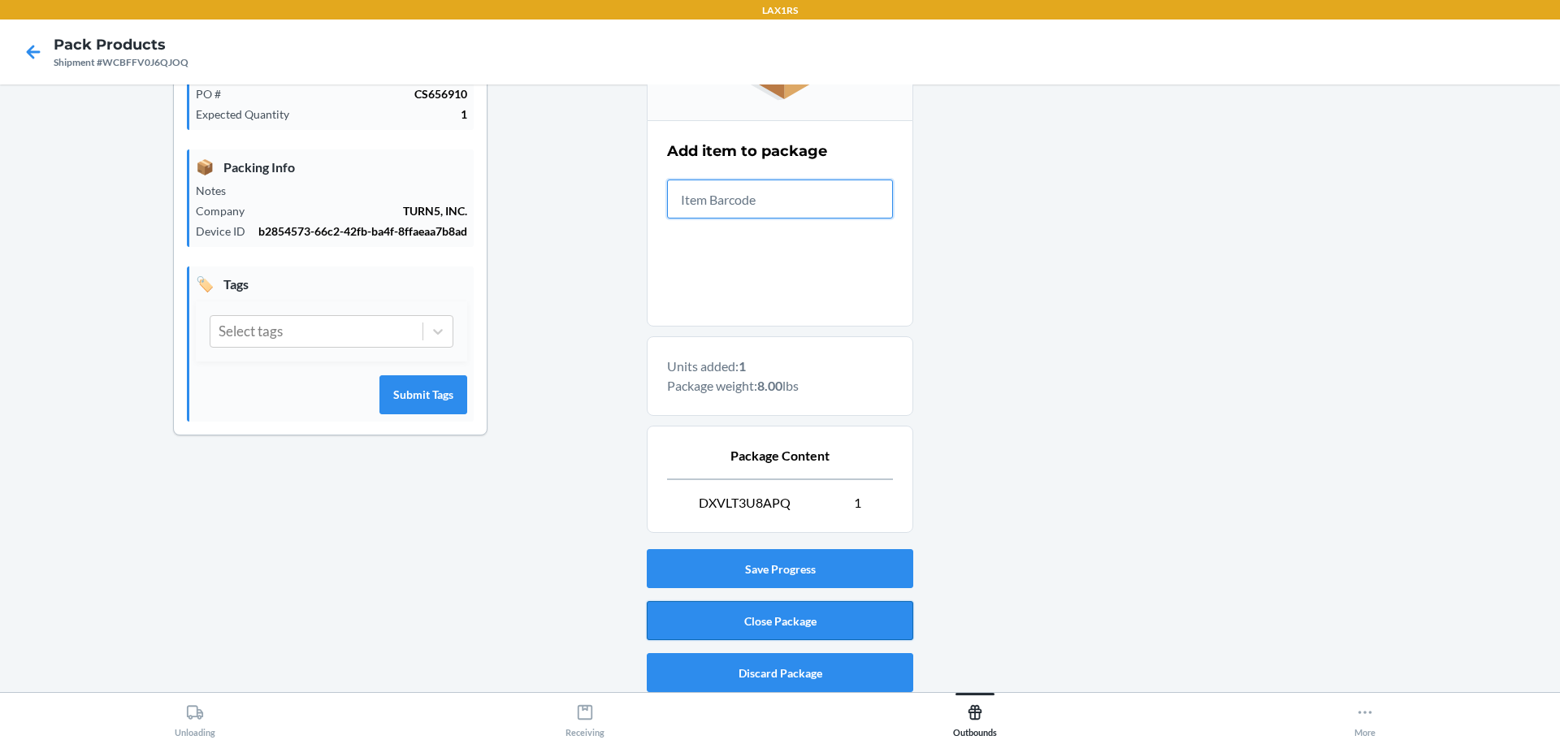
scroll to position [279, 0]
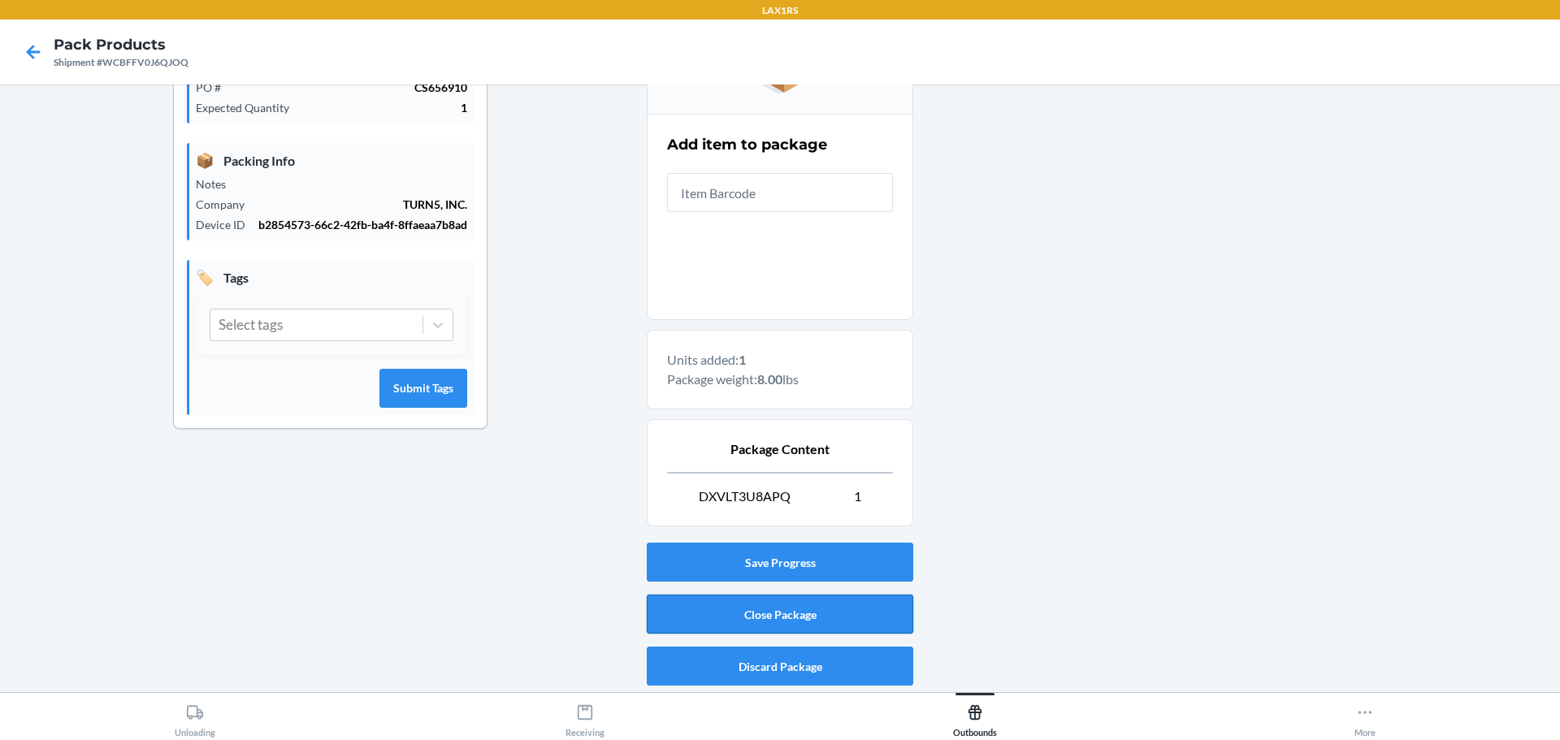
click at [853, 617] on button "Close Package" at bounding box center [780, 614] width 266 height 39
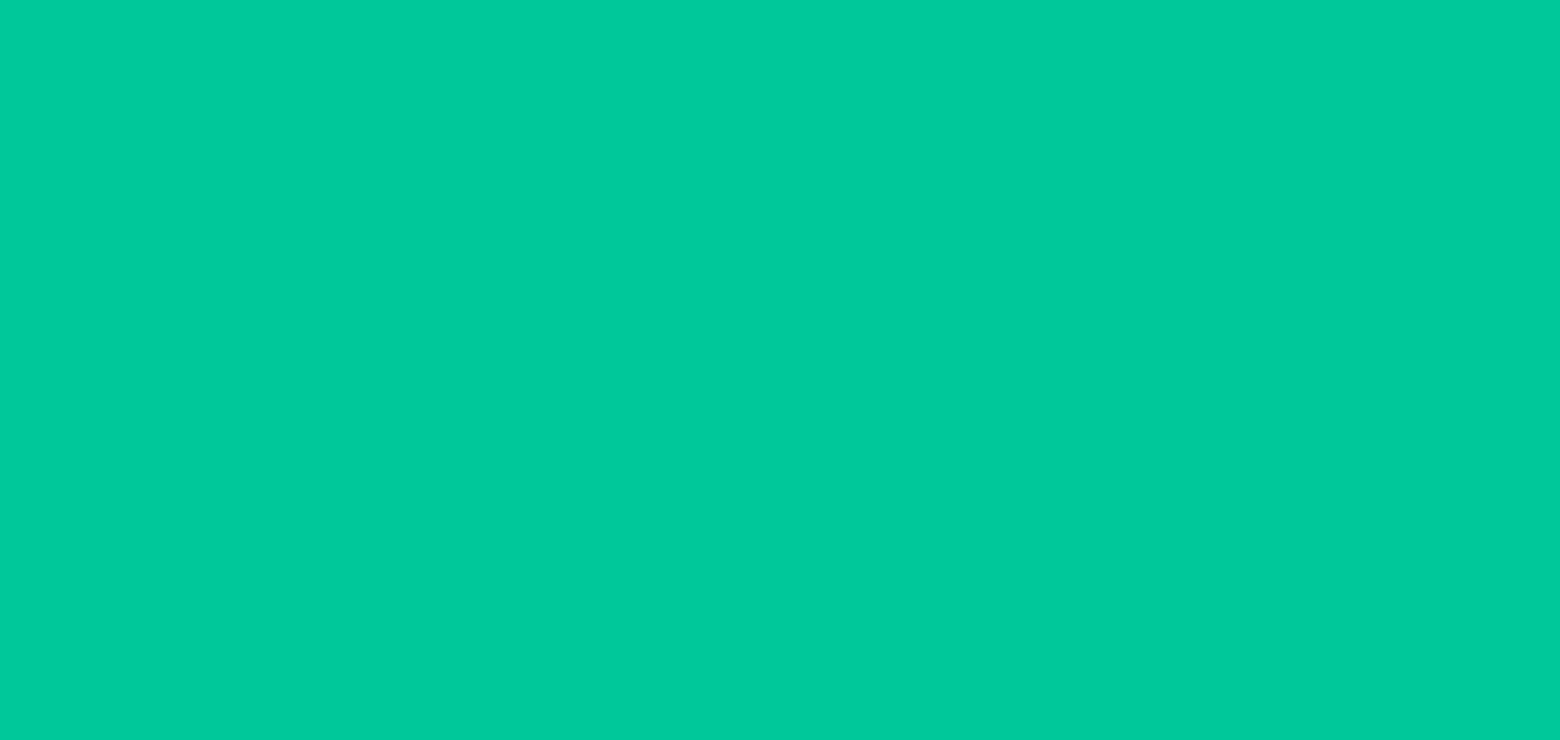
scroll to position [42, 0]
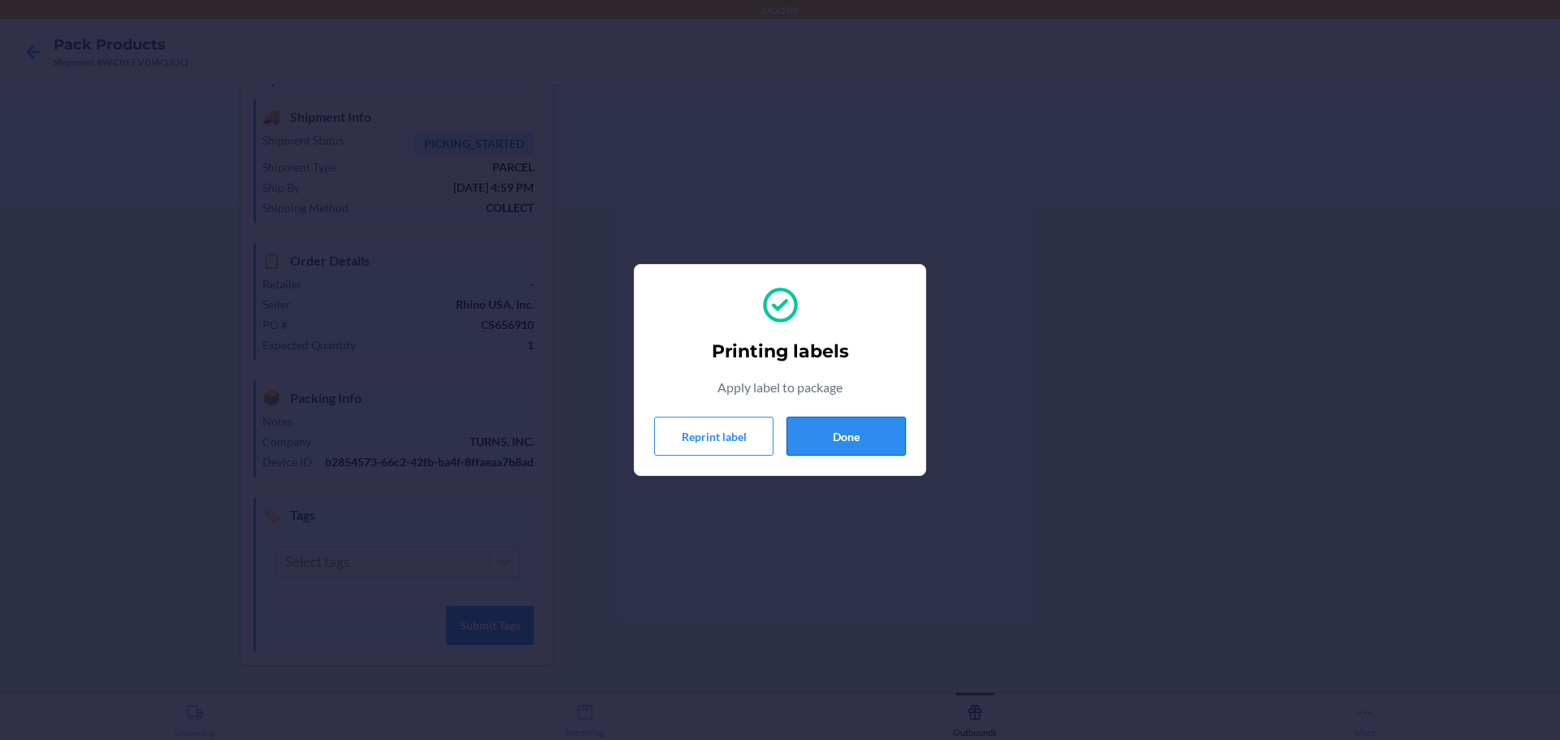
click at [850, 431] on button "Done" at bounding box center [845, 436] width 119 height 39
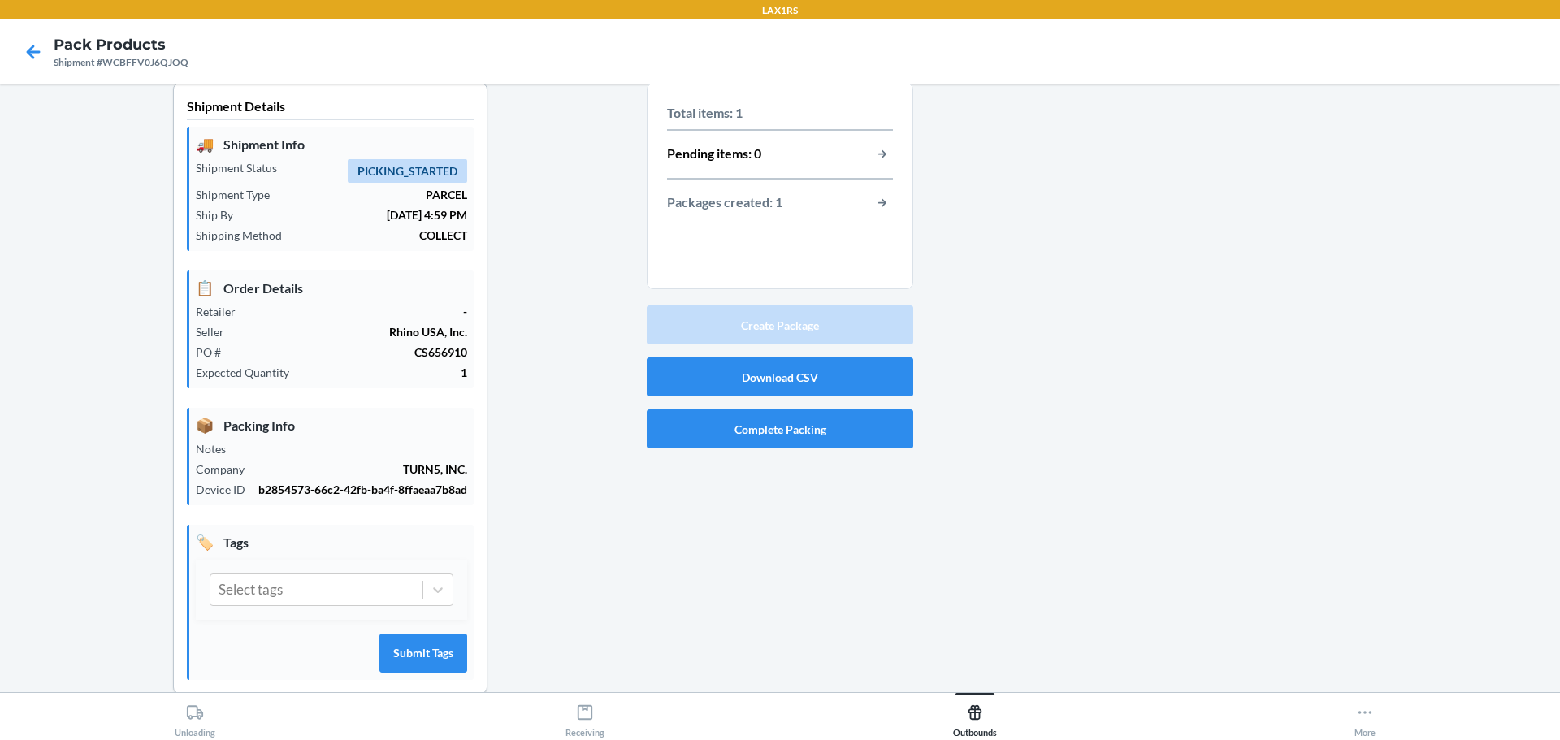
scroll to position [0, 0]
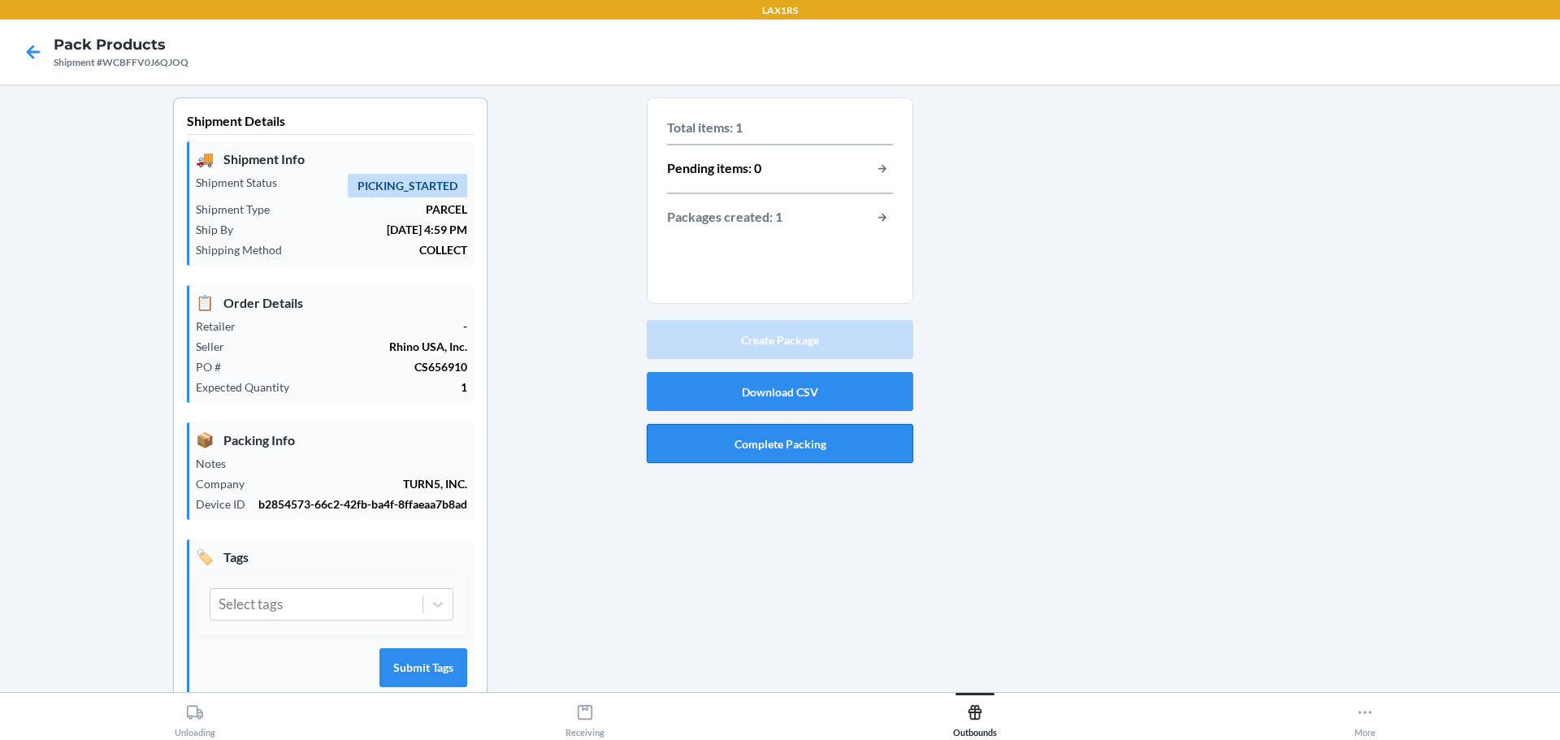
click at [772, 452] on button "Complete Packing" at bounding box center [780, 443] width 266 height 39
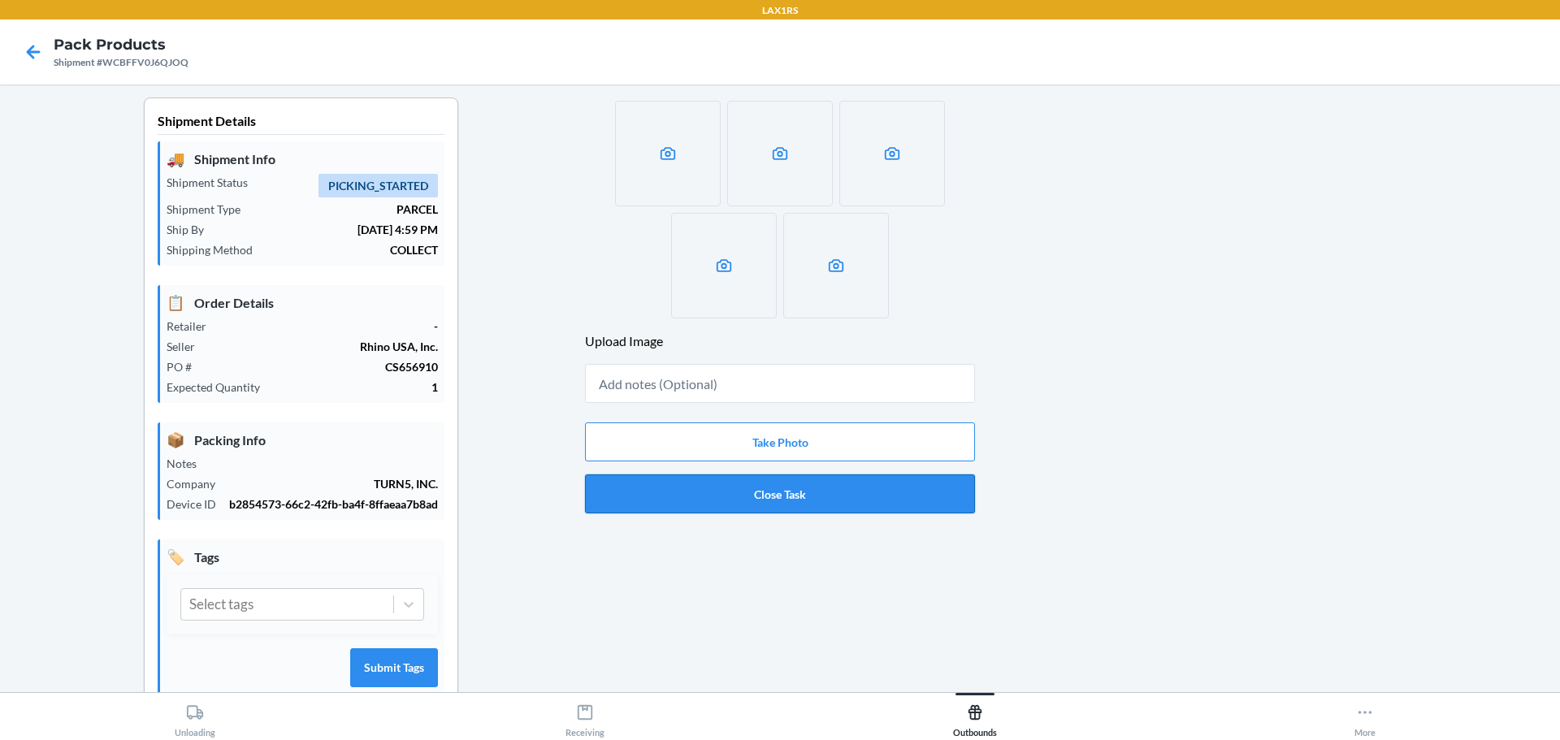
click at [778, 506] on button "Close Task" at bounding box center [780, 493] width 390 height 39
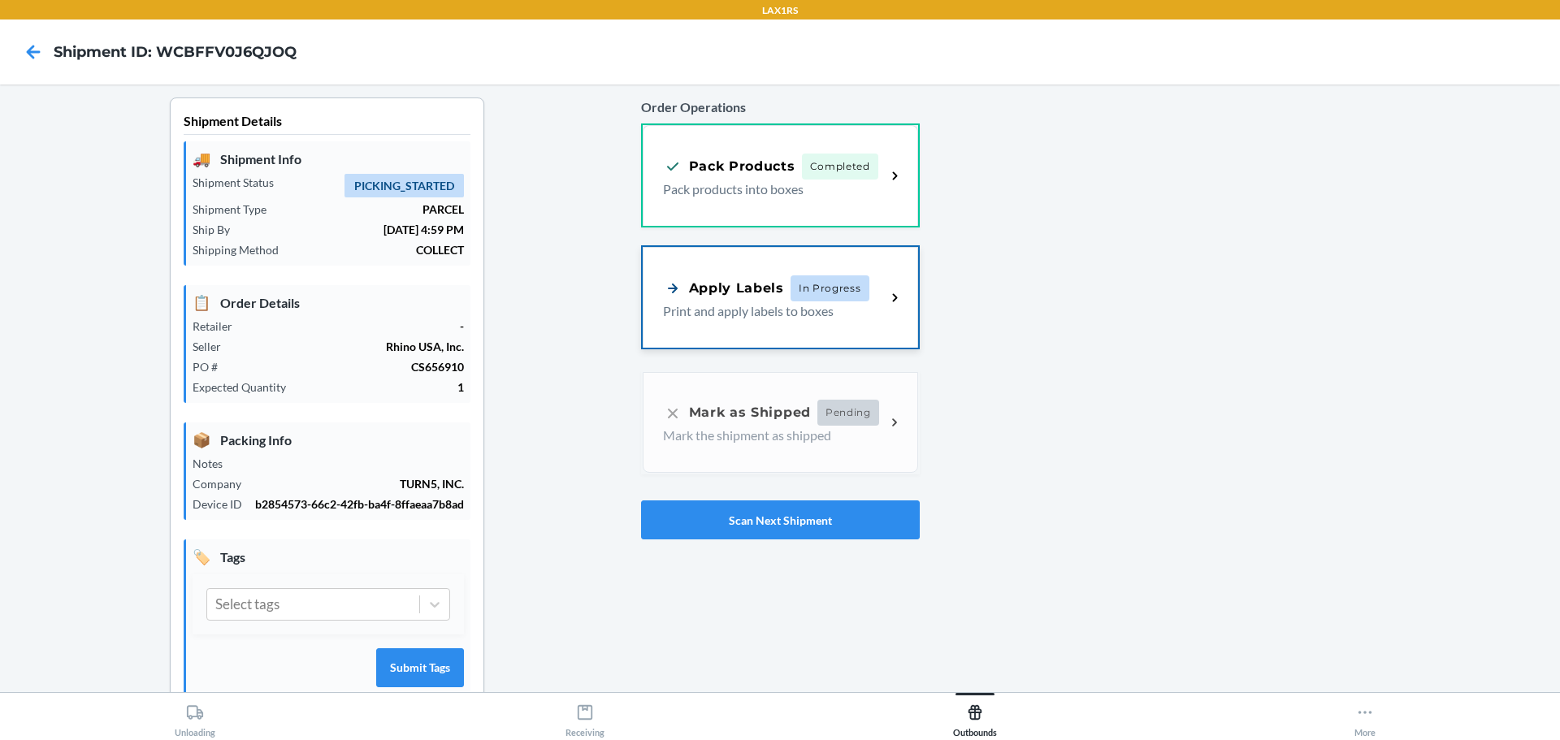
click at [791, 302] on p "Print and apply labels to boxes" at bounding box center [768, 310] width 210 height 19
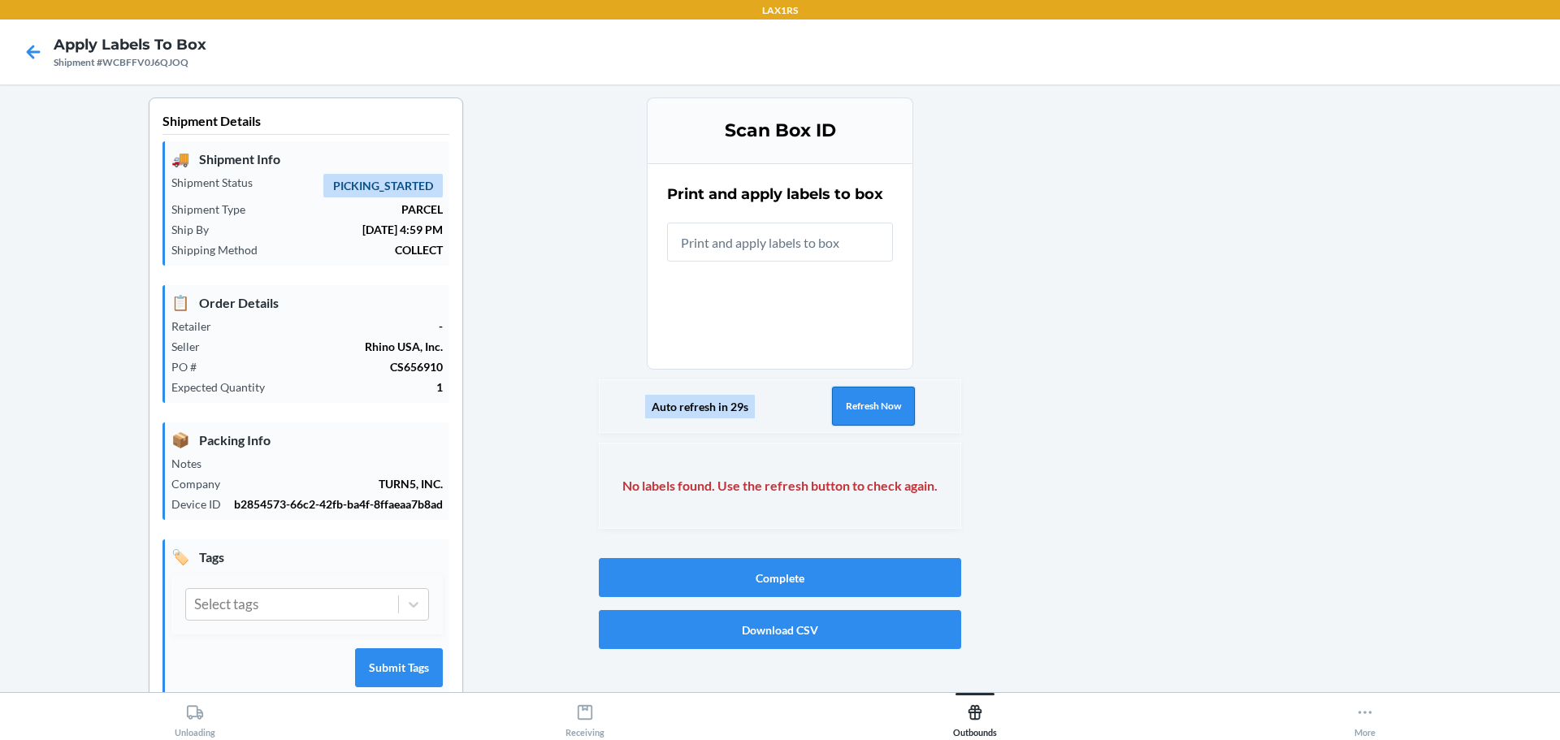
click at [854, 395] on button "Refresh Now" at bounding box center [873, 406] width 83 height 39
click at [858, 406] on button "Refresh Now" at bounding box center [873, 406] width 83 height 39
click at [859, 401] on button "Refresh Now" at bounding box center [873, 406] width 83 height 39
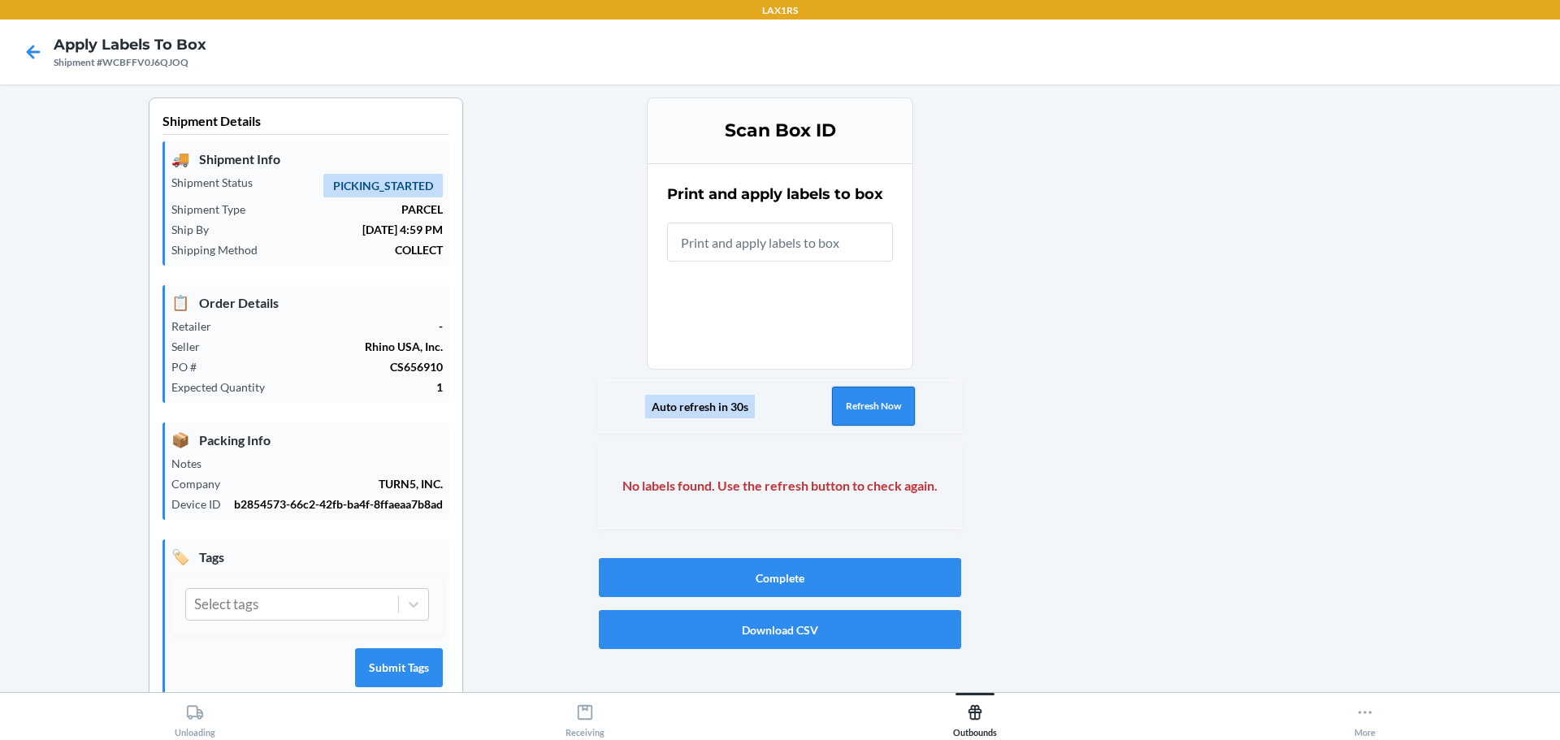
click at [859, 401] on button "Refresh Now" at bounding box center [873, 406] width 83 height 39
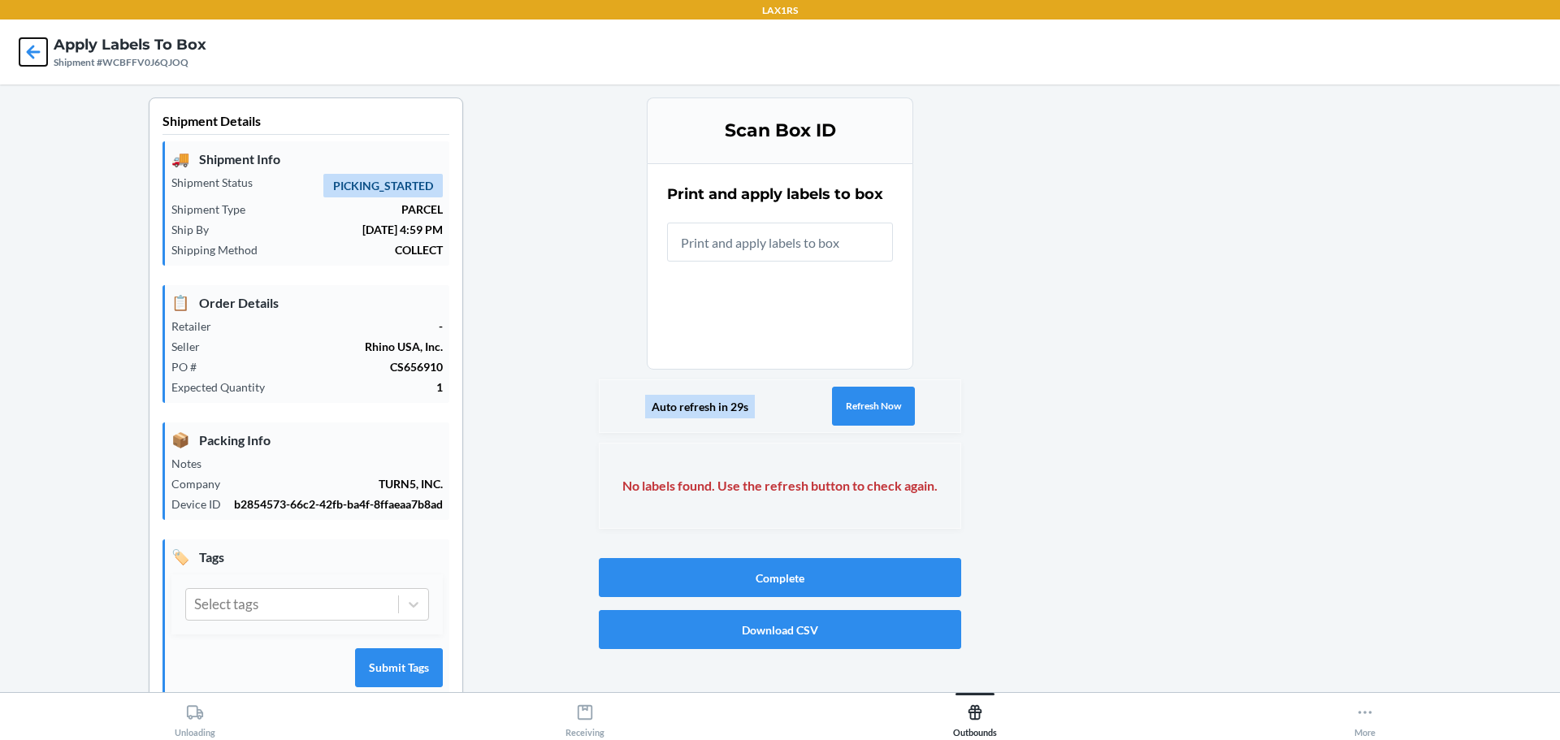
click at [41, 50] on icon at bounding box center [33, 52] width 28 height 28
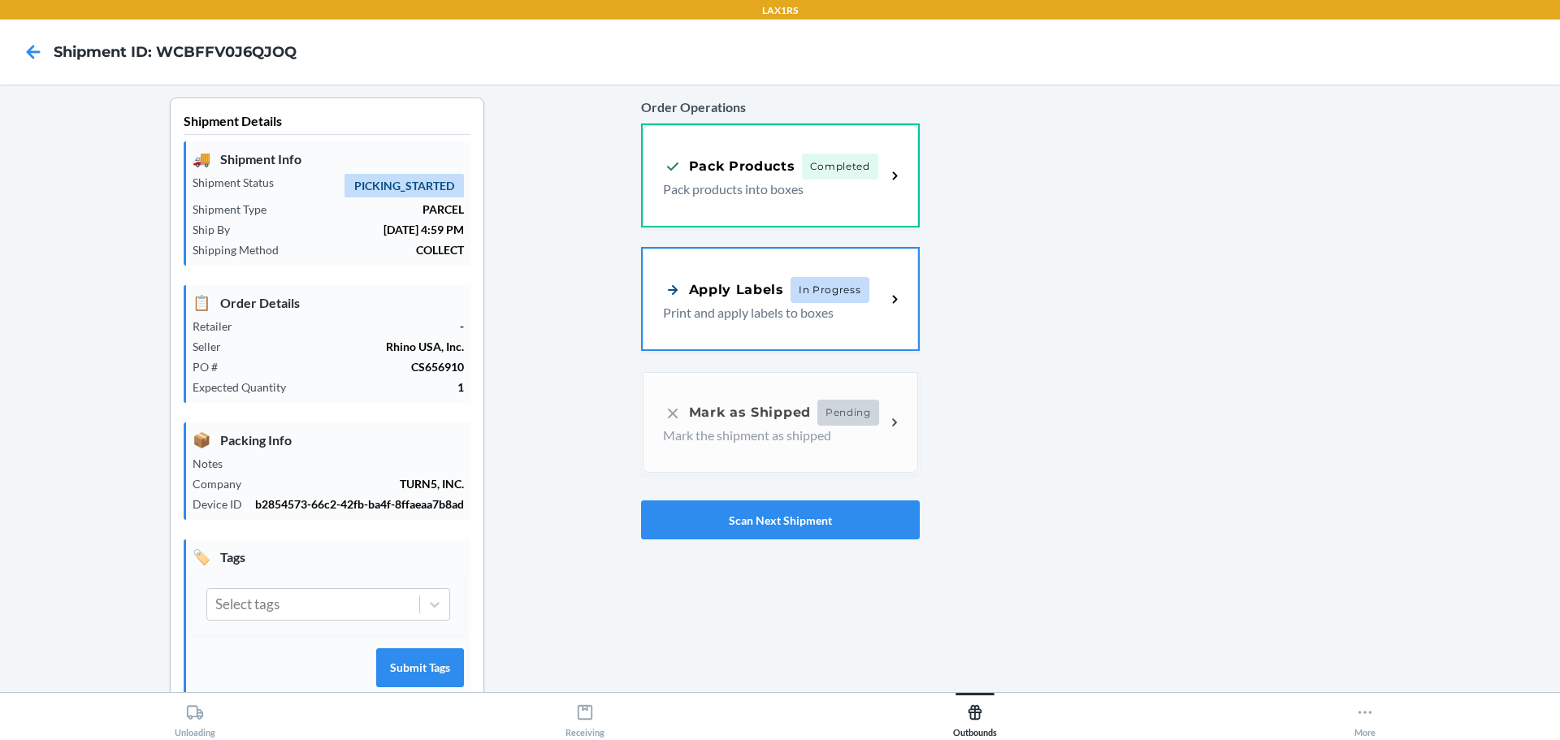
click at [851, 540] on div "Order Operations Pack Products Completed Pack products into boxes Apply Labels …" at bounding box center [780, 318] width 279 height 455
click at [844, 515] on button "Scan Next Shipment" at bounding box center [780, 519] width 279 height 39
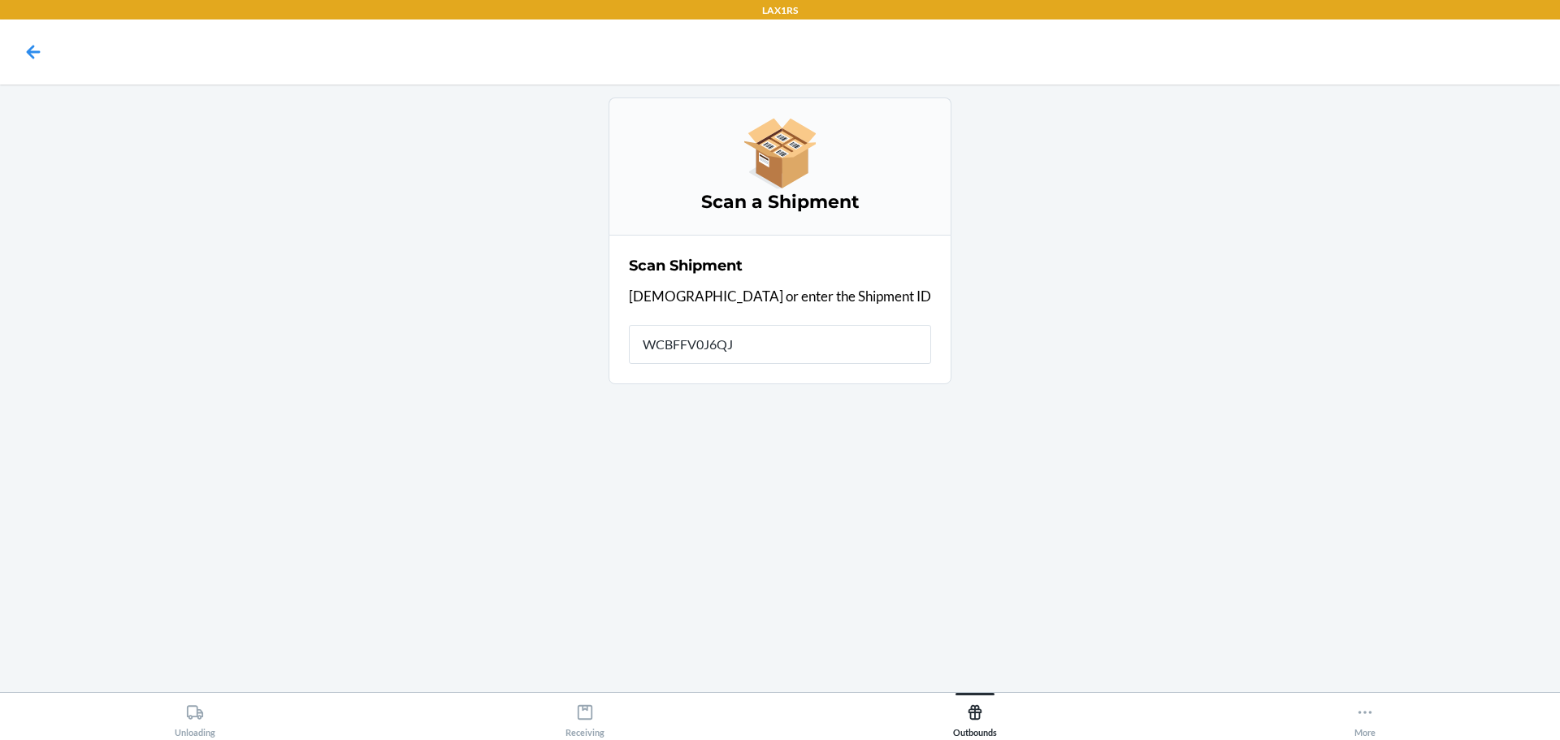
type input "WCBFFV0J6QJO"
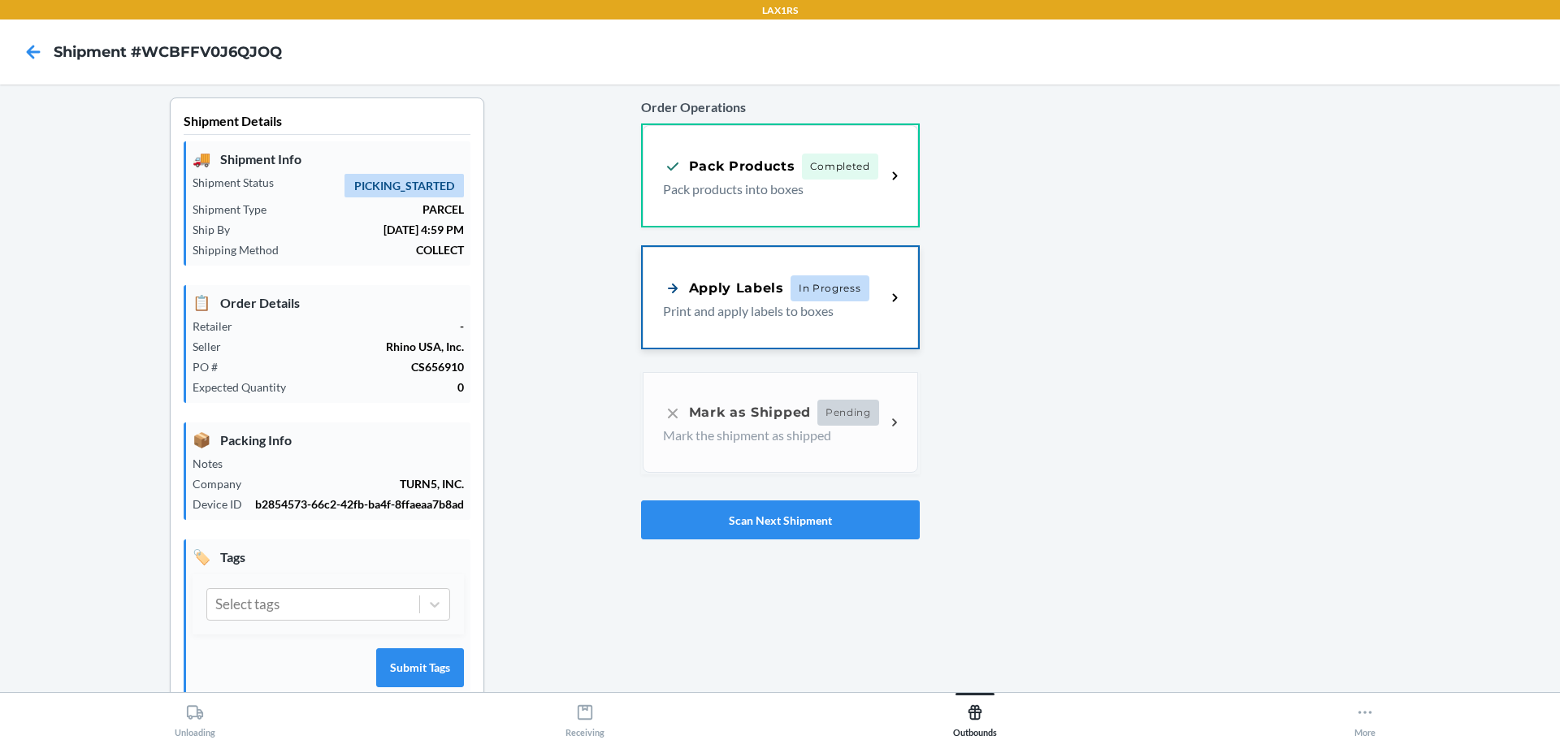
click at [779, 330] on div "Apply Labels In Progress Print and apply labels to boxes" at bounding box center [780, 297] width 275 height 101
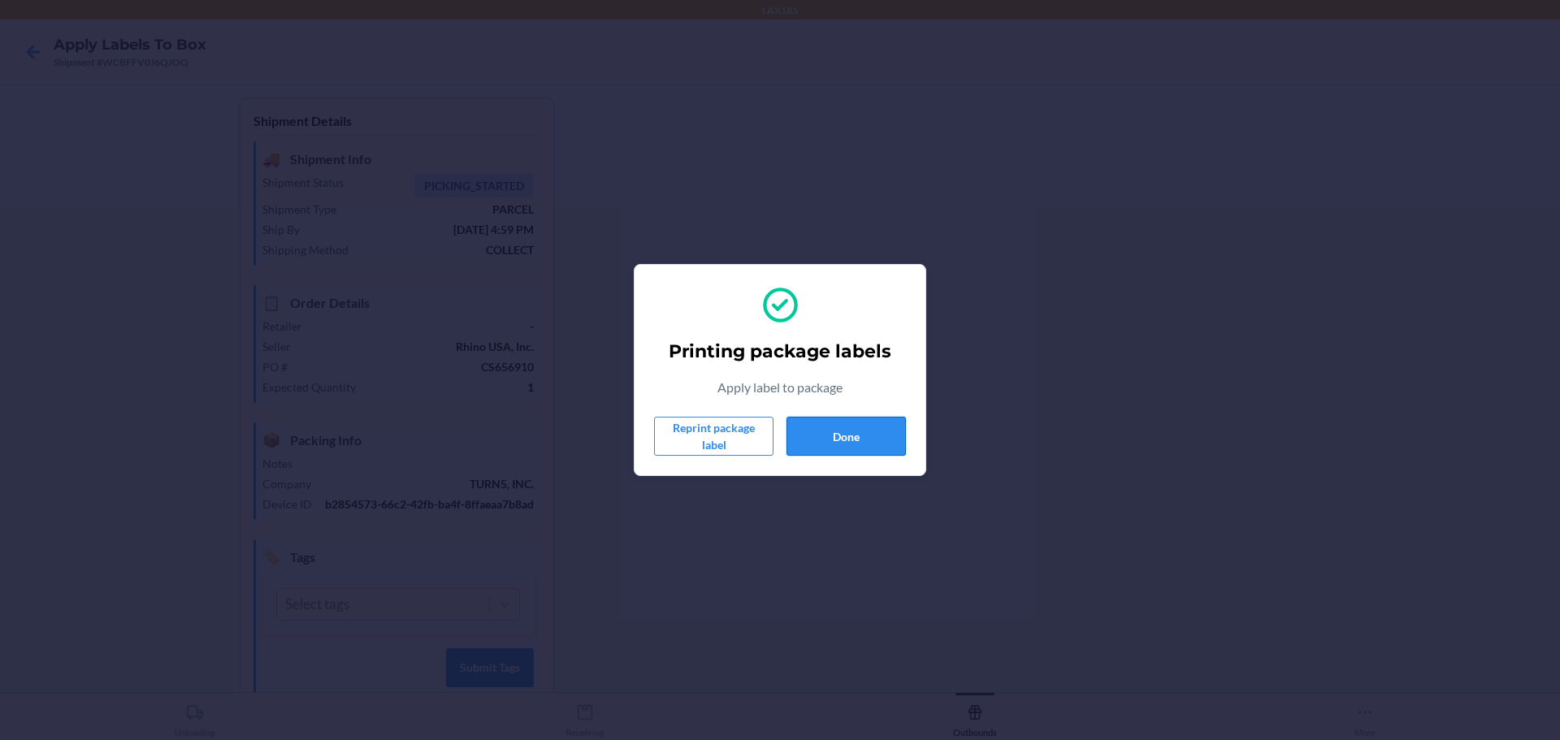
click at [836, 437] on button "Done" at bounding box center [845, 436] width 119 height 39
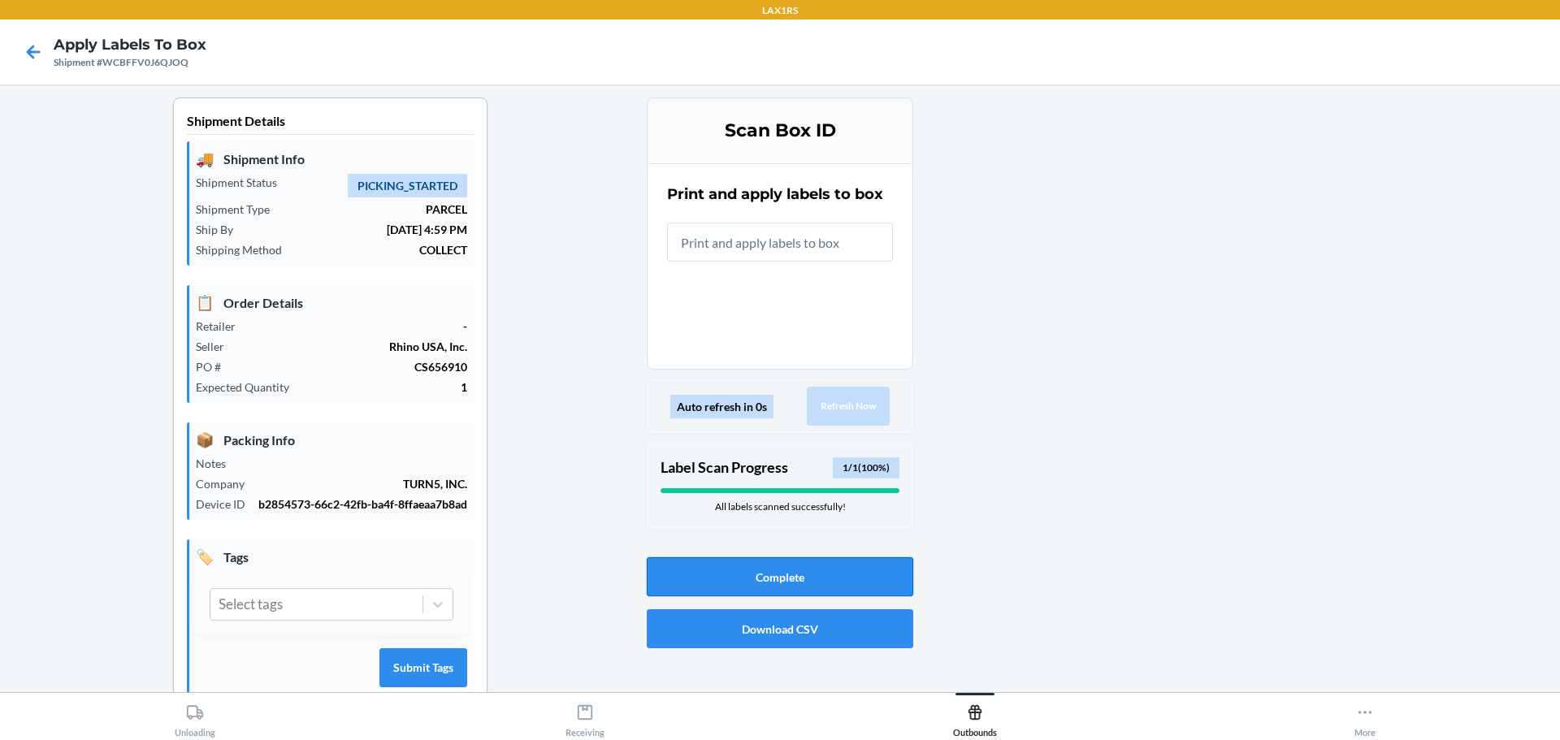
click at [824, 580] on button "Complete" at bounding box center [780, 576] width 266 height 39
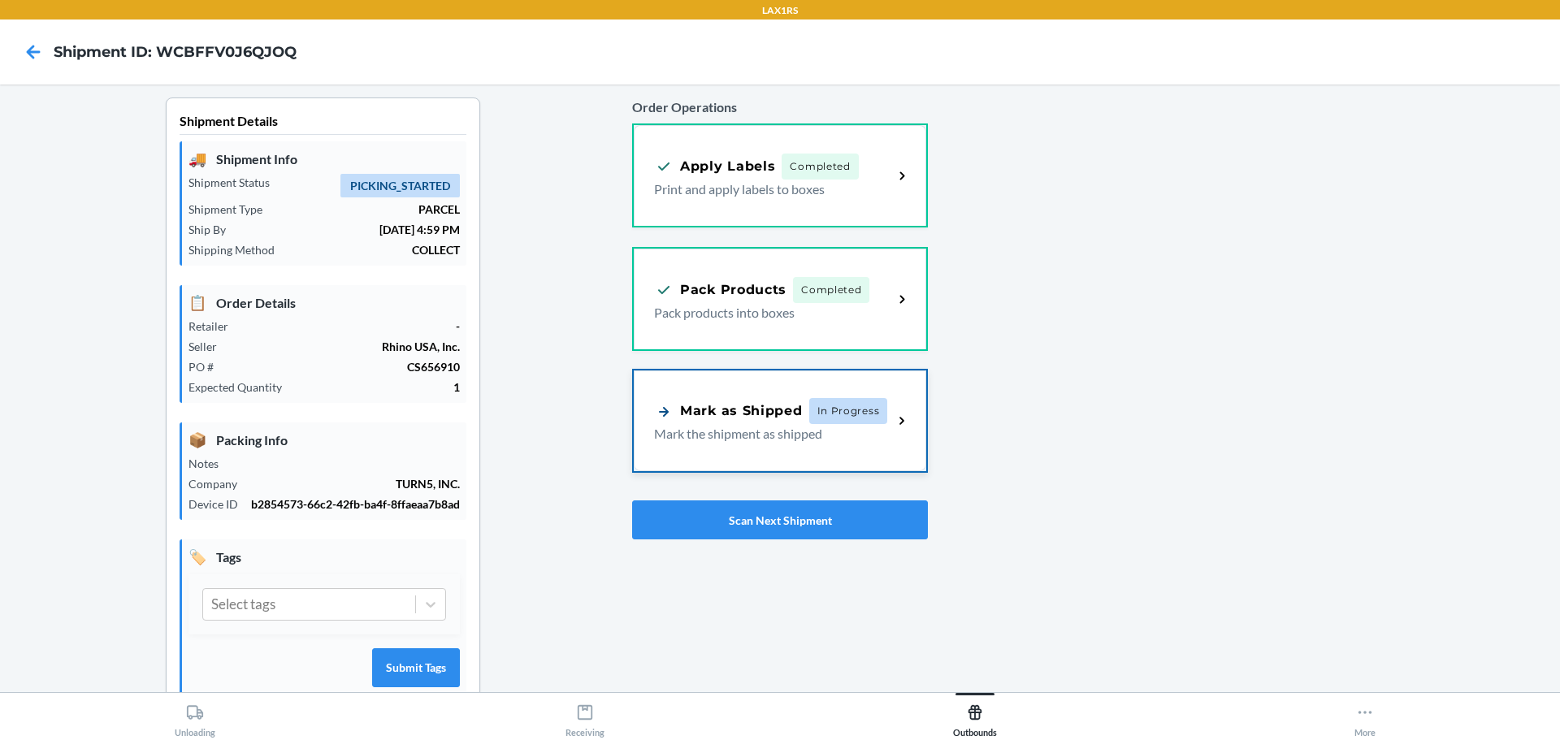
click at [782, 439] on p "Mark the shipment as shipped" at bounding box center [767, 433] width 226 height 19
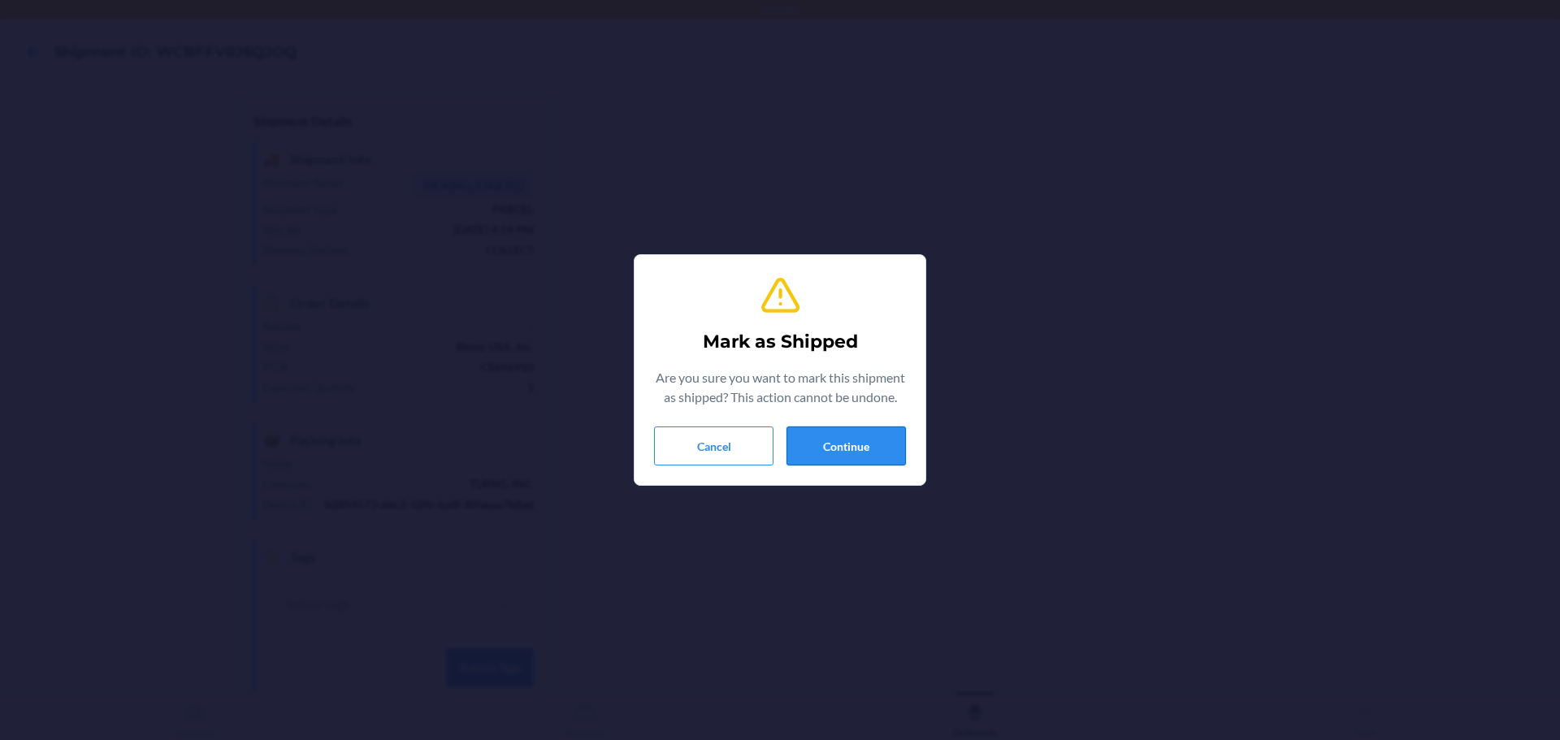
click at [868, 441] on button "Continue" at bounding box center [845, 446] width 119 height 39
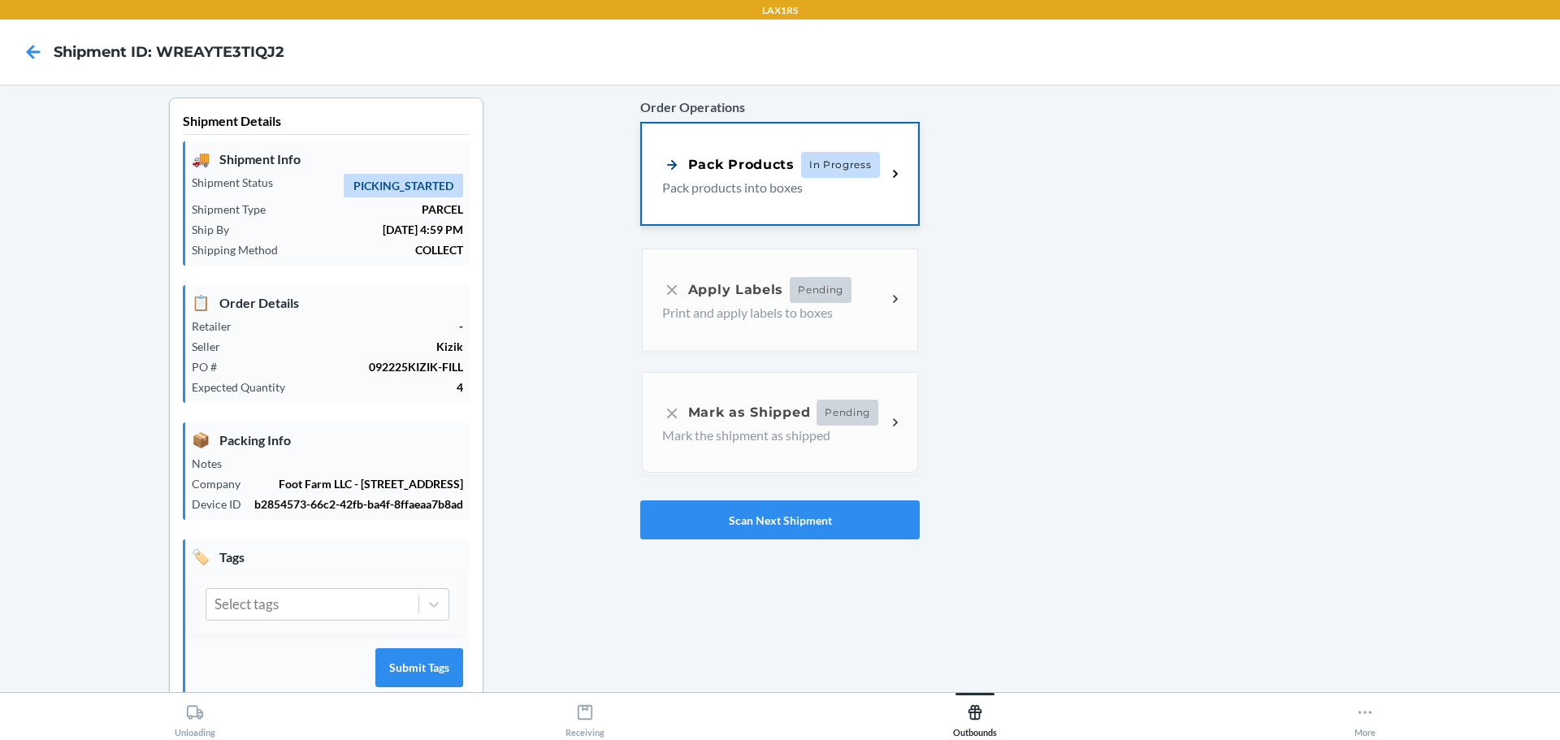
click at [790, 197] on div "Pack Products In Progress Pack products into boxes" at bounding box center [780, 173] width 276 height 101
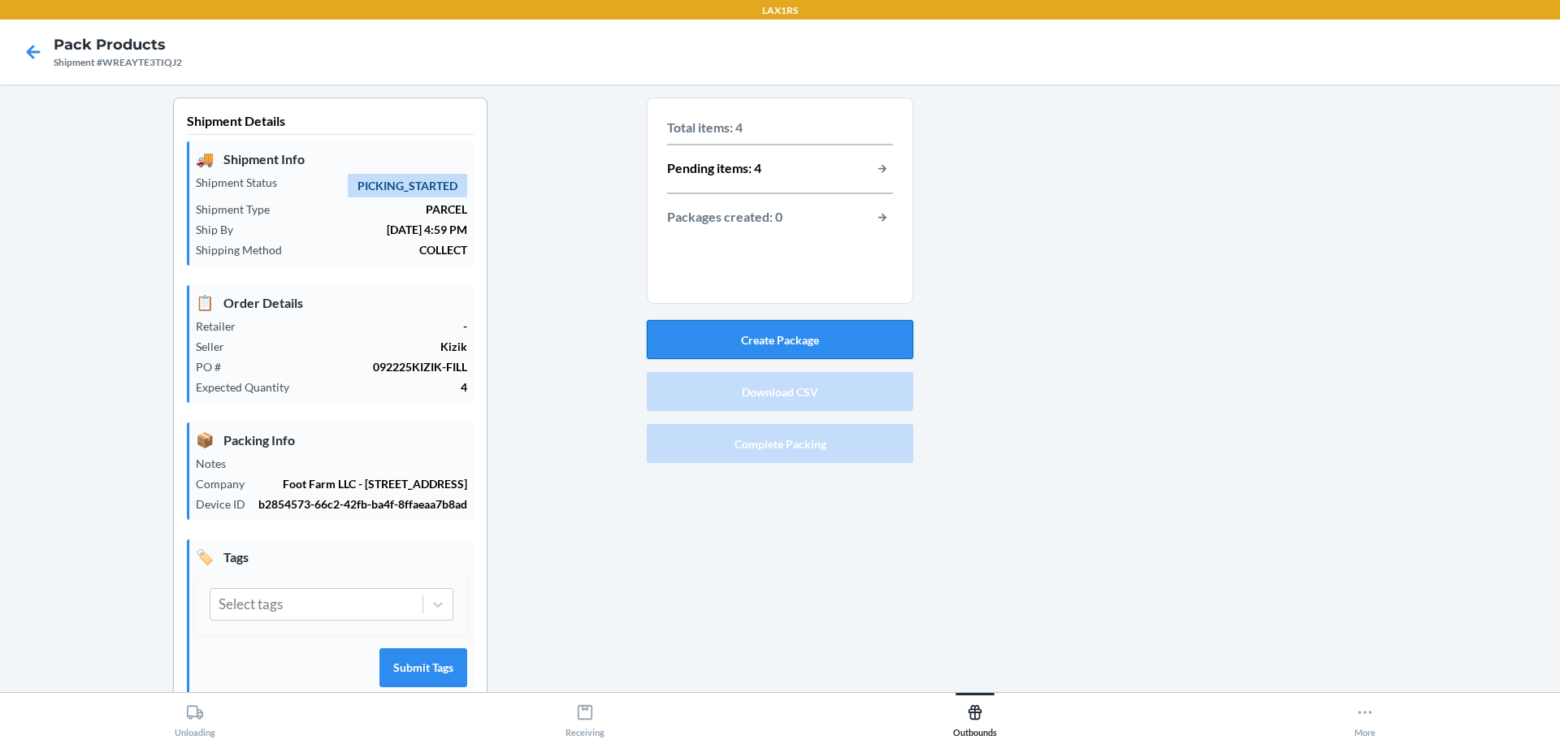
click at [799, 343] on button "Create Package" at bounding box center [780, 339] width 266 height 39
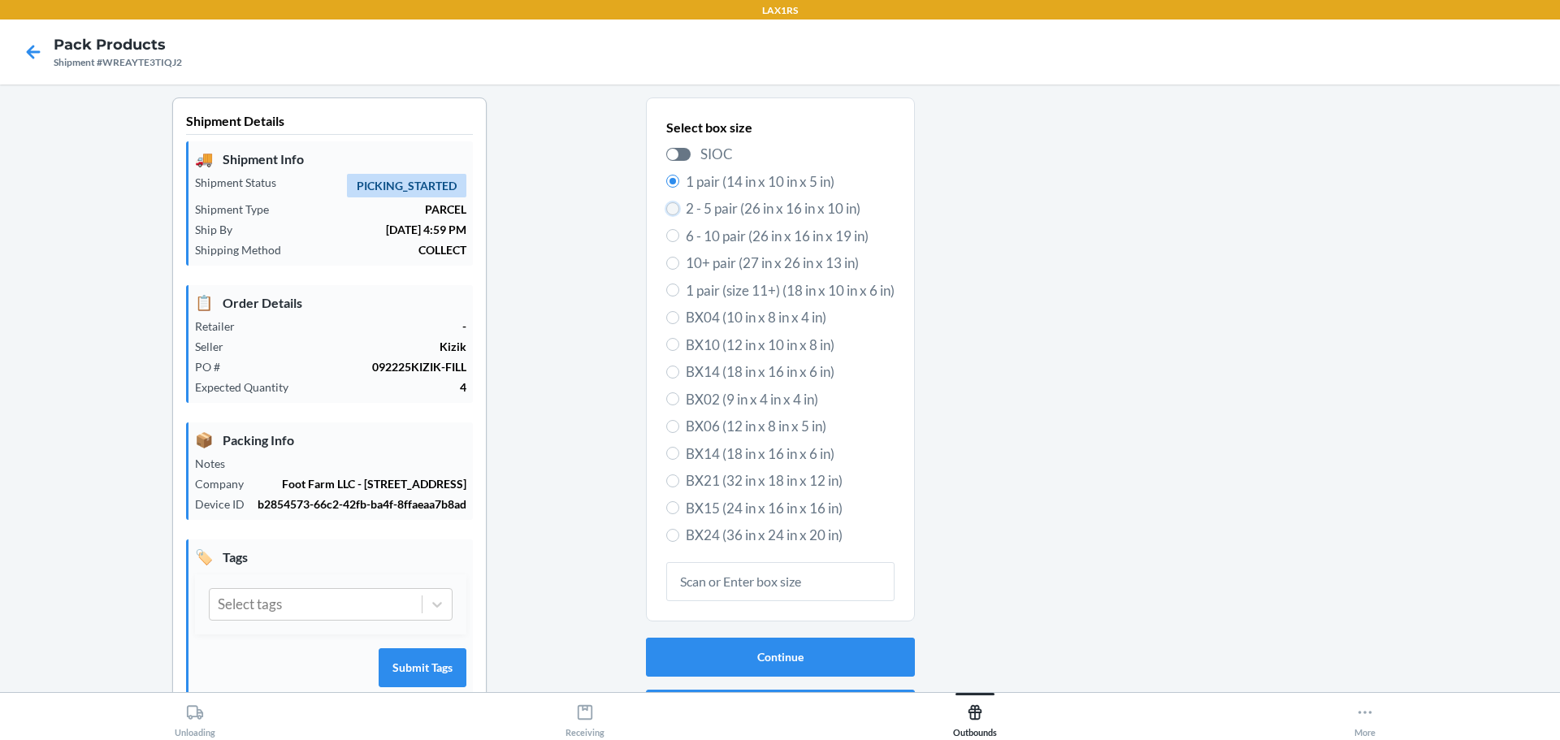
click at [668, 206] on input "2 - 5 pair (26 in x 16 in x 10 in)" at bounding box center [672, 208] width 13 height 13
radio input "true"
radio input "false"
click at [821, 662] on button "Continue" at bounding box center [780, 657] width 269 height 39
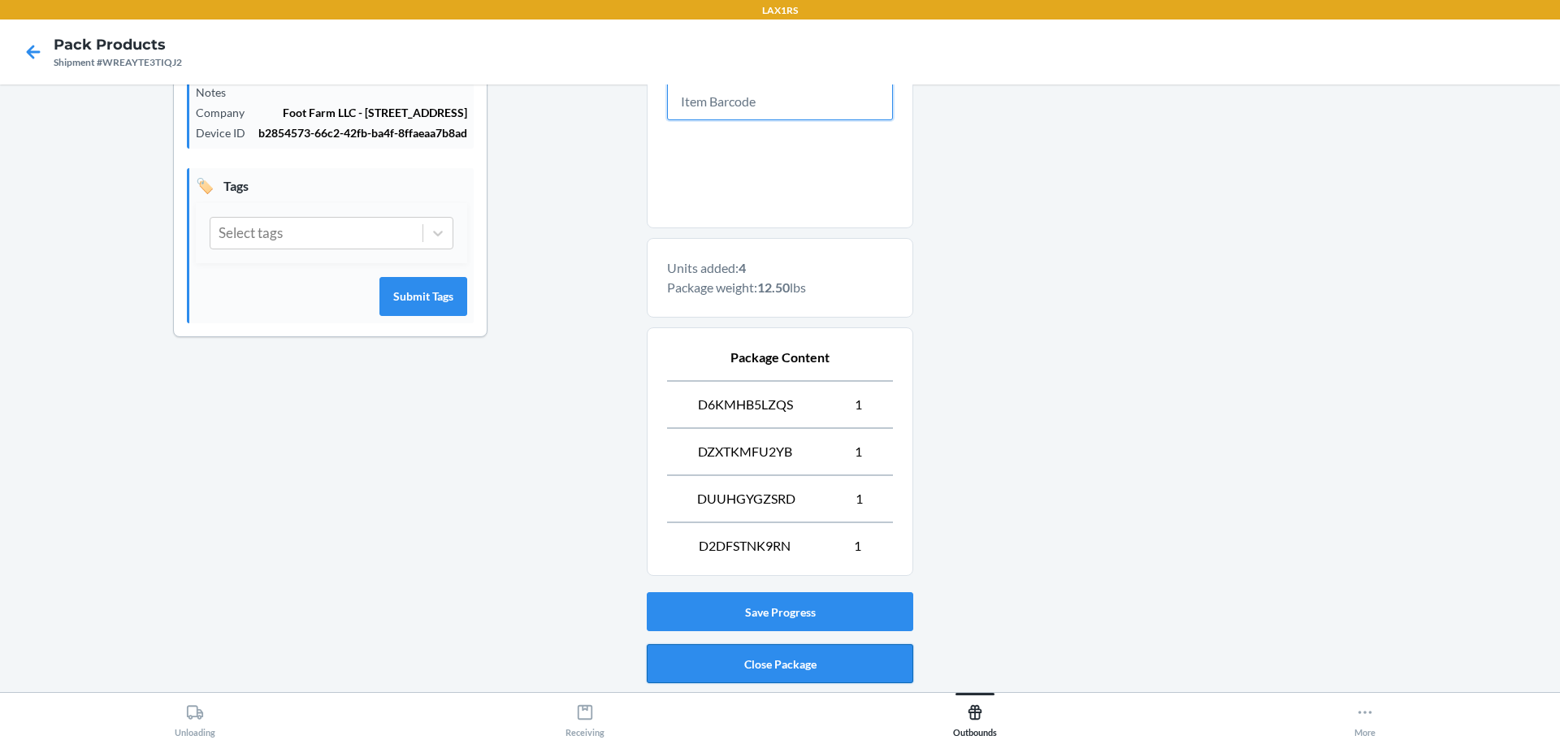
scroll to position [421, 0]
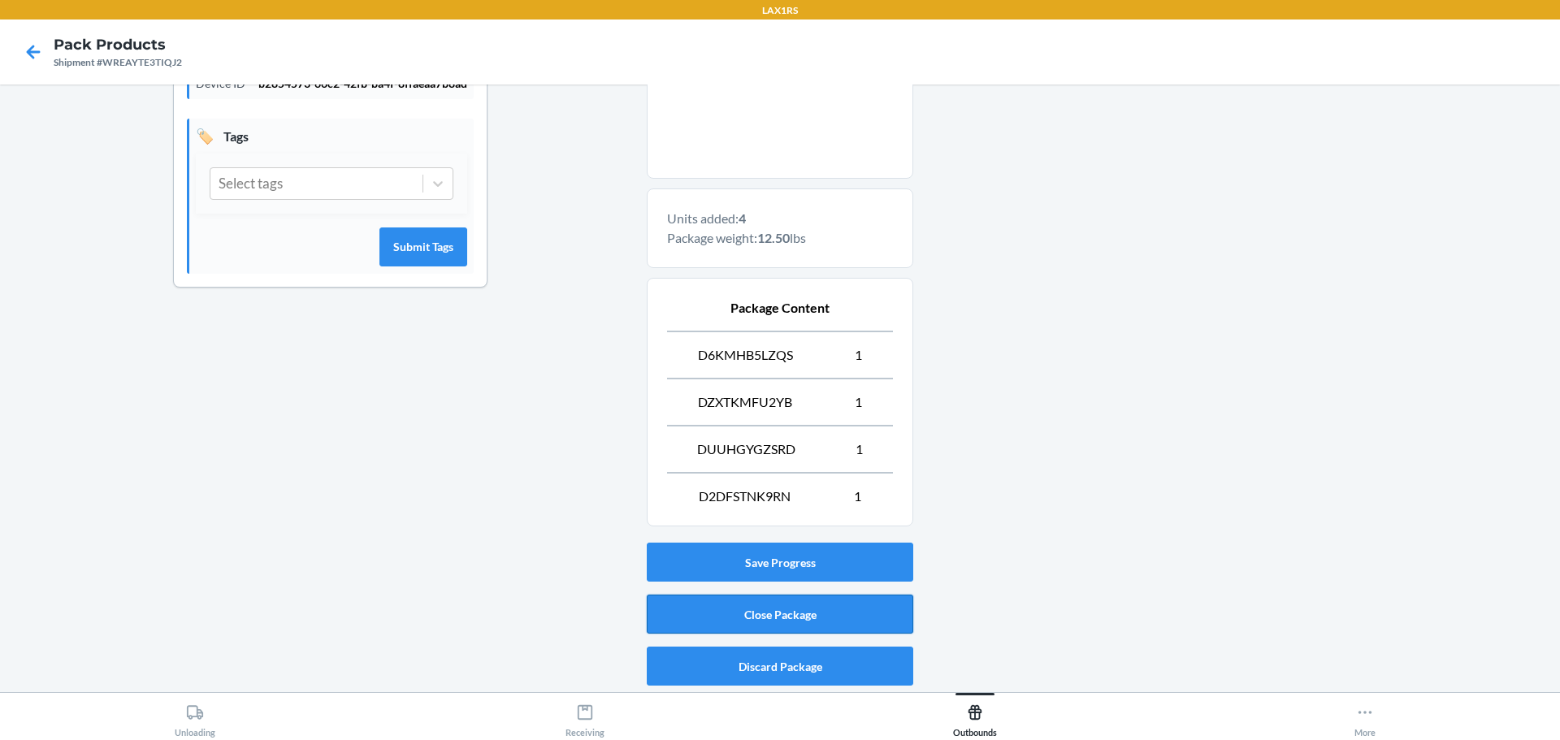
click at [844, 617] on button "Close Package" at bounding box center [780, 614] width 266 height 39
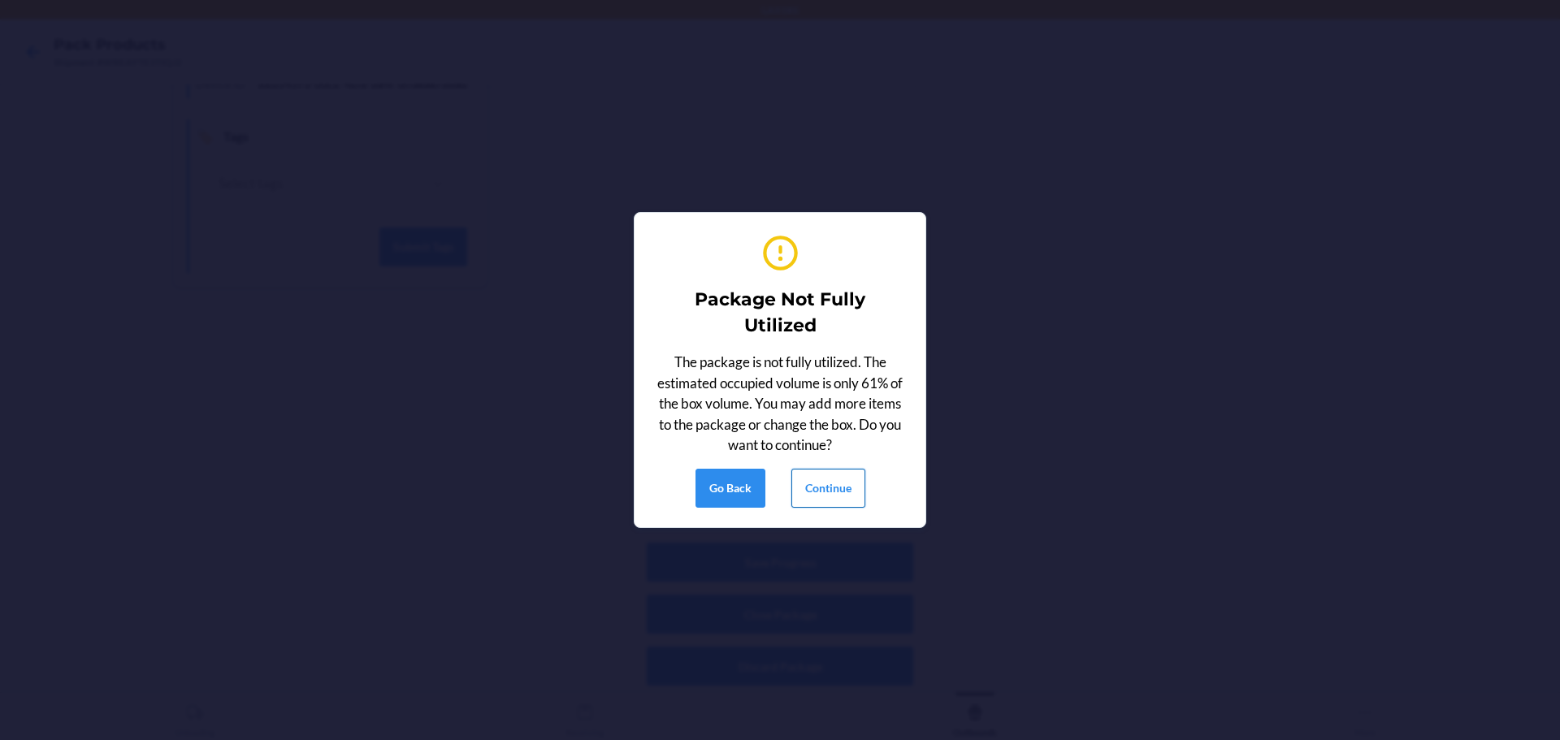
click at [843, 493] on button "Continue" at bounding box center [828, 488] width 74 height 39
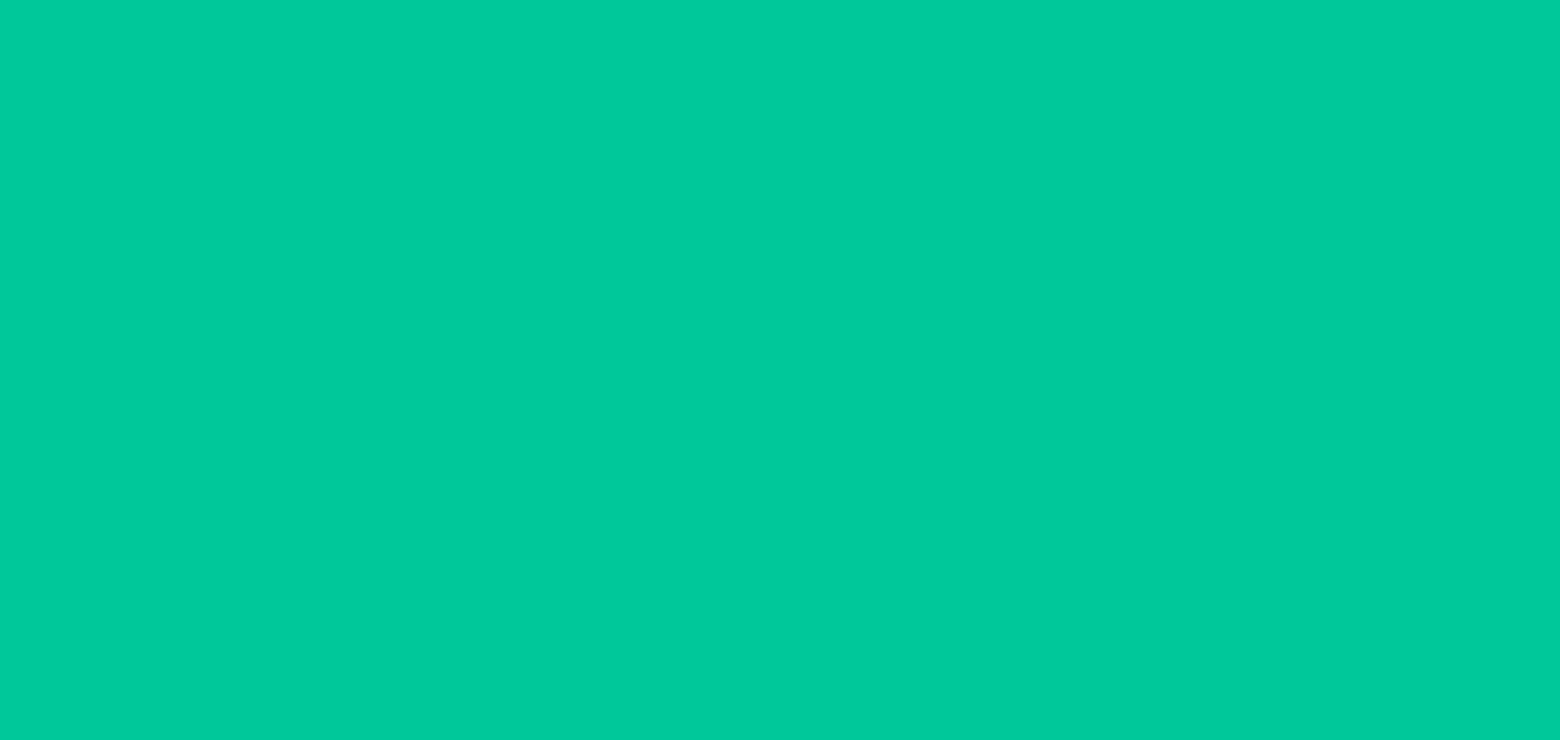
scroll to position [42, 0]
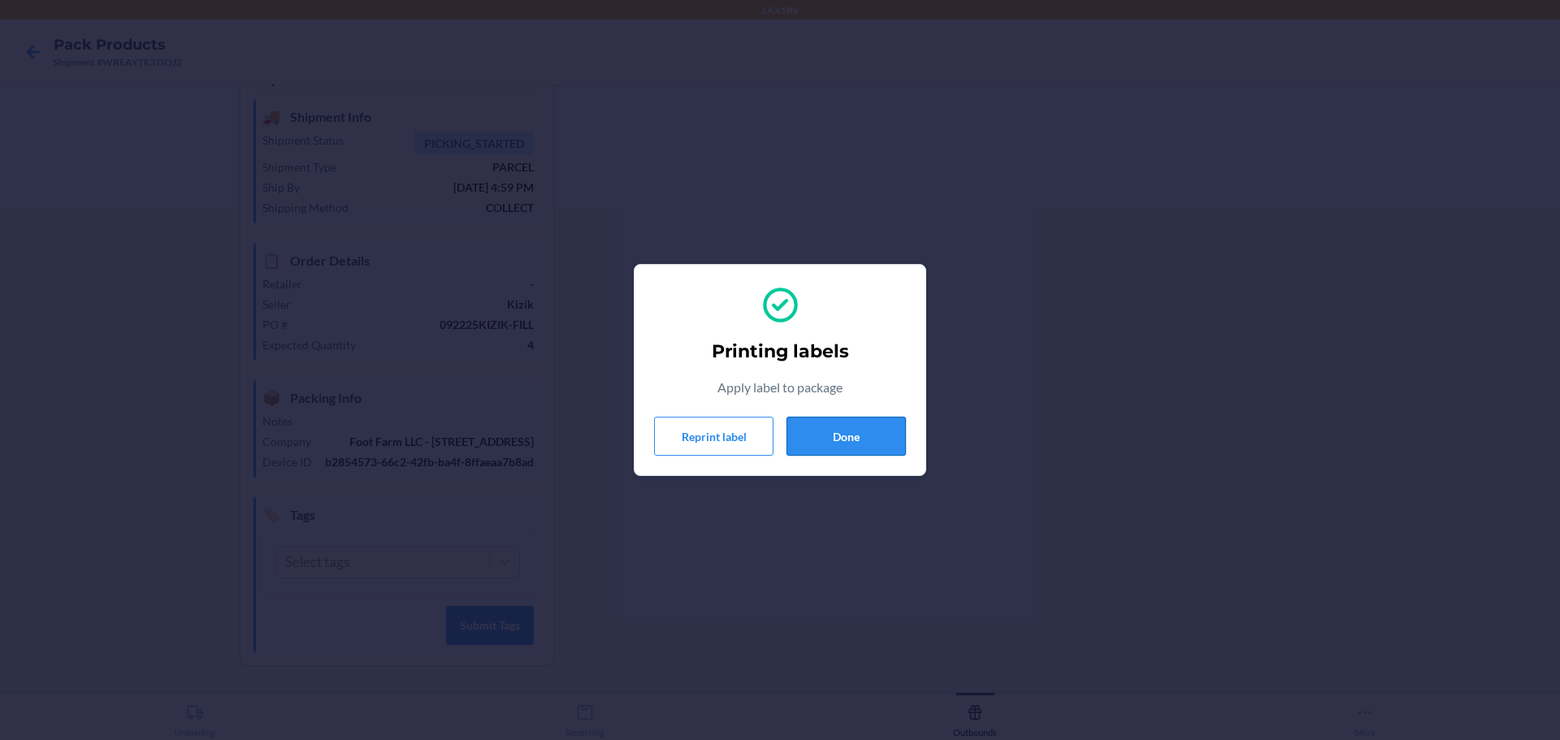
click at [871, 443] on button "Done" at bounding box center [845, 436] width 119 height 39
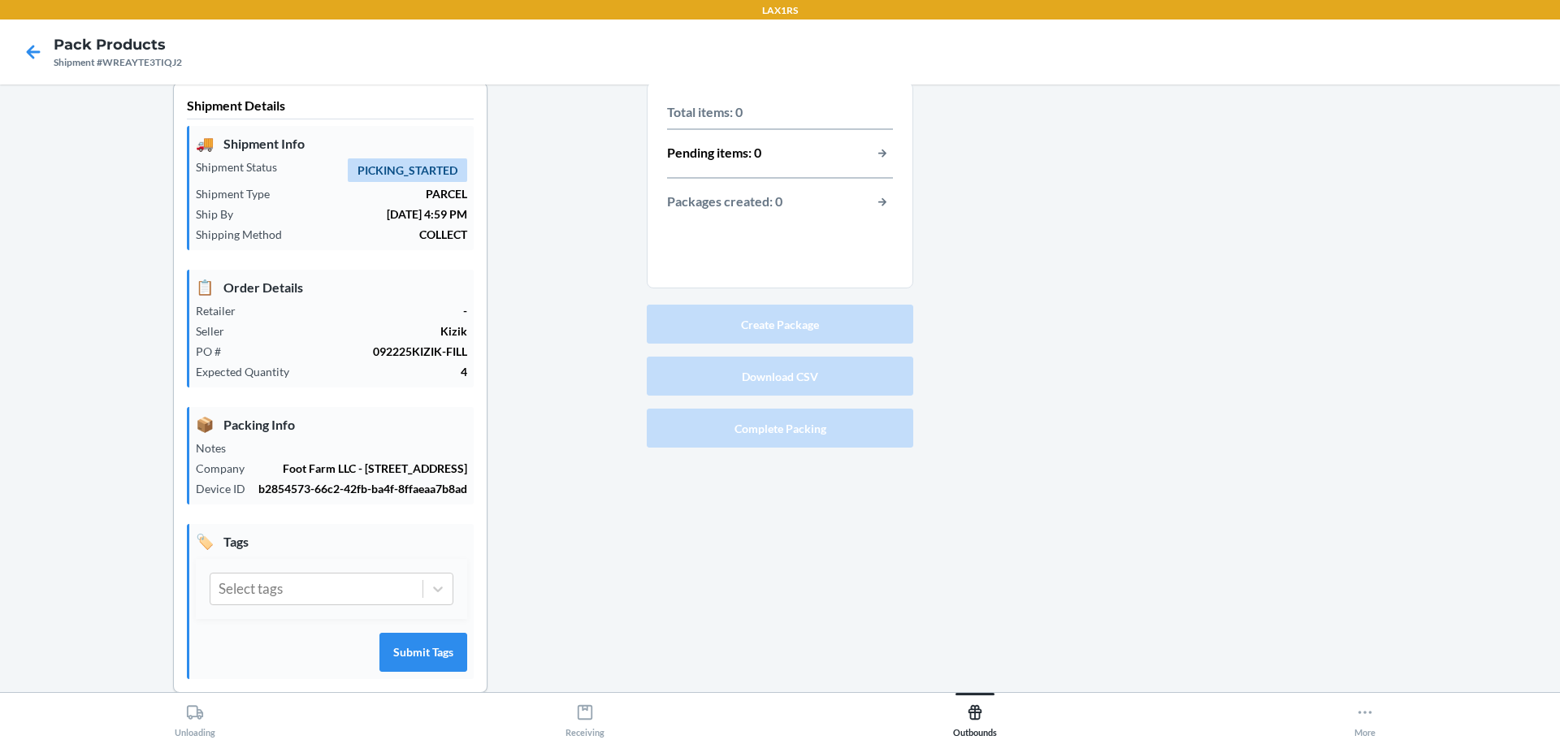
scroll to position [0, 0]
